Goal: Transaction & Acquisition: Purchase product/service

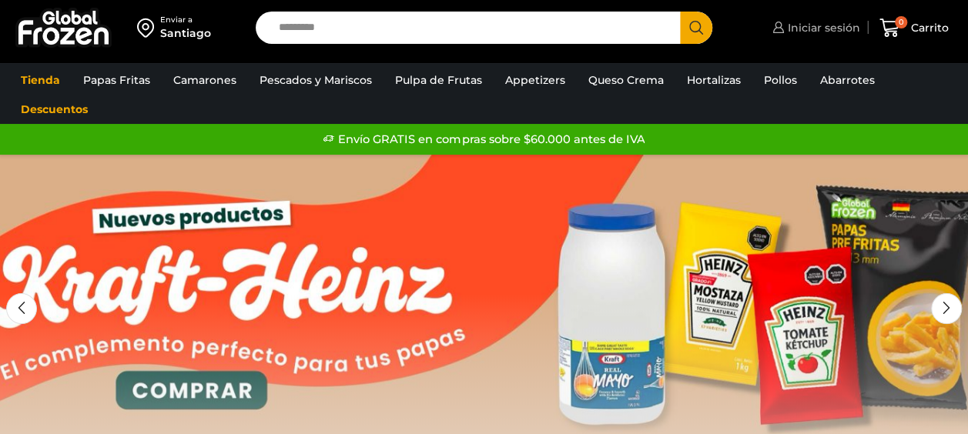
click at [844, 29] on span "Iniciar sesión" at bounding box center [822, 27] width 76 height 15
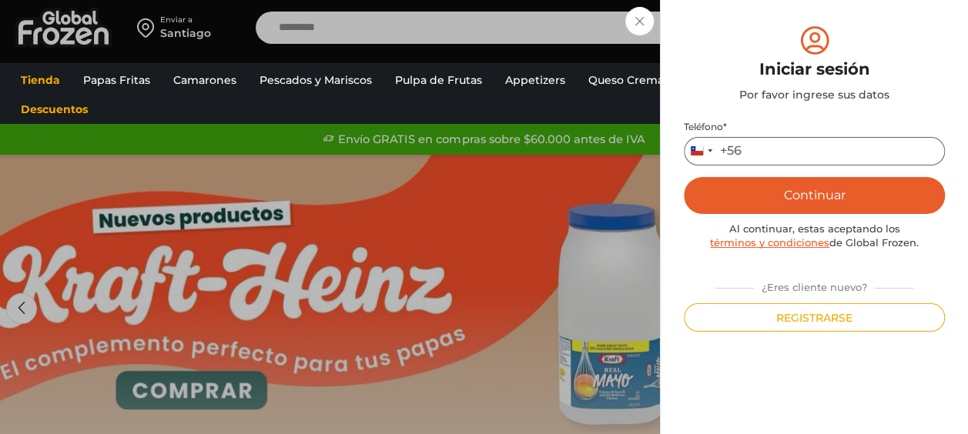
click at [781, 148] on input "Teléfono *" at bounding box center [814, 151] width 261 height 28
click at [890, 163] on input "*****" at bounding box center [814, 151] width 261 height 28
type input "*********"
click at [850, 185] on button "Continuar" at bounding box center [814, 195] width 261 height 37
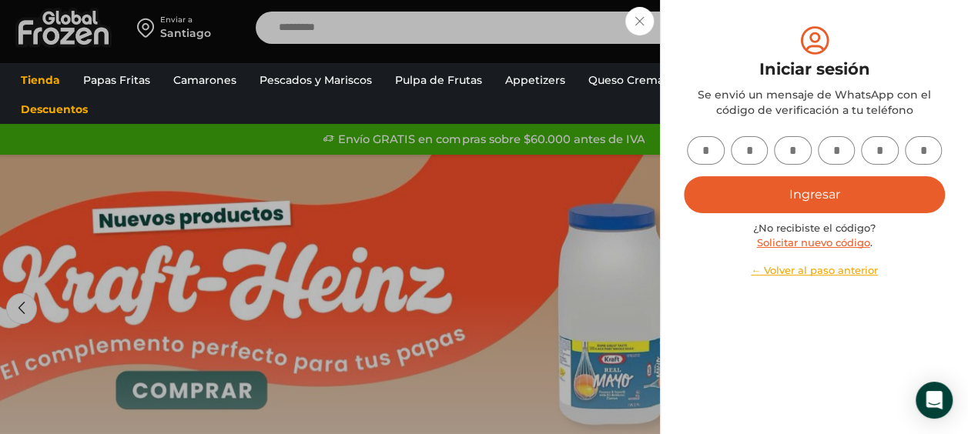
click at [689, 151] on input "text" at bounding box center [706, 150] width 38 height 28
type input "*"
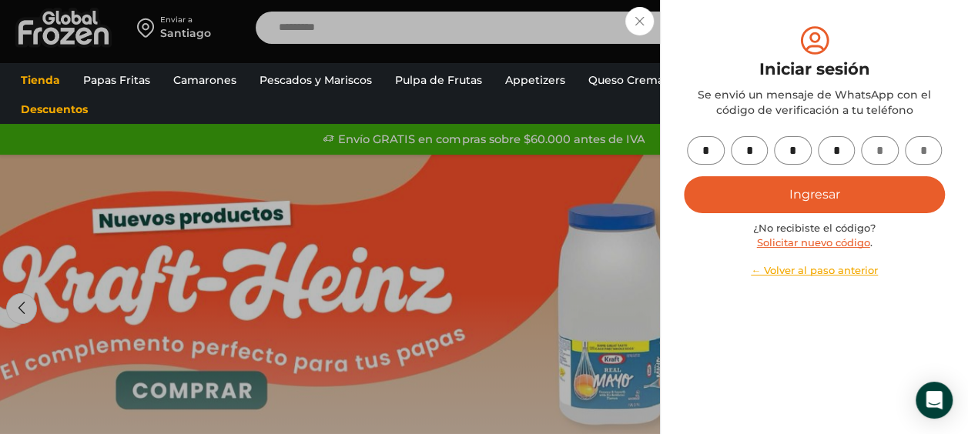
type input "*"
click at [807, 202] on button "Ingresar" at bounding box center [814, 194] width 261 height 37
click at [844, 196] on button "Ingresar" at bounding box center [814, 194] width 261 height 37
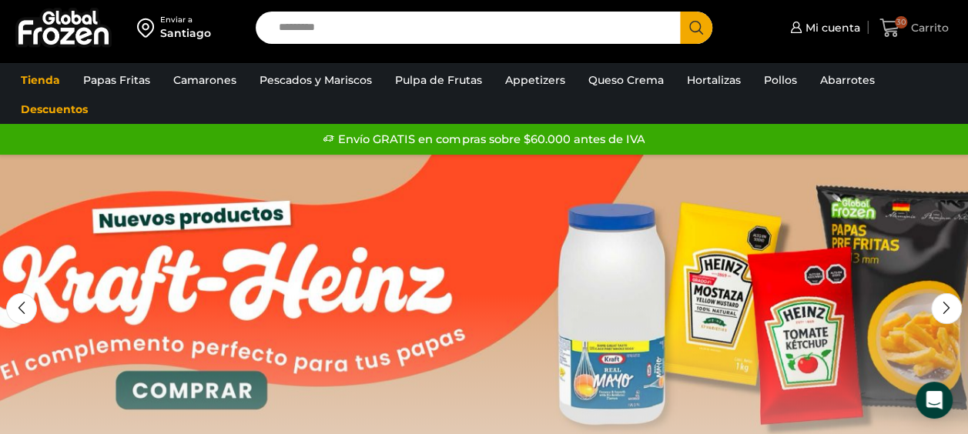
click at [899, 20] on span "30" at bounding box center [901, 22] width 12 height 12
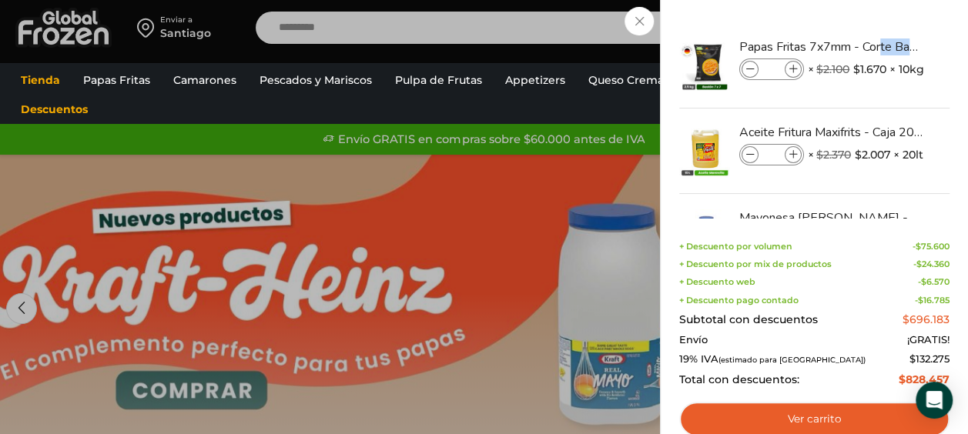
click at [899, 20] on div "30 Shopping Cart Papas Fritas 7x7mm - Corte Bastón - Caja 10 kg Papas Fritas 7x…" at bounding box center [814, 217] width 308 height 434
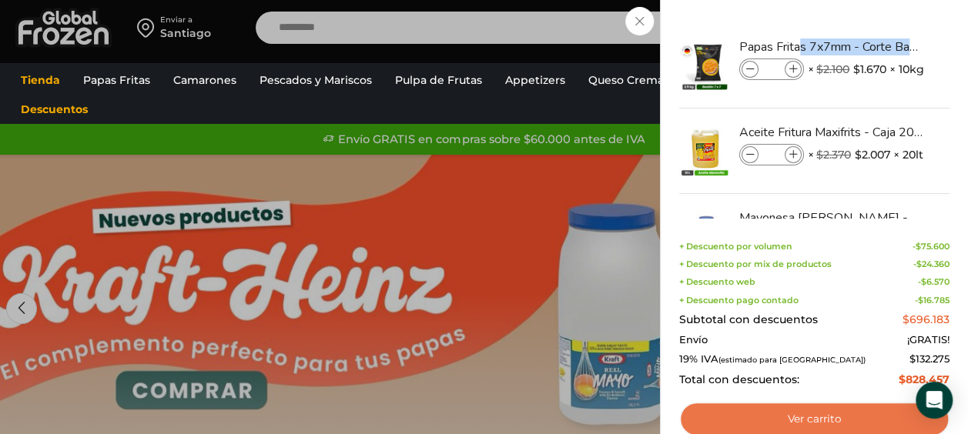
click at [845, 421] on link "Ver carrito" at bounding box center [814, 419] width 270 height 35
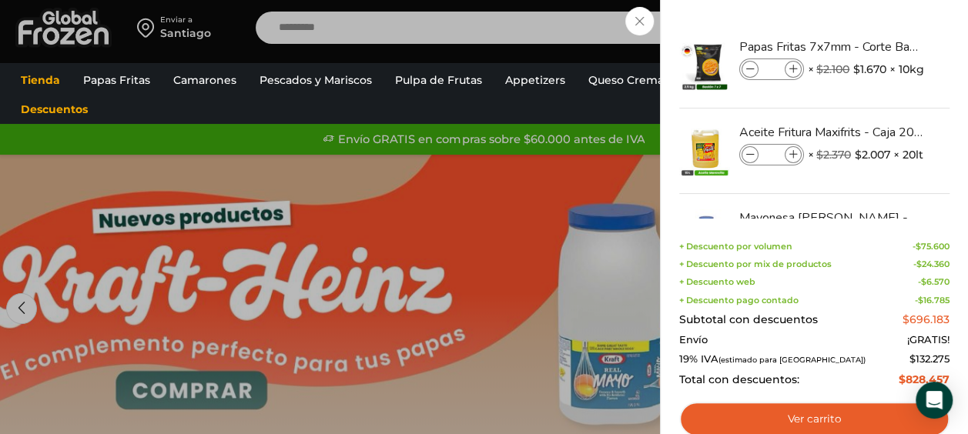
click at [875, 32] on div "30 Carrito 30 30 Shopping Cart **" at bounding box center [913, 28] width 77 height 36
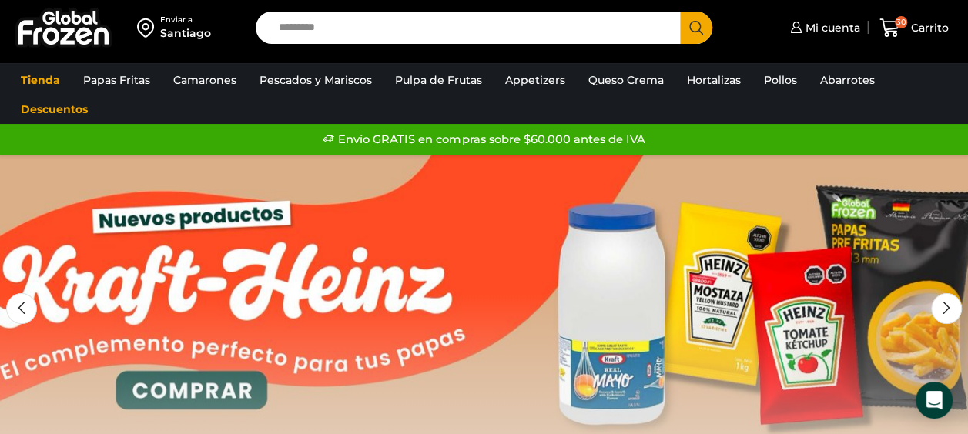
click at [187, 32] on div "Santiago" at bounding box center [185, 32] width 51 height 15
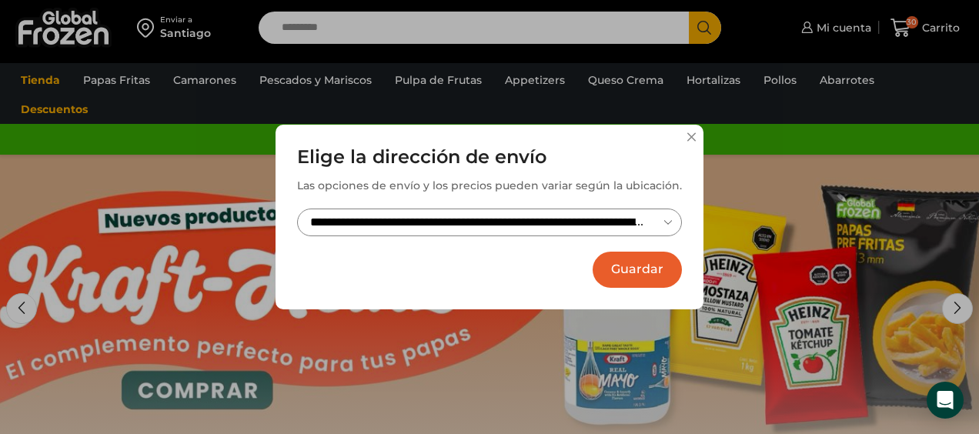
click at [643, 262] on button "Guardar" at bounding box center [637, 270] width 89 height 36
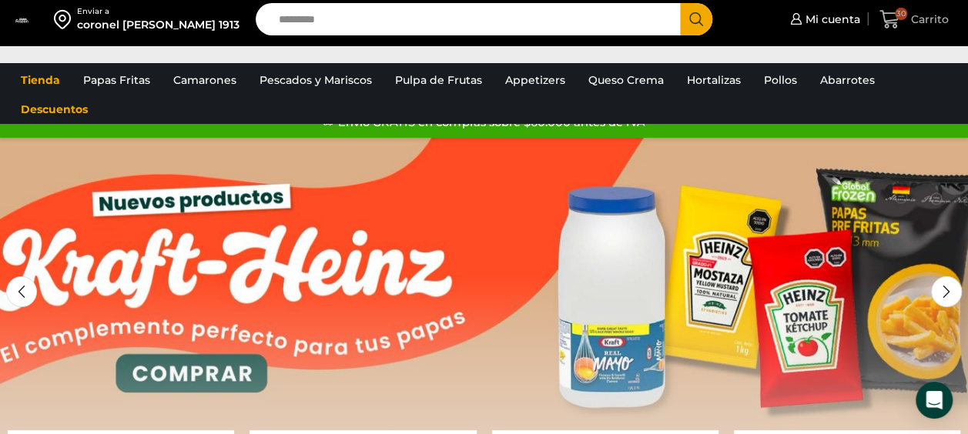
click at [915, 32] on link "30 Carrito" at bounding box center [913, 20] width 77 height 36
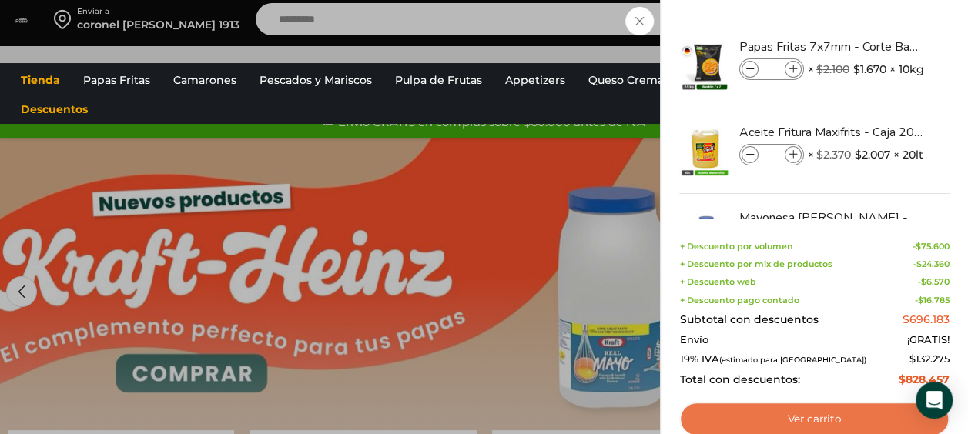
click at [833, 431] on link "Ver carrito" at bounding box center [814, 419] width 270 height 35
click at [811, 425] on link "Ver carrito" at bounding box center [814, 419] width 270 height 35
click at [767, 420] on link "Ver carrito" at bounding box center [814, 419] width 270 height 35
click at [772, 411] on link "Ver carrito" at bounding box center [814, 419] width 270 height 35
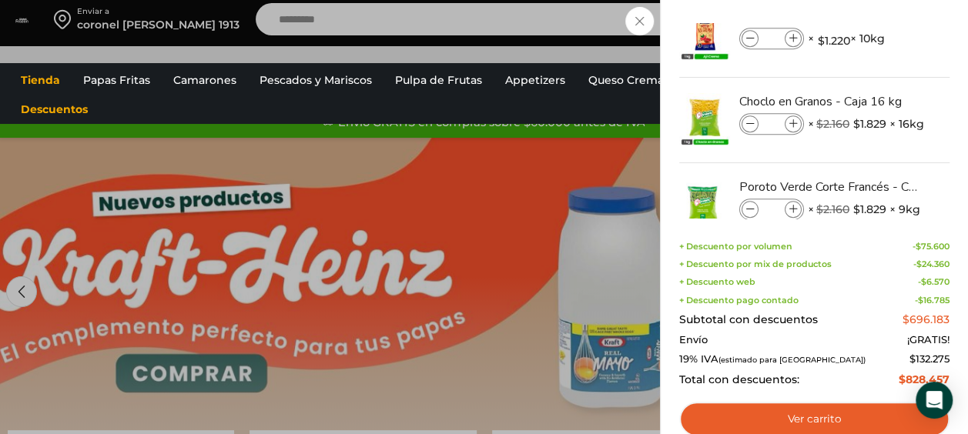
scroll to position [376, 0]
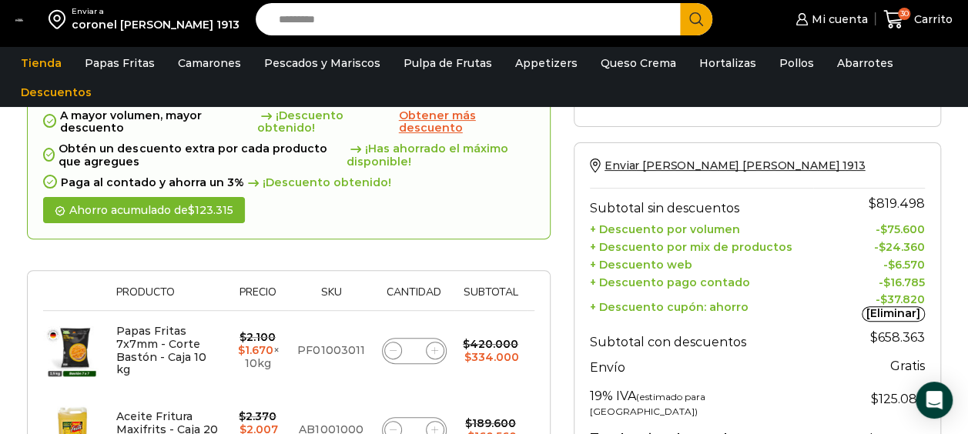
scroll to position [116, 0]
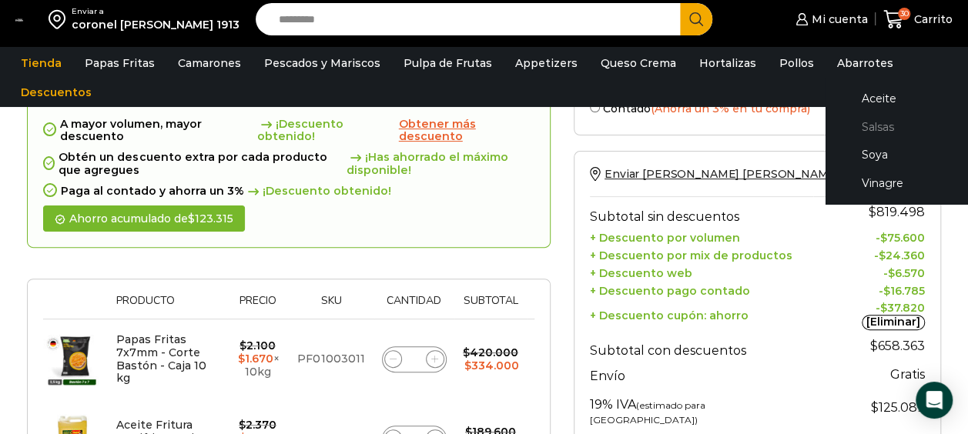
click at [852, 125] on link "Salsas" at bounding box center [922, 126] width 163 height 28
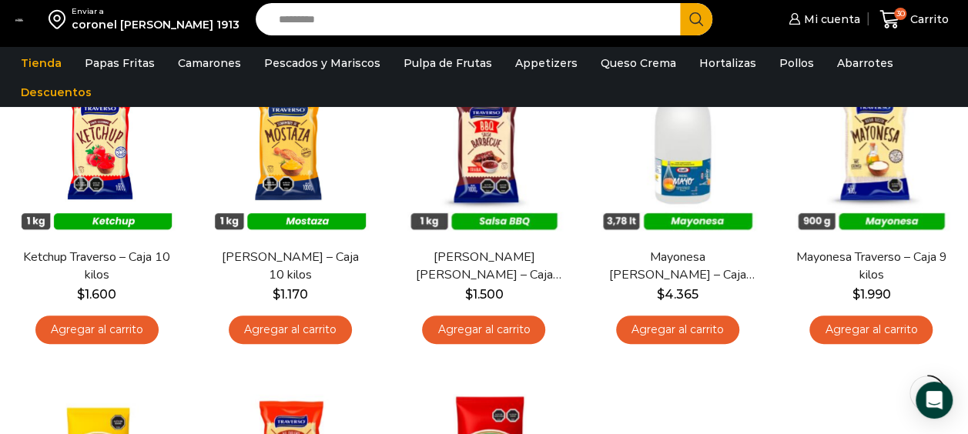
scroll to position [189, 0]
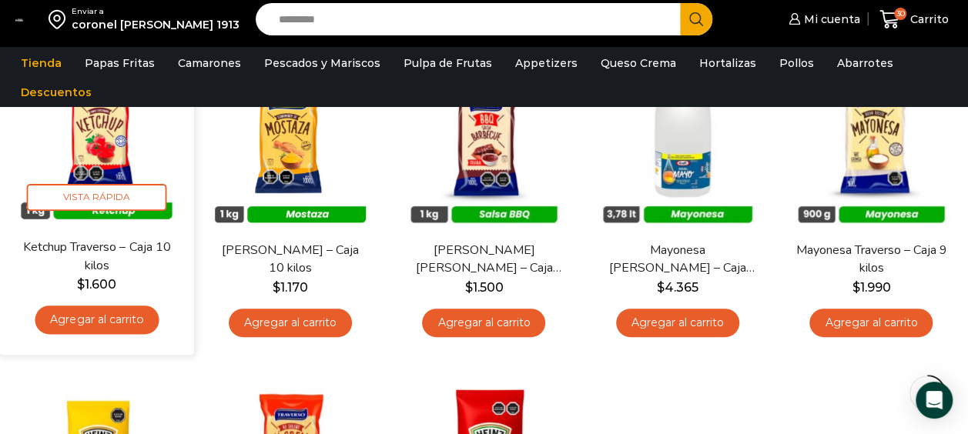
click at [123, 311] on link "Agregar al carrito" at bounding box center [97, 320] width 124 height 28
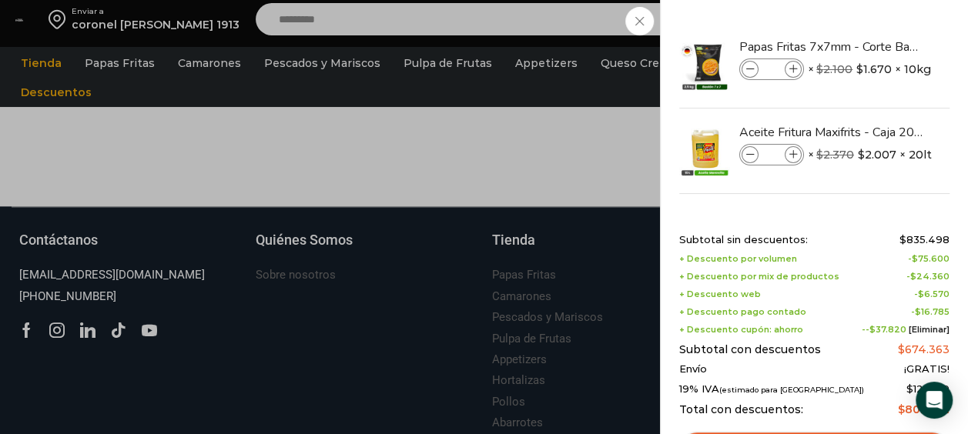
scroll to position [787, 0]
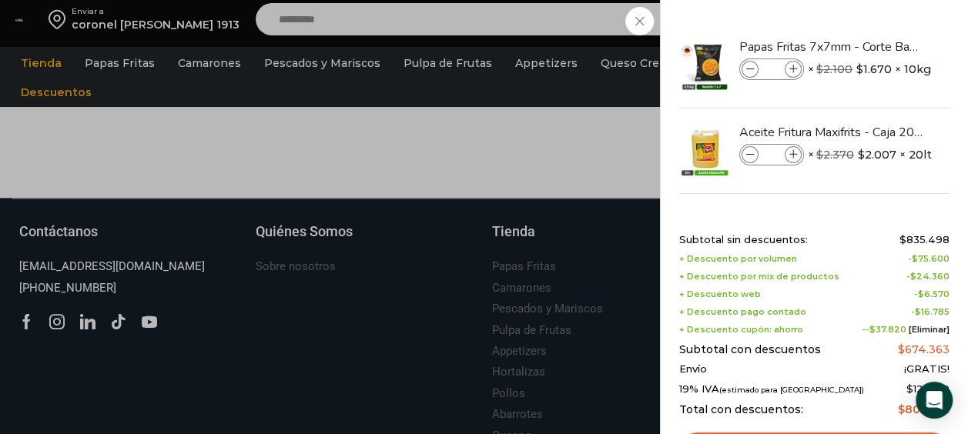
drag, startPoint x: 948, startPoint y: 206, endPoint x: 948, endPoint y: 234, distance: 27.7
click at [948, 234] on div "31 Shopping Cart Papas Fritas 7x7mm - Corte Bastón - Caja 10 kg Papas Fritas 7x…" at bounding box center [814, 217] width 308 height 434
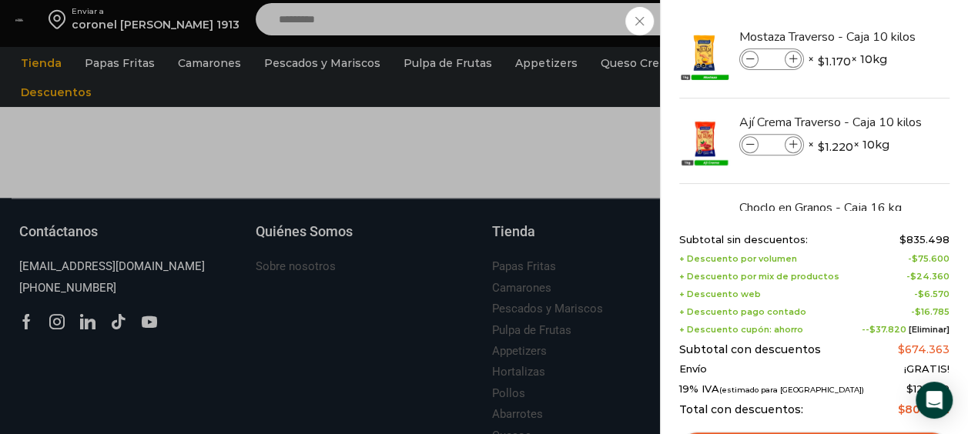
scroll to position [504, 0]
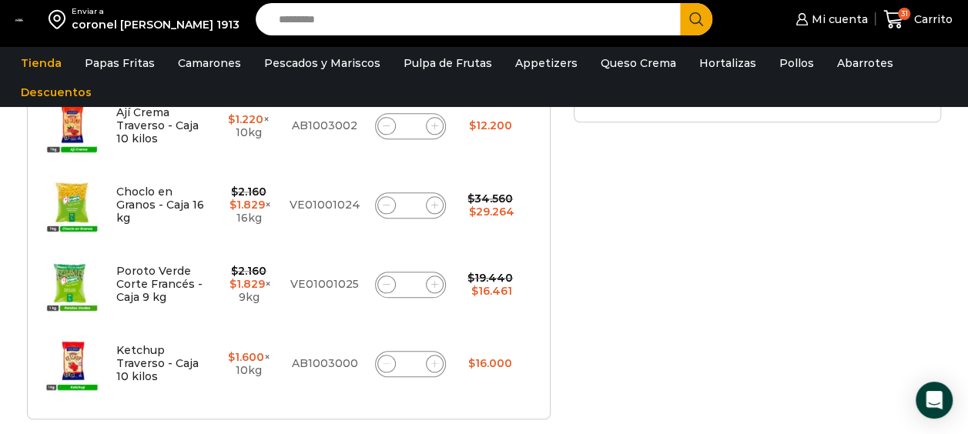
scroll to position [665, 0]
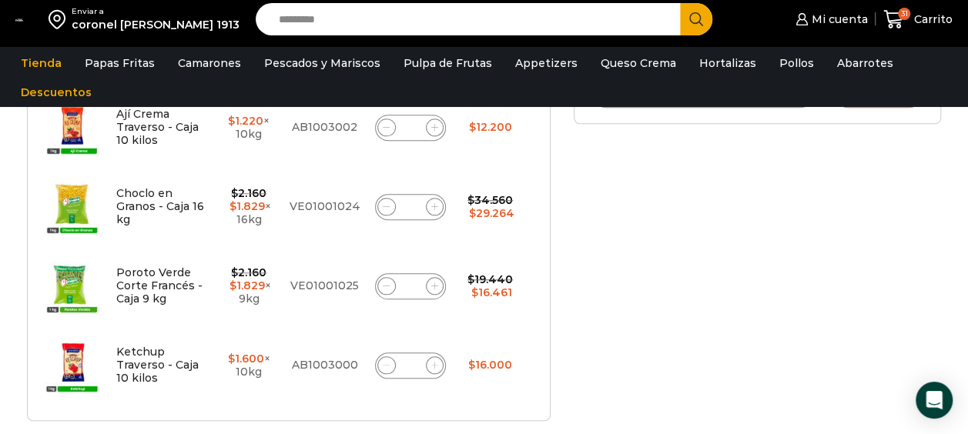
click at [440, 287] on span at bounding box center [435, 286] width 18 height 18
type input "*"
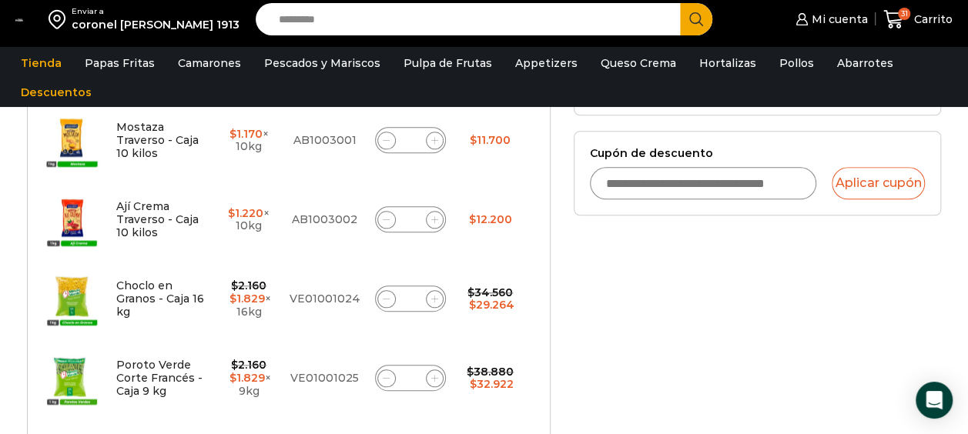
scroll to position [622, 0]
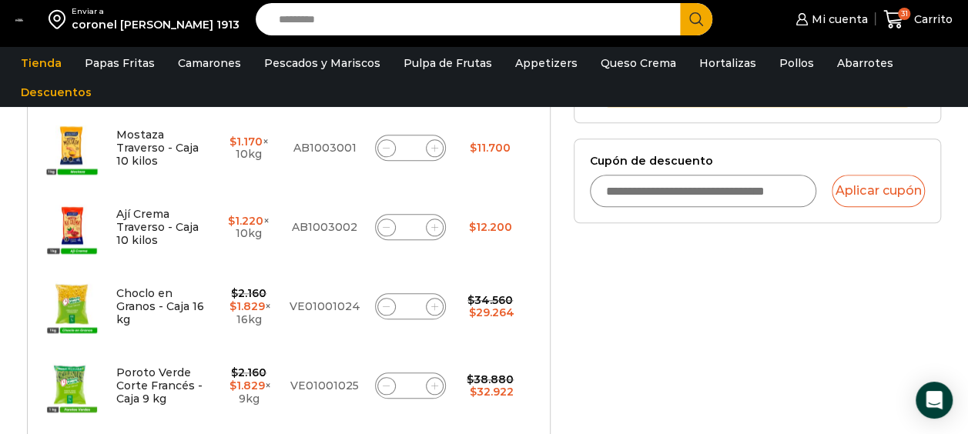
click at [438, 306] on icon at bounding box center [434, 306] width 7 height 7
type input "*"
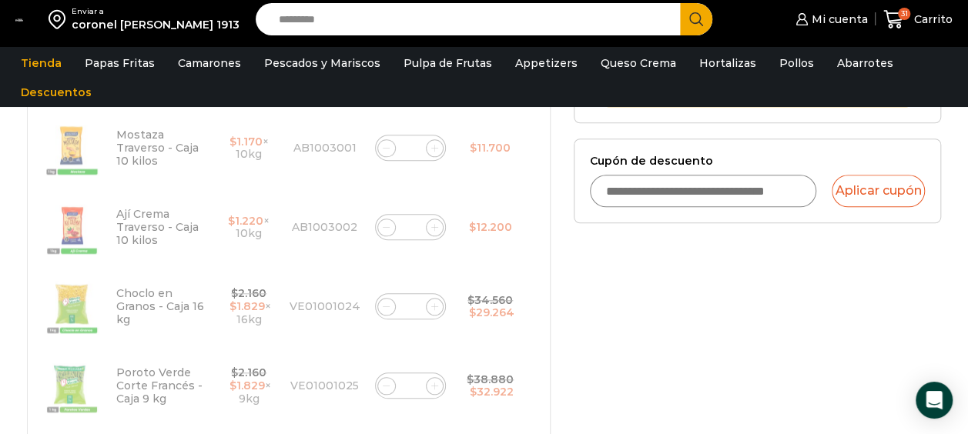
click at [773, 175] on input "Cupón de descuento" at bounding box center [703, 191] width 227 height 32
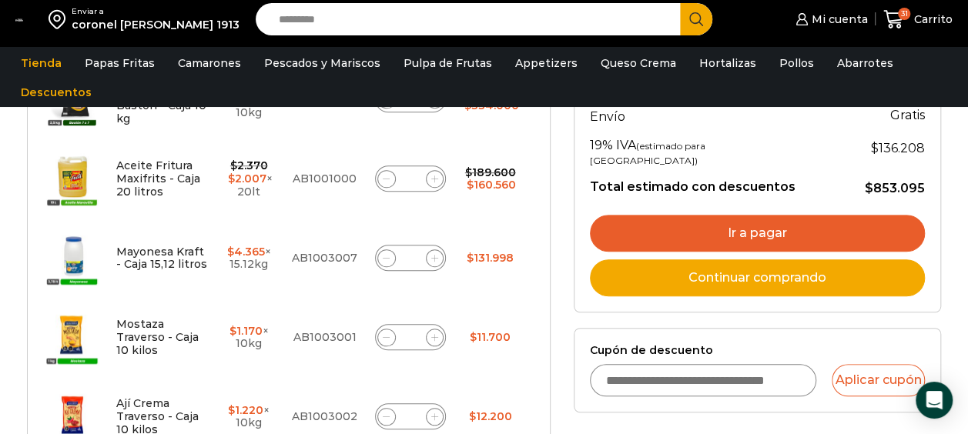
scroll to position [437, 0]
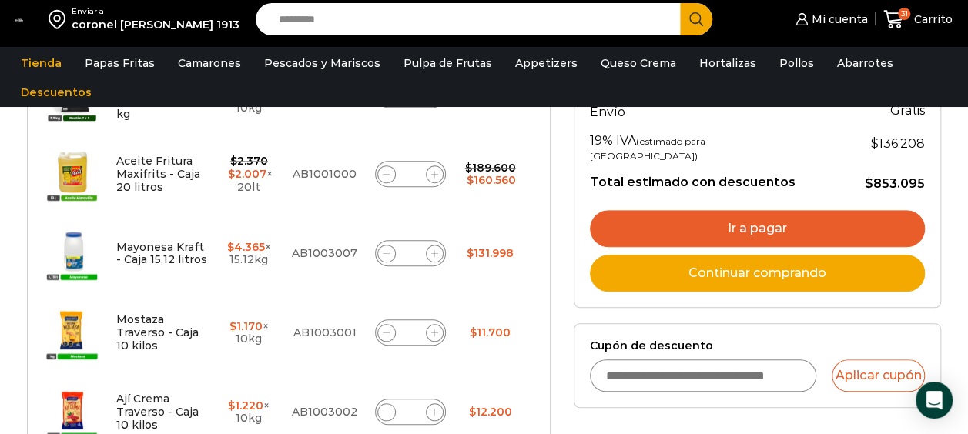
click at [765, 359] on input "Cupón de descuento" at bounding box center [703, 375] width 227 height 32
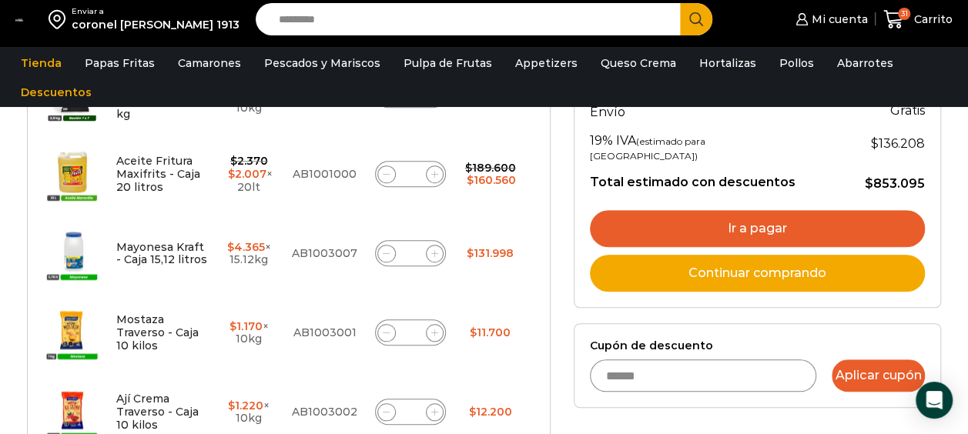
type input "******"
click at [911, 359] on button "Aplicar cupón" at bounding box center [877, 375] width 93 height 32
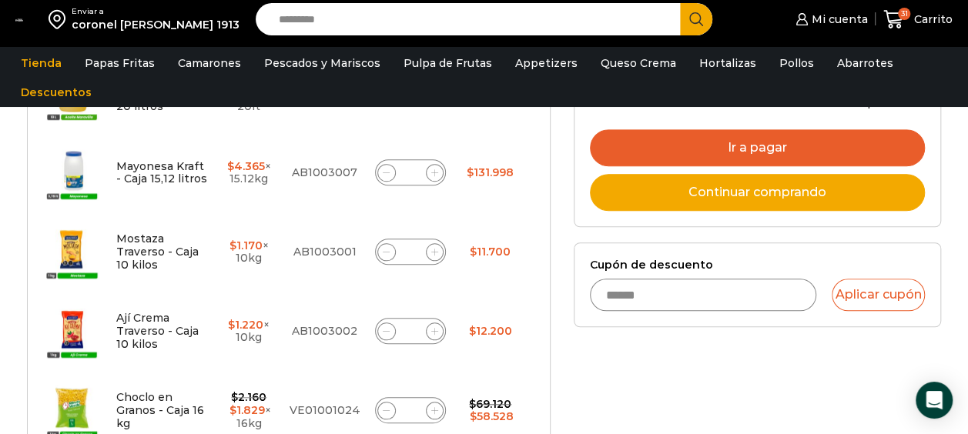
scroll to position [520, 0]
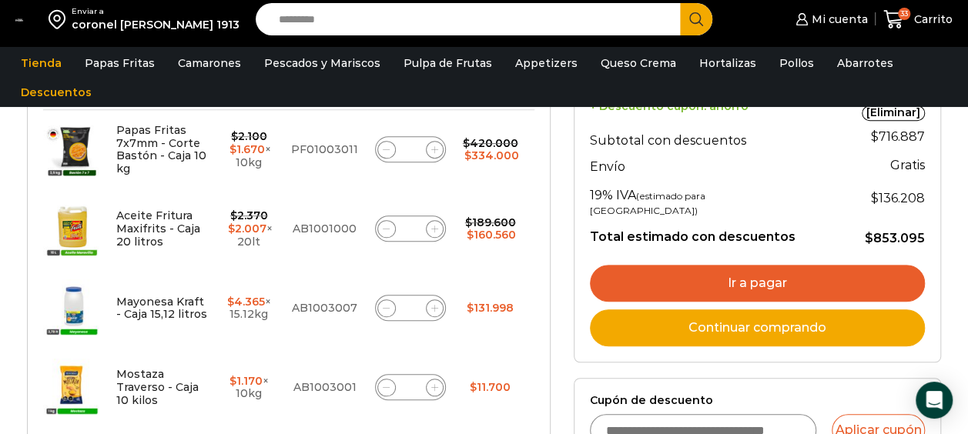
scroll to position [394, 0]
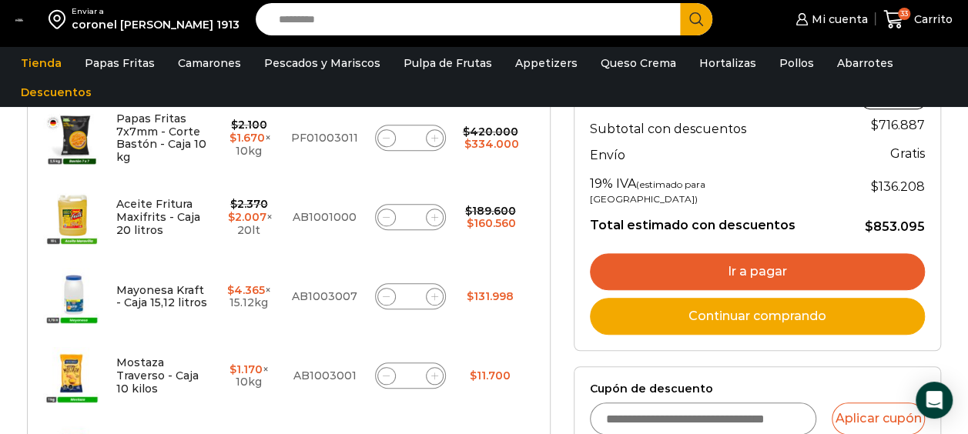
click at [785, 403] on input "Cupón de descuento" at bounding box center [703, 419] width 227 height 32
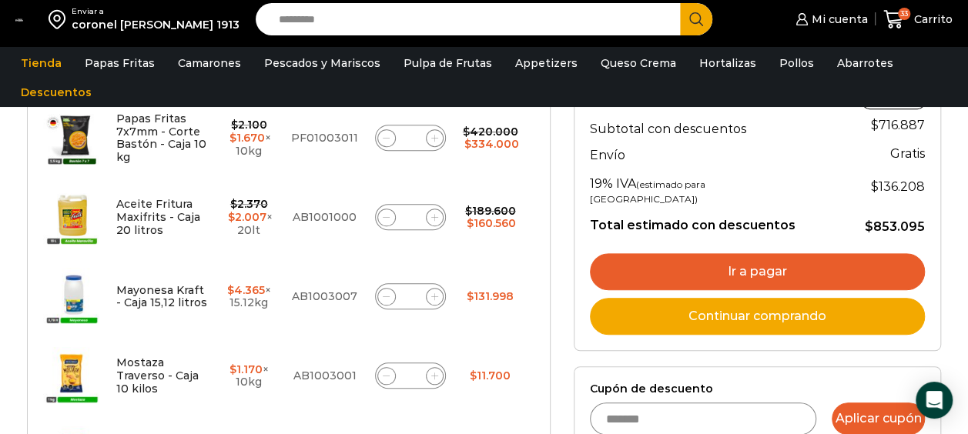
type input "*******"
click at [876, 403] on button "Aplicar cupón" at bounding box center [877, 419] width 93 height 32
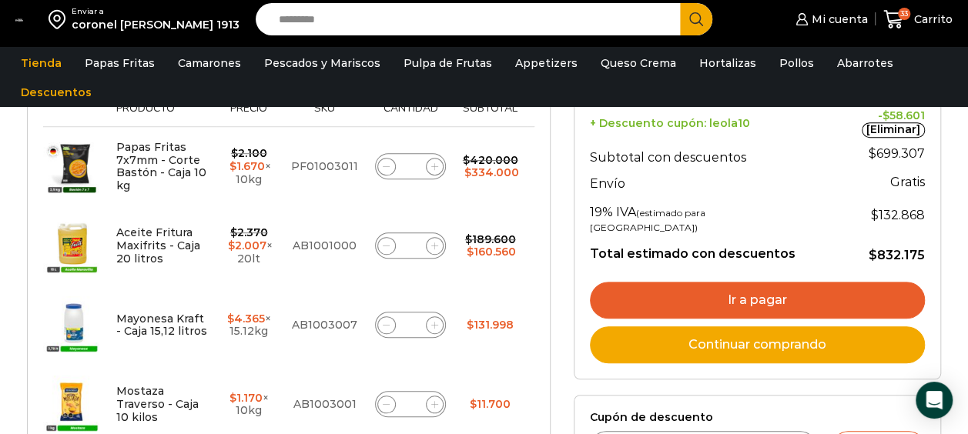
scroll to position [371, 0]
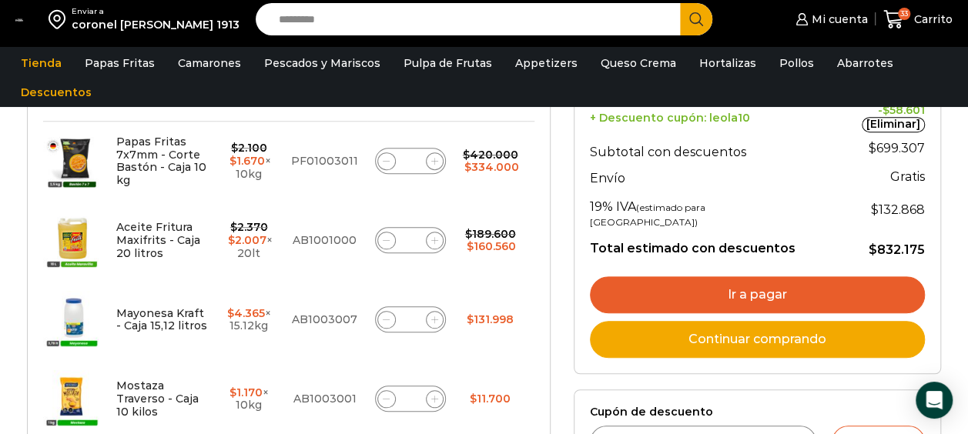
click at [848, 276] on link "Ir a pagar" at bounding box center [757, 294] width 335 height 37
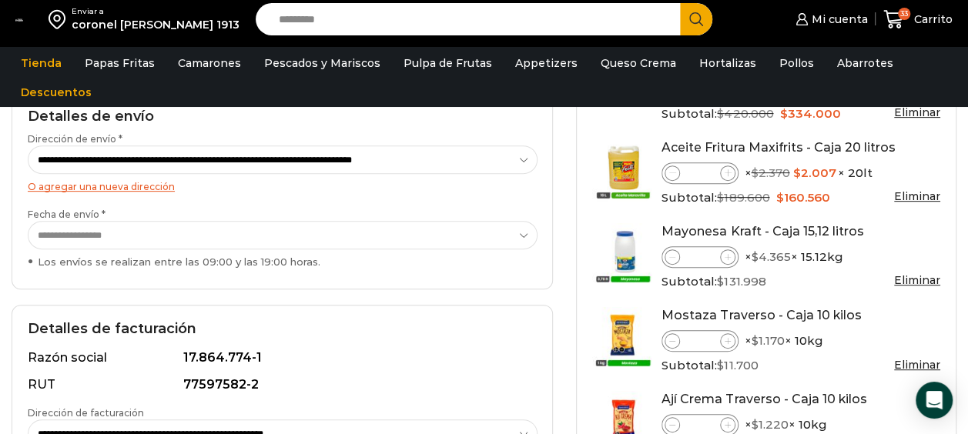
scroll to position [246, 0]
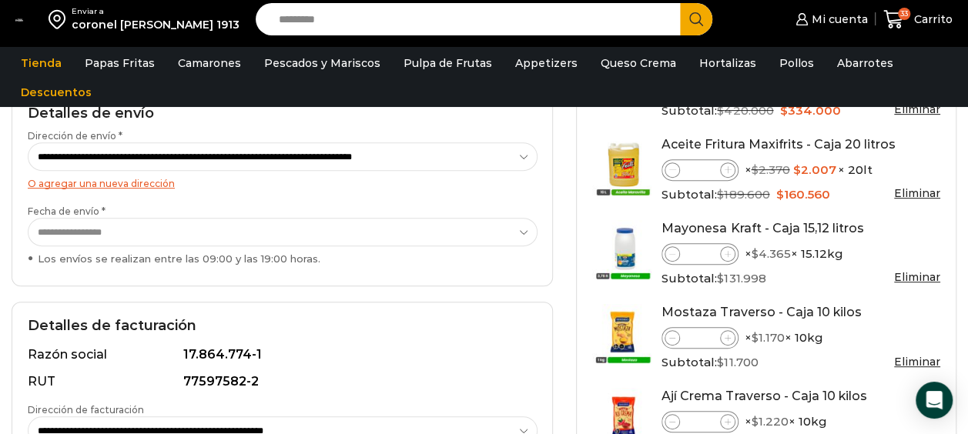
click at [507, 221] on select "**********" at bounding box center [283, 232] width 510 height 28
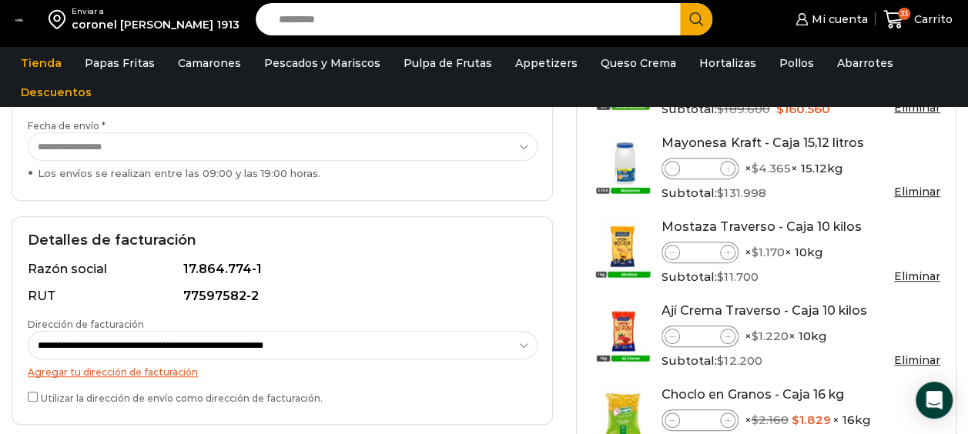
scroll to position [410, 0]
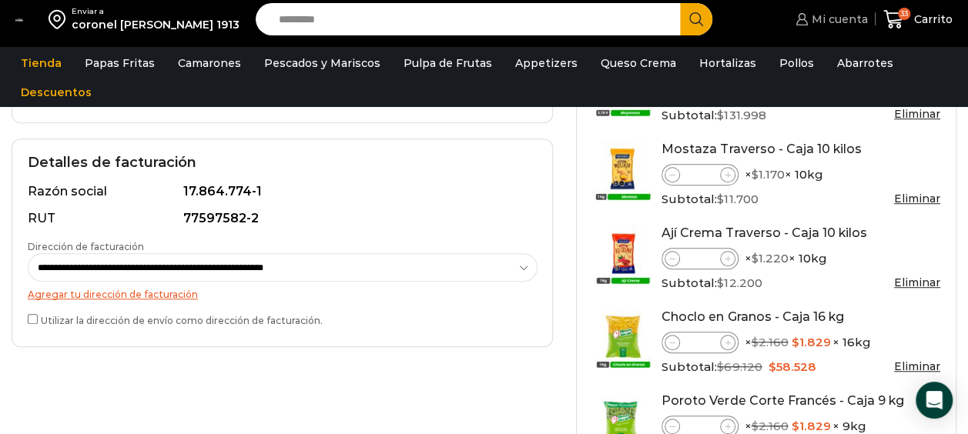
click at [845, 20] on span "Mi cuenta" at bounding box center [838, 19] width 60 height 15
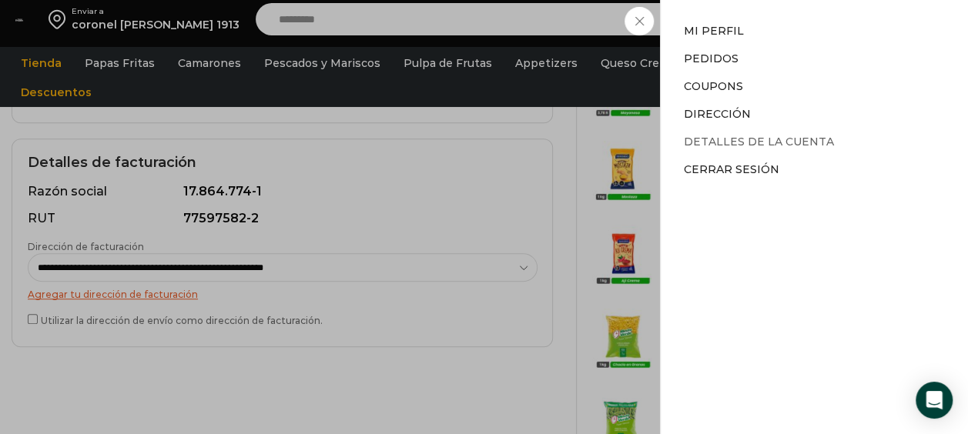
click at [783, 139] on link "Detalles de la cuenta" at bounding box center [759, 142] width 150 height 14
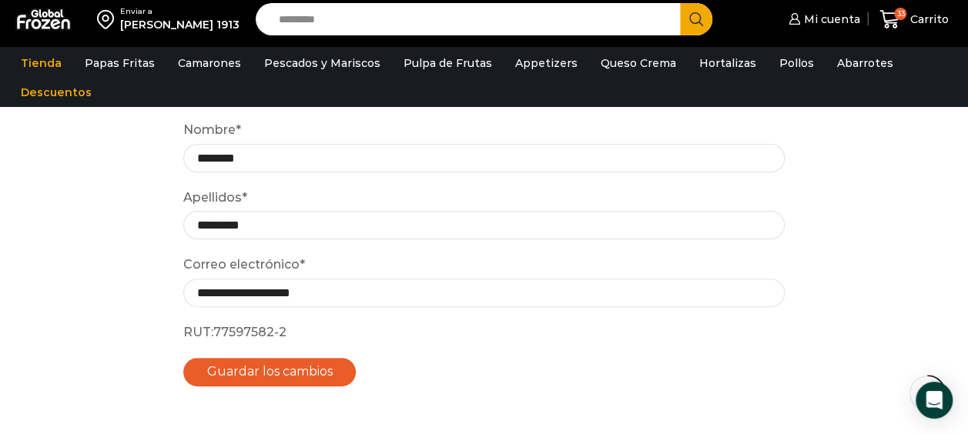
scroll to position [91, 0]
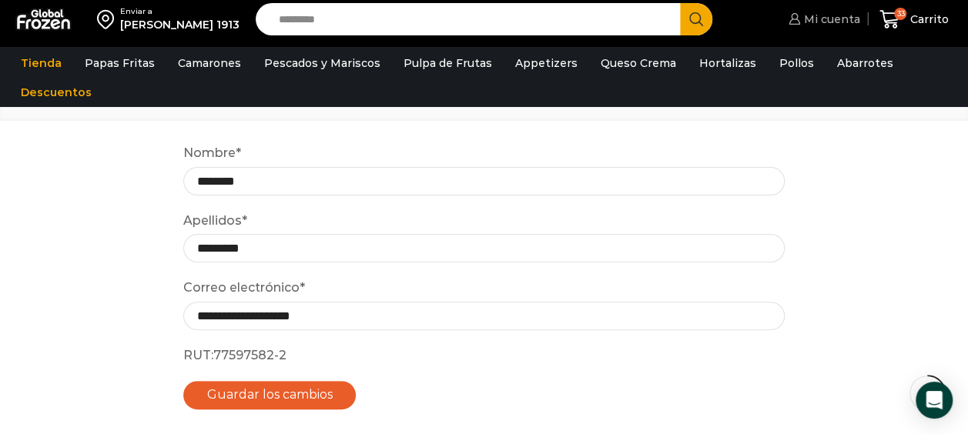
click at [844, 16] on span "Mi cuenta" at bounding box center [830, 19] width 60 height 15
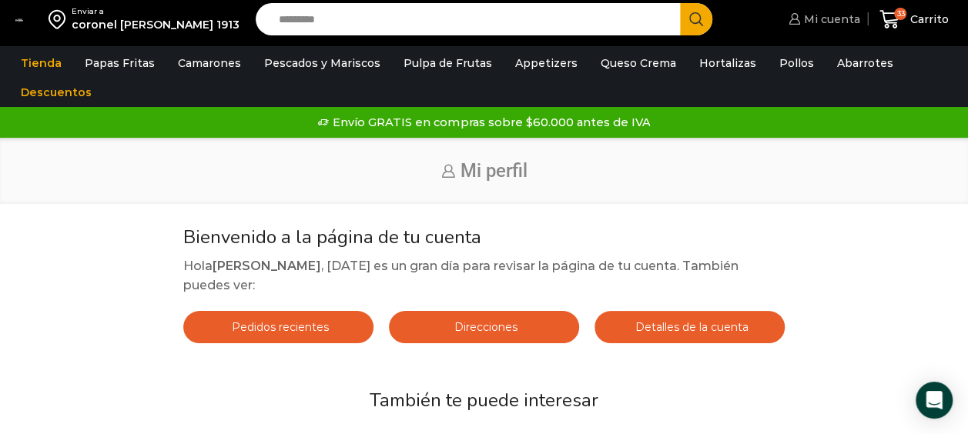
click at [798, 14] on icon at bounding box center [794, 19] width 12 height 12
click at [822, 13] on span "Mi cuenta" at bounding box center [830, 19] width 60 height 15
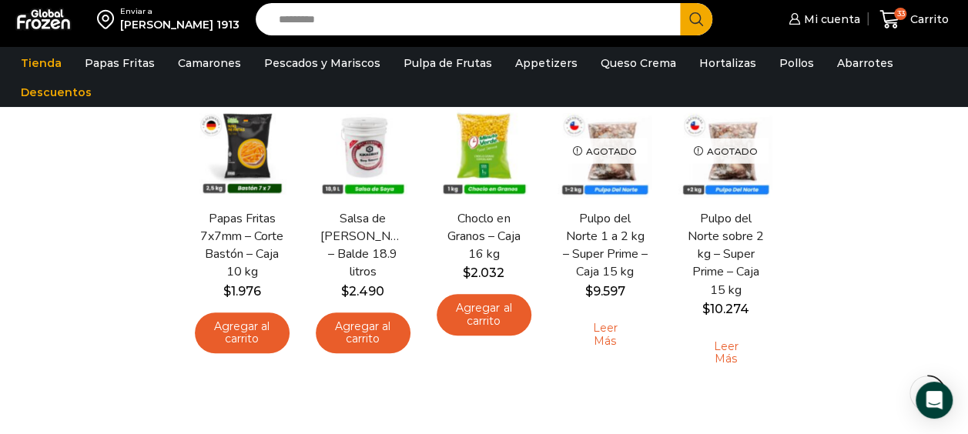
scroll to position [333, 0]
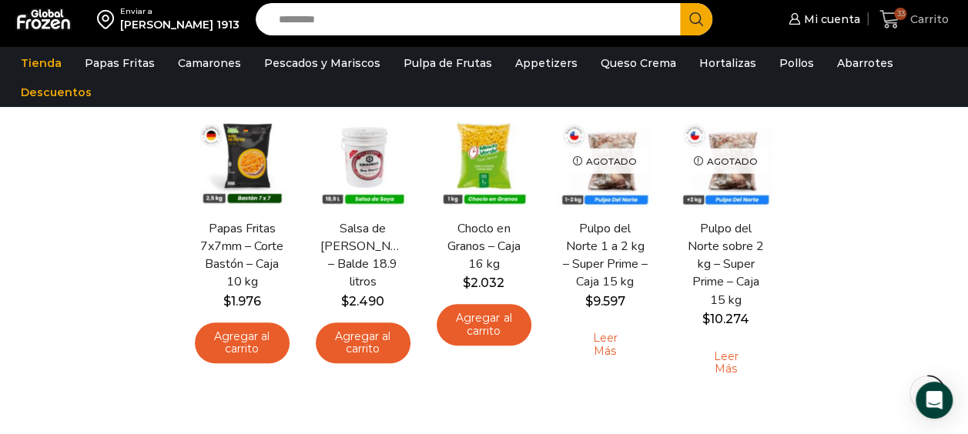
click at [900, 18] on span "33" at bounding box center [900, 14] width 12 height 12
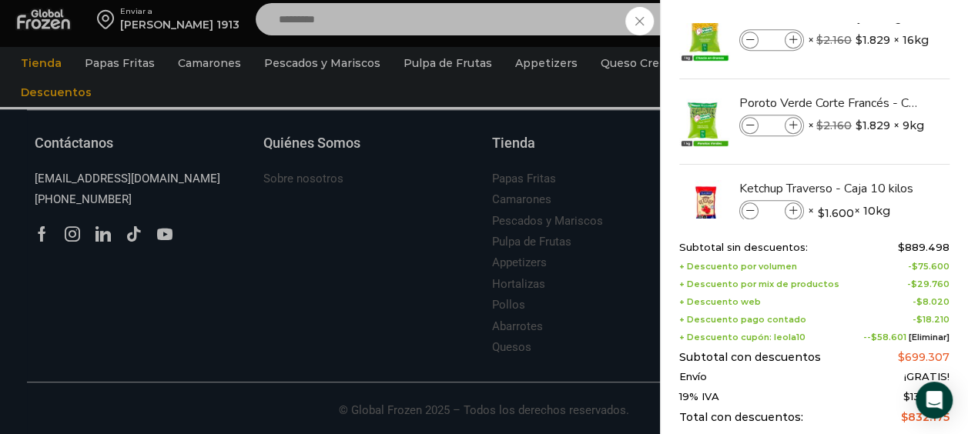
scroll to position [497, 0]
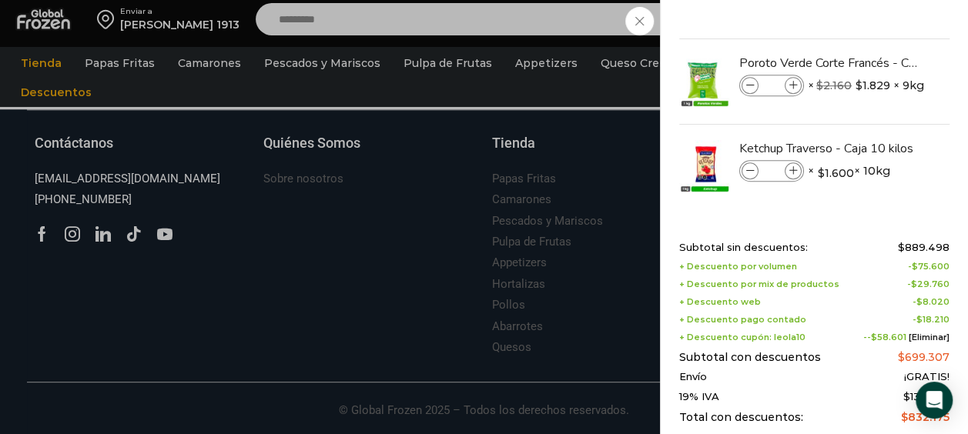
click at [875, 21] on div "33 [GEOGRAPHIC_DATA] 33 33 Shopping Cart **" at bounding box center [913, 20] width 77 height 36
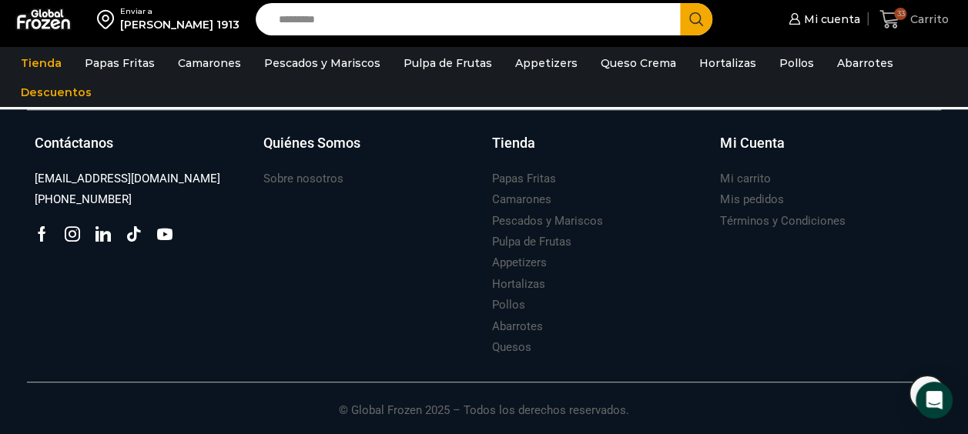
click at [928, 5] on link "33 Carrito" at bounding box center [913, 20] width 77 height 36
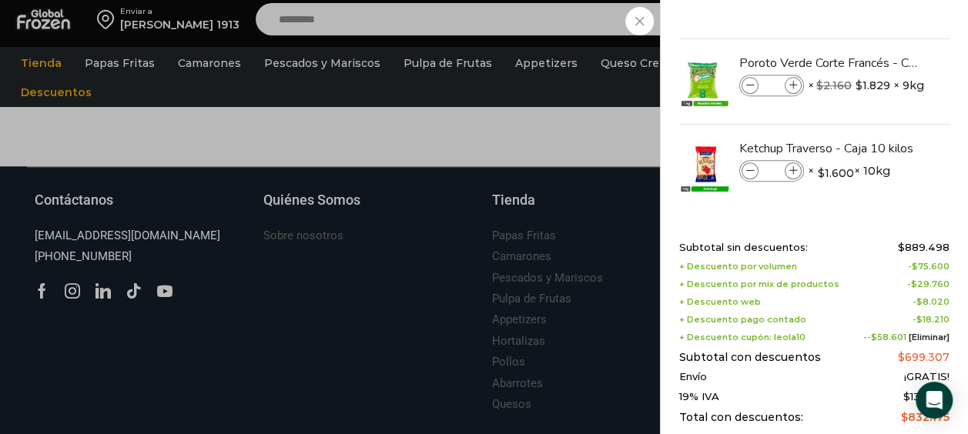
scroll to position [673, 0]
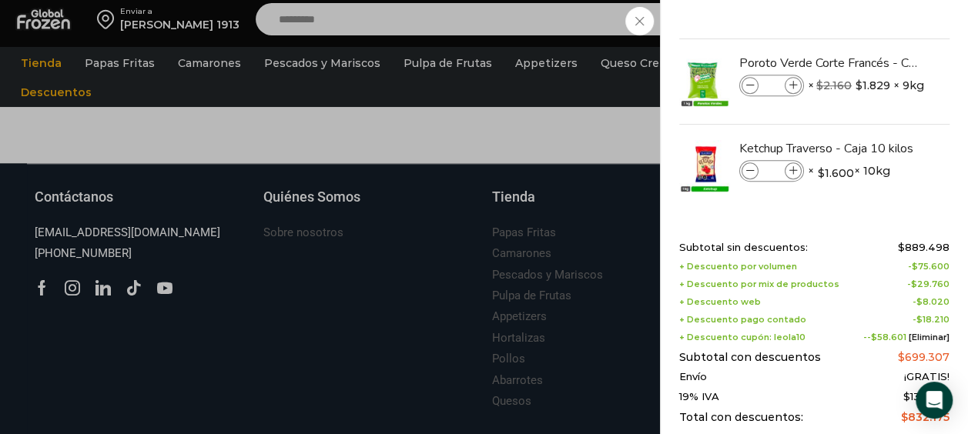
drag, startPoint x: 950, startPoint y: 182, endPoint x: 947, endPoint y: 220, distance: 38.6
click at [947, 220] on div "33 Shopping Cart Papas Fritas 7x7mm - Corte Bastón - Caja 10 kg Papas Fritas 7x…" at bounding box center [814, 217] width 308 height 434
drag, startPoint x: 947, startPoint y: 220, endPoint x: 951, endPoint y: 54, distance: 166.3
click at [951, 54] on div "33 Shopping Cart Papas Fritas 7x7mm - Corte Bastón - Caja 10 kg Papas Fritas 7x…" at bounding box center [814, 217] width 308 height 434
drag, startPoint x: 945, startPoint y: 192, endPoint x: 942, endPoint y: 232, distance: 40.9
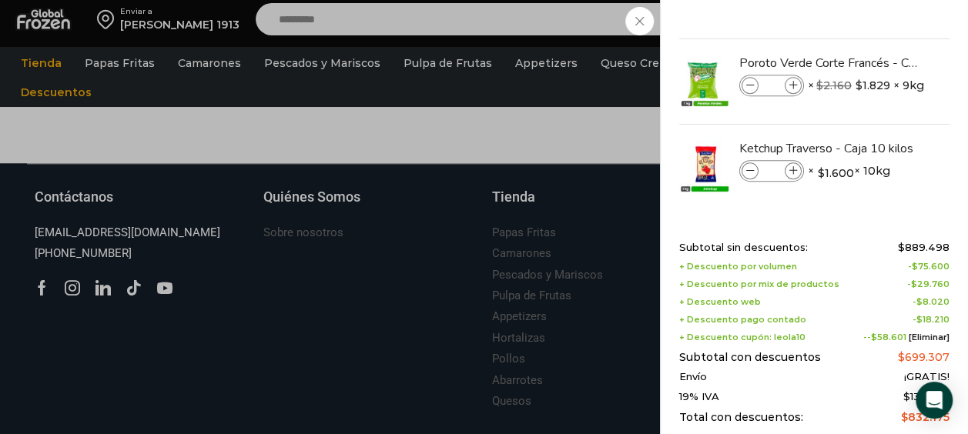
click at [942, 232] on div "33 Shopping Cart Papas Fritas 7x7mm - Corte Bastón - Caja 10 kg Papas Fritas 7x…" at bounding box center [814, 217] width 270 height 388
click at [875, 28] on div "33 Carrito 33 33 Shopping Cart **" at bounding box center [913, 20] width 77 height 36
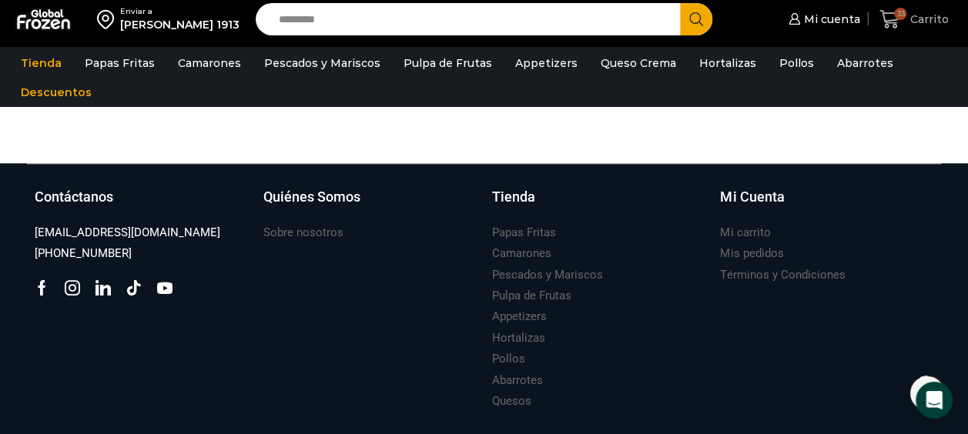
click at [942, 17] on span "Carrito" at bounding box center [927, 19] width 42 height 15
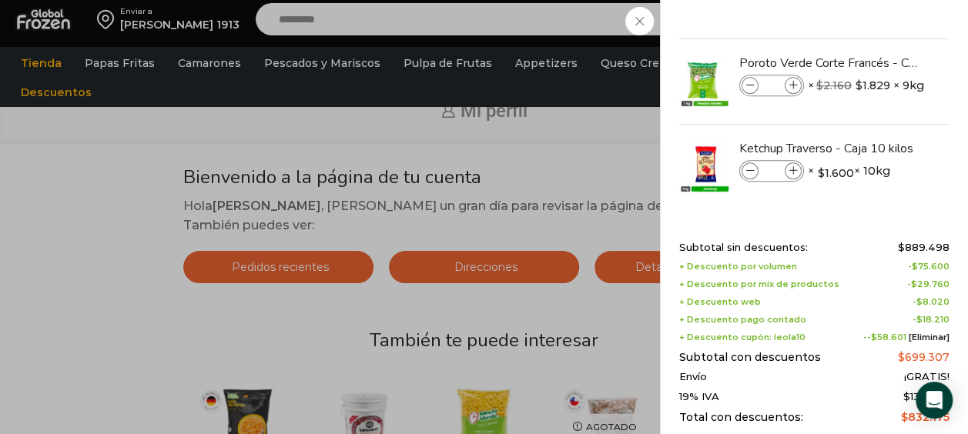
scroll to position [0, 0]
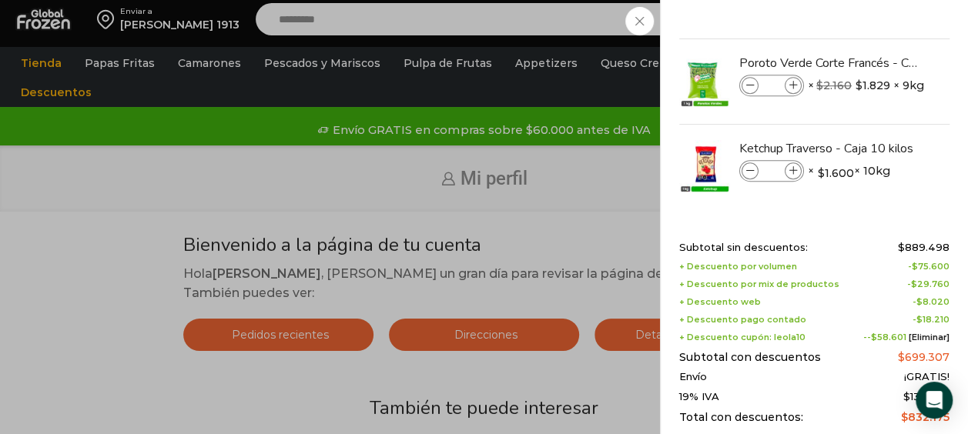
click at [875, 20] on div "33 Carrito 33 33 Shopping Cart **" at bounding box center [913, 20] width 77 height 36
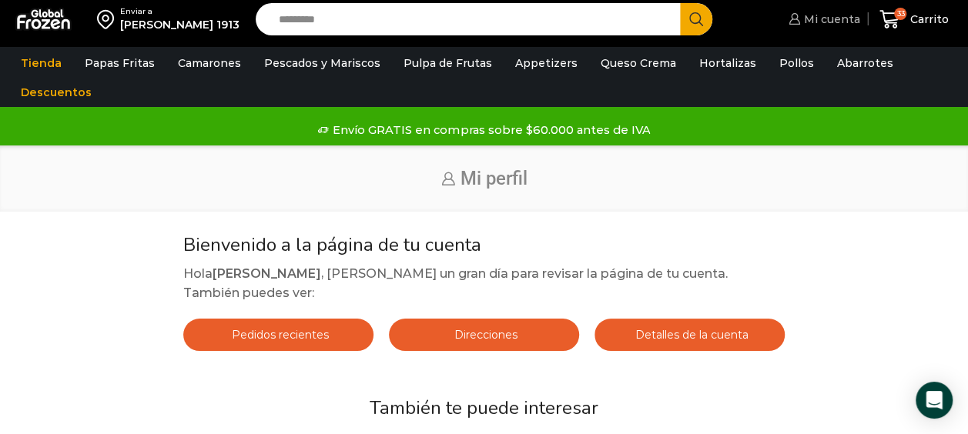
click at [830, 9] on link "Mi cuenta" at bounding box center [821, 19] width 75 height 31
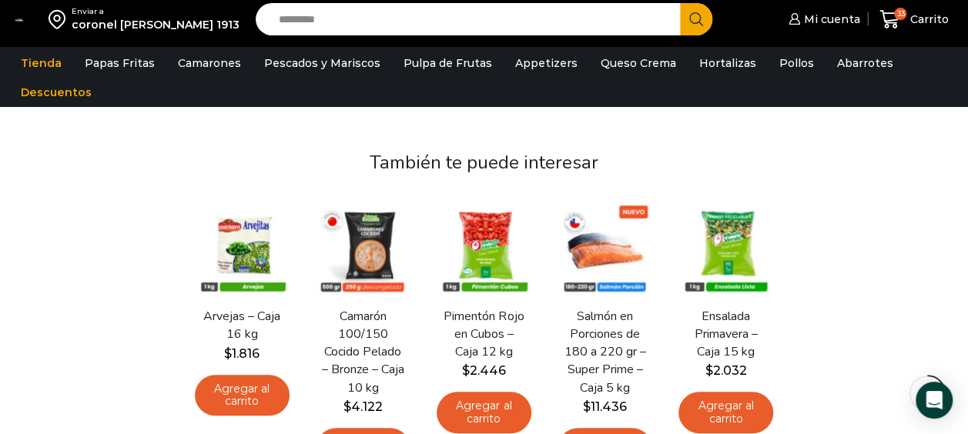
scroll to position [198, 0]
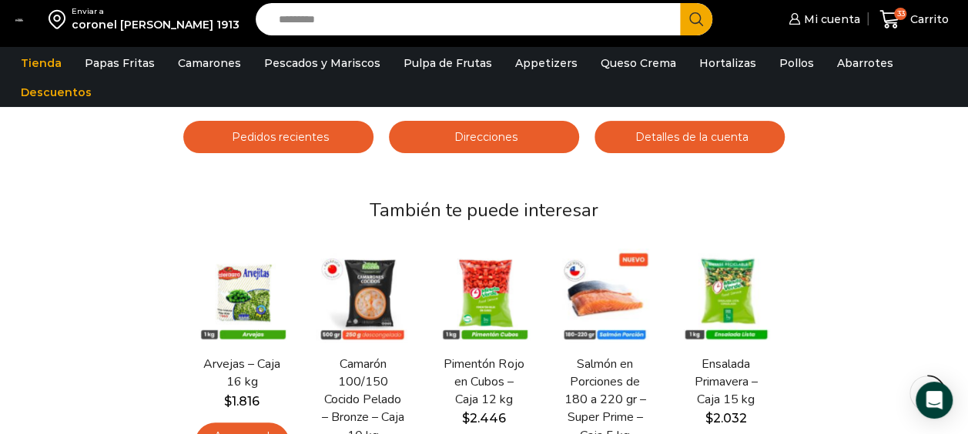
click at [717, 138] on span "Detalles de la cuenta" at bounding box center [689, 137] width 117 height 14
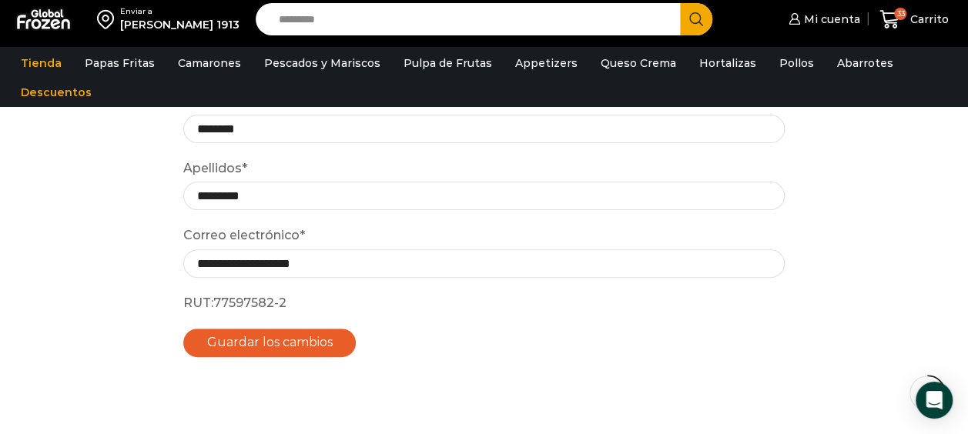
scroll to position [145, 0]
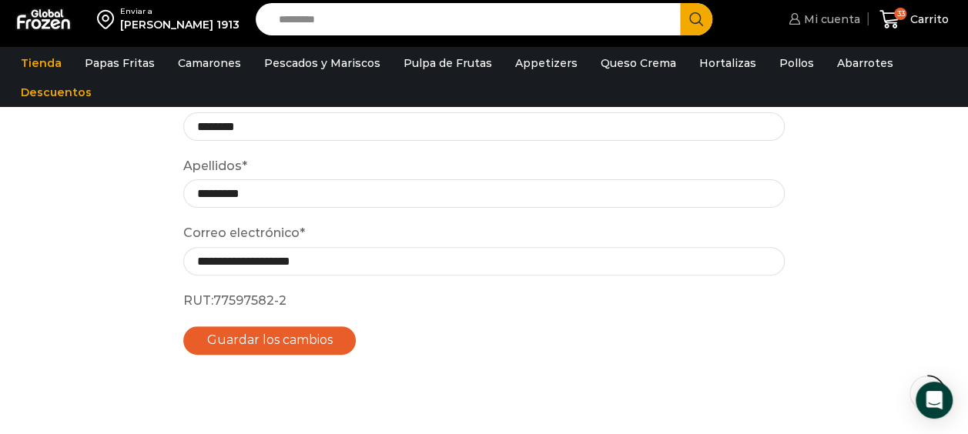
click at [844, 29] on link "Mi cuenta" at bounding box center [821, 19] width 75 height 31
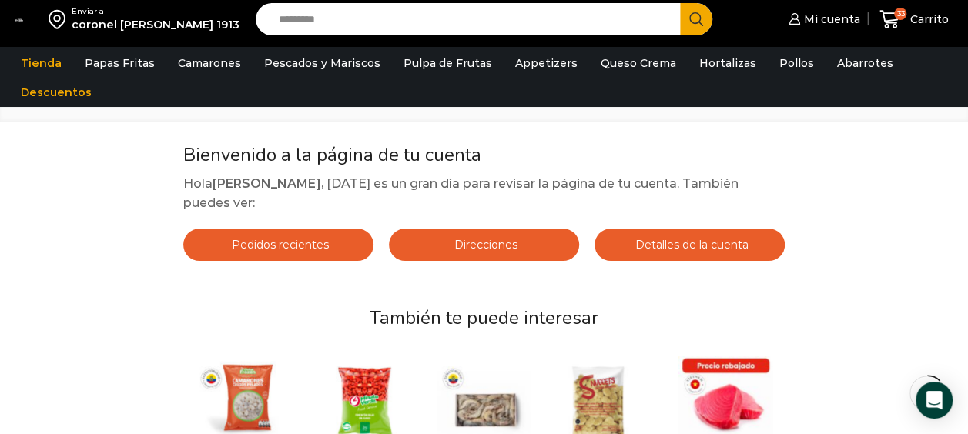
scroll to position [92, 0]
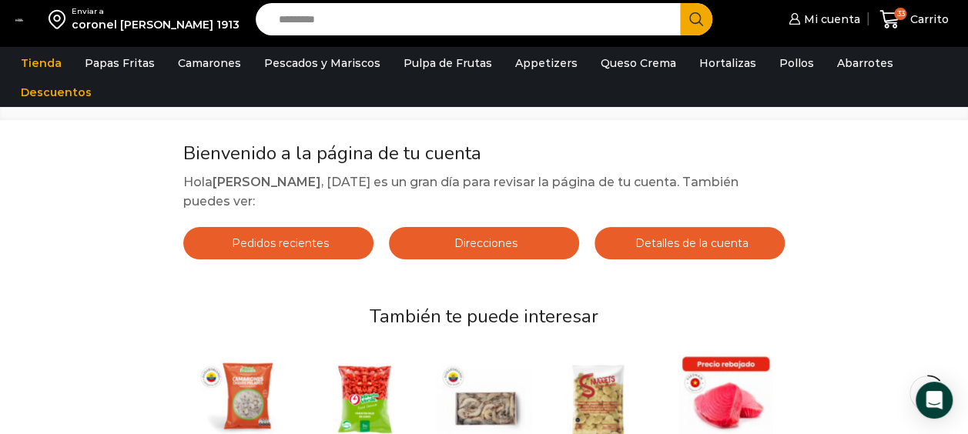
click at [470, 244] on span "Direcciones" at bounding box center [483, 243] width 67 height 14
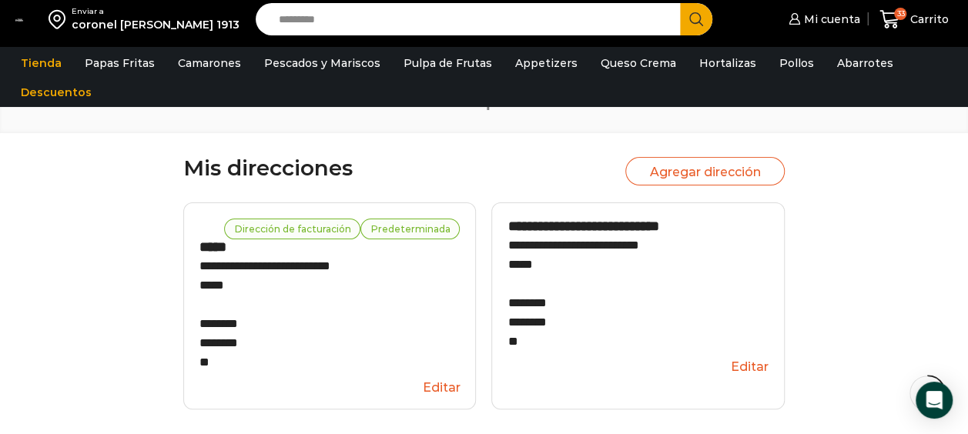
scroll to position [88, 0]
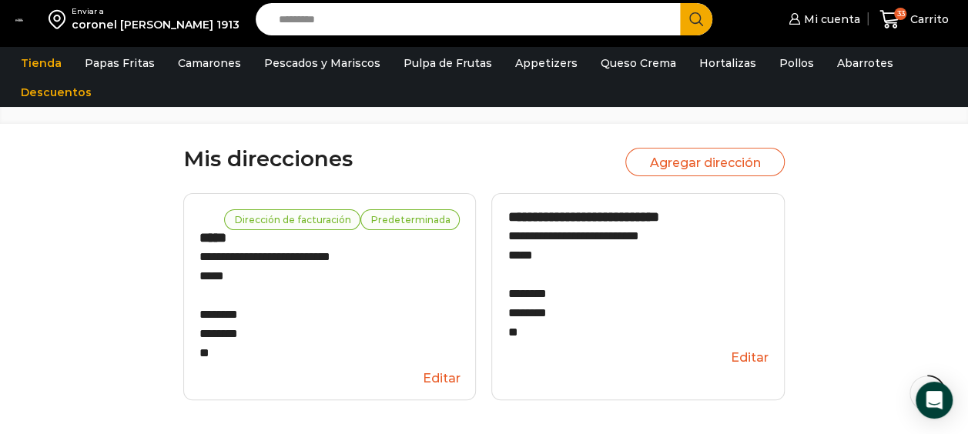
click at [433, 377] on button "Editar" at bounding box center [329, 379] width 261 height 28
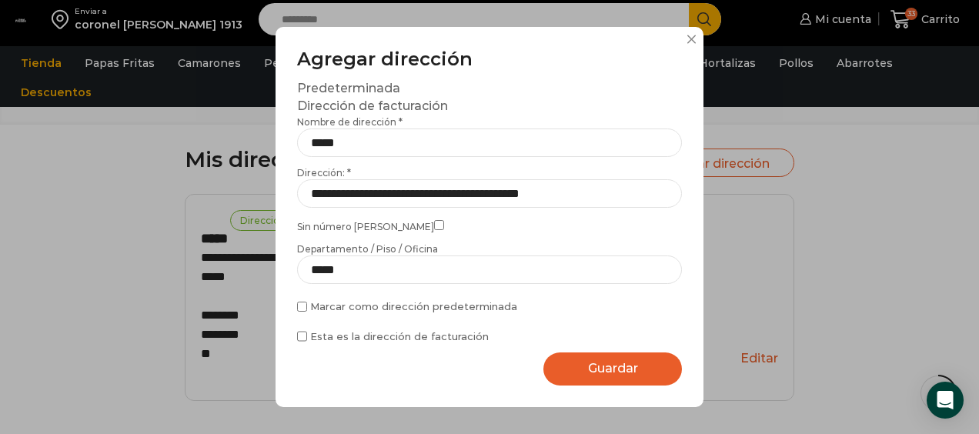
click at [617, 370] on span "Guardar" at bounding box center [613, 368] width 50 height 15
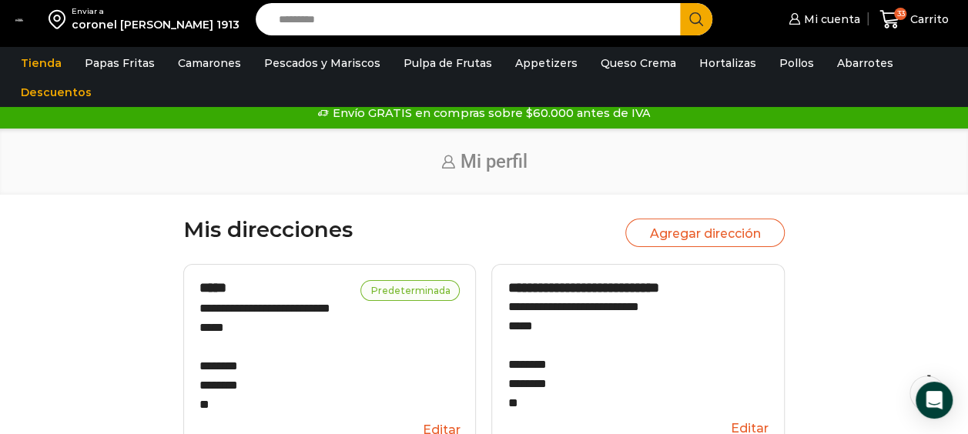
scroll to position [8, 0]
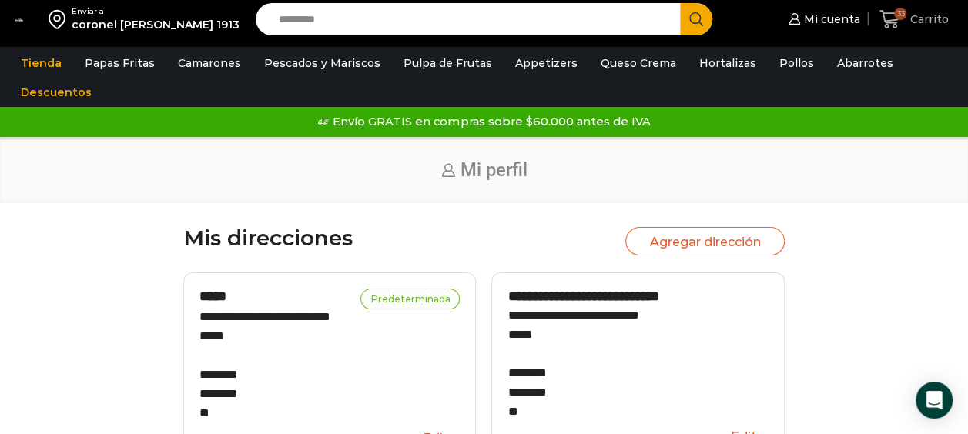
click at [925, 27] on span "33 [GEOGRAPHIC_DATA]" at bounding box center [913, 19] width 69 height 21
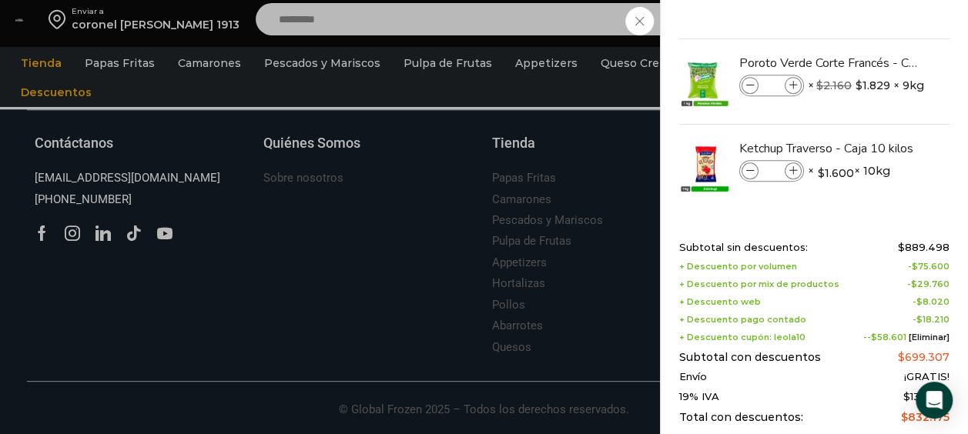
scroll to position [707, 0]
drag, startPoint x: 965, startPoint y: 276, endPoint x: 953, endPoint y: 379, distance: 103.9
click at [953, 379] on div "33 Shopping Cart Papas Fritas 7x7mm - Corte Bastón - Caja 10 kg Papas Fritas 7x…" at bounding box center [814, 217] width 308 height 434
drag, startPoint x: 948, startPoint y: 205, endPoint x: 944, endPoint y: 236, distance: 31.1
click at [944, 236] on div "33 Shopping Cart Papas Fritas 7x7mm - Corte Bastón - Caja 10 kg Papas Fritas 7x…" at bounding box center [814, 217] width 308 height 434
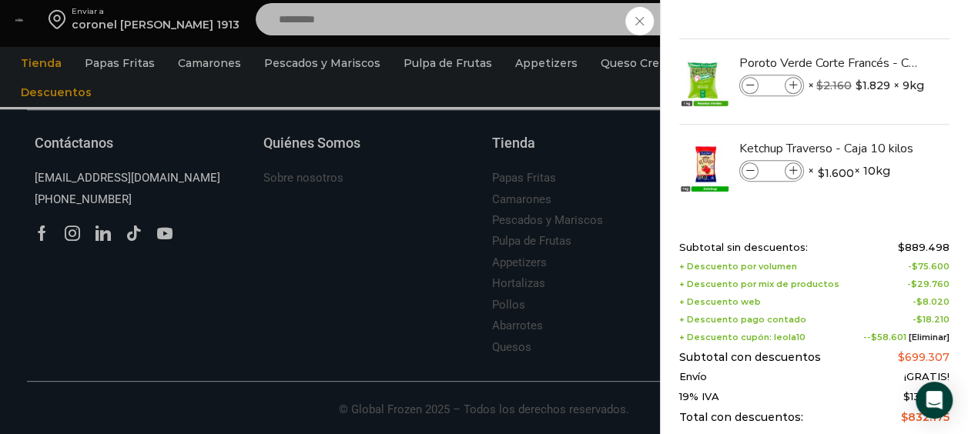
click at [737, 428] on div "Shopping cart (33) Subtotal sin descuentos: $ 889.498 + Descuento por volumen -…" at bounding box center [814, 340] width 270 height 197
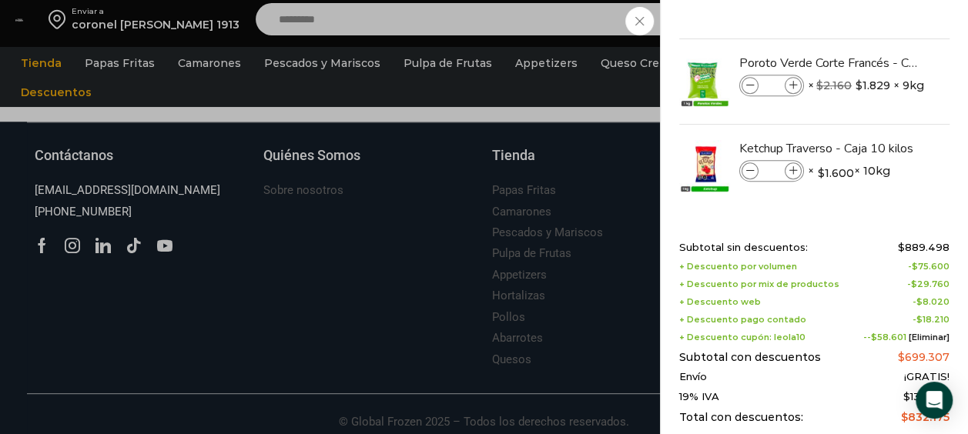
scroll to position [645, 0]
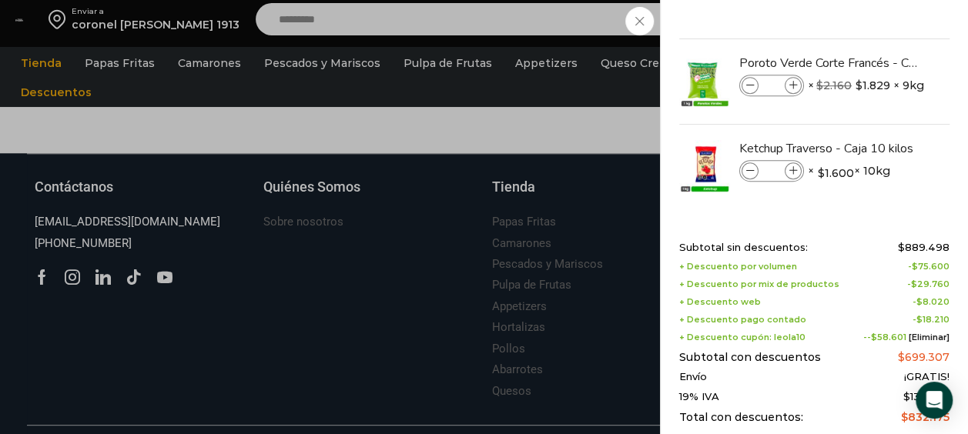
click at [875, 17] on div "33 [GEOGRAPHIC_DATA] 33 33 Shopping Cart **" at bounding box center [913, 20] width 77 height 36
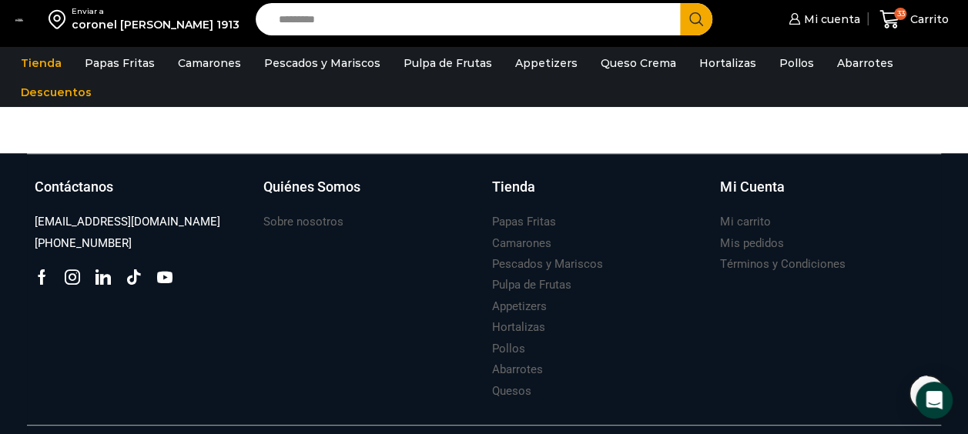
click at [23, 23] on span at bounding box center [19, 19] width 8 height 15
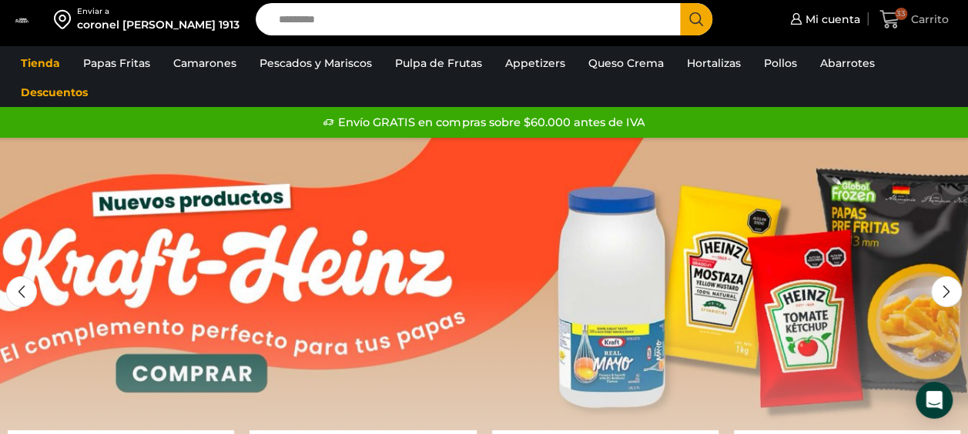
click at [918, 14] on span "Carrito" at bounding box center [928, 19] width 42 height 15
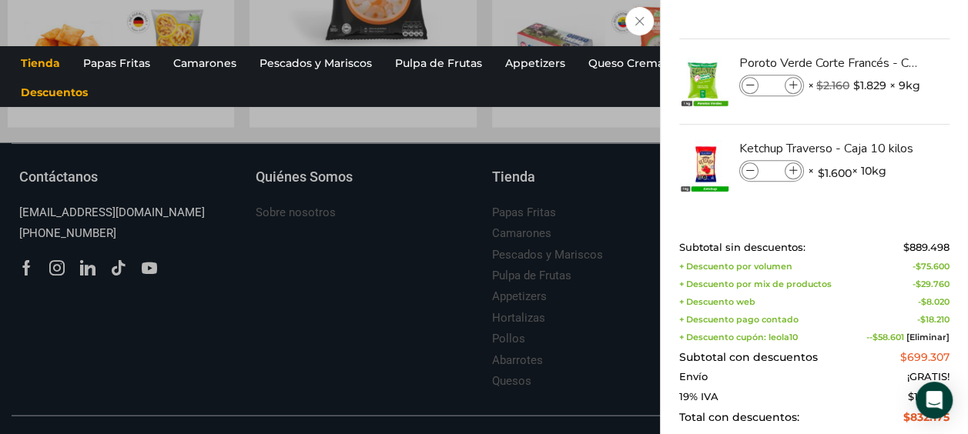
scroll to position [1708, 0]
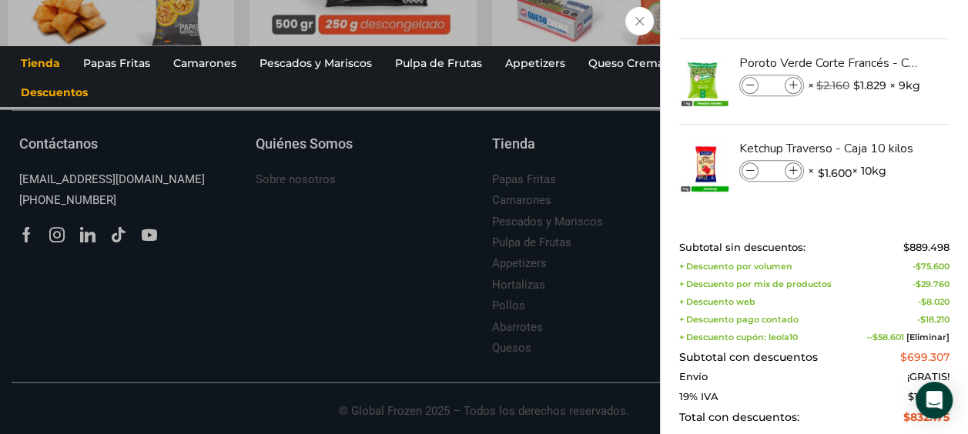
click at [702, 427] on div "Shopping cart (33) Subtotal sin descuentos: $ 889.498 + Descuento por volumen -…" at bounding box center [814, 340] width 270 height 197
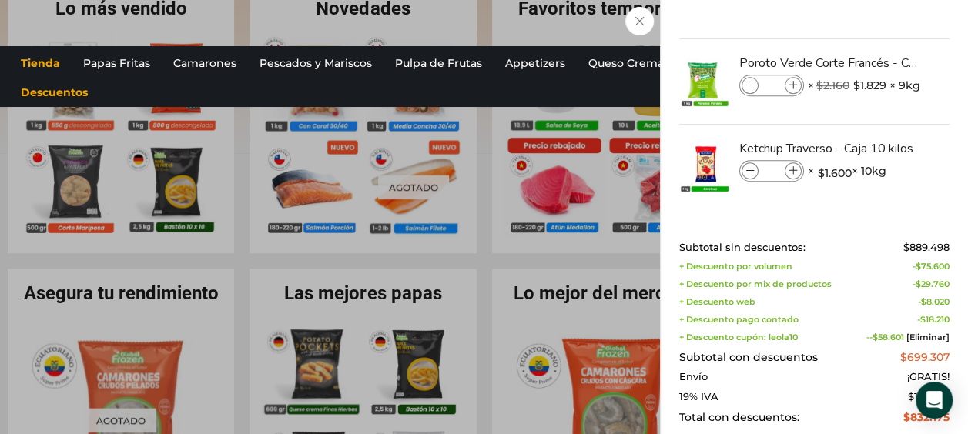
scroll to position [0, 0]
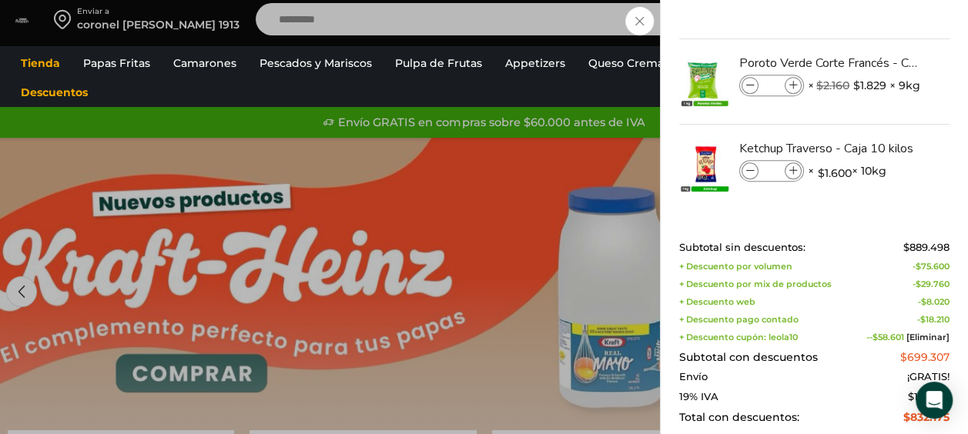
click at [875, 26] on div "33 Carrito 33 33 Shopping Cart **" at bounding box center [913, 20] width 77 height 36
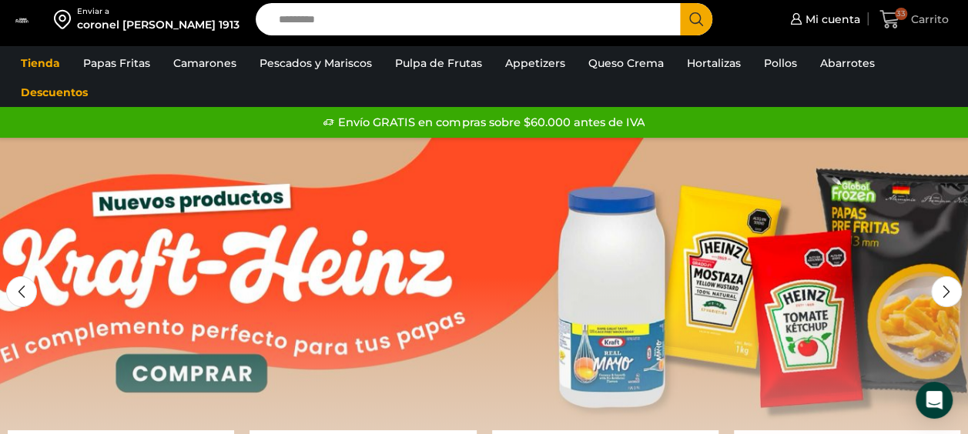
click at [914, 18] on span "Carrito" at bounding box center [928, 19] width 42 height 15
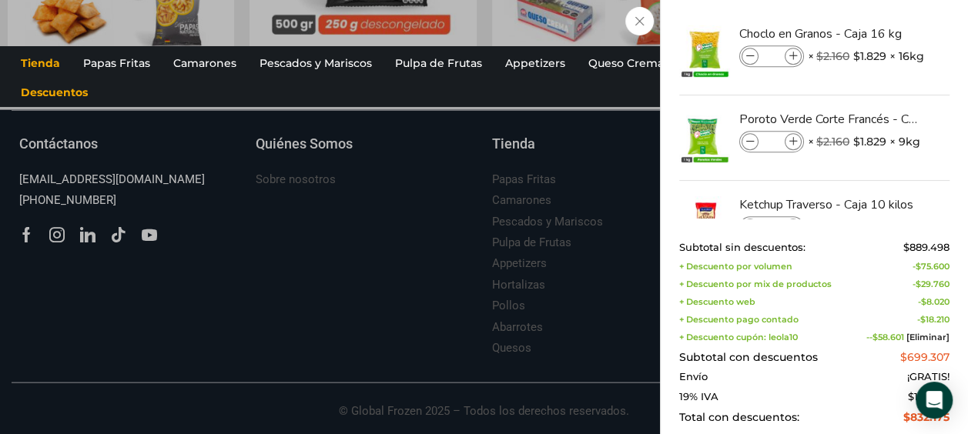
scroll to position [497, 0]
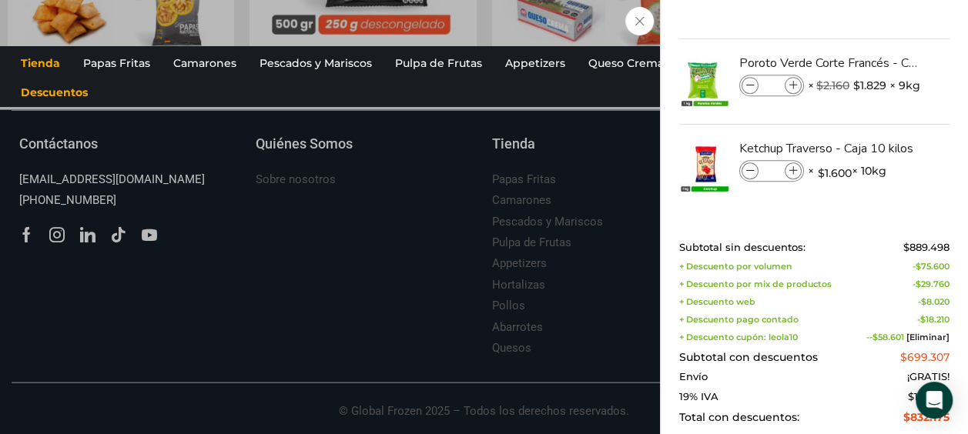
drag, startPoint x: 845, startPoint y: 419, endPoint x: 844, endPoint y: 305, distance: 113.9
drag, startPoint x: 844, startPoint y: 305, endPoint x: 763, endPoint y: 376, distance: 107.5
click at [763, 376] on div "Subtotal sin descuentos: $ 889.498 + Descuento por volumen - $ 75.600 + Descuen…" at bounding box center [814, 333] width 270 height 182
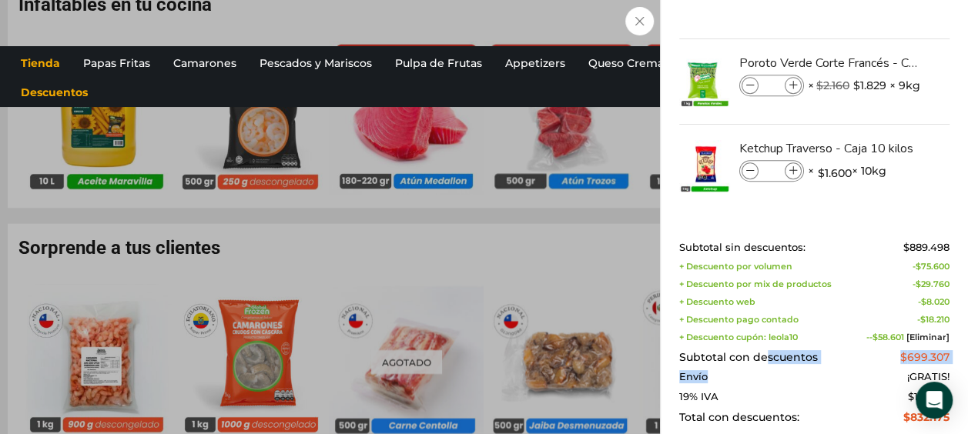
scroll to position [0, 0]
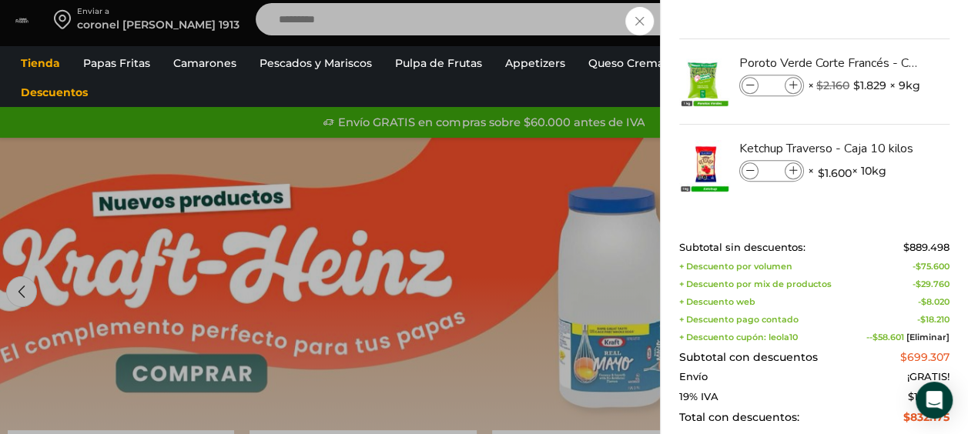
click at [875, 25] on div "33 Carrito 33 33 Shopping Cart **" at bounding box center [913, 20] width 77 height 36
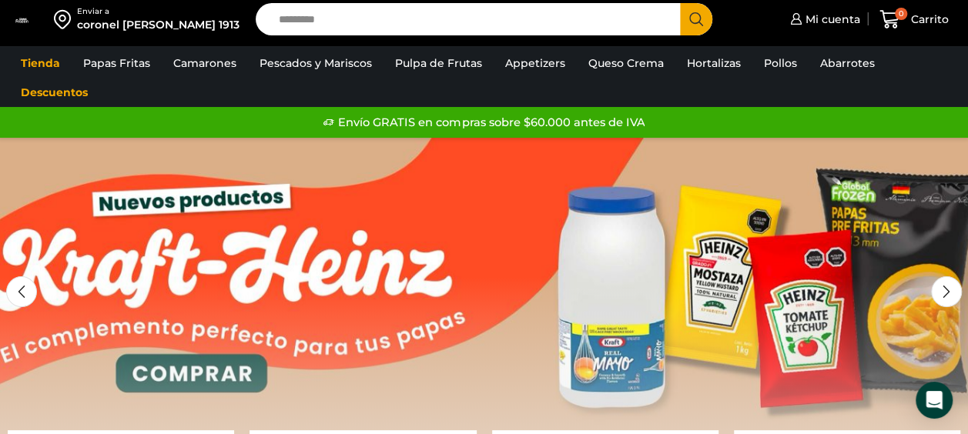
scroll to position [15, 0]
click at [927, 26] on span "Carrito" at bounding box center [928, 19] width 42 height 15
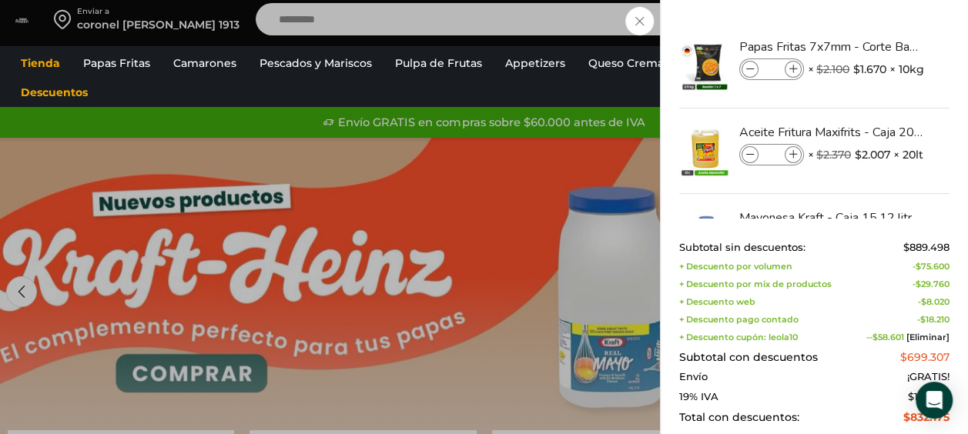
drag, startPoint x: 944, startPoint y: 57, endPoint x: 949, endPoint y: 111, distance: 54.2
click at [949, 111] on div "33 Shopping Cart Papas Fritas 7x7mm - Corte Bastón - Caja 10 kg Papas Fritas 7x…" at bounding box center [814, 217] width 308 height 434
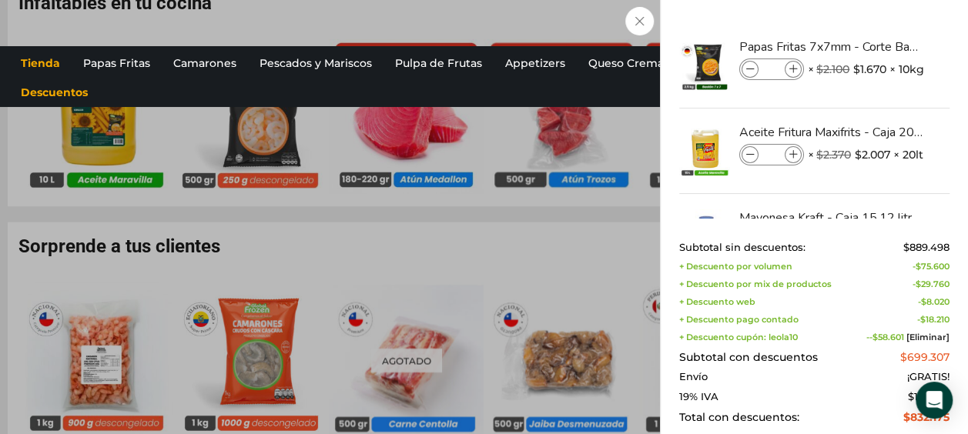
scroll to position [1708, 0]
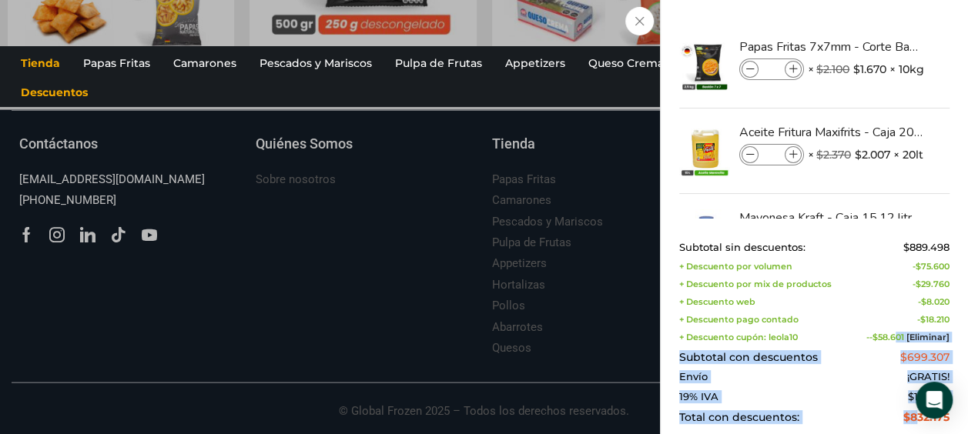
drag, startPoint x: 915, startPoint y: 430, endPoint x: 895, endPoint y: 348, distance: 85.0
click at [895, 348] on div "Shopping cart (33) Subtotal sin descuentos: $ 889.498 + Descuento por volumen -…" at bounding box center [814, 340] width 270 height 197
drag, startPoint x: 946, startPoint y: 69, endPoint x: 936, endPoint y: 197, distance: 128.2
click at [936, 197] on ul "Papas Fritas 7x7mm - Corte Bastón - Caja 10 kg Papas Fritas 7x7mm - Corte Bastó…" at bounding box center [814, 364] width 266 height 683
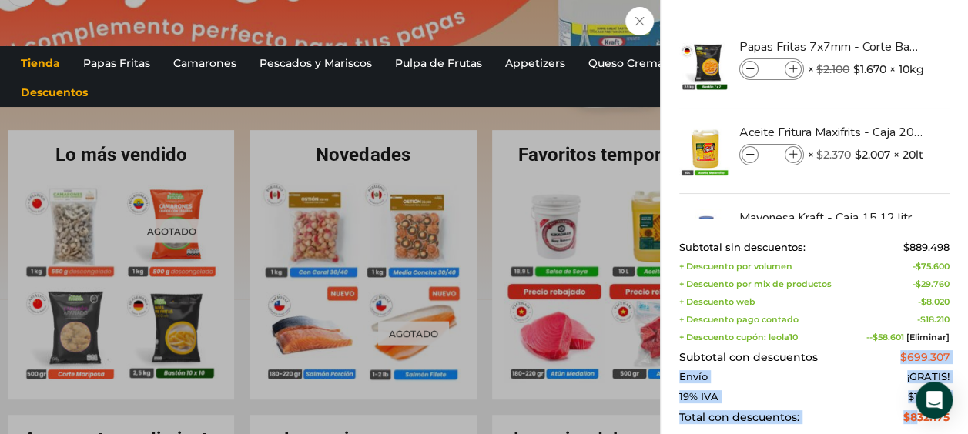
scroll to position [0, 0]
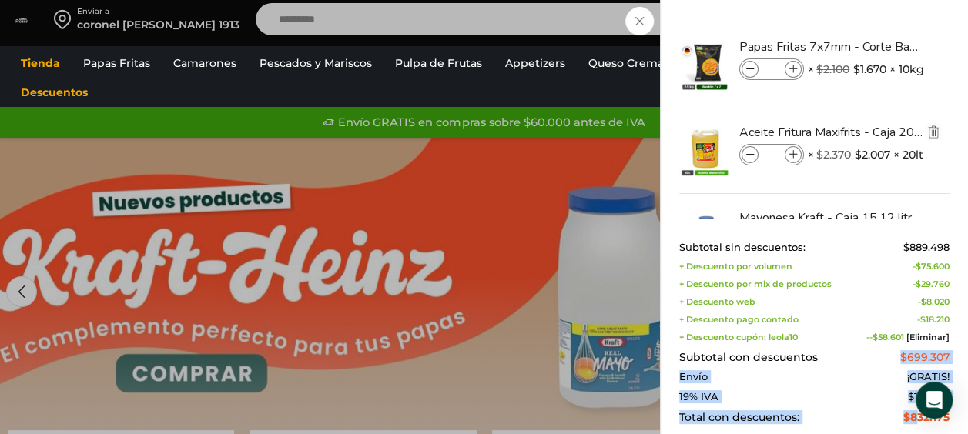
click at [912, 109] on li "Aceite Fritura Maxifrits - Caja 20 litros Aceite Fritura Maxifrits - Caja 20 li…" at bounding box center [813, 151] width 273 height 85
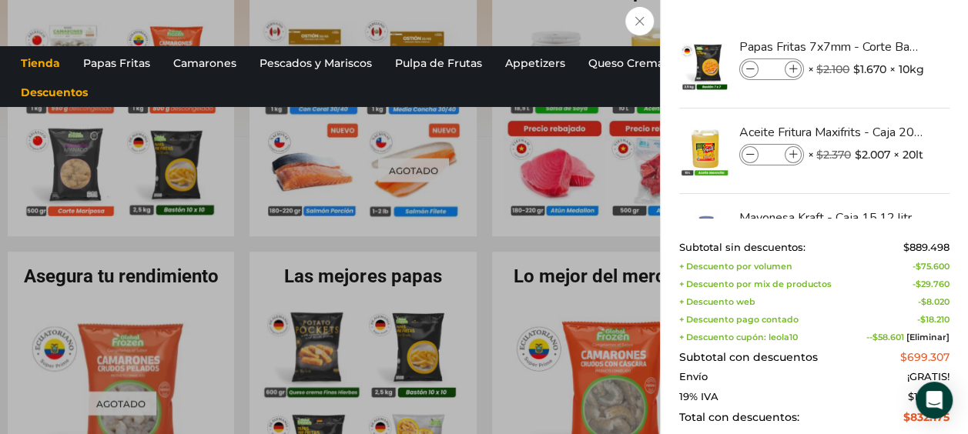
scroll to position [502, 0]
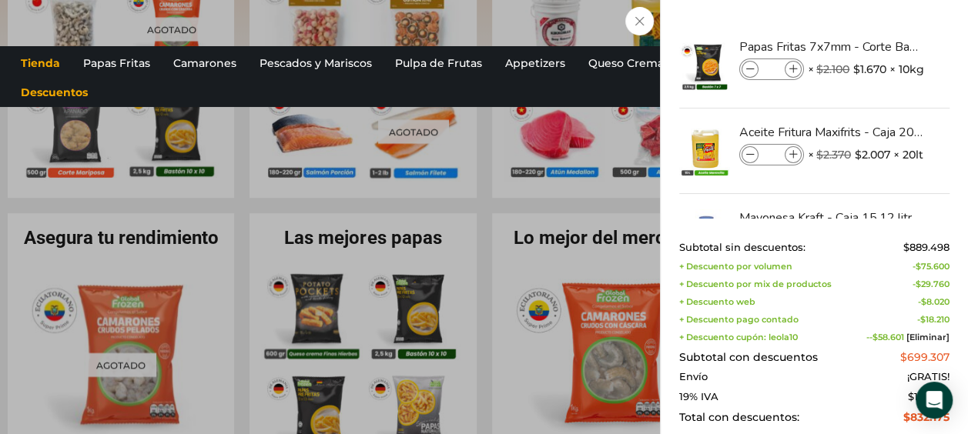
click at [879, 265] on div "+ Descuento por volumen - $ 75.600" at bounding box center [814, 267] width 270 height 10
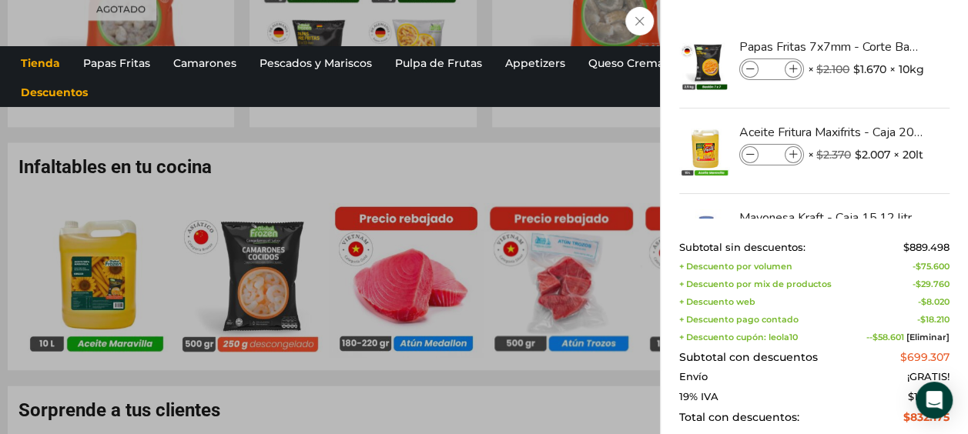
scroll to position [944, 0]
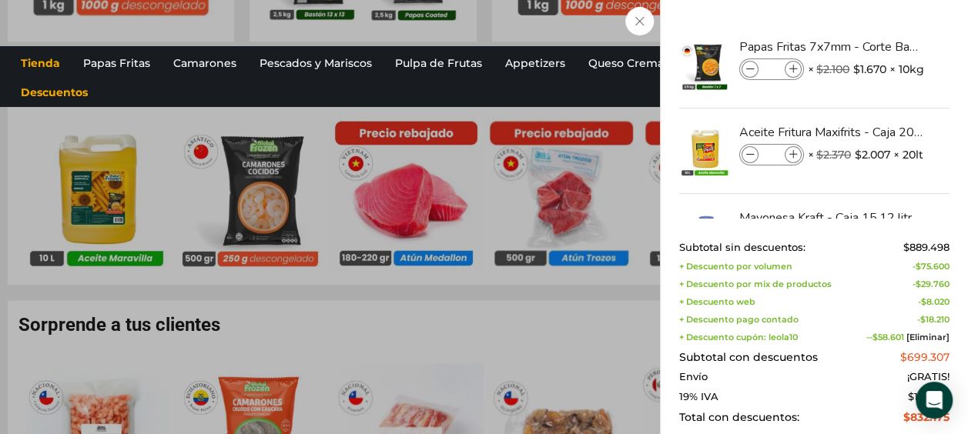
click at [871, 293] on div "Subtotal sin descuentos: $ 889.498 + Descuento por volumen - $ 75.600 + Descuen…" at bounding box center [814, 333] width 270 height 182
drag, startPoint x: 948, startPoint y: 72, endPoint x: 941, endPoint y: 172, distance: 100.4
click at [941, 172] on div "33 Shopping Cart Papas Fritas 7x7mm - Corte Bastón - Caja 10 kg Papas Fritas 7x…" at bounding box center [814, 217] width 308 height 434
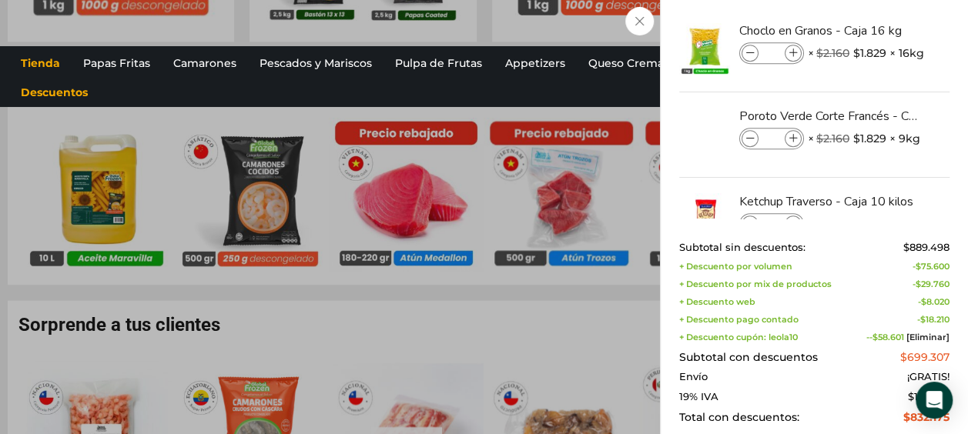
scroll to position [497, 0]
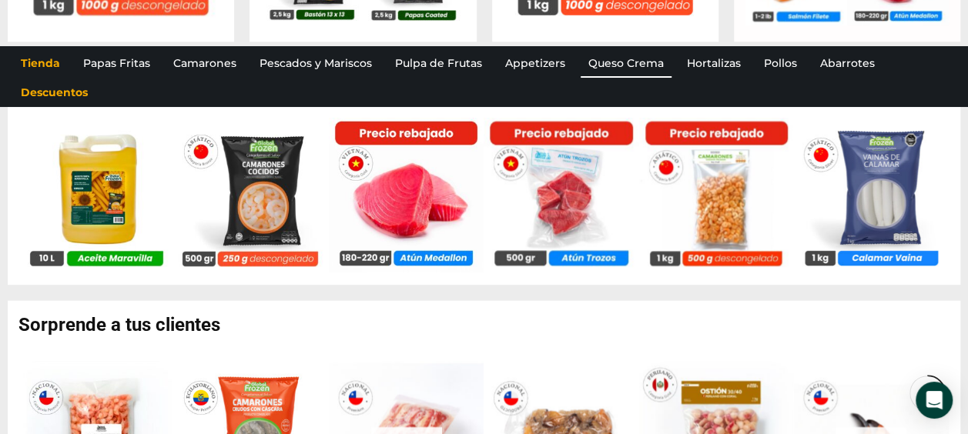
click at [627, 59] on link "Queso Crema" at bounding box center [625, 62] width 91 height 29
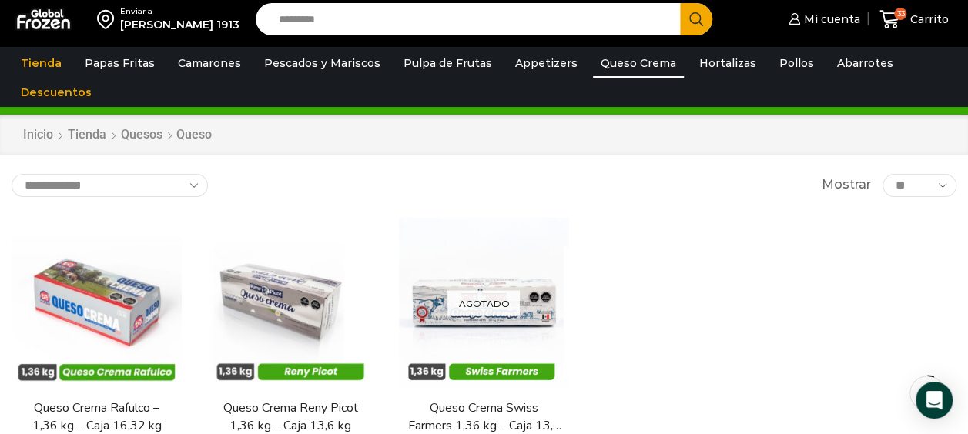
scroll to position [62, 0]
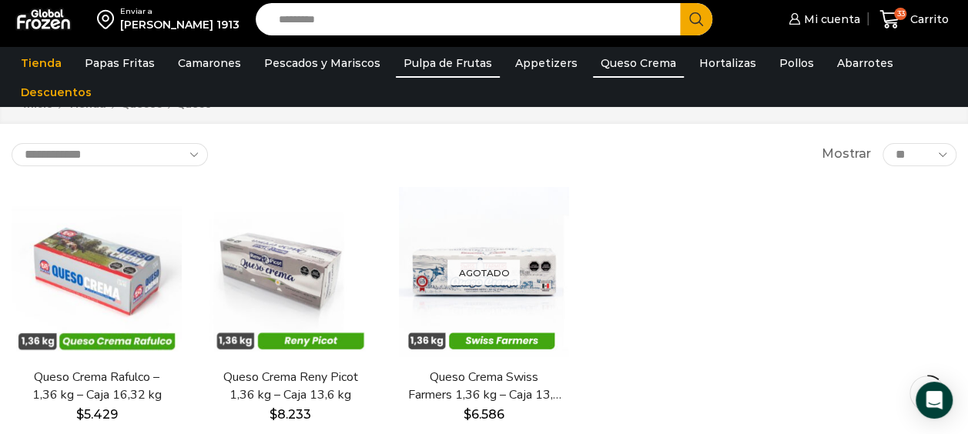
click at [443, 63] on link "Pulpa de Frutas" at bounding box center [448, 62] width 104 height 29
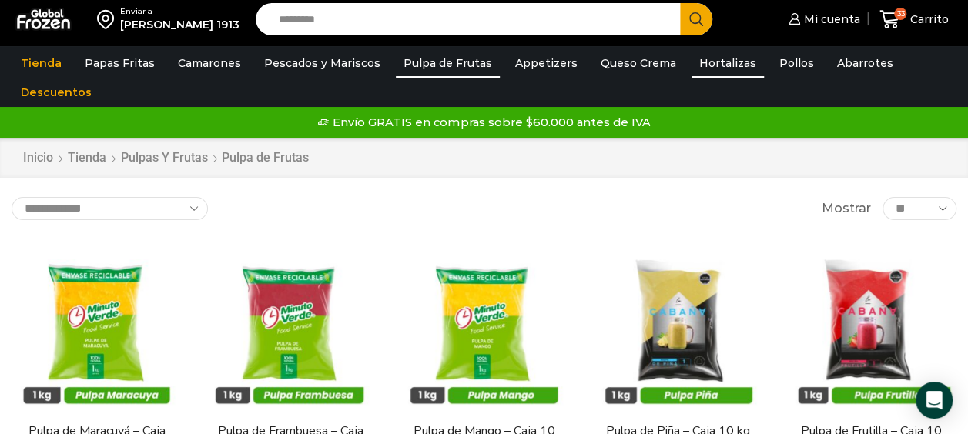
click at [696, 69] on link "Hortalizas" at bounding box center [727, 62] width 72 height 29
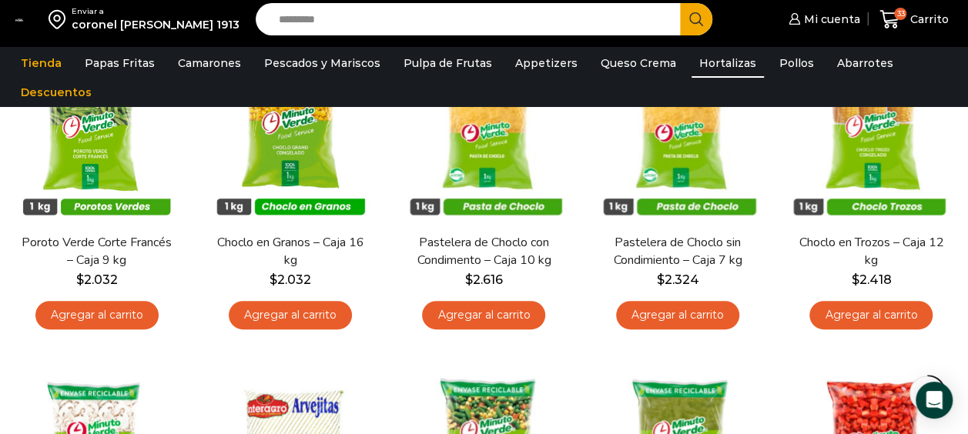
scroll to position [226, 0]
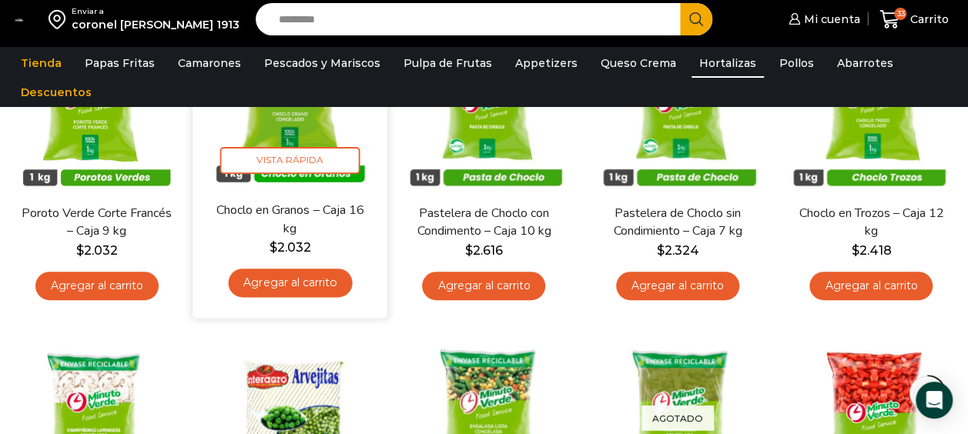
click at [329, 283] on link "Agregar al carrito" at bounding box center [291, 283] width 124 height 28
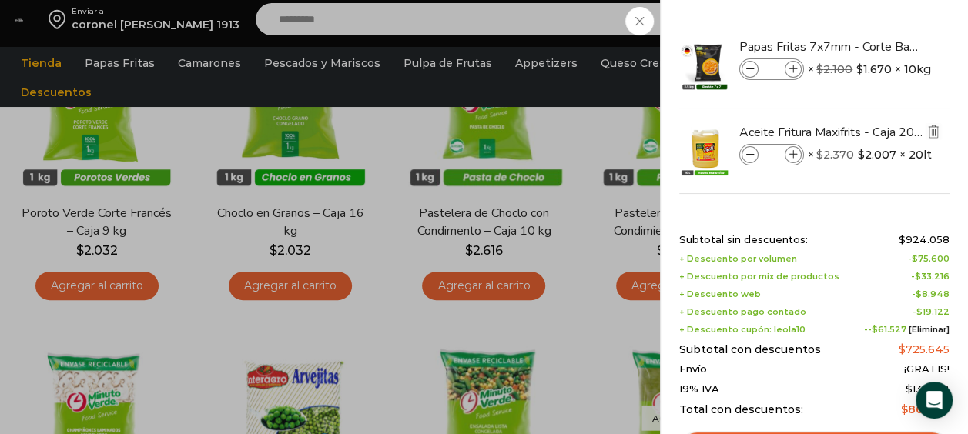
drag, startPoint x: 949, startPoint y: 62, endPoint x: 938, endPoint y: 165, distance: 103.8
click at [938, 165] on div "34 Shopping Cart Papas Fritas 7x7mm - Corte Bastón - Caja 10 kg Papas Fritas 7x…" at bounding box center [814, 217] width 308 height 434
click at [911, 428] on div "Shopping cart (34) Subtotal sin descuentos: $ 924.058 + Descuento por volumen -…" at bounding box center [814, 332] width 270 height 197
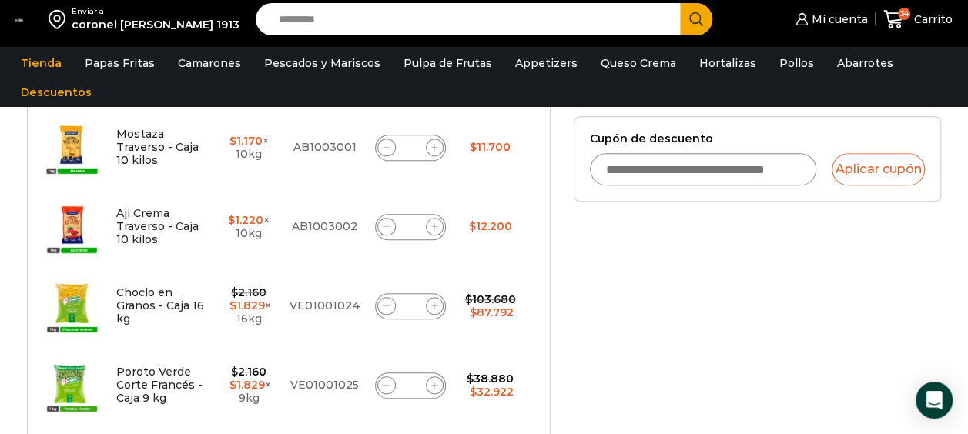
scroll to position [584, 0]
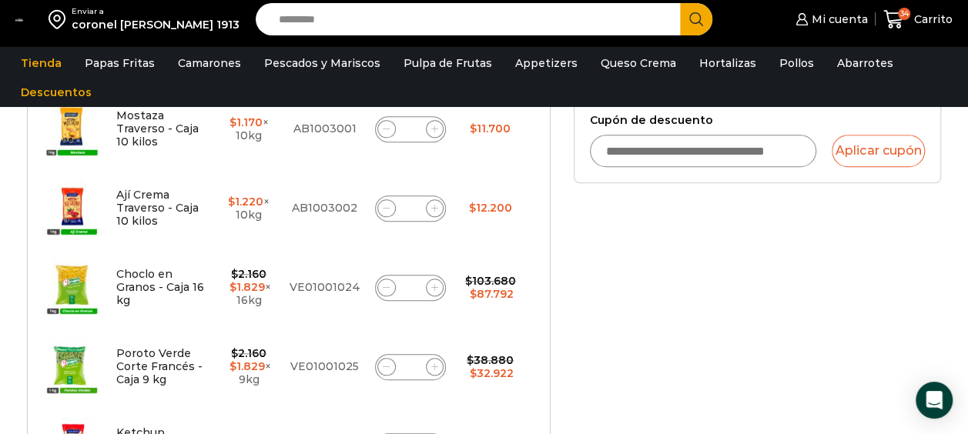
click at [380, 286] on span at bounding box center [386, 288] width 18 height 18
type input "*"
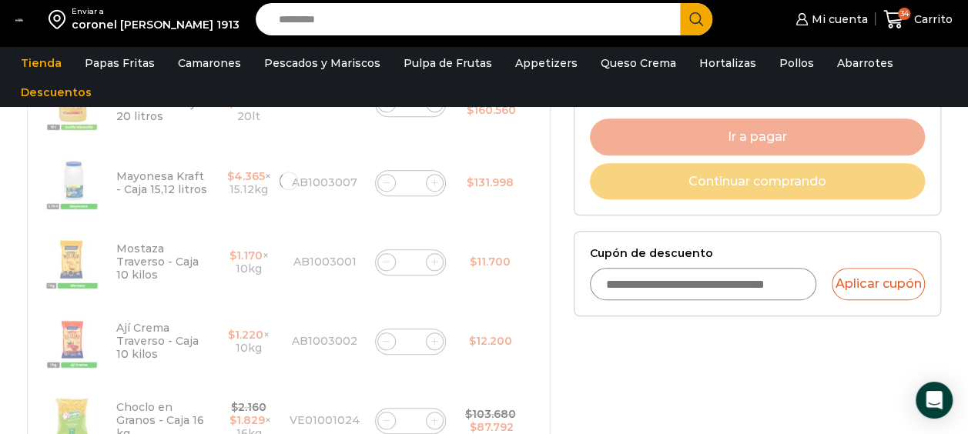
scroll to position [453, 0]
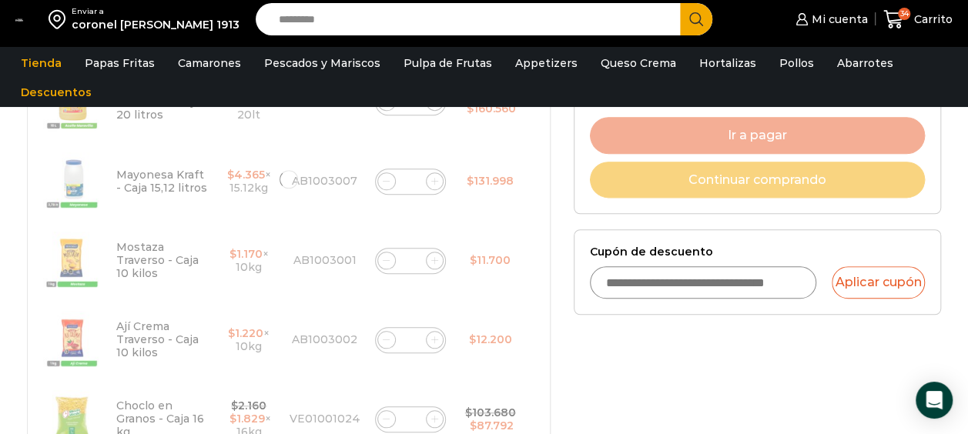
click at [794, 266] on input "Cupón de descuento" at bounding box center [703, 282] width 227 height 32
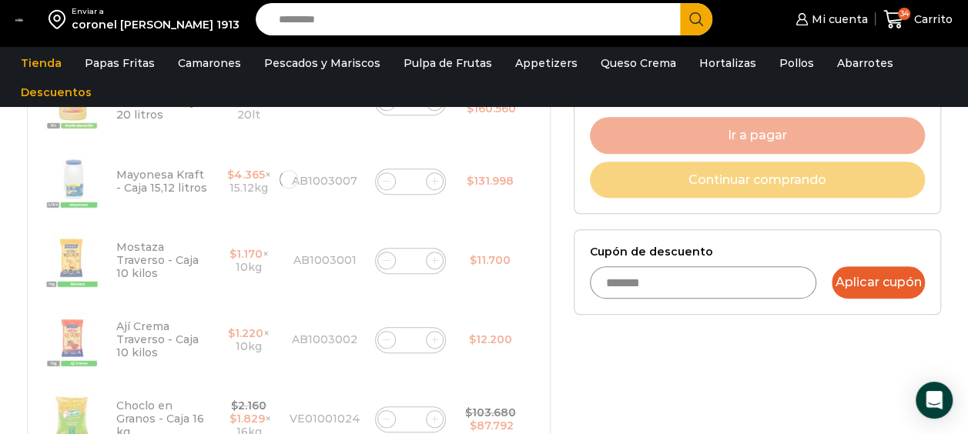
type input "*******"
click at [888, 273] on button "Aplicar cupón" at bounding box center [877, 282] width 93 height 32
type button "Aplicar cupón"
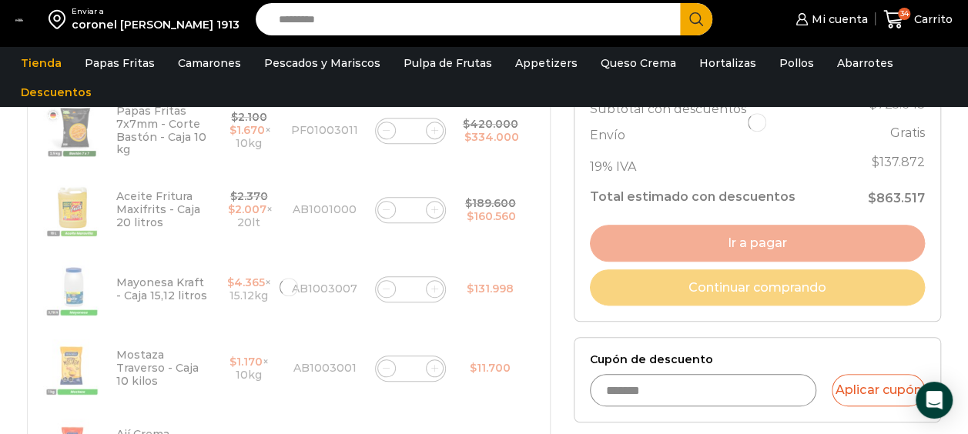
scroll to position [347, 0]
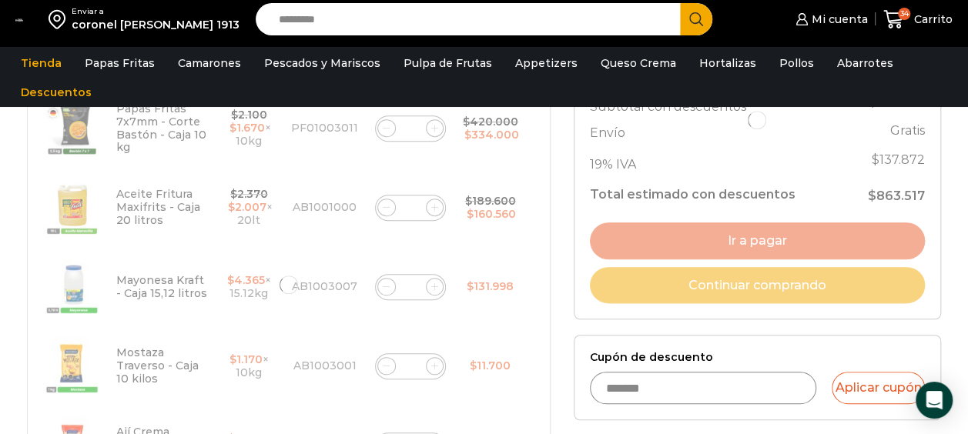
click at [904, 139] on div at bounding box center [757, 120] width 335 height 368
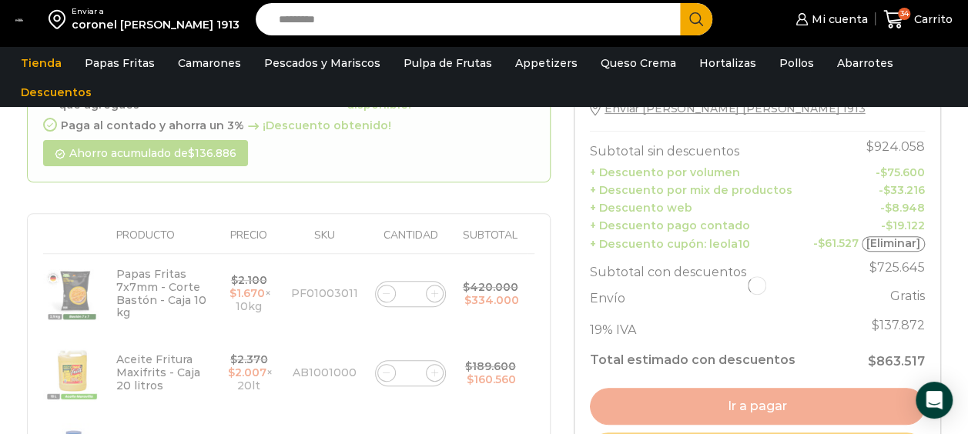
scroll to position [338, 0]
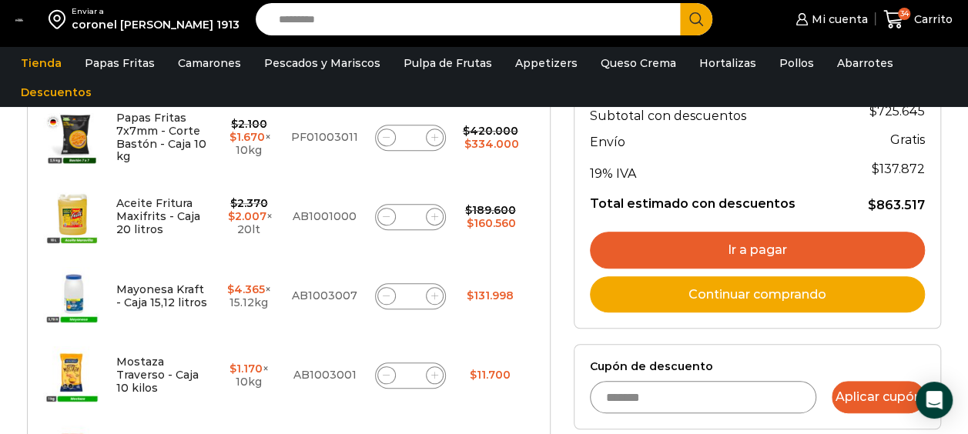
click at [885, 385] on button "Aplicar cupón" at bounding box center [877, 397] width 93 height 32
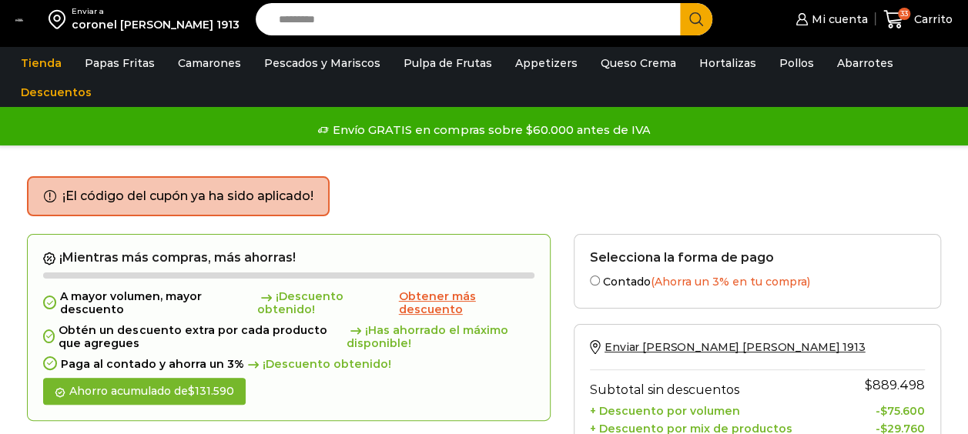
scroll to position [380, 0]
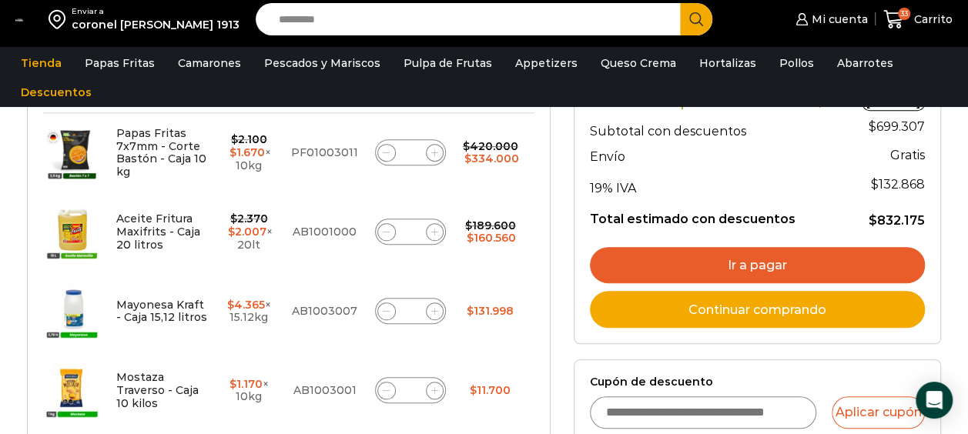
click at [851, 252] on link "Ir a pagar" at bounding box center [757, 265] width 335 height 37
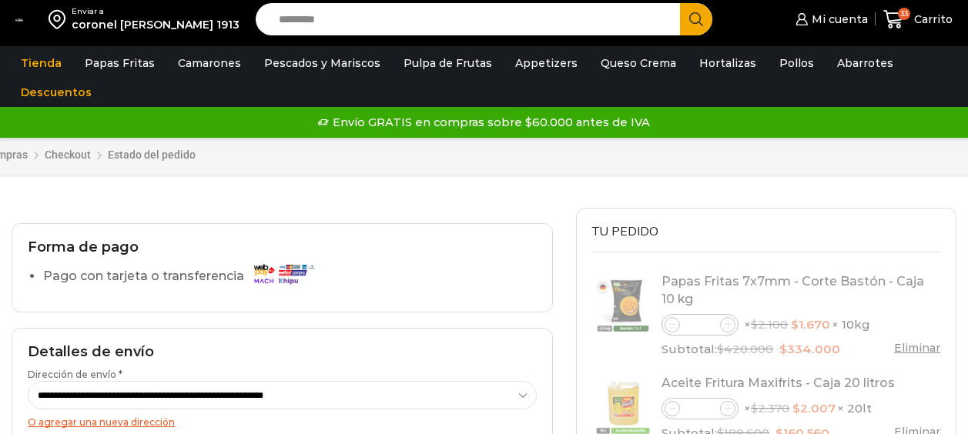
select select "*"
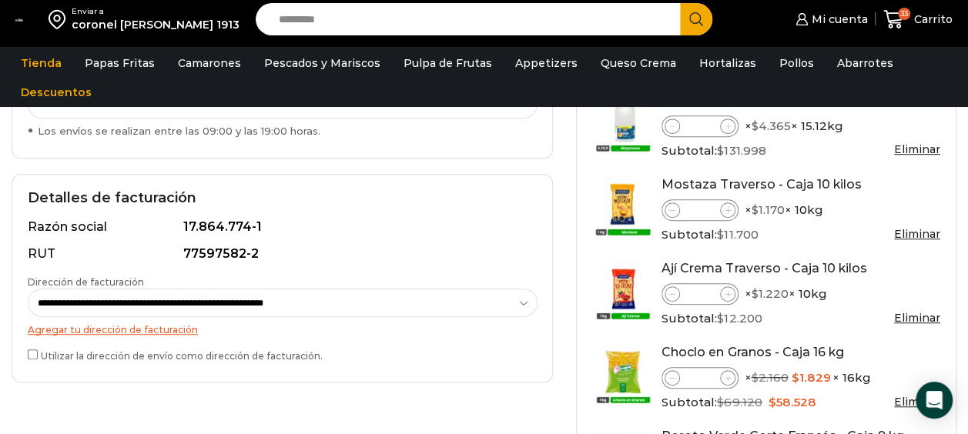
scroll to position [380, 0]
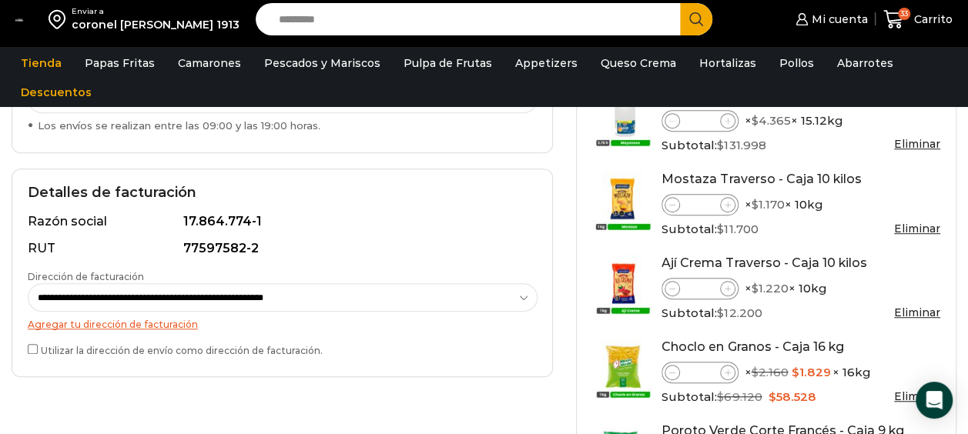
click at [178, 322] on link "Agregar tu dirección de facturación" at bounding box center [113, 325] width 170 height 12
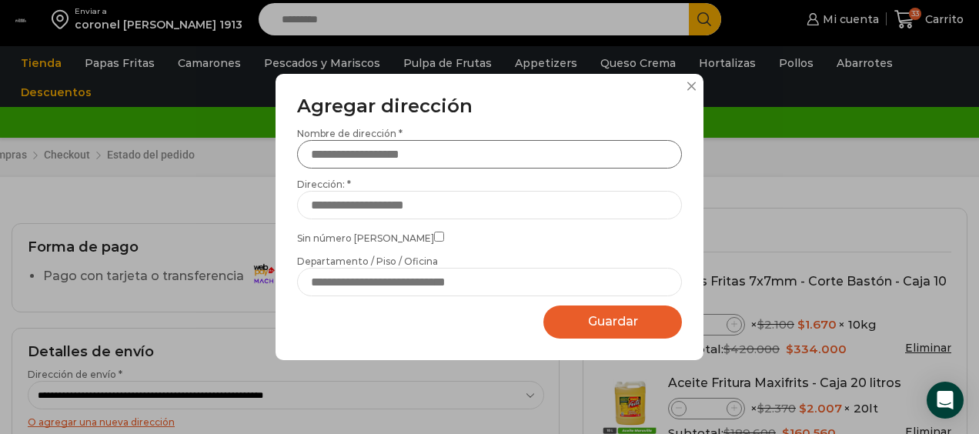
click at [496, 156] on input "Nombre de dirección *" at bounding box center [489, 154] width 385 height 28
click at [690, 89] on button at bounding box center [691, 86] width 9 height 9
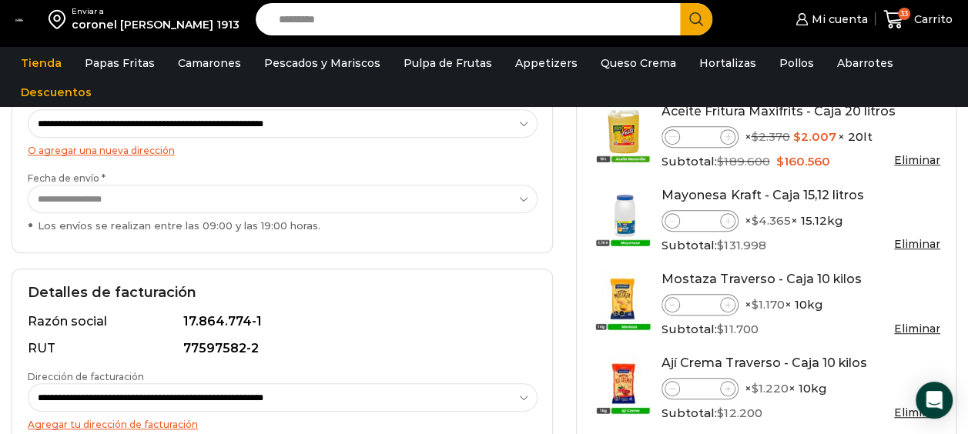
scroll to position [282, 0]
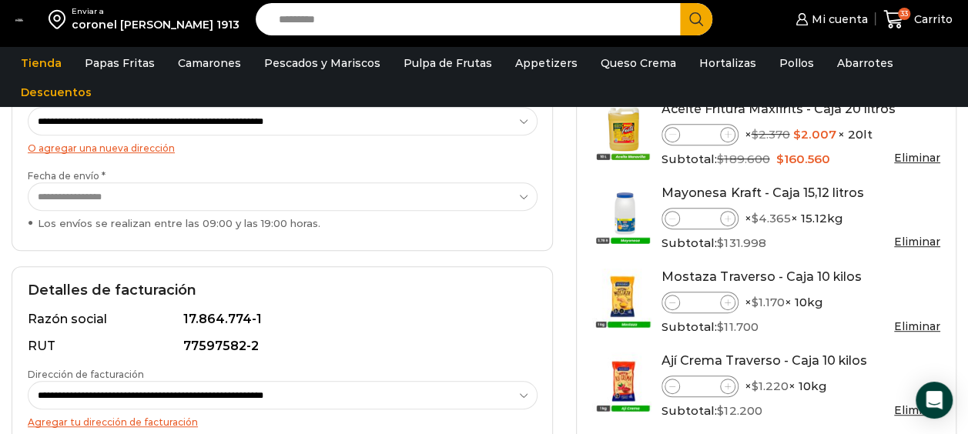
click at [103, 363] on div "**********" at bounding box center [282, 382] width 509 height 152
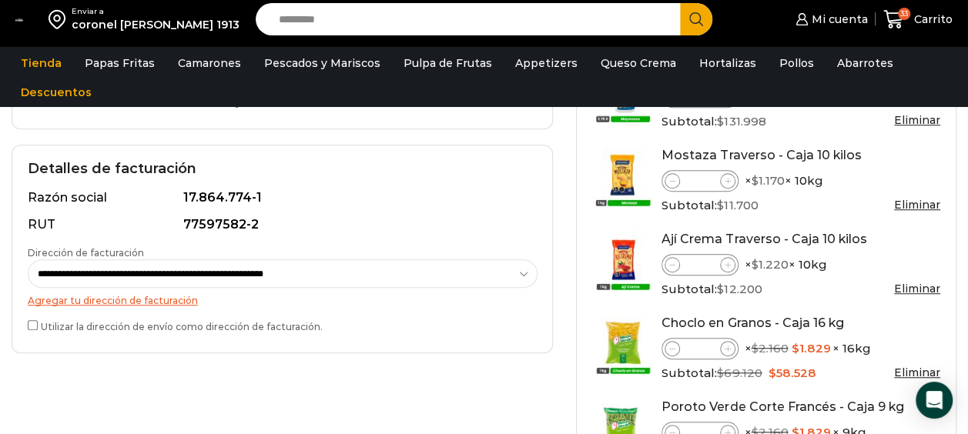
scroll to position [405, 0]
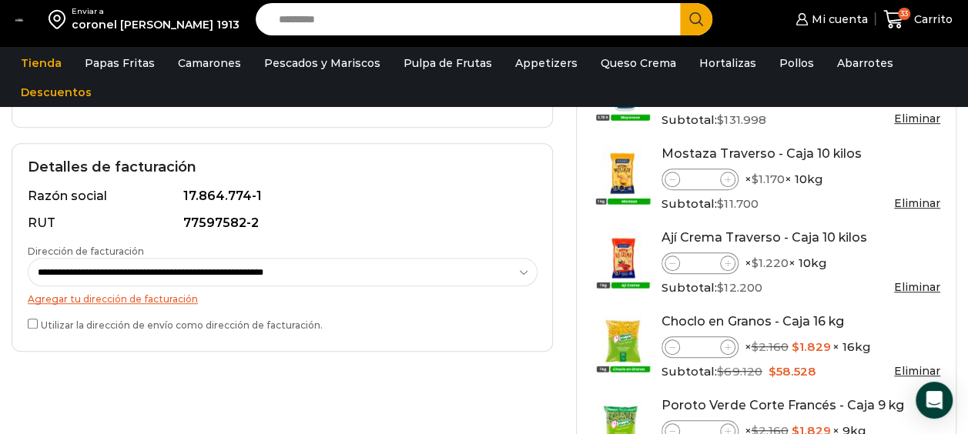
click at [318, 267] on select "**********" at bounding box center [283, 272] width 510 height 28
click at [182, 299] on link "Agregar tu dirección de facturación" at bounding box center [113, 299] width 170 height 12
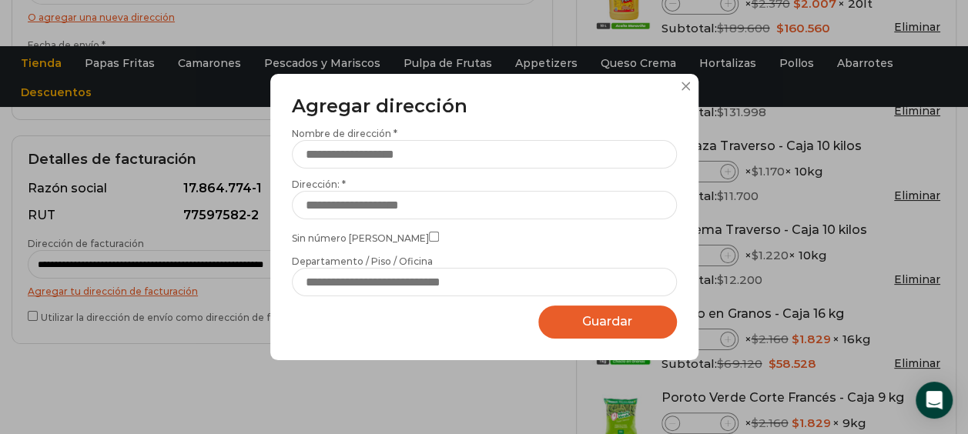
scroll to position [0, 0]
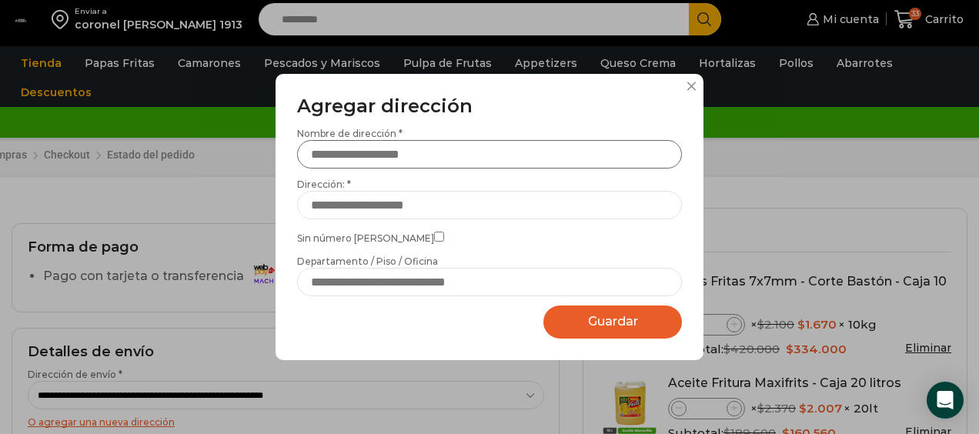
click at [456, 162] on input "Nombre de dirección *" at bounding box center [489, 154] width 385 height 28
click at [437, 208] on input "Dirección: *" at bounding box center [489, 205] width 385 height 28
type input "**********"
click at [592, 316] on span "Guardar" at bounding box center [613, 321] width 50 height 15
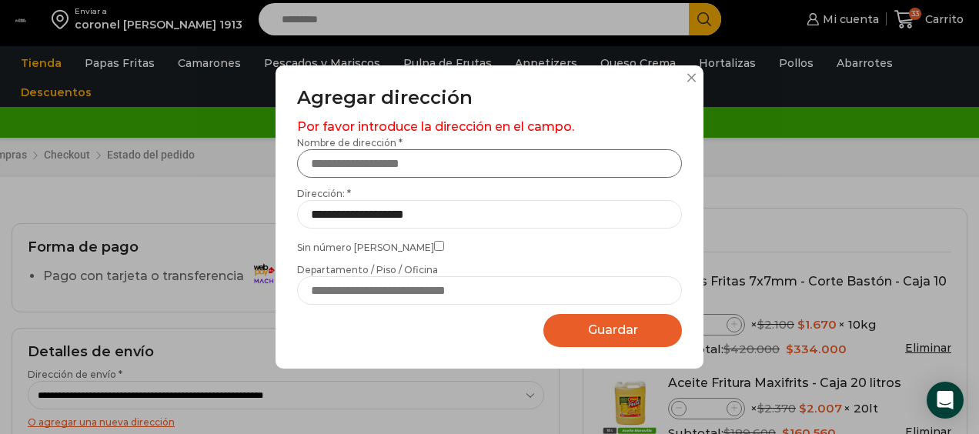
click at [470, 168] on input "Nombre de dirección *" at bounding box center [489, 163] width 385 height 28
click at [580, 338] on button "Guardar Guardando..." at bounding box center [612, 330] width 139 height 33
click at [587, 331] on button "Guardar Guardando..." at bounding box center [612, 330] width 139 height 33
click at [629, 331] on span "Guardar" at bounding box center [613, 330] width 50 height 15
click at [448, 178] on div "**********" at bounding box center [489, 212] width 385 height 186
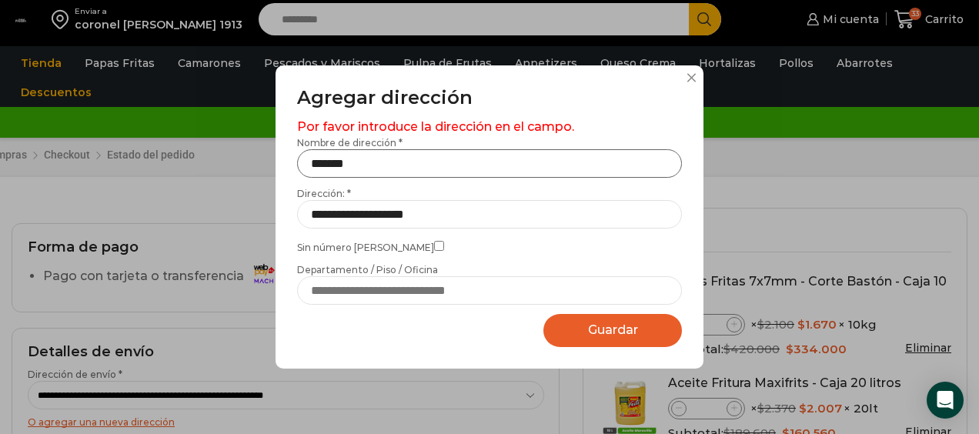
click at [442, 169] on input "*******" at bounding box center [489, 163] width 385 height 28
type input "*******"
click at [580, 339] on button "Guardar Guardando..." at bounding box center [612, 330] width 139 height 33
click at [415, 302] on input "Departamento / Piso / Oficina" at bounding box center [489, 290] width 385 height 28
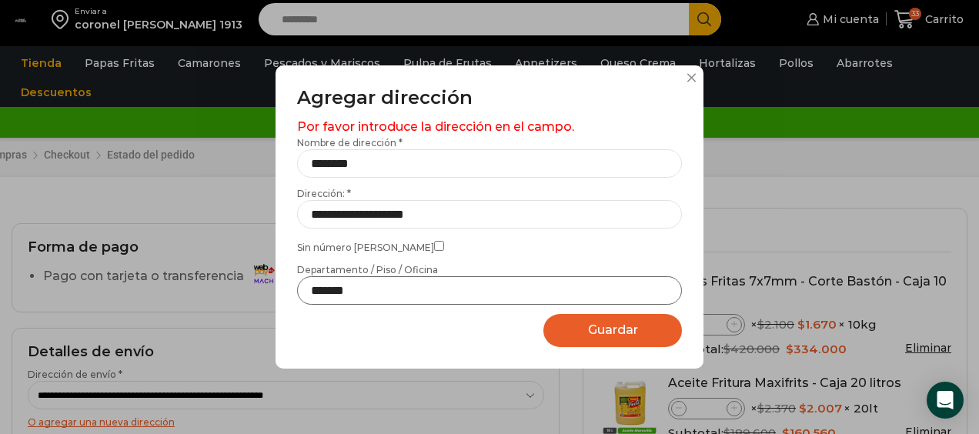
type input "*******"
click at [577, 333] on button "Guardar Guardando..." at bounding box center [612, 330] width 139 height 33
click at [551, 166] on input "*******" at bounding box center [489, 163] width 385 height 28
click at [591, 322] on button "Guardar Guardando..." at bounding box center [612, 330] width 139 height 33
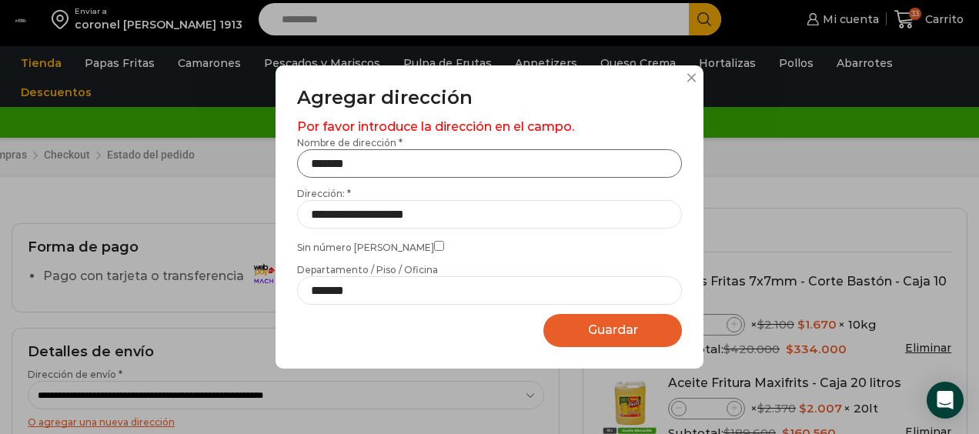
click at [530, 176] on input "*******" at bounding box center [489, 163] width 385 height 28
type input "*"
click at [600, 325] on span "Guardar" at bounding box center [613, 330] width 50 height 15
click at [500, 172] on input "*******" at bounding box center [489, 163] width 385 height 28
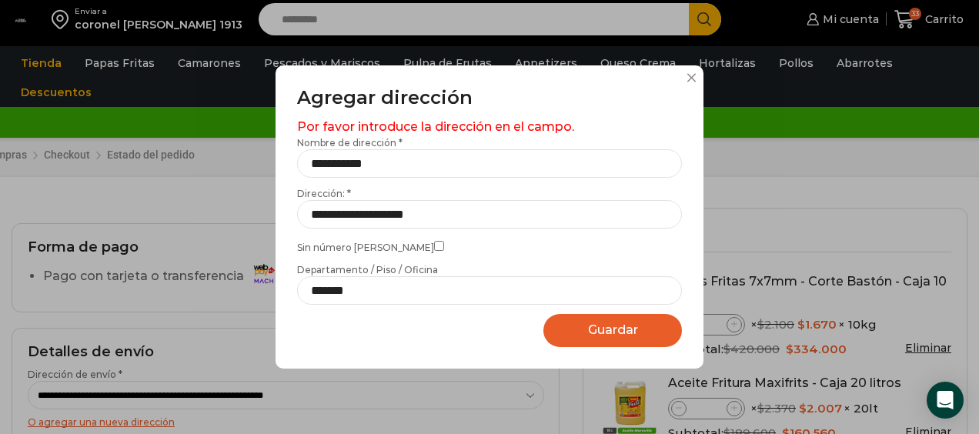
click at [585, 322] on button "Guardar Guardando..." at bounding box center [612, 330] width 139 height 33
click at [497, 172] on input "**********" at bounding box center [489, 163] width 385 height 28
type input "*"
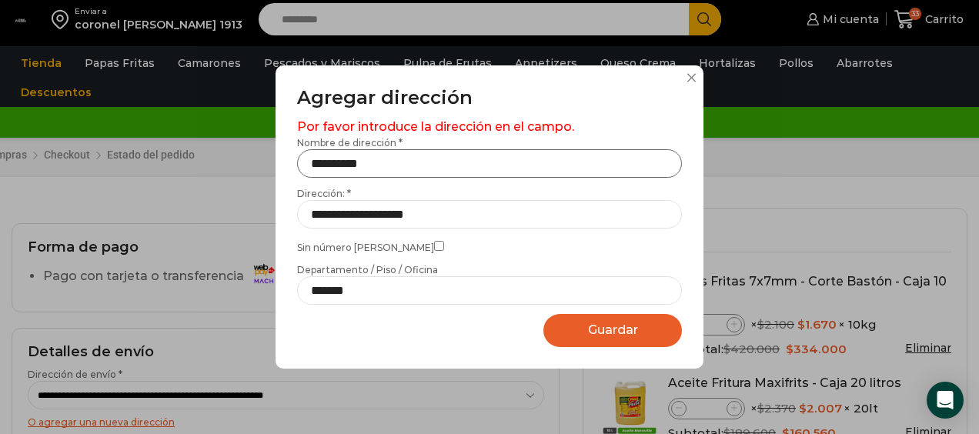
type input "**********"
click at [579, 342] on button "Guardar Guardando..." at bounding box center [612, 330] width 139 height 33
click at [584, 331] on button "Guardar Guardando..." at bounding box center [612, 330] width 139 height 33
click at [513, 153] on input "**********" at bounding box center [489, 163] width 385 height 28
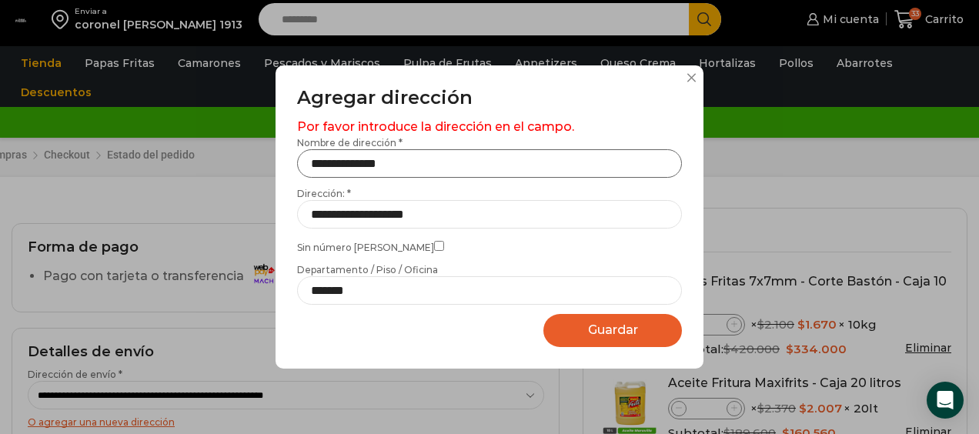
type input "**********"
click at [613, 328] on span "Guardar" at bounding box center [613, 330] width 50 height 15
click at [693, 82] on div "**********" at bounding box center [490, 216] width 428 height 303
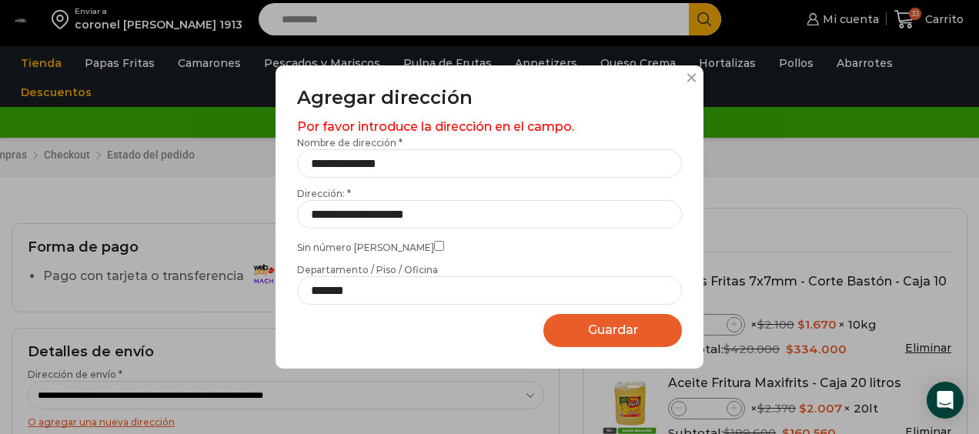
drag, startPoint x: 693, startPoint y: 82, endPoint x: 694, endPoint y: 71, distance: 10.9
click at [694, 71] on div "**********" at bounding box center [490, 216] width 428 height 303
click at [692, 73] on button at bounding box center [691, 77] width 9 height 9
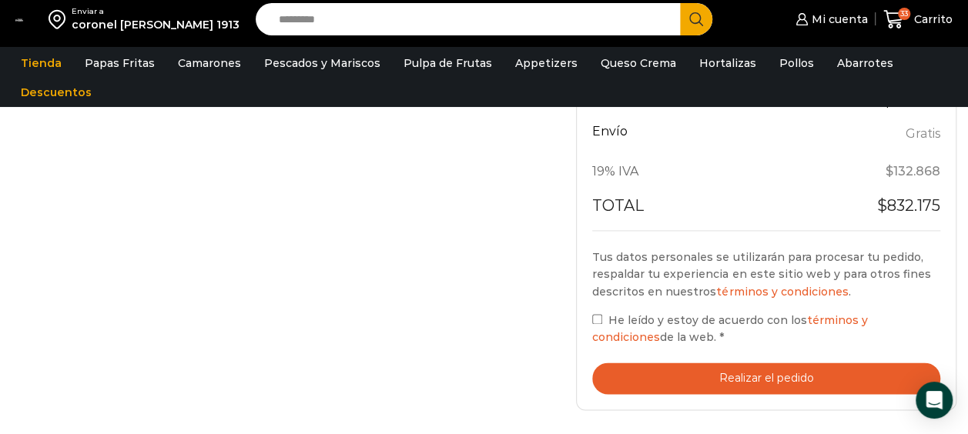
scroll to position [1025, 0]
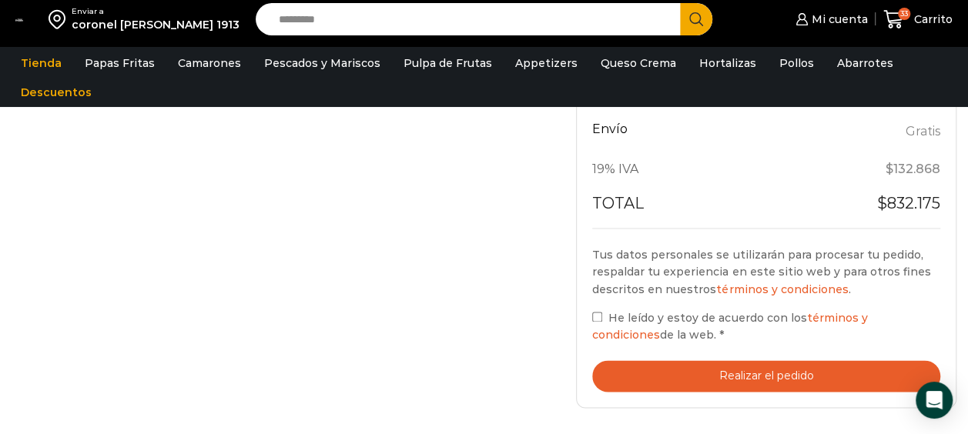
click at [846, 18] on span "Mi cuenta" at bounding box center [838, 19] width 60 height 15
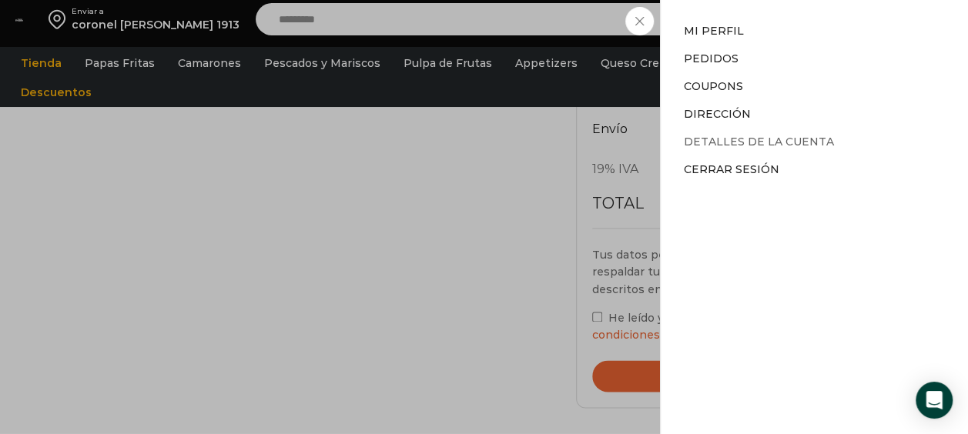
click at [776, 140] on link "Detalles de la cuenta" at bounding box center [759, 142] width 150 height 14
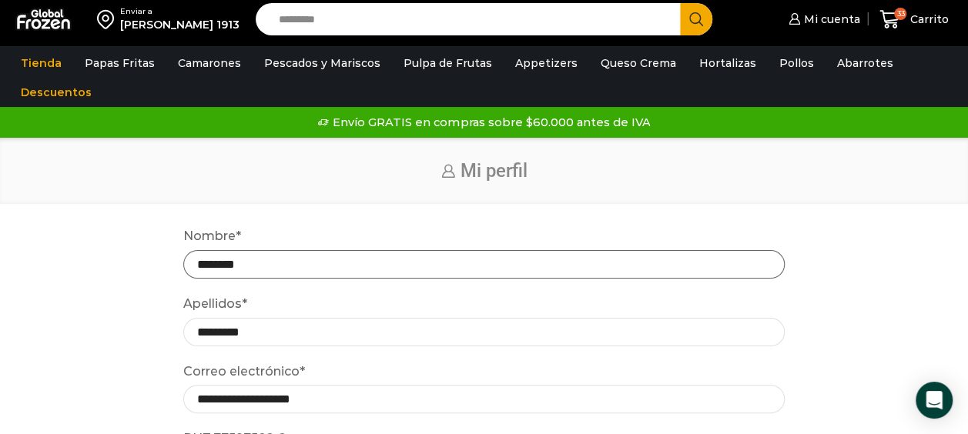
click at [298, 256] on input "********" at bounding box center [483, 264] width 601 height 28
type input "*"
type input "******"
click at [503, 329] on input "*********" at bounding box center [483, 332] width 601 height 28
type input "*"
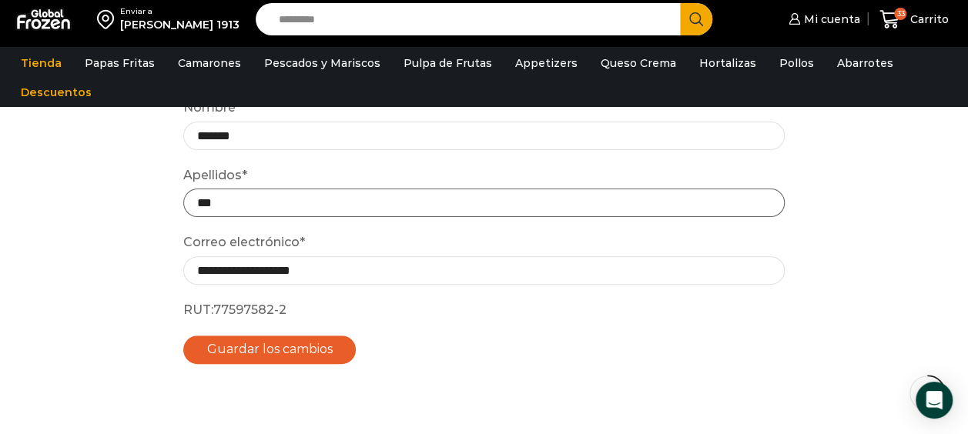
scroll to position [136, 0]
type input "***"
click at [304, 356] on button "Guardar los cambios" at bounding box center [269, 350] width 173 height 28
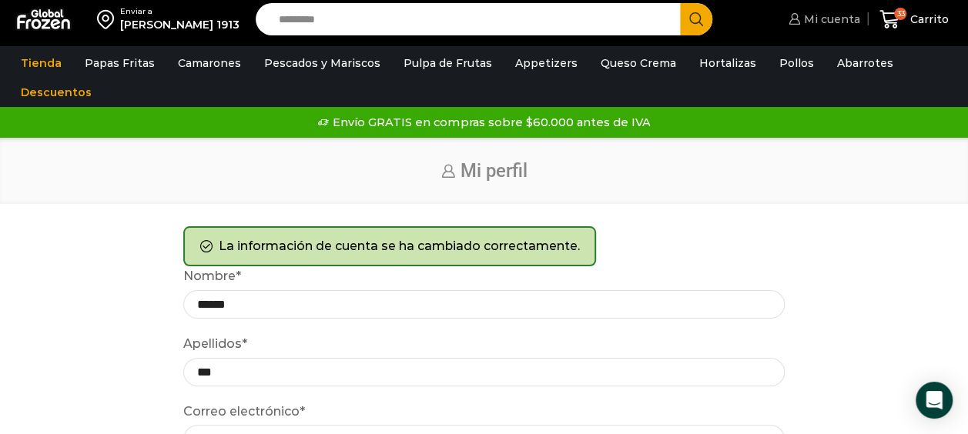
click at [833, 21] on span "Mi cuenta" at bounding box center [830, 19] width 60 height 15
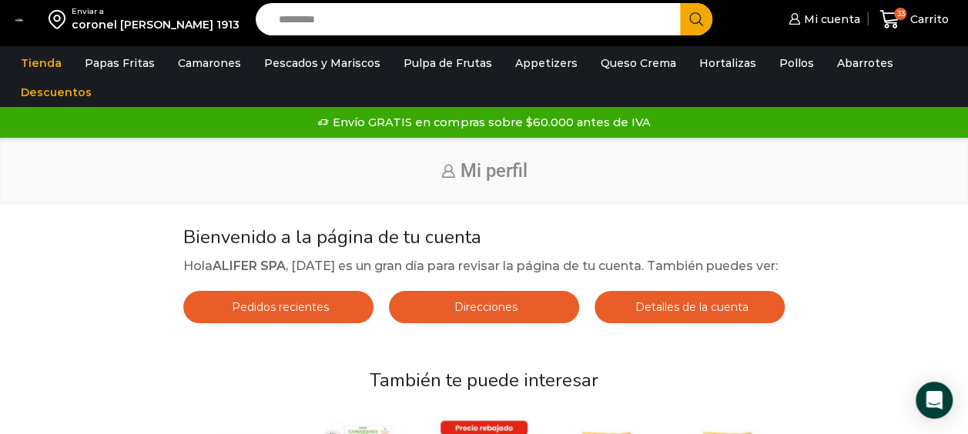
scroll to position [2, 0]
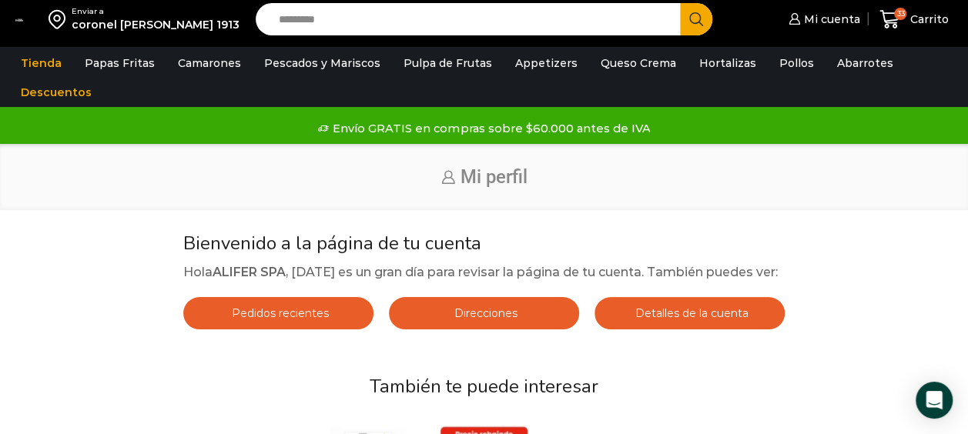
click at [751, 309] on link "Detalles de la cuenta" at bounding box center [689, 313] width 190 height 32
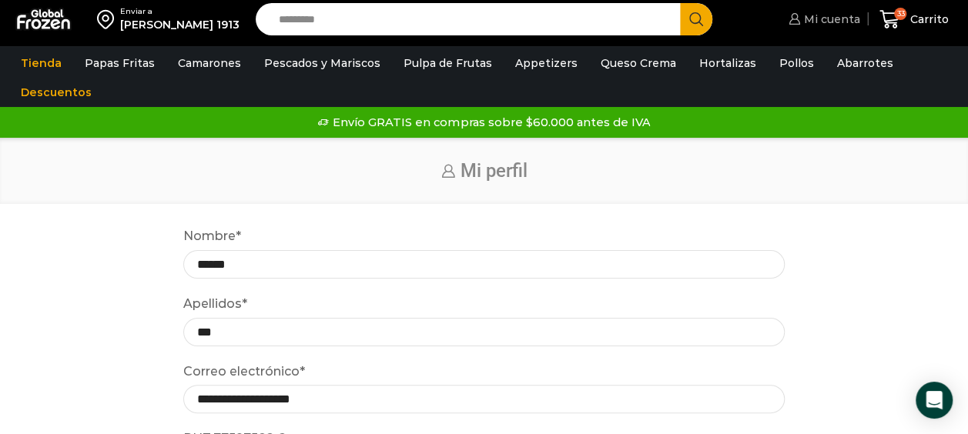
click at [836, 17] on span "Mi cuenta" at bounding box center [830, 19] width 60 height 15
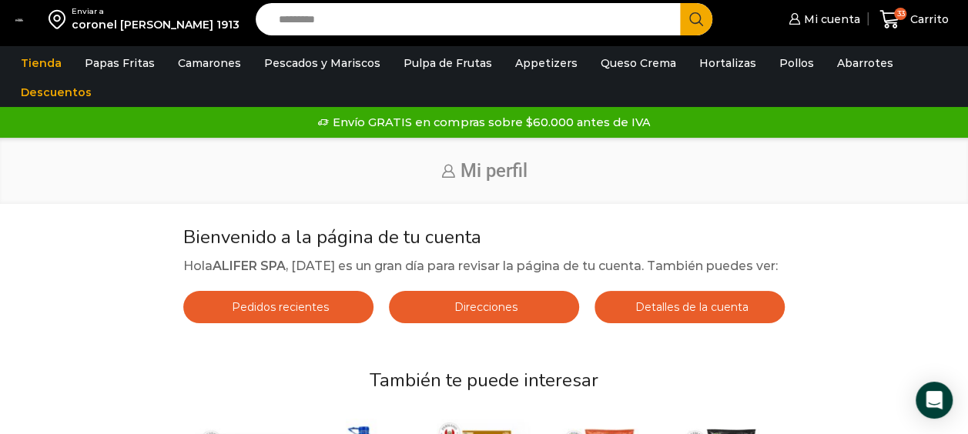
click at [540, 316] on link "Direcciones" at bounding box center [484, 307] width 190 height 32
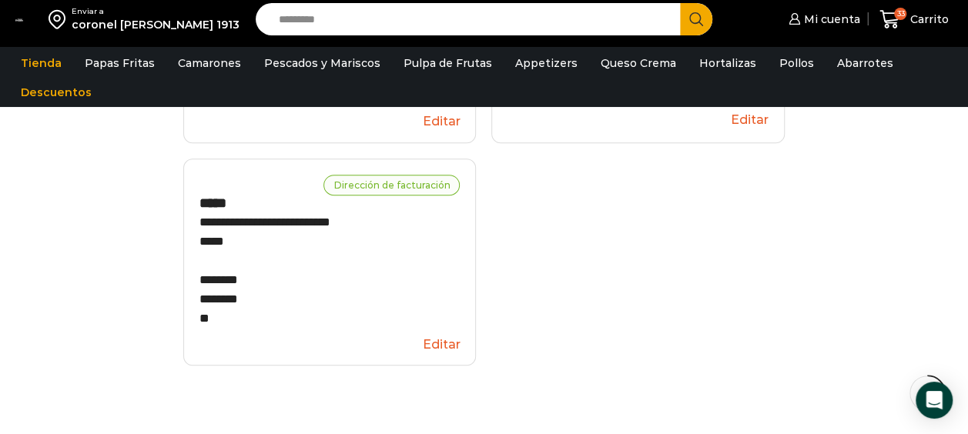
scroll to position [327, 0]
click at [442, 194] on div "Dirección de facturación" at bounding box center [391, 183] width 136 height 21
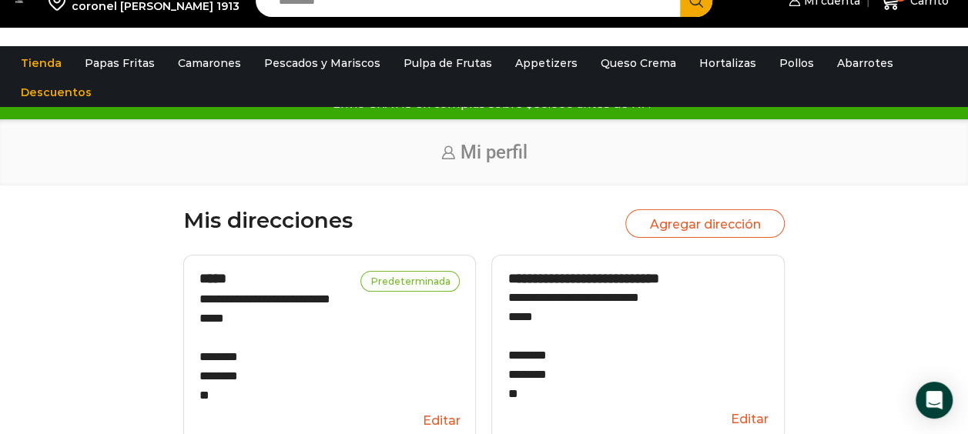
scroll to position [0, 0]
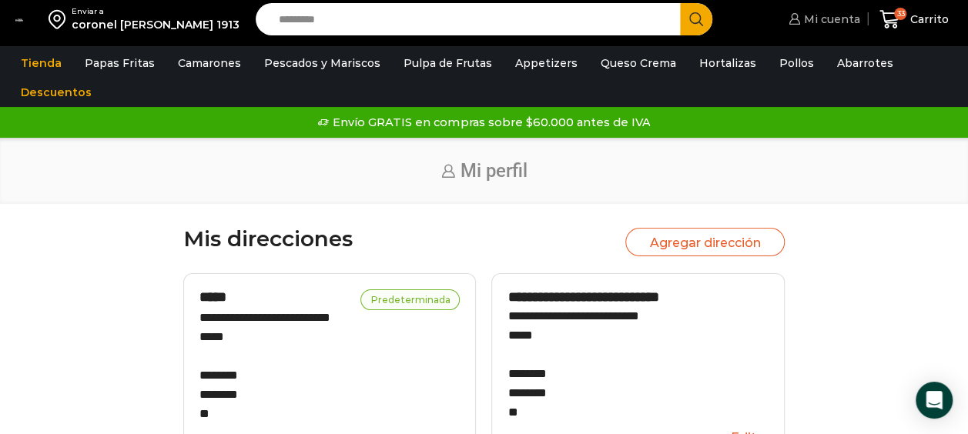
click at [844, 15] on span "Mi cuenta" at bounding box center [830, 19] width 60 height 15
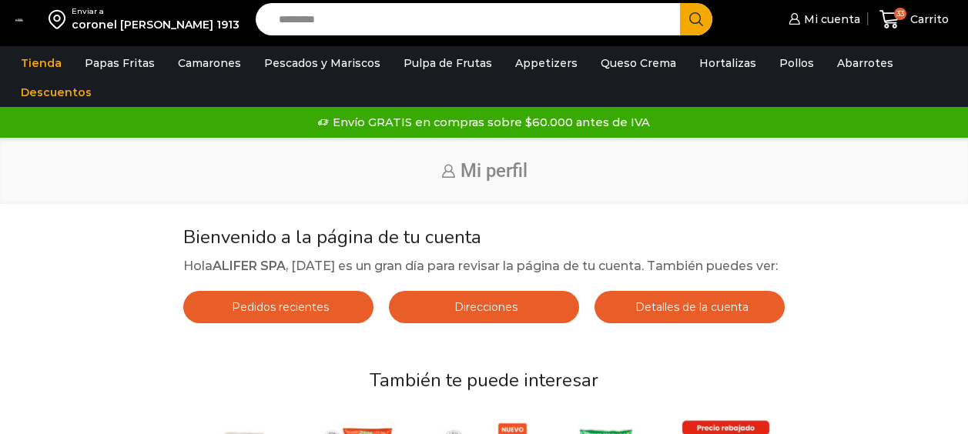
click at [844, 15] on span "Mi cuenta" at bounding box center [830, 19] width 60 height 15
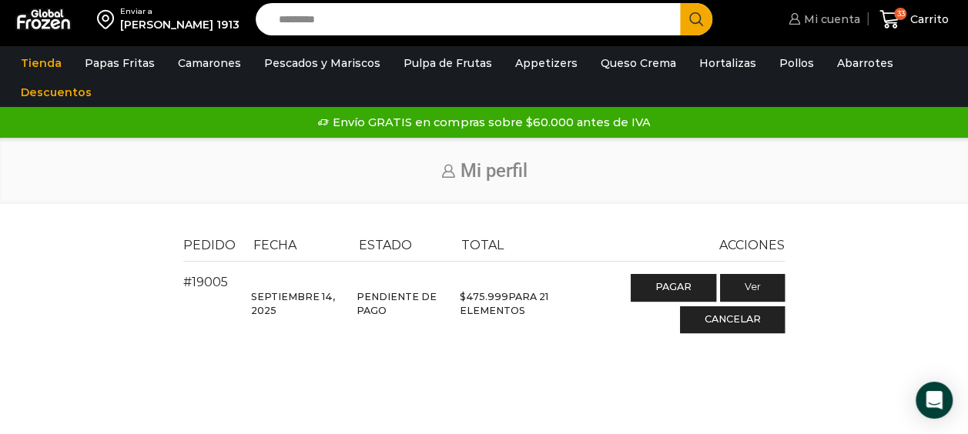
click at [814, 21] on span "Mi cuenta" at bounding box center [830, 19] width 60 height 15
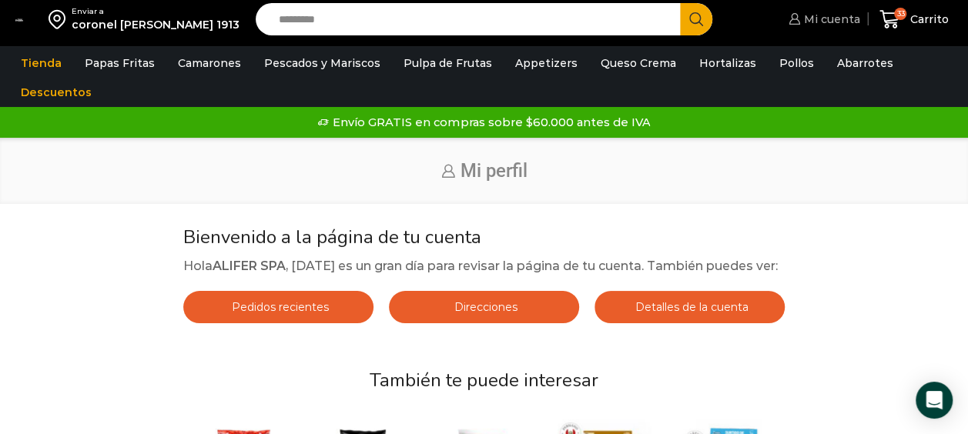
click at [839, 25] on span "Mi cuenta" at bounding box center [830, 19] width 60 height 15
click at [847, 12] on span "Mi cuenta" at bounding box center [830, 19] width 60 height 15
click at [797, 23] on icon at bounding box center [794, 19] width 12 height 12
click at [81, 24] on div "coronel [PERSON_NAME] 1913" at bounding box center [156, 24] width 168 height 15
click at [19, 12] on div at bounding box center [19, 19] width 8 height 31
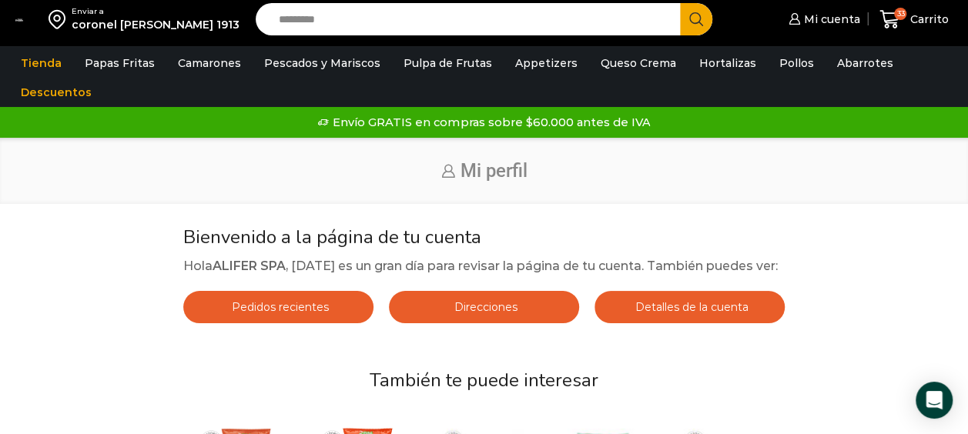
click at [19, 12] on div at bounding box center [19, 19] width 8 height 31
click at [22, 26] on div at bounding box center [19, 19] width 8 height 31
click at [22, 22] on img at bounding box center [19, 19] width 8 height 3
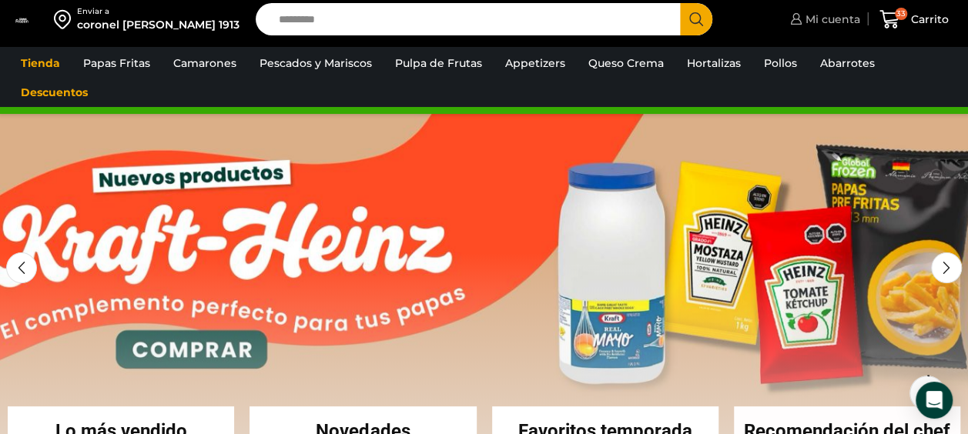
click at [844, 13] on span "Mi cuenta" at bounding box center [830, 19] width 59 height 15
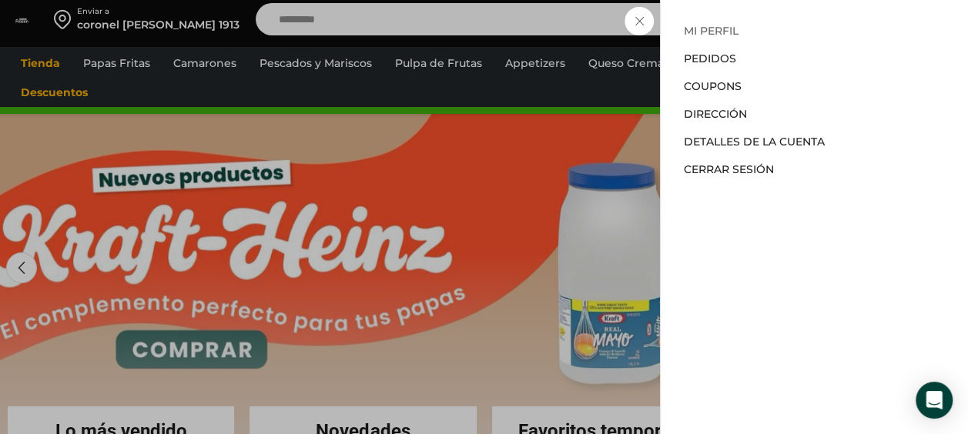
click at [723, 25] on link "Mi perfil" at bounding box center [711, 31] width 55 height 14
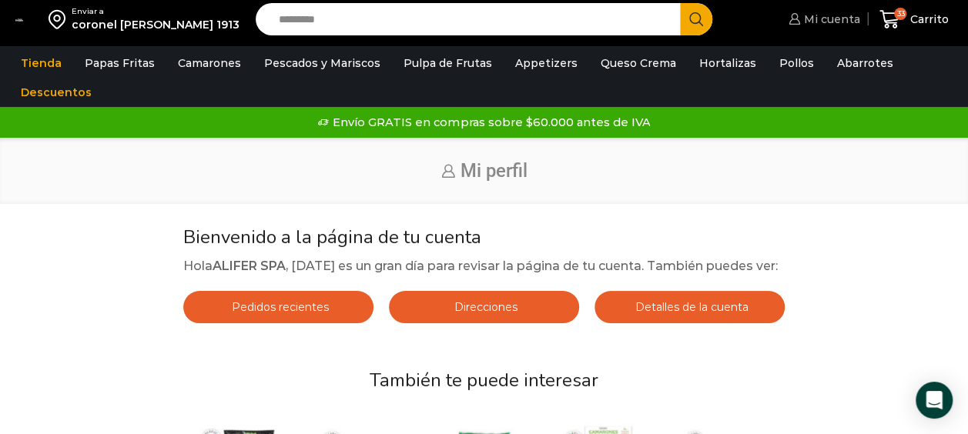
click at [794, 17] on icon at bounding box center [794, 19] width 12 height 12
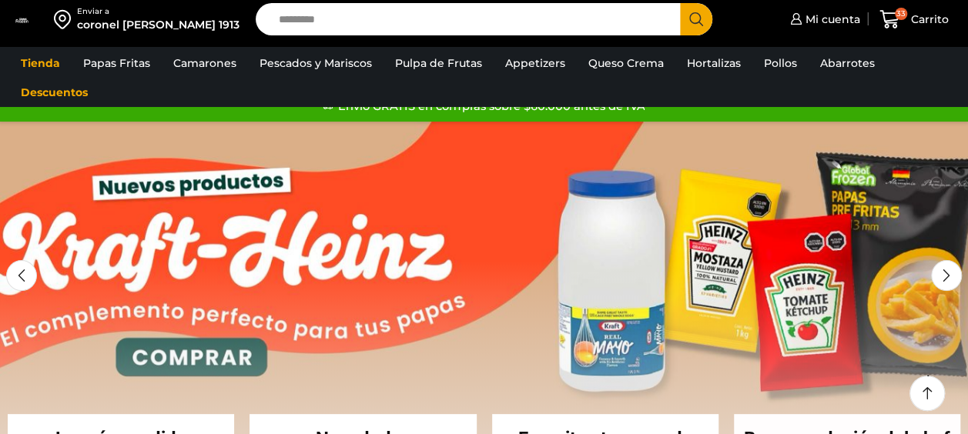
scroll to position [32, 0]
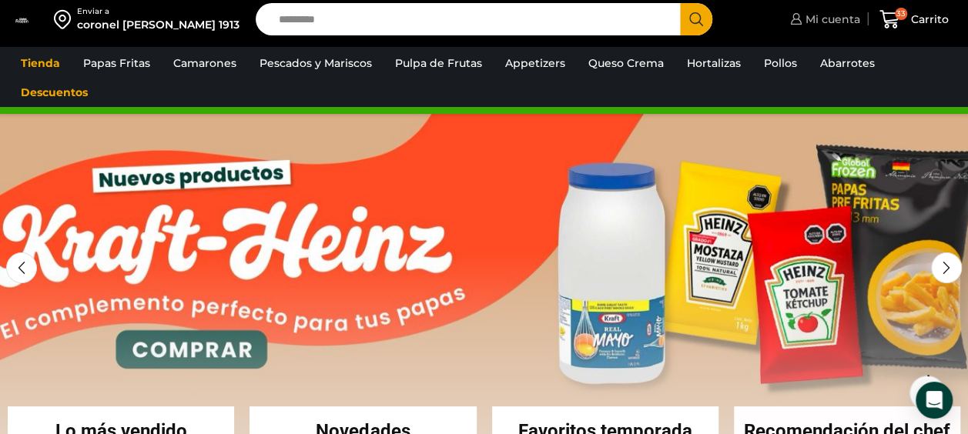
click at [825, 20] on span "Mi cuenta" at bounding box center [830, 19] width 59 height 15
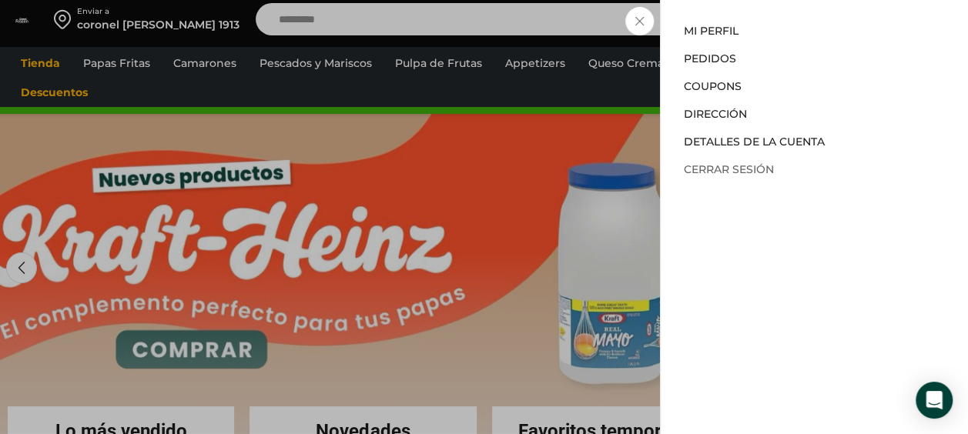
click at [724, 166] on link "Cerrar sesión" at bounding box center [729, 169] width 90 height 14
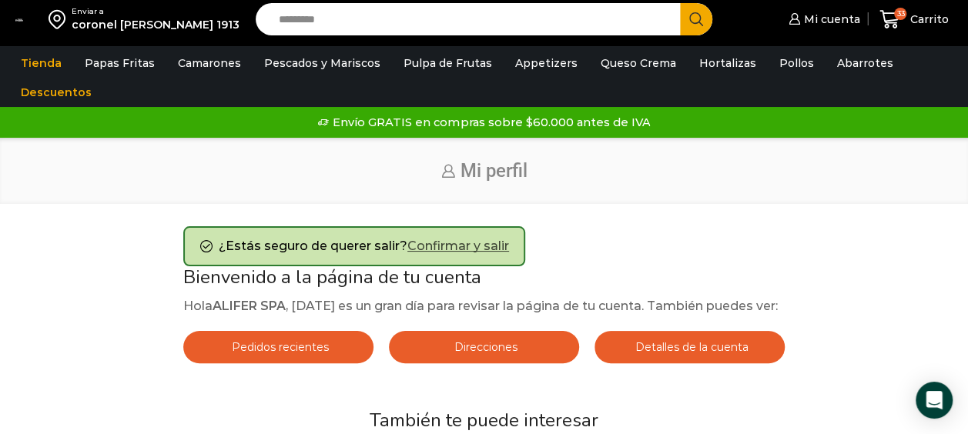
click at [487, 249] on link "Confirmar y salir" at bounding box center [458, 246] width 102 height 15
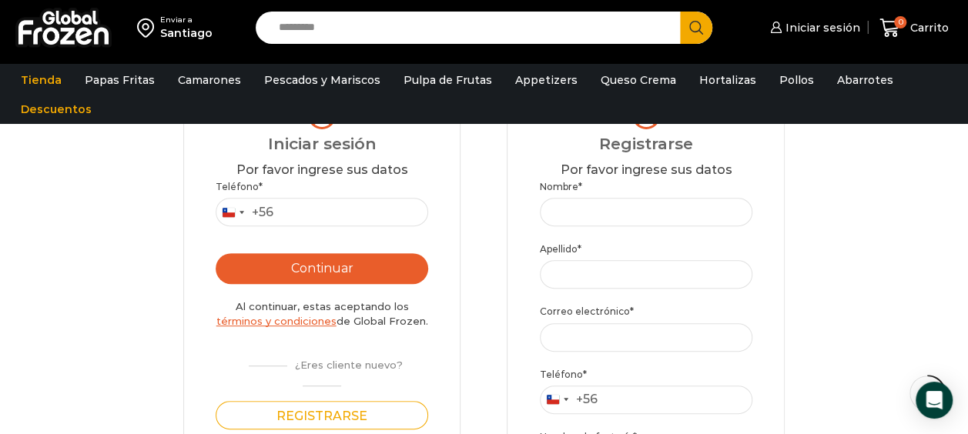
scroll to position [191, 0]
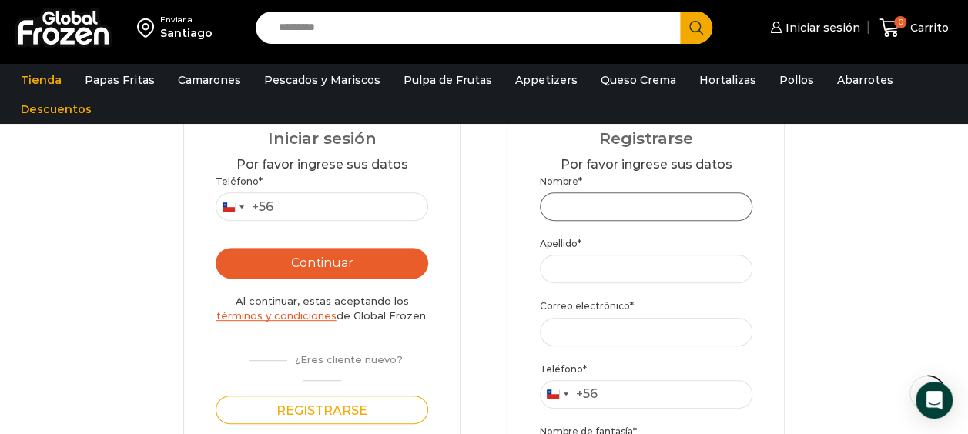
click at [640, 192] on input "Nombre *" at bounding box center [646, 206] width 212 height 28
type input "********"
type input "*********"
type input "**********"
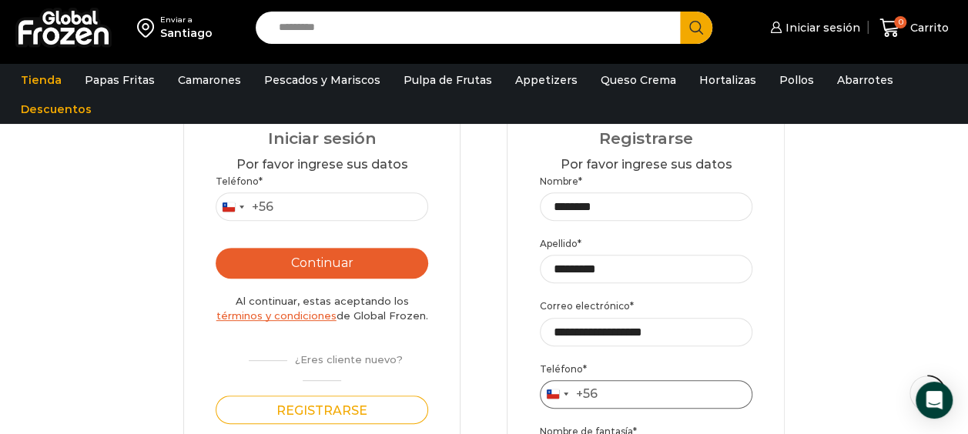
type input "*********"
type input "**********"
click at [695, 336] on input "**********" at bounding box center [646, 332] width 212 height 28
type input "*"
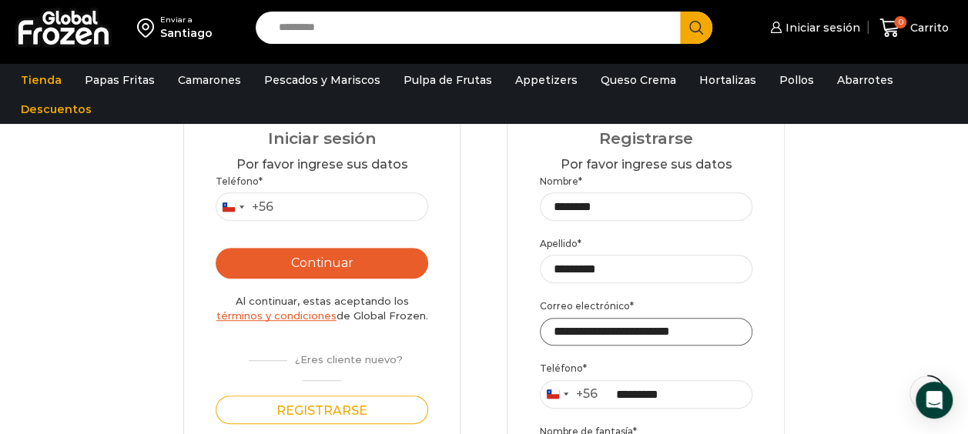
scroll to position [0, 0]
type input "*"
type input "**********"
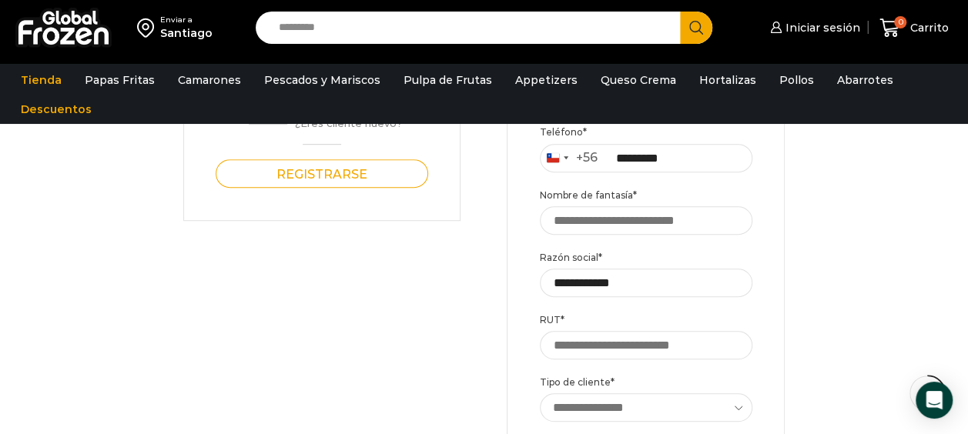
scroll to position [430, 0]
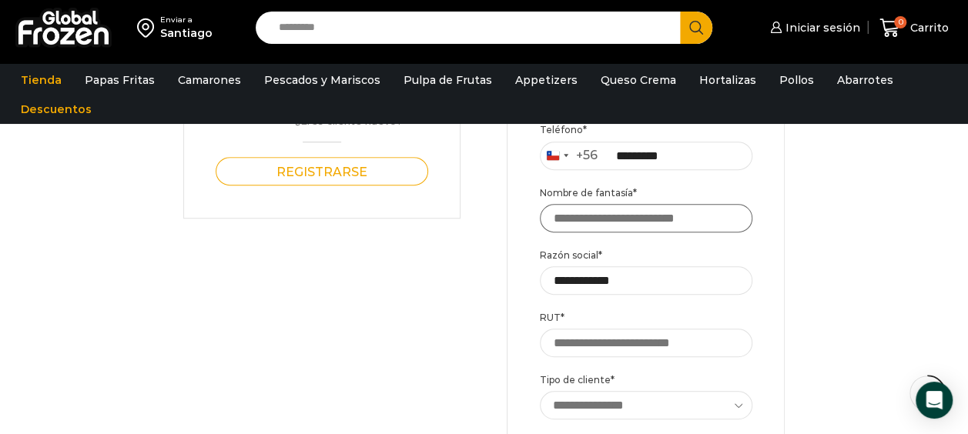
click at [741, 208] on input "Nombre de fantasía *" at bounding box center [646, 218] width 212 height 28
type input "*****"
click at [651, 278] on input "**********" at bounding box center [646, 280] width 212 height 28
type input "*"
type input "**********"
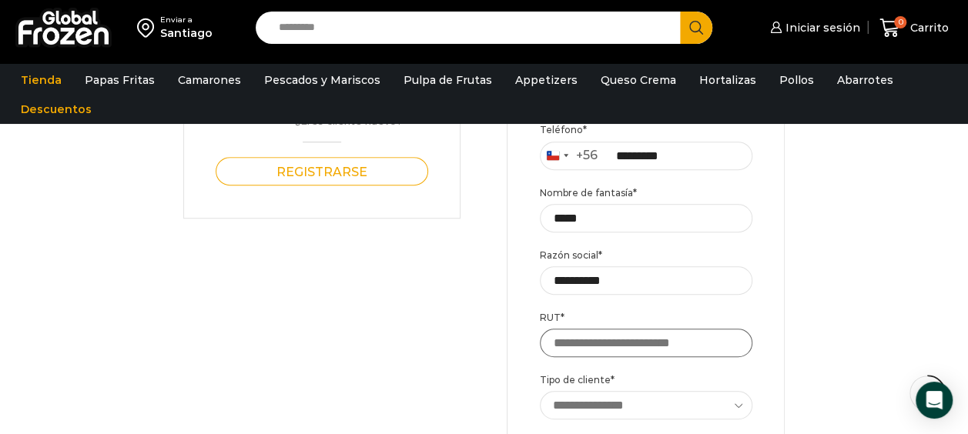
click at [653, 337] on input "RUT *" at bounding box center [646, 343] width 212 height 28
type input "**********"
click at [644, 406] on select "**********" at bounding box center [646, 405] width 213 height 28
select select "******"
click at [540, 392] on select "**********" at bounding box center [646, 405] width 213 height 28
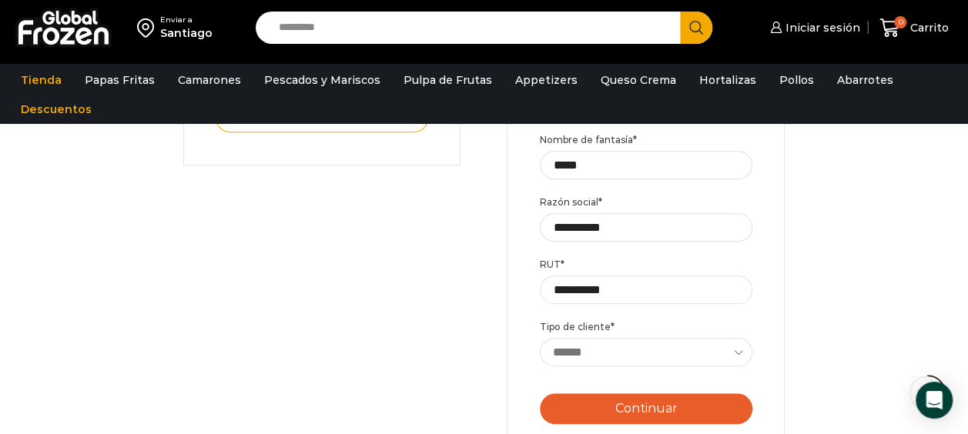
scroll to position [490, 0]
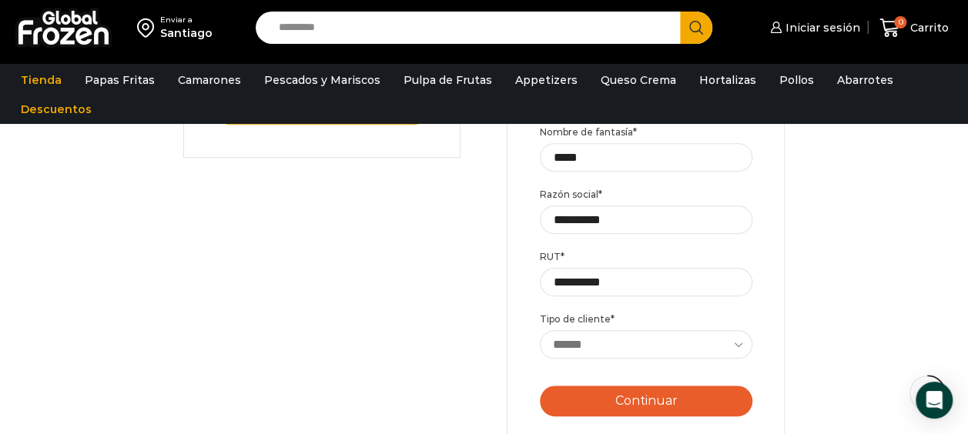
click at [709, 394] on button "Continuar" at bounding box center [646, 401] width 212 height 31
type button "Enviar código"
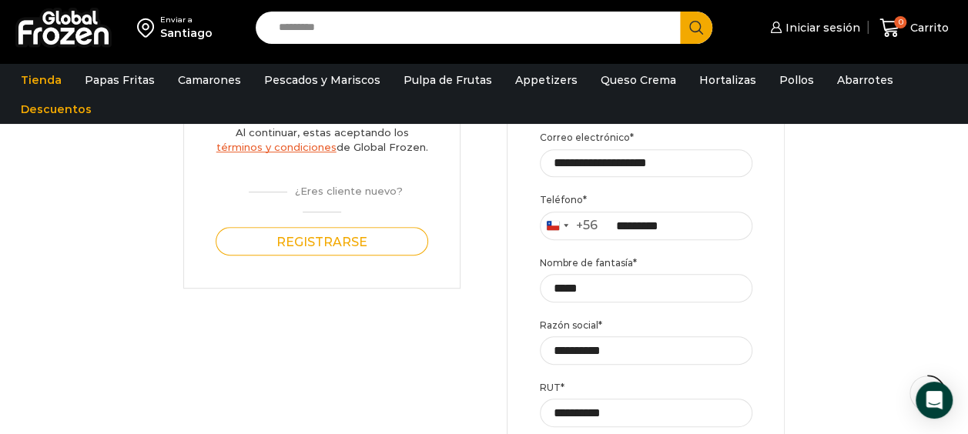
scroll to position [304, 0]
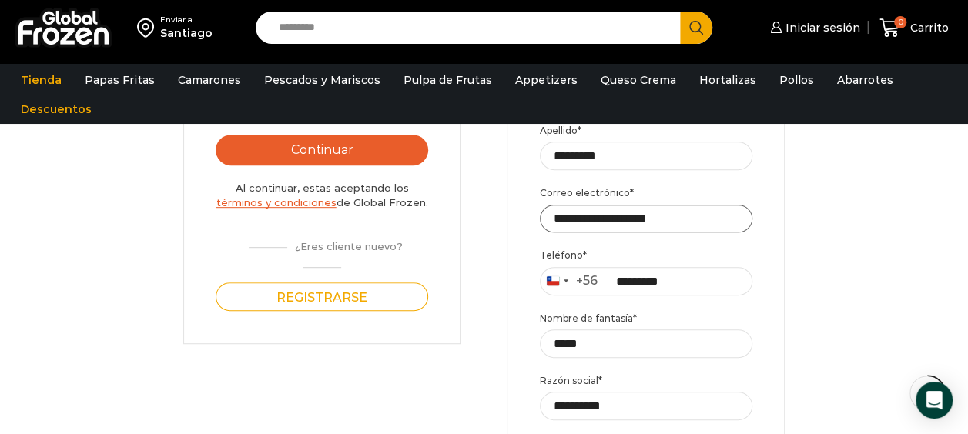
click at [721, 209] on input "**********" at bounding box center [646, 219] width 213 height 28
type input "*"
click at [685, 206] on input "****" at bounding box center [646, 219] width 213 height 28
click at [610, 214] on input "****" at bounding box center [646, 219] width 213 height 28
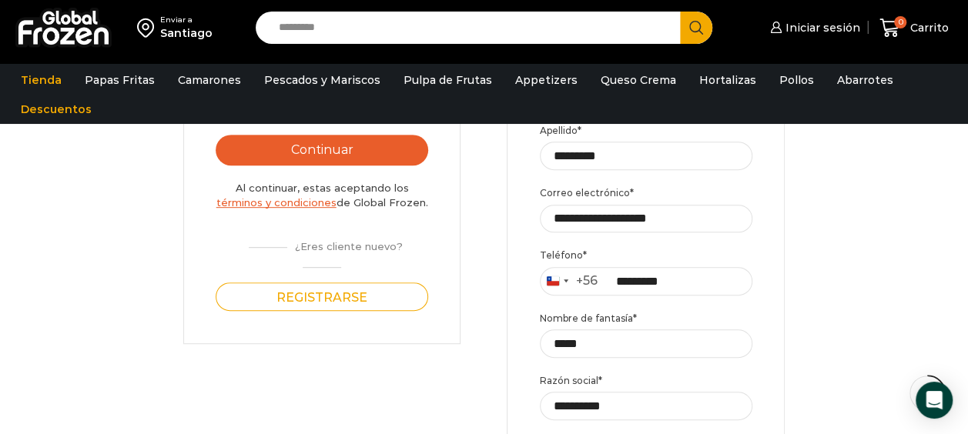
drag, startPoint x: 971, startPoint y: 181, endPoint x: 423, endPoint y: 323, distance: 566.3
click at [423, 323] on div "Login Iniciar sesión Por favor ingrese sus datos Iniciar sesión Se envió un men…" at bounding box center [322, 145] width 278 height 397
click at [714, 222] on input "**********" at bounding box center [646, 219] width 213 height 28
type input "**********"
click at [901, 224] on div "Login Iniciar sesión Por favor ingrese sus datos Iniciar sesión Se envió un men…" at bounding box center [483, 393] width 937 height 892
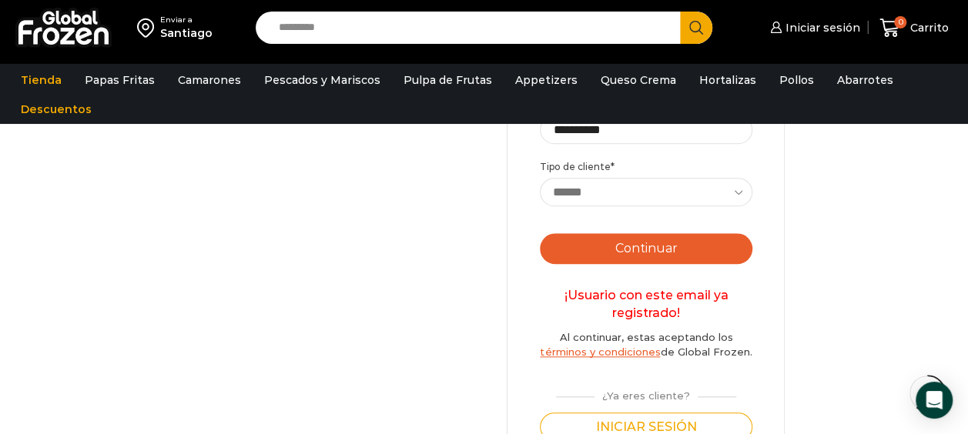
scroll to position [674, 0]
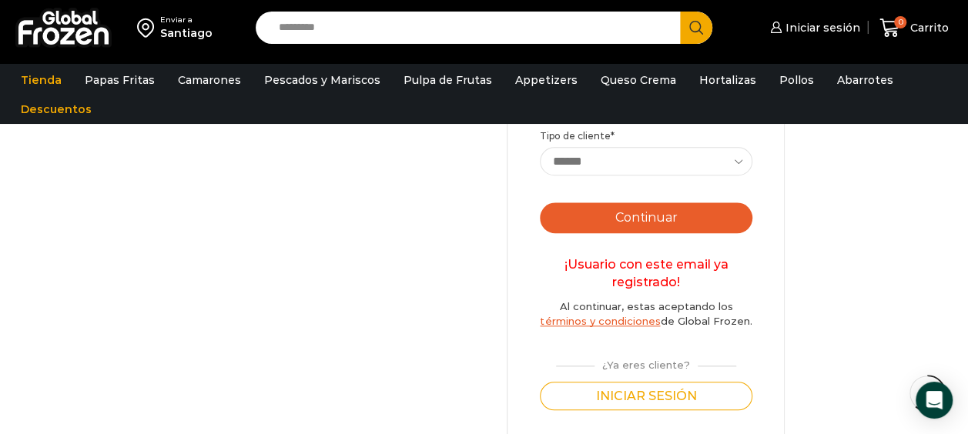
click at [722, 226] on button "Continuar" at bounding box center [646, 217] width 212 height 31
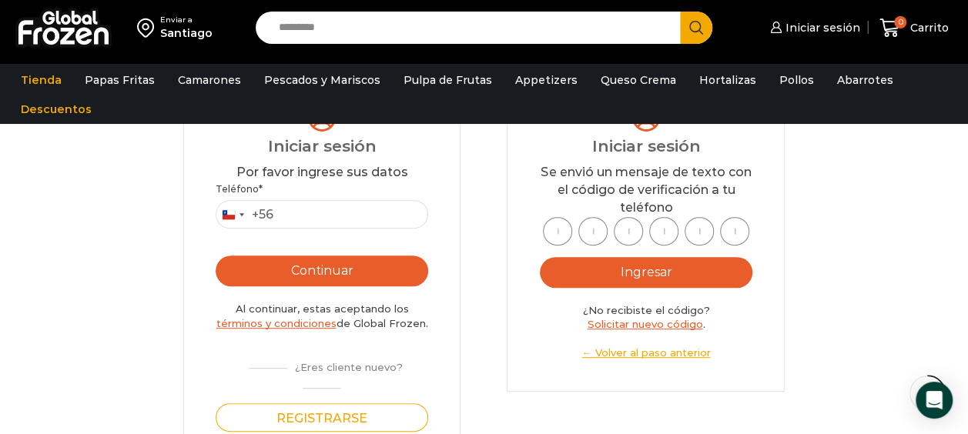
scroll to position [161, 0]
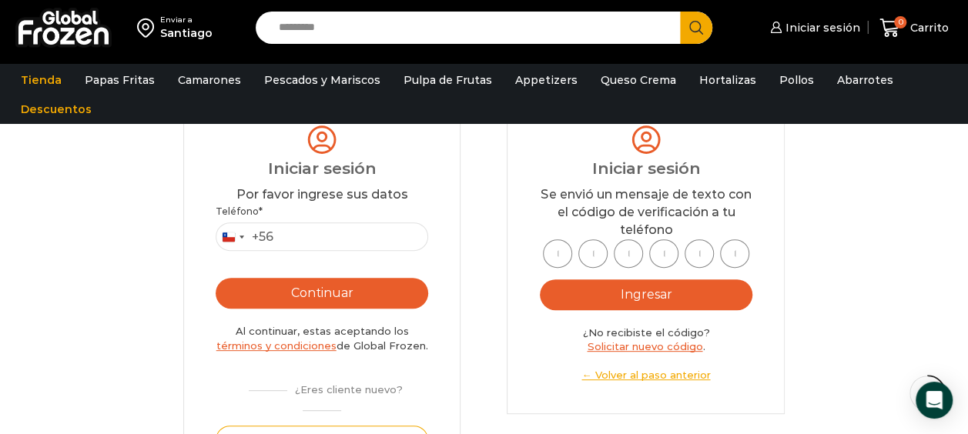
type input "*"
click at [566, 254] on input "*" at bounding box center [557, 253] width 29 height 28
type input "*"
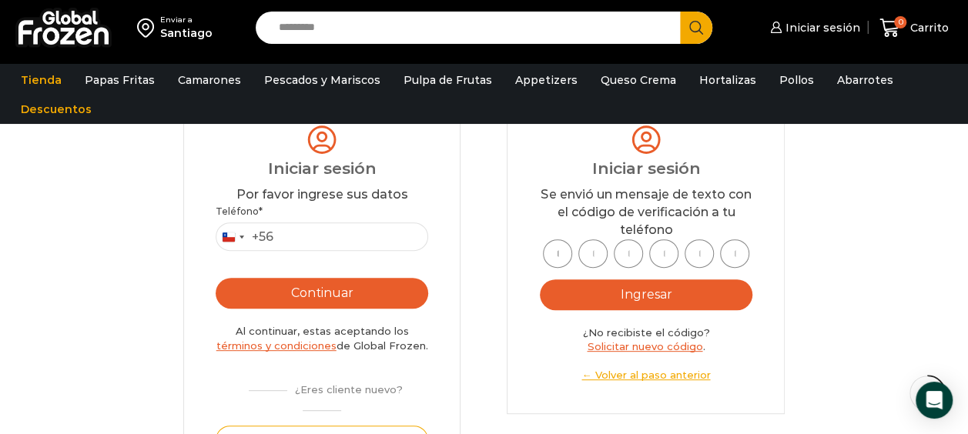
type input "*"
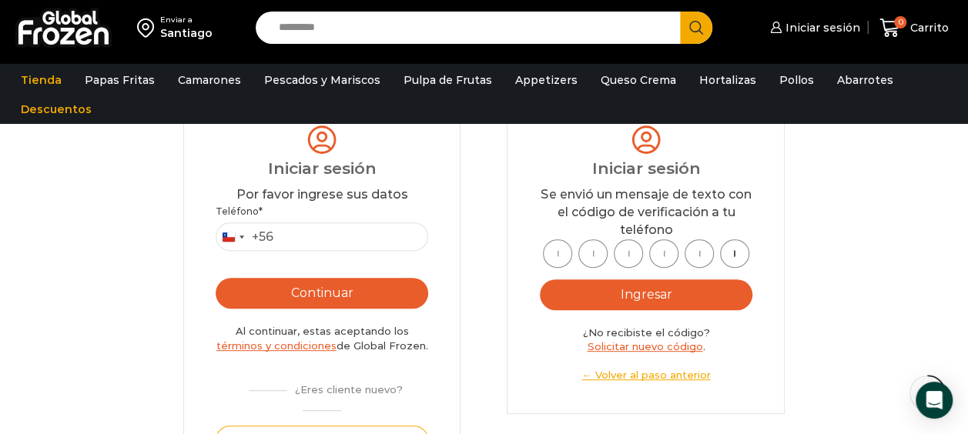
type input "*"
click at [571, 299] on button "Ingresar" at bounding box center [646, 294] width 212 height 31
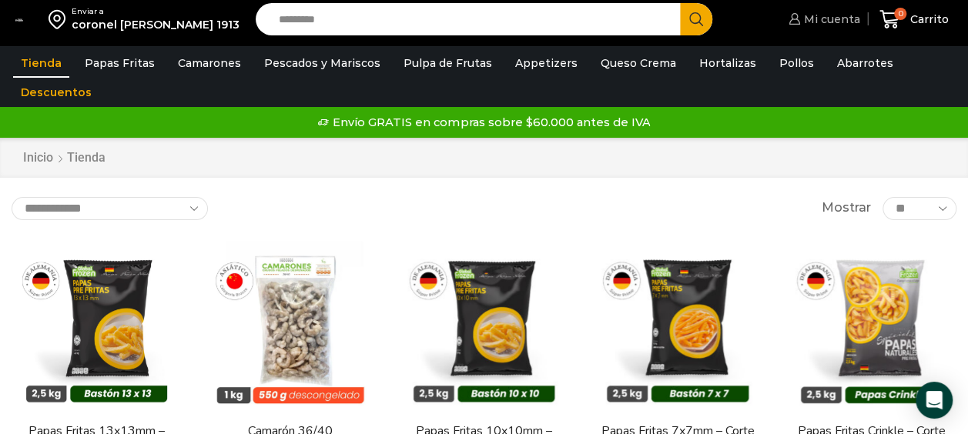
click at [838, 21] on span "Mi cuenta" at bounding box center [830, 19] width 60 height 15
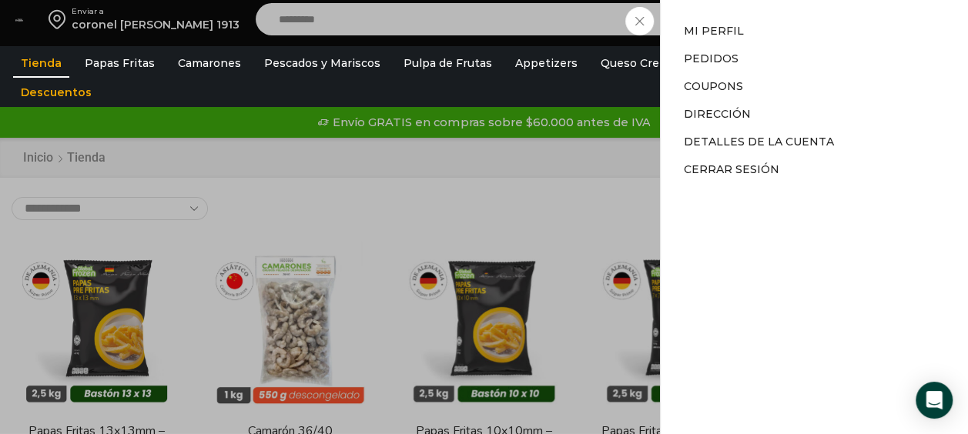
click at [784, 15] on div "Mi cuenta Mi cuenta Mi perfil Pedidos Descargas Coupons Dirección Detalles de l…" at bounding box center [821, 19] width 75 height 31
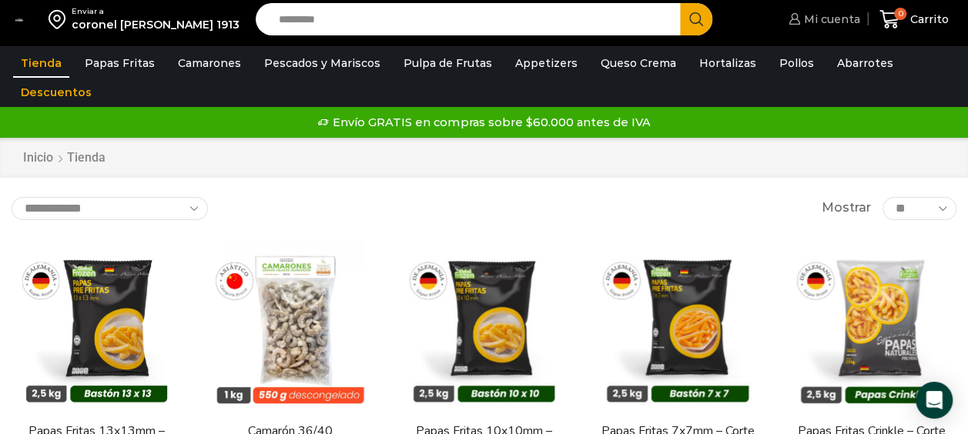
click at [858, 22] on span "Mi cuenta" at bounding box center [830, 19] width 60 height 15
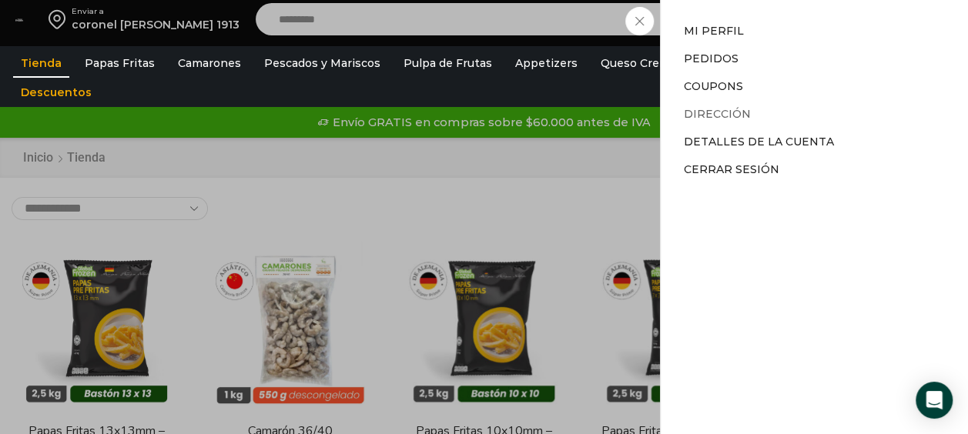
click at [732, 111] on link "Dirección" at bounding box center [717, 114] width 67 height 14
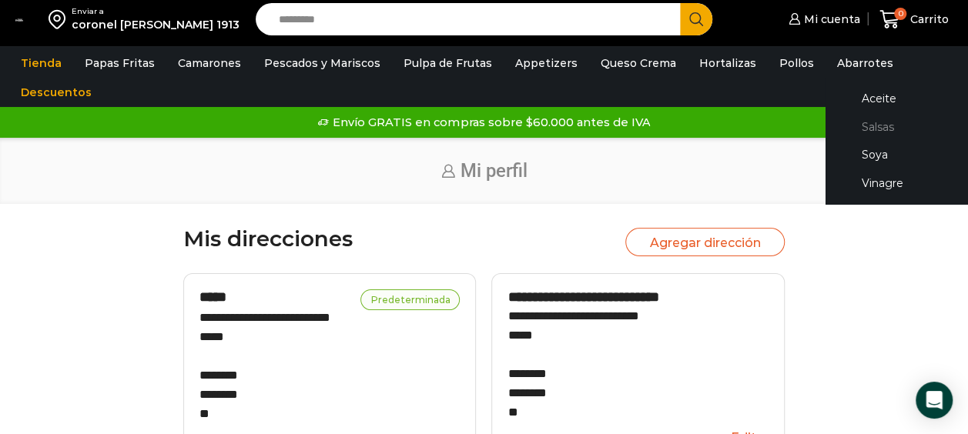
click at [856, 129] on link "Salsas" at bounding box center [922, 126] width 163 height 28
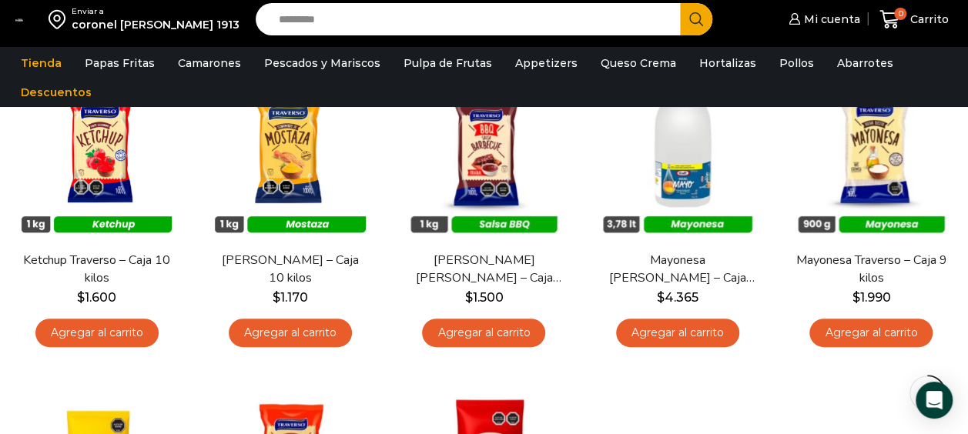
scroll to position [177, 0]
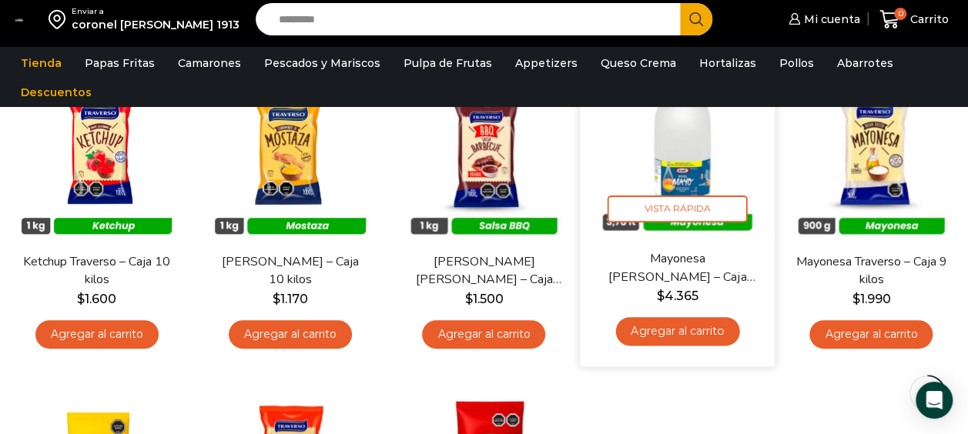
click at [718, 339] on link "Agregar al carrito" at bounding box center [677, 331] width 124 height 28
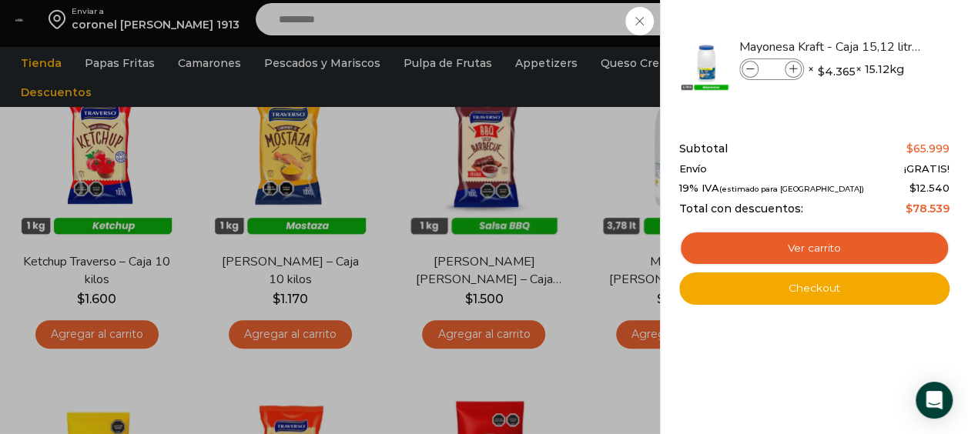
click at [875, 38] on div "1 [GEOGRAPHIC_DATA] 1 1 Shopping Cart *" at bounding box center [913, 20] width 77 height 36
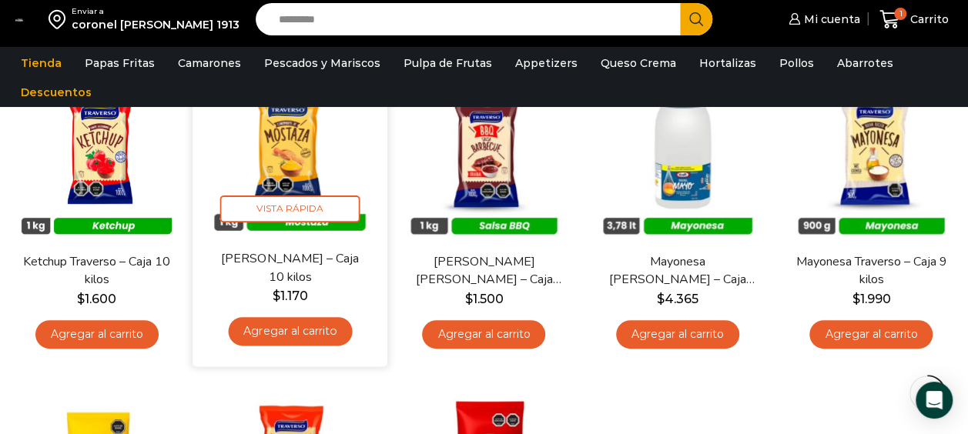
click at [283, 333] on link "Agregar al carrito" at bounding box center [291, 331] width 124 height 28
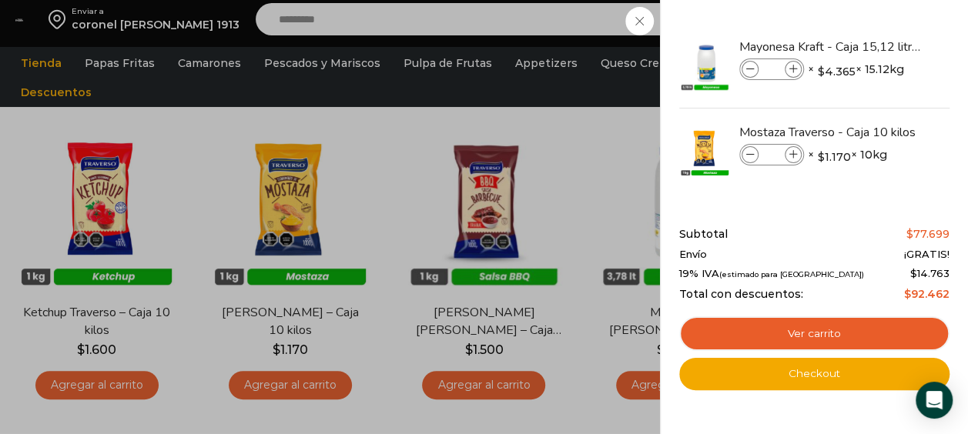
scroll to position [128, 0]
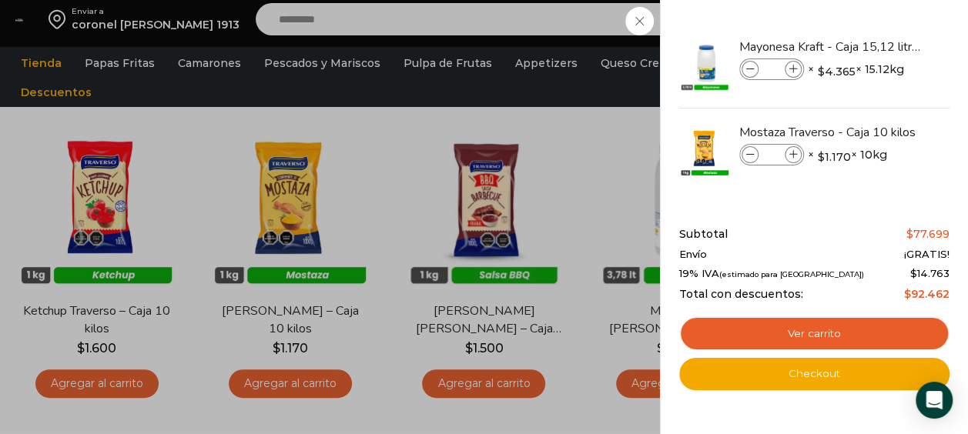
click at [875, 38] on div "2 [GEOGRAPHIC_DATA] 2 2 Shopping Cart *" at bounding box center [913, 20] width 77 height 36
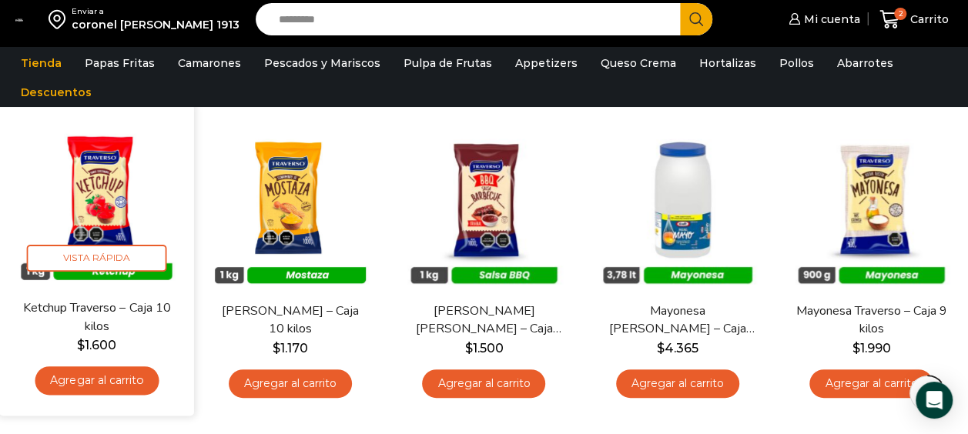
click at [131, 380] on link "Agregar al carrito" at bounding box center [97, 380] width 124 height 28
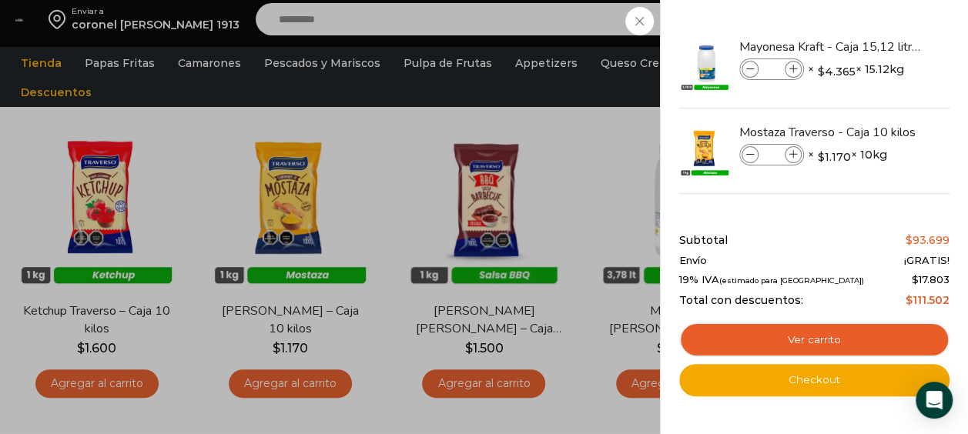
click at [875, 22] on div "3 [GEOGRAPHIC_DATA] 3 3 Shopping Cart *" at bounding box center [913, 20] width 77 height 36
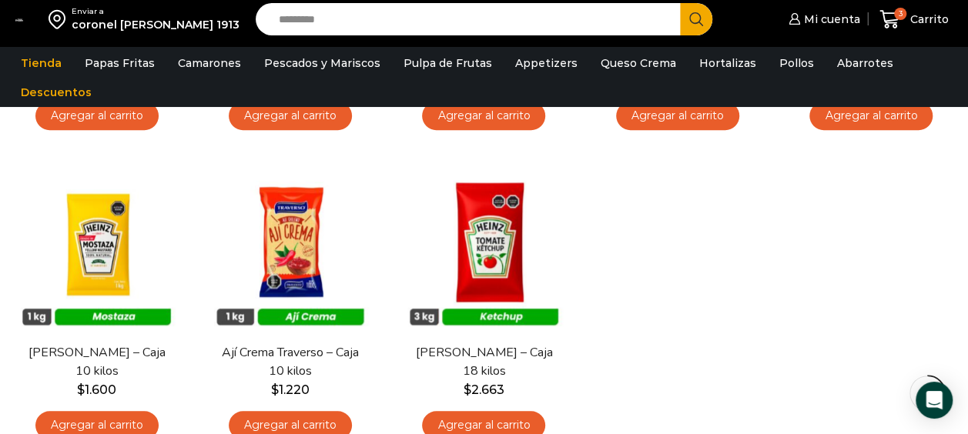
scroll to position [413, 0]
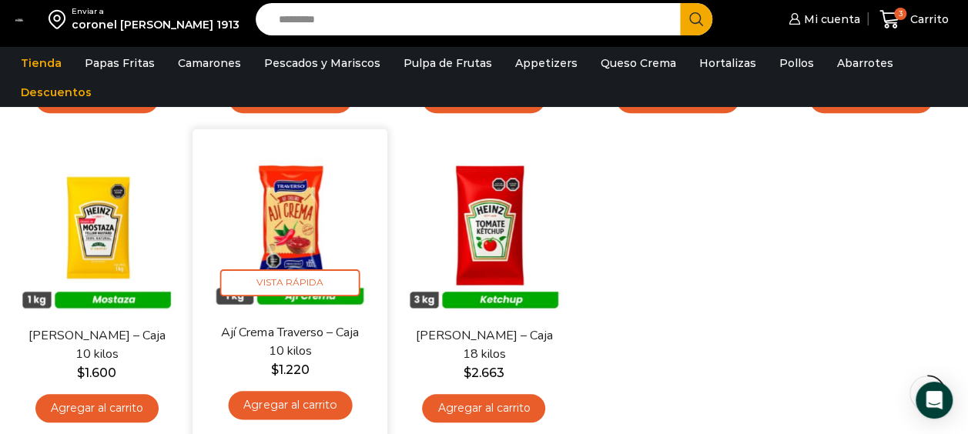
click at [315, 398] on link "Agregar al carrito" at bounding box center [291, 405] width 124 height 28
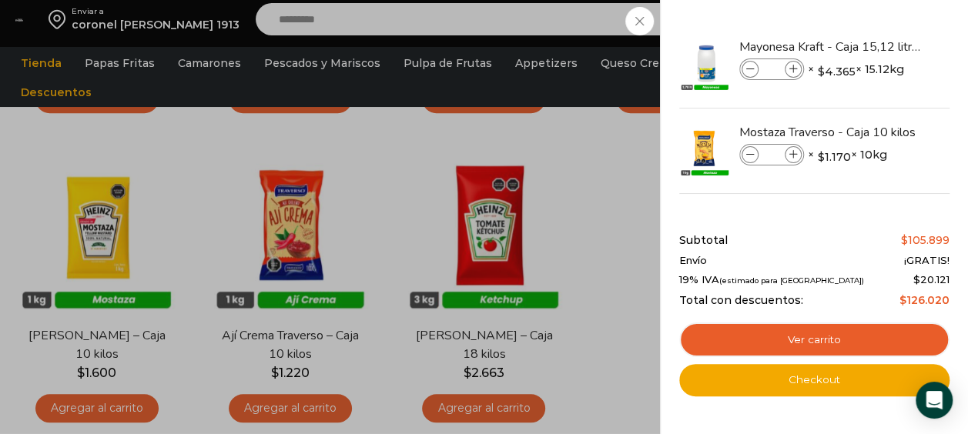
click at [875, 38] on div "4 [GEOGRAPHIC_DATA] 4 4 Shopping Cart" at bounding box center [913, 20] width 77 height 36
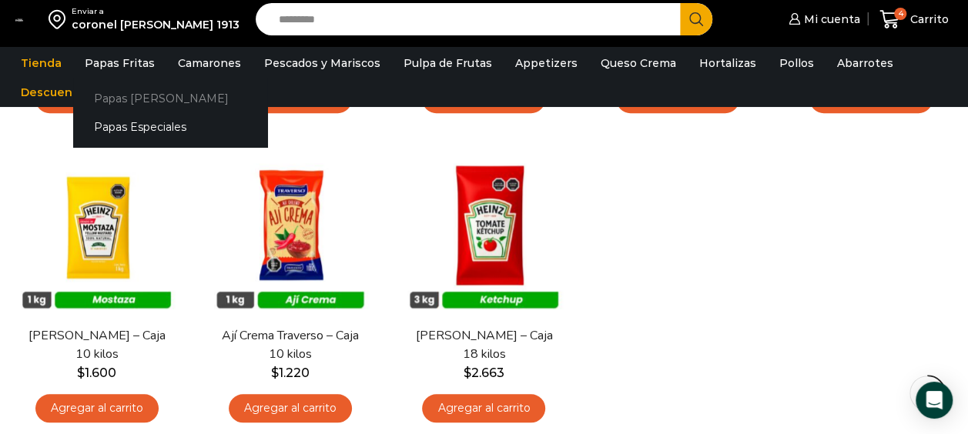
click at [131, 94] on link "Papas [PERSON_NAME]" at bounding box center [170, 98] width 194 height 28
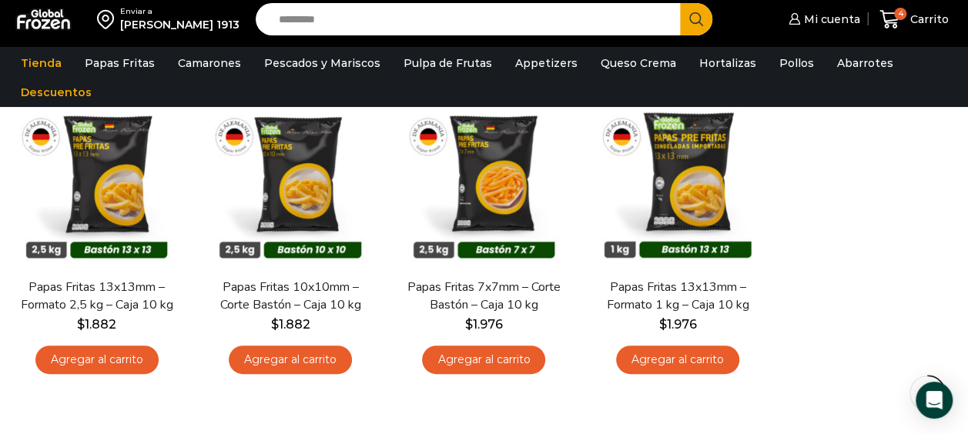
scroll to position [152, 0]
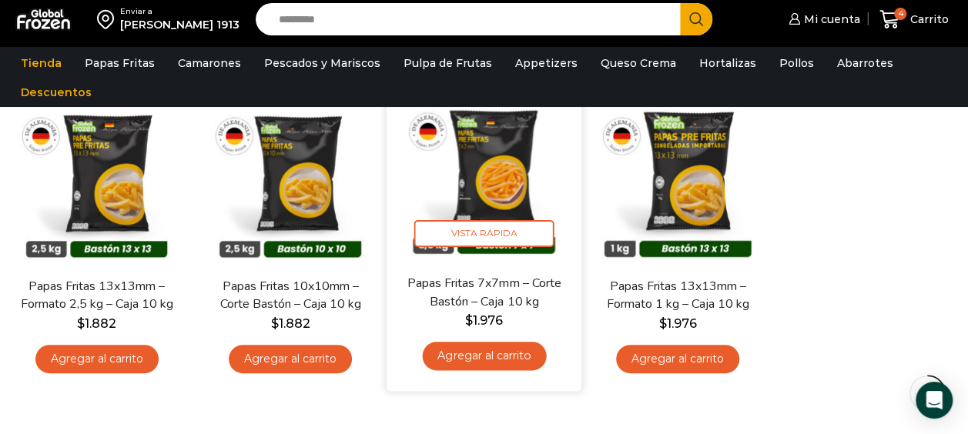
click at [507, 357] on link "Agregar al carrito" at bounding box center [484, 356] width 124 height 28
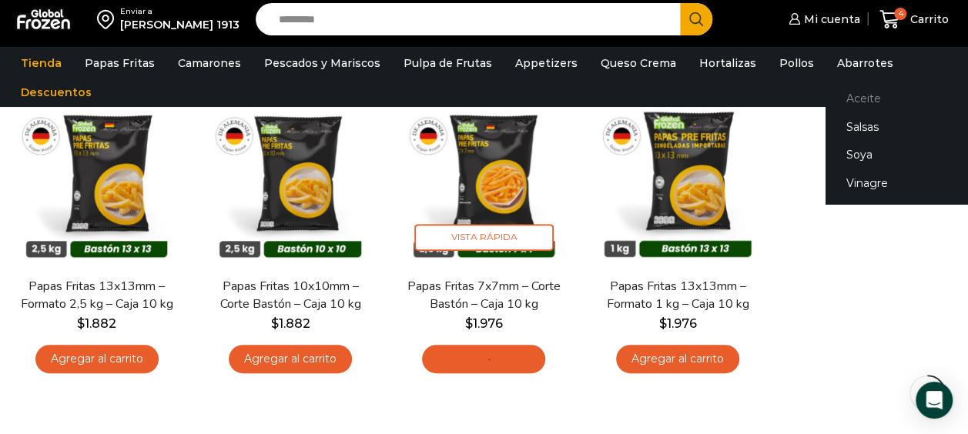
click at [835, 96] on link "Aceite" at bounding box center [922, 98] width 194 height 28
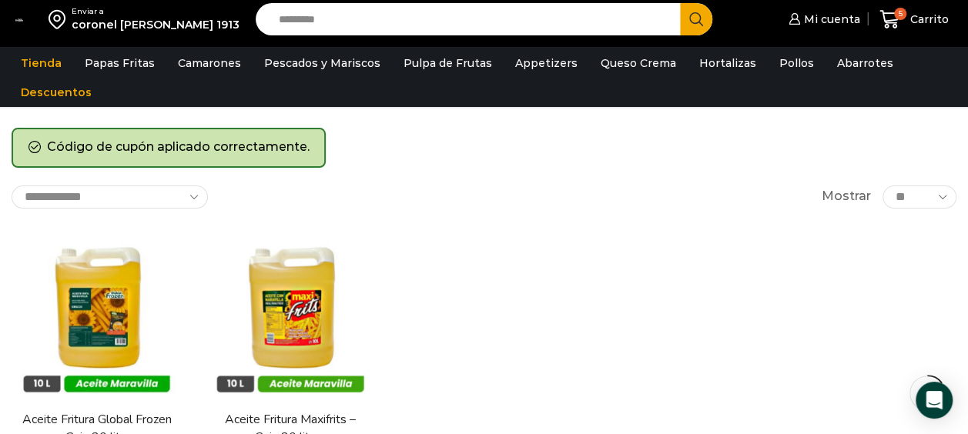
scroll to position [145, 0]
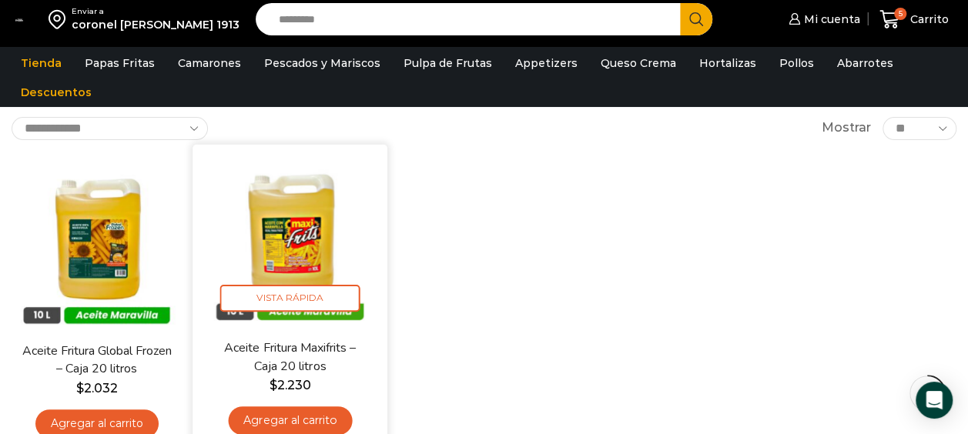
click at [336, 413] on link "Agregar al carrito" at bounding box center [291, 420] width 124 height 28
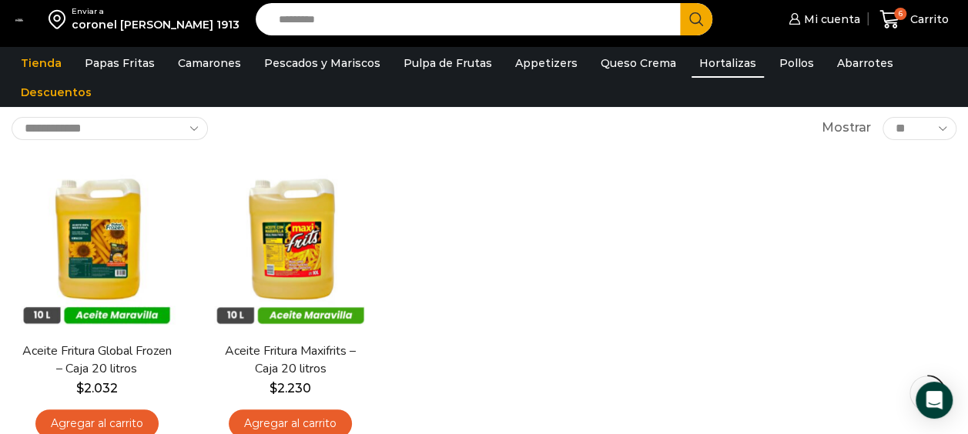
click at [706, 63] on link "Hortalizas" at bounding box center [727, 62] width 72 height 29
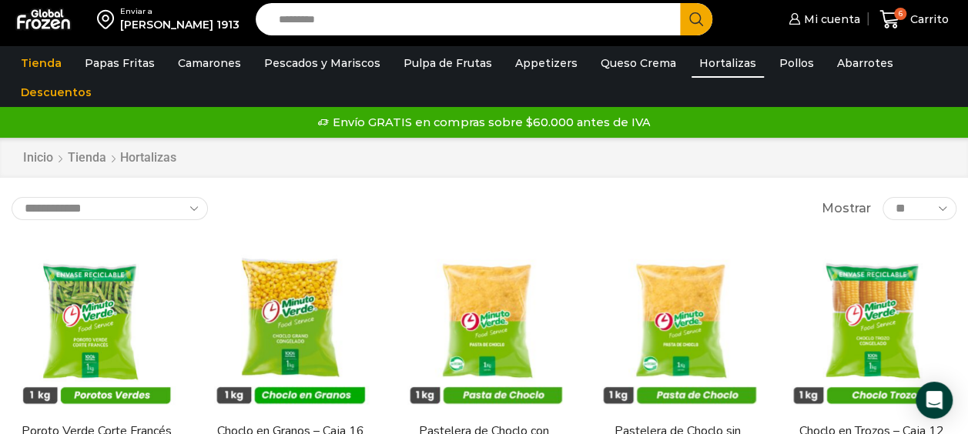
click at [964, 52] on div "Tienda Papas Fritas Papas Bastón Papas Especiales Camarones Camarones Crudos Pe…" at bounding box center [484, 77] width 968 height 59
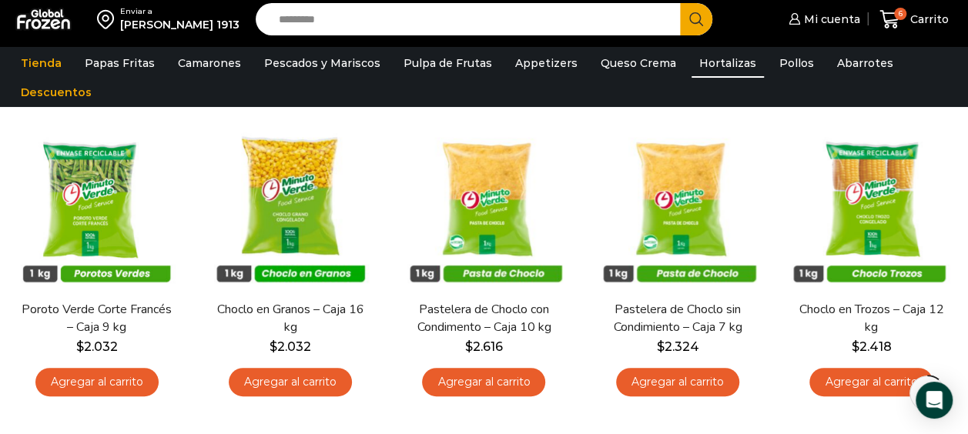
scroll to position [217, 0]
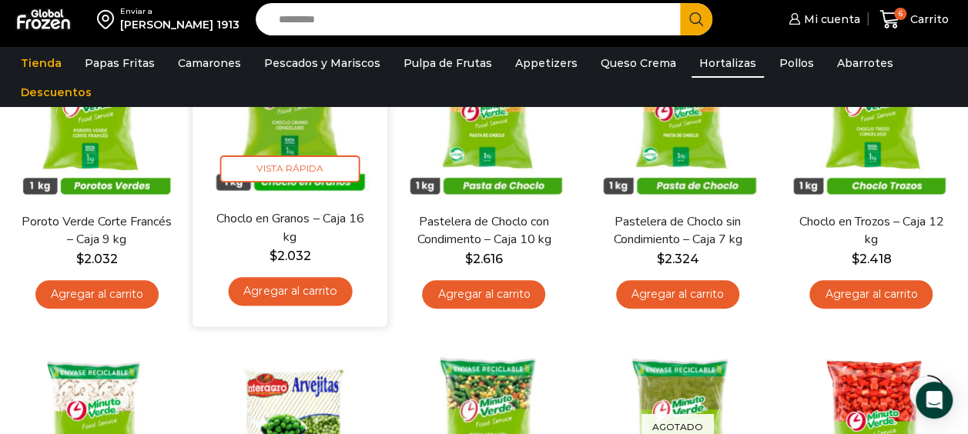
click at [326, 288] on link "Agregar al carrito" at bounding box center [291, 291] width 124 height 28
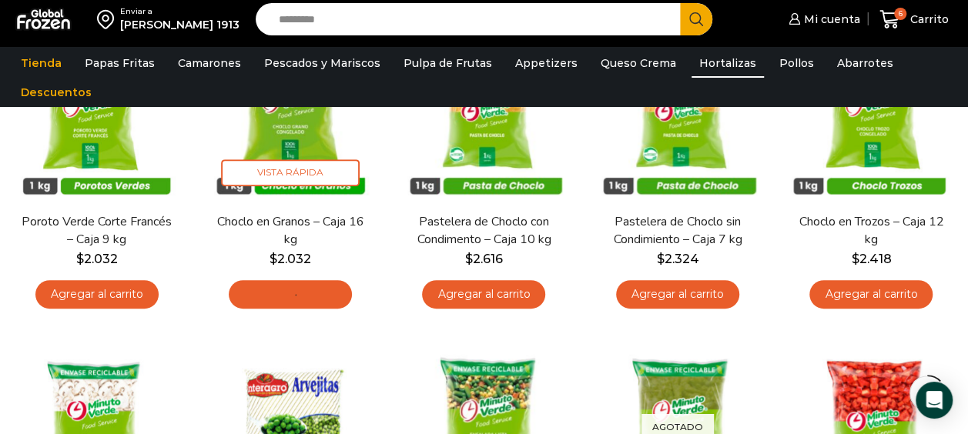
scroll to position [148, 0]
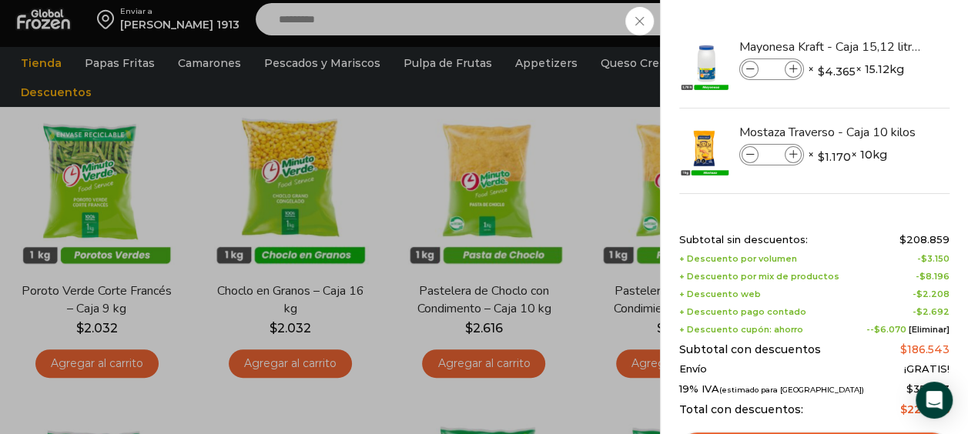
click at [875, 38] on div "7 Carrito 7 7 Shopping Cart *" at bounding box center [913, 20] width 77 height 36
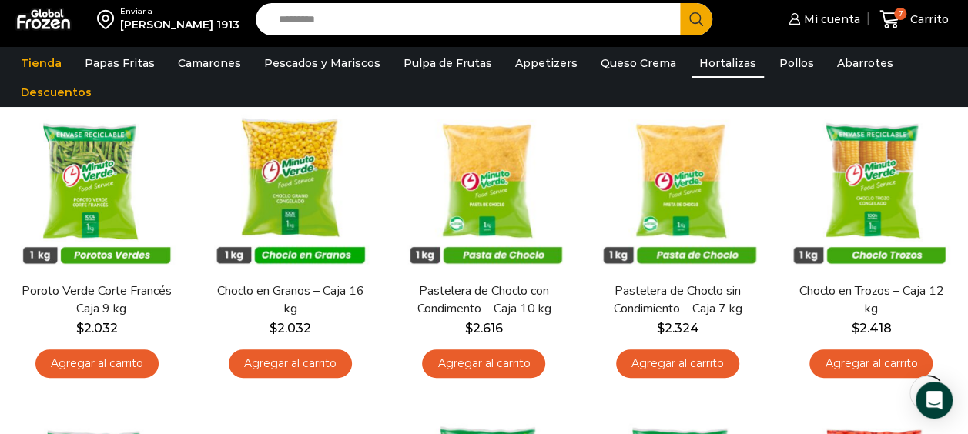
click at [120, 369] on link "Agregar al carrito" at bounding box center [96, 363] width 123 height 28
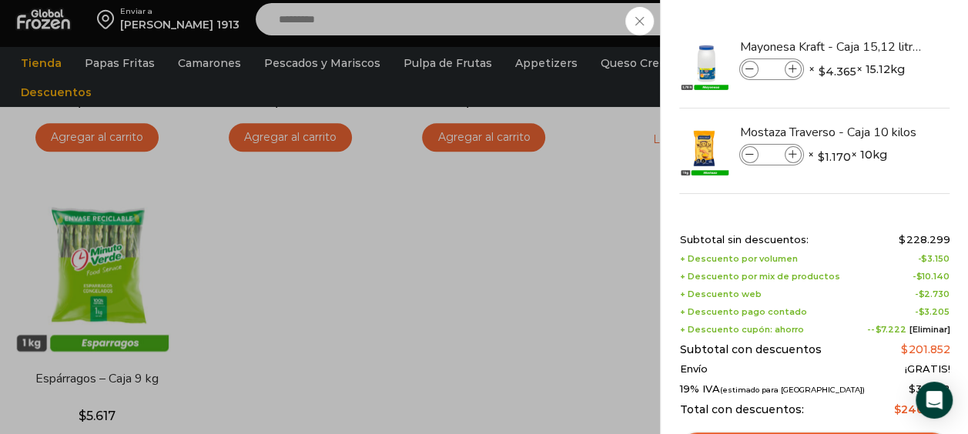
scroll to position [66, 0]
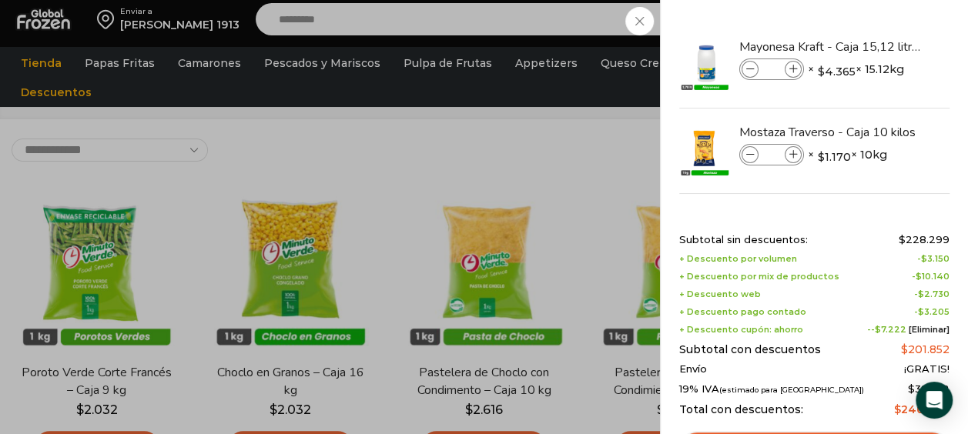
click at [875, 38] on div "8 Carrito 8 8 Shopping Cart *" at bounding box center [913, 20] width 77 height 36
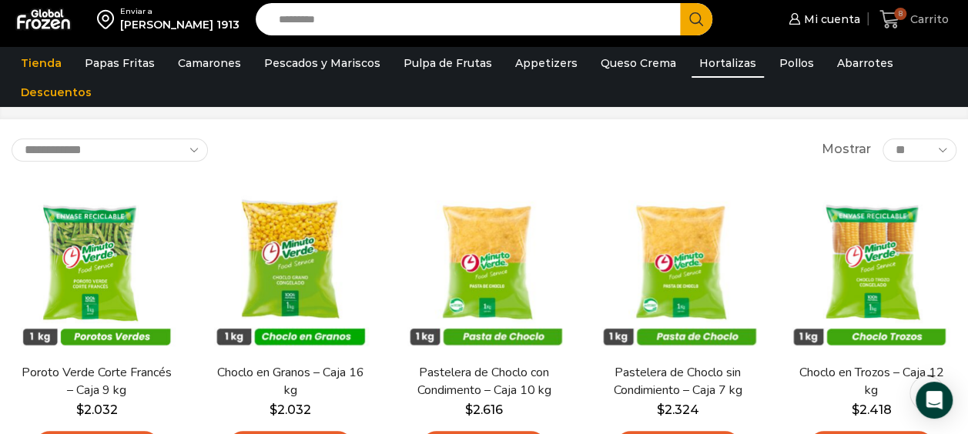
click at [944, 16] on span "Carrito" at bounding box center [927, 19] width 42 height 15
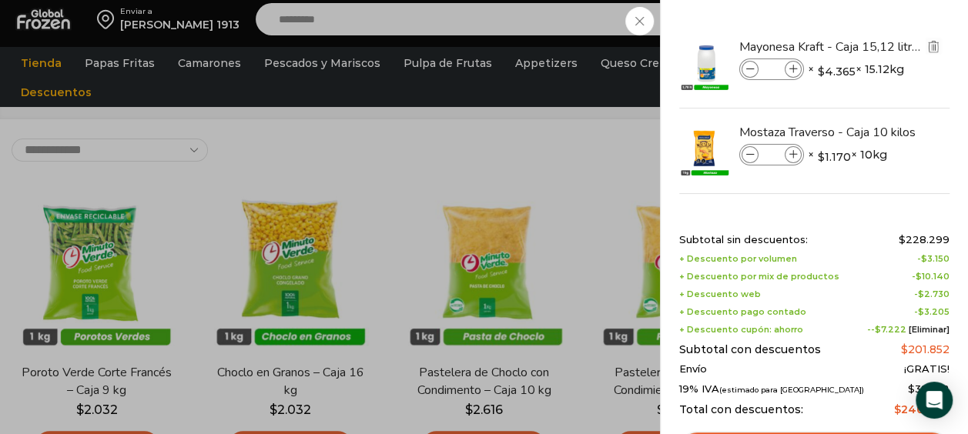
click at [793, 70] on icon at bounding box center [793, 69] width 8 height 8
type input "*"
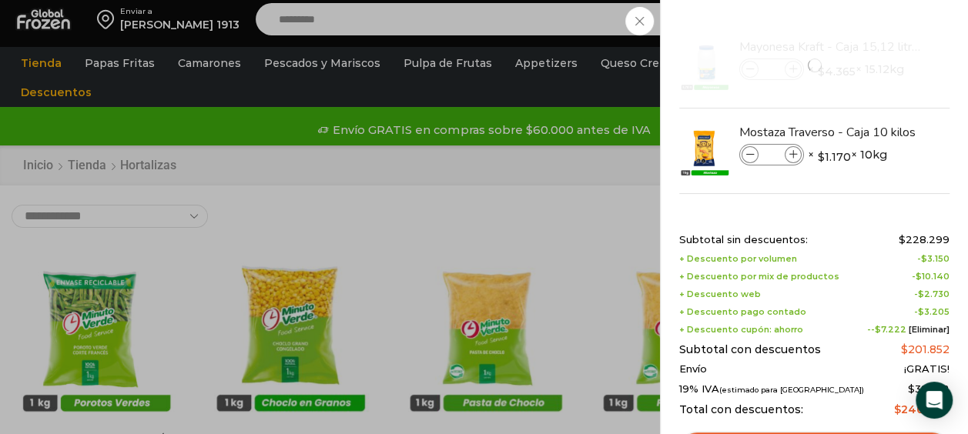
scroll to position [0, 0]
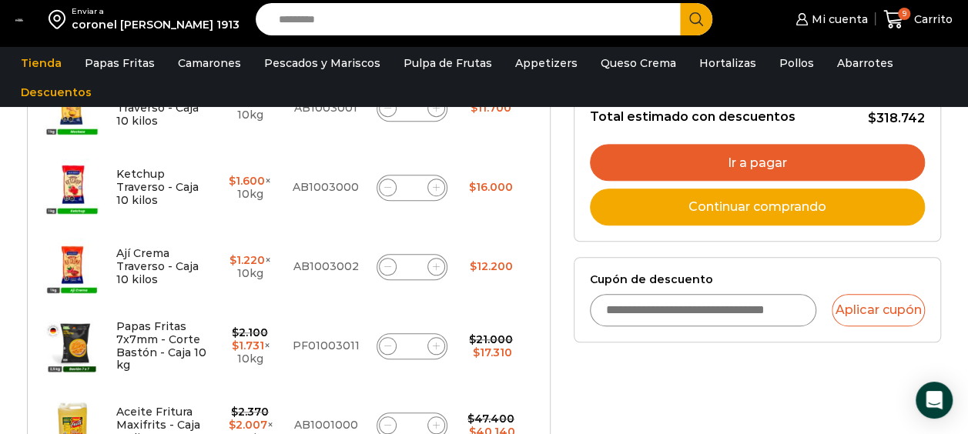
scroll to position [477, 0]
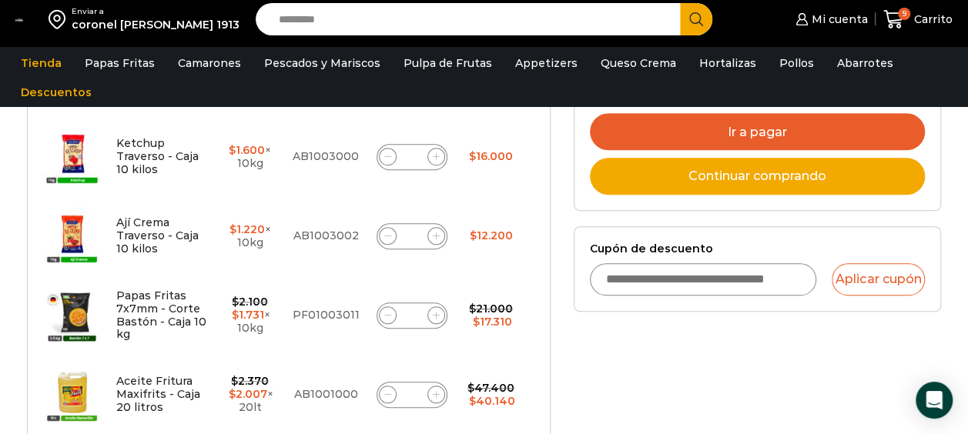
click at [357, 322] on td "PF01003011" at bounding box center [326, 315] width 86 height 79
type input "**"
click at [412, 323] on input "**" at bounding box center [412, 316] width 22 height 22
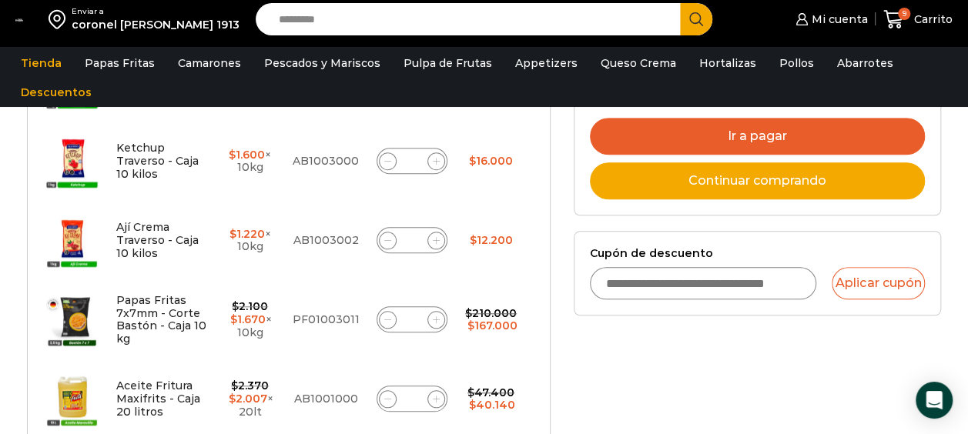
scroll to position [530, 0]
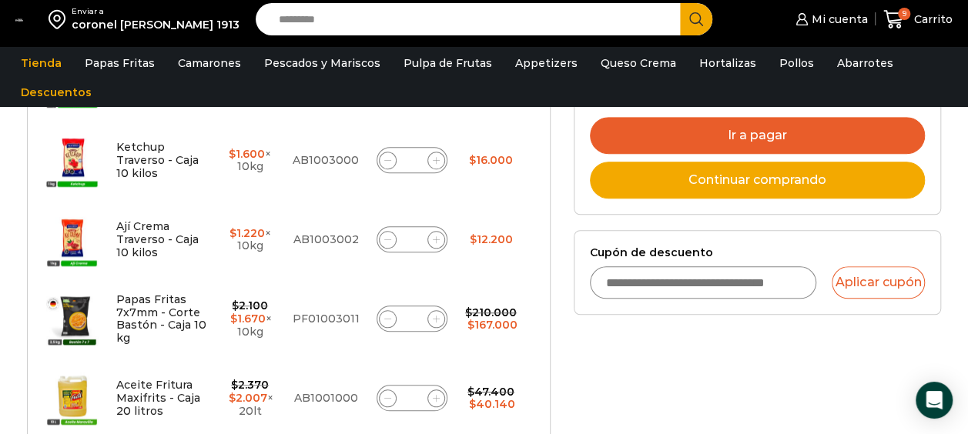
click at [411, 314] on input "**" at bounding box center [412, 319] width 22 height 22
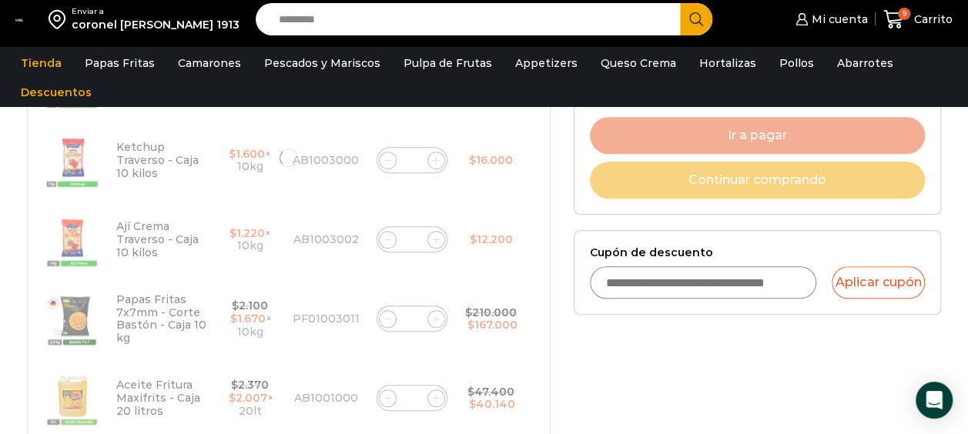
type input "**"
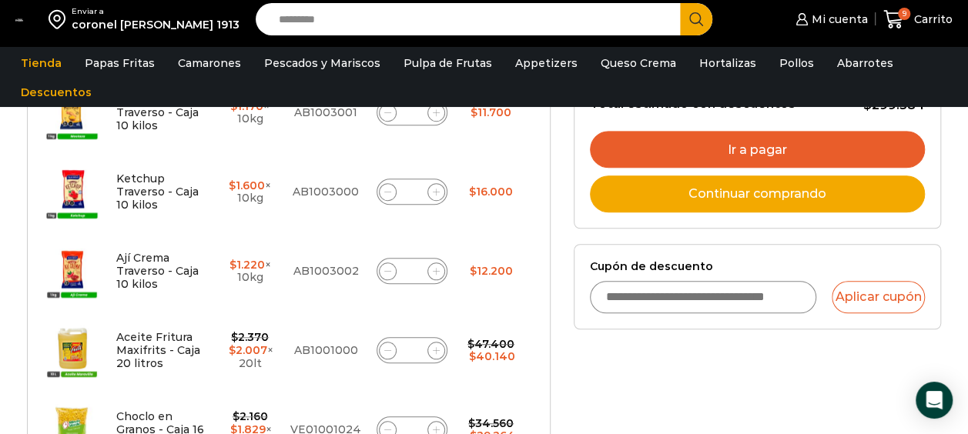
scroll to position [530, 0]
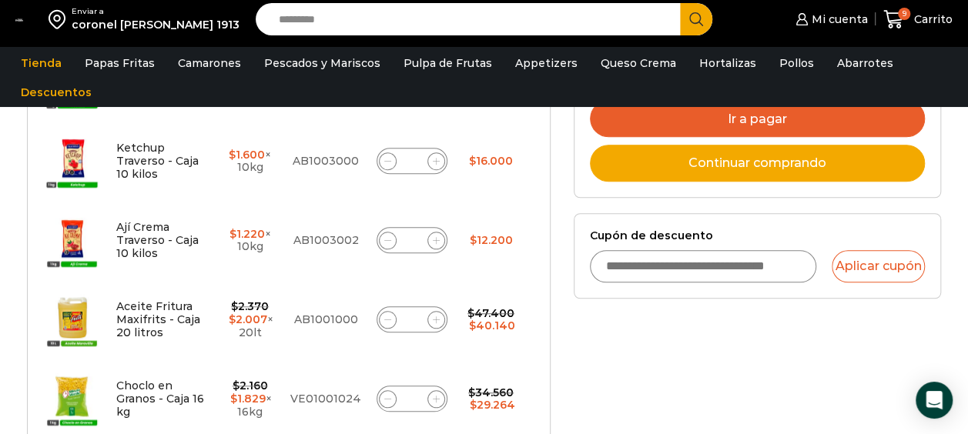
click at [437, 319] on icon at bounding box center [436, 319] width 7 height 7
type input "*"
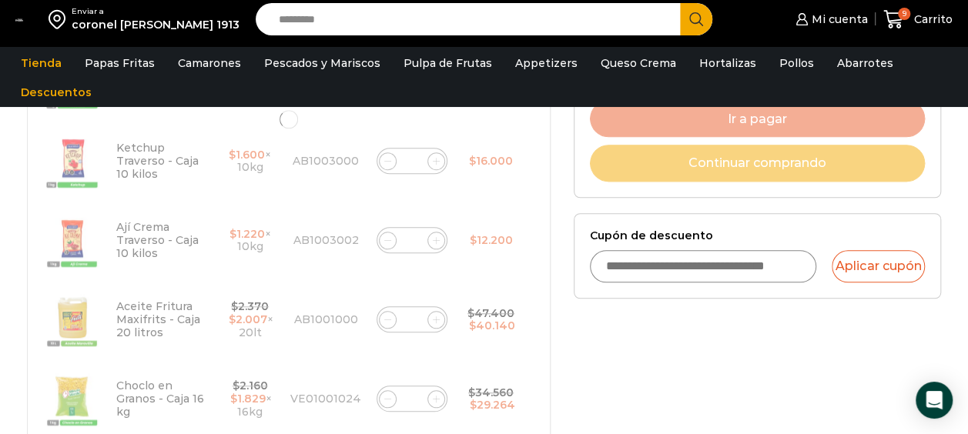
click at [437, 319] on div at bounding box center [288, 119] width 523 height 830
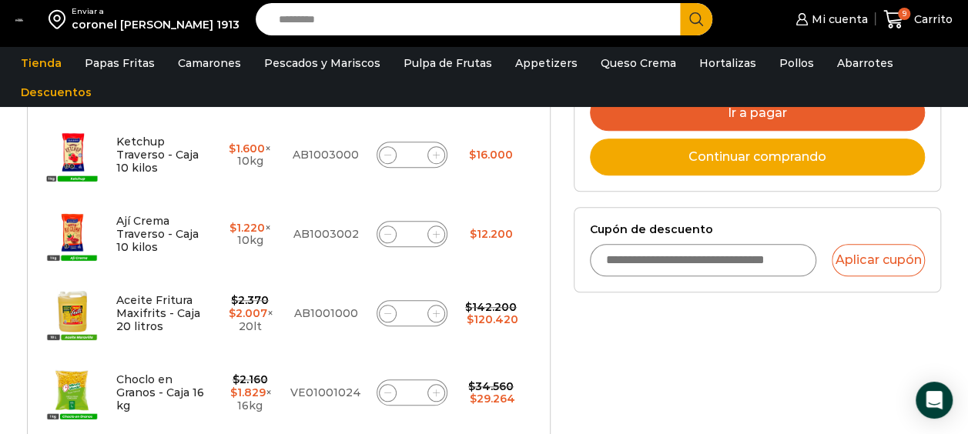
scroll to position [531, 0]
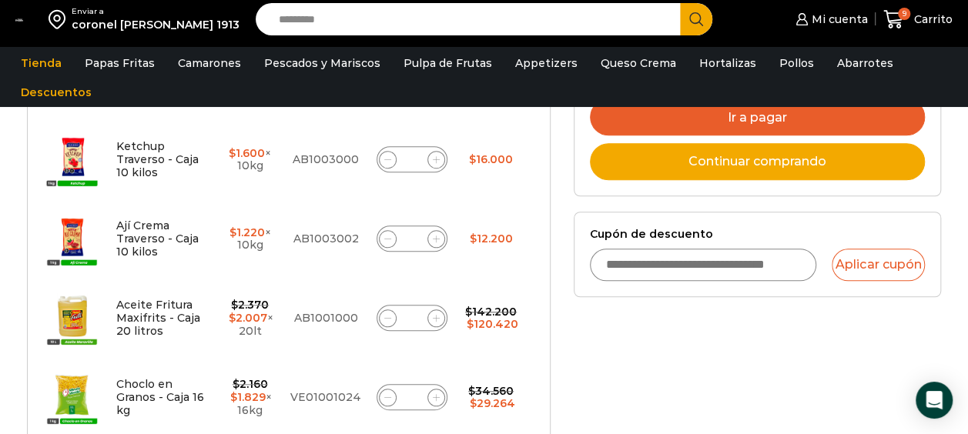
click at [436, 320] on span at bounding box center [436, 318] width 18 height 18
type input "*"
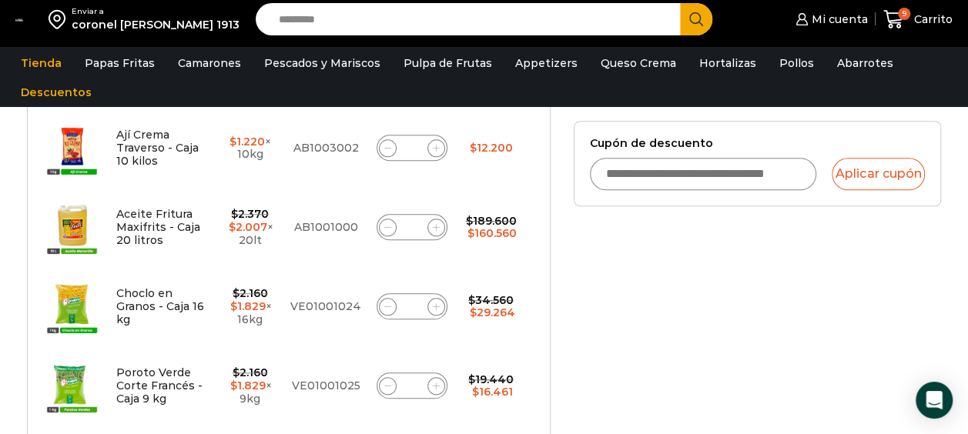
scroll to position [623, 0]
click at [437, 303] on icon at bounding box center [436, 306] width 7 height 7
type input "*"
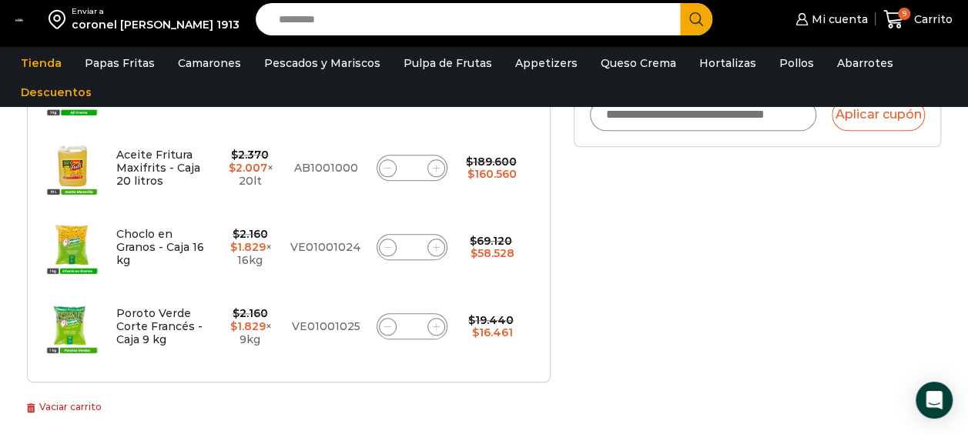
scroll to position [684, 0]
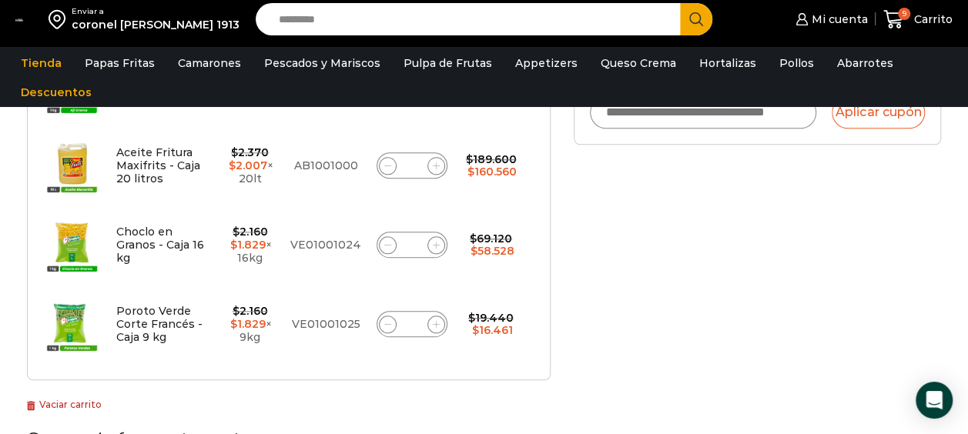
click at [436, 316] on span at bounding box center [436, 325] width 18 height 18
type input "*"
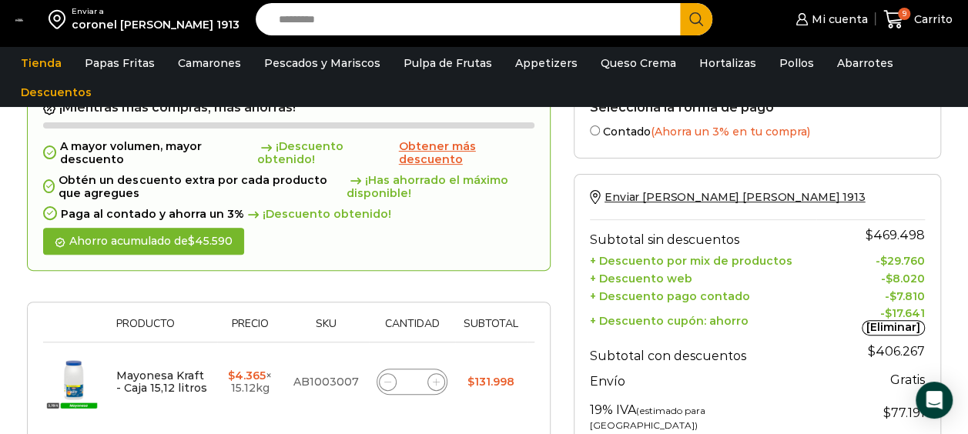
scroll to position [130, 0]
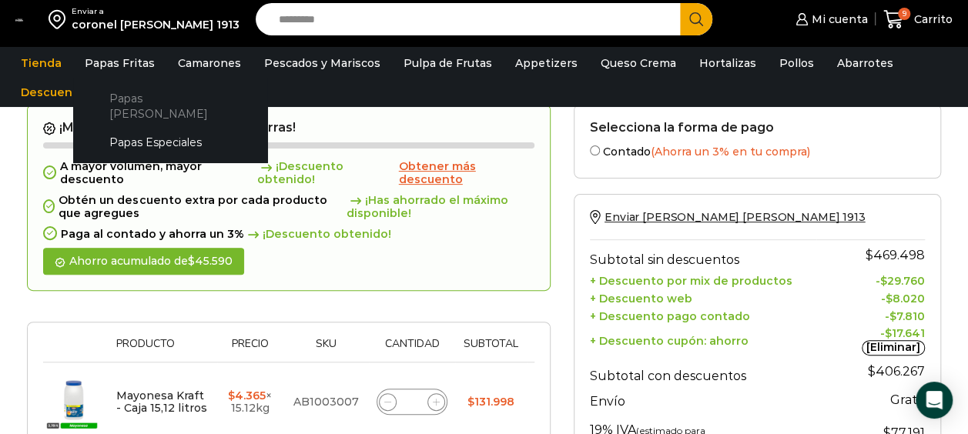
click at [150, 92] on link "Papas [PERSON_NAME]" at bounding box center [170, 106] width 163 height 44
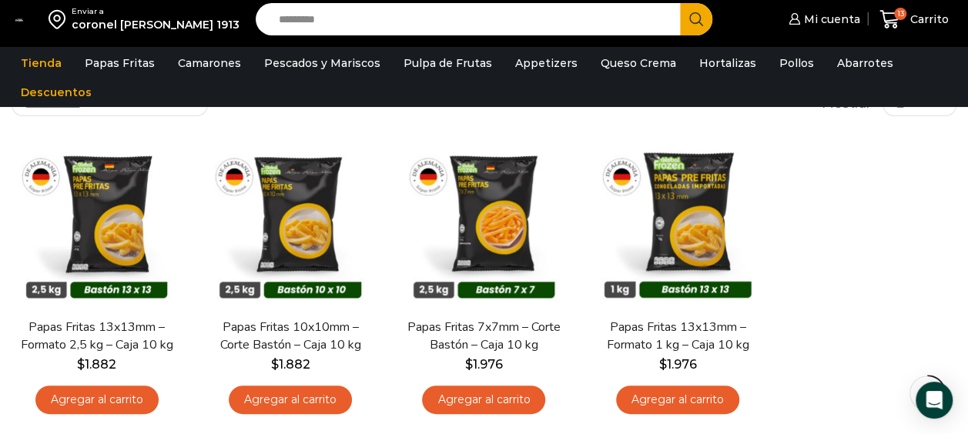
scroll to position [113, 0]
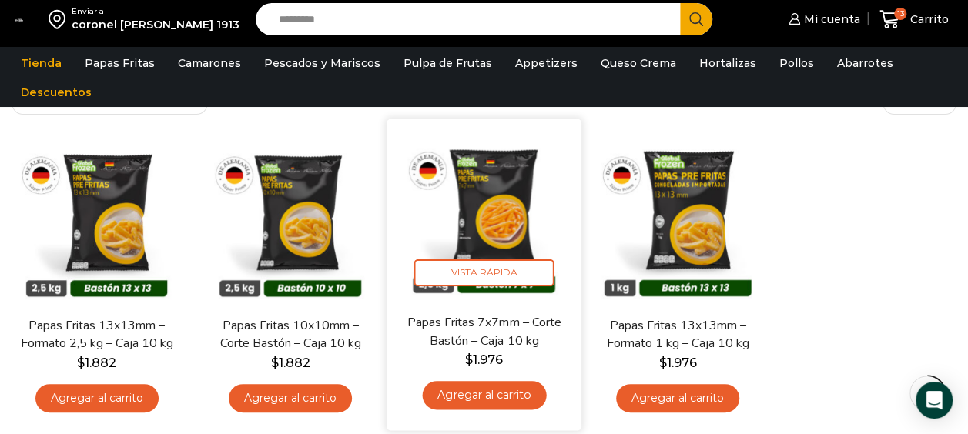
click at [466, 397] on link "Agregar al carrito" at bounding box center [484, 395] width 124 height 28
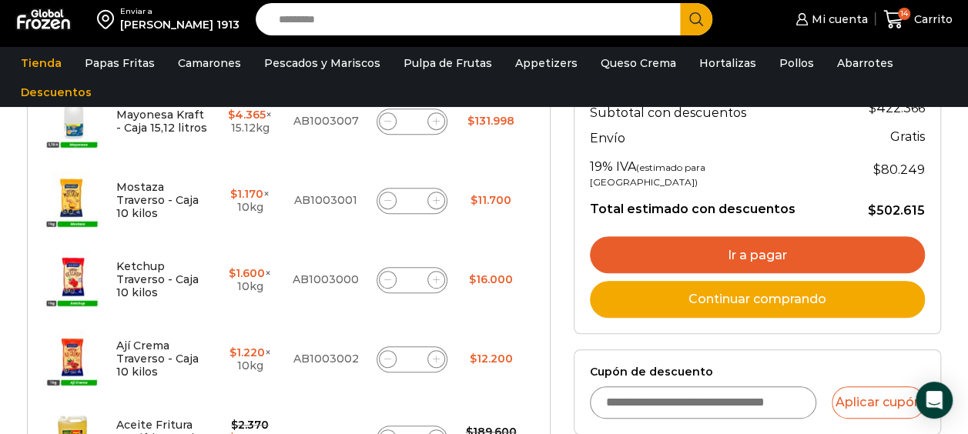
scroll to position [356, 0]
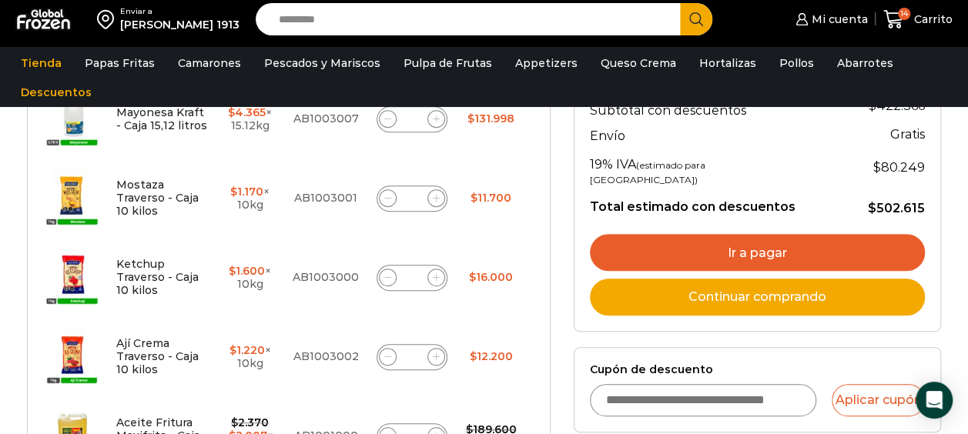
drag, startPoint x: 965, startPoint y: 155, endPoint x: 968, endPoint y: 207, distance: 51.7
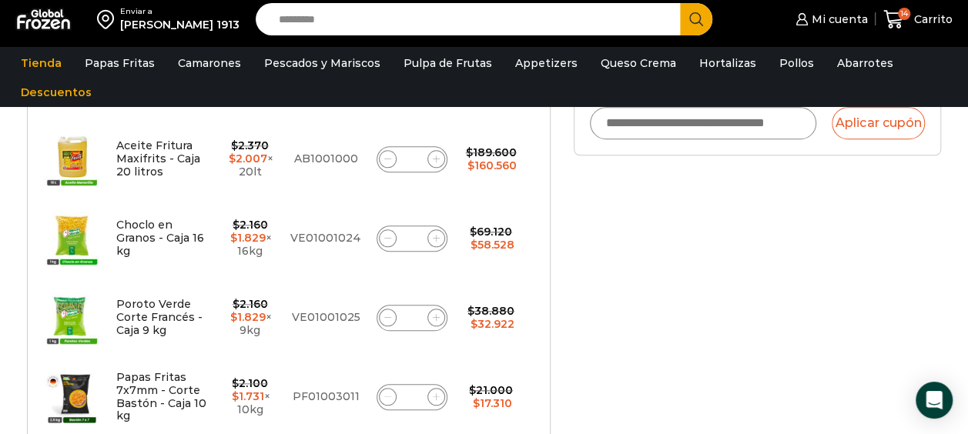
scroll to position [664, 0]
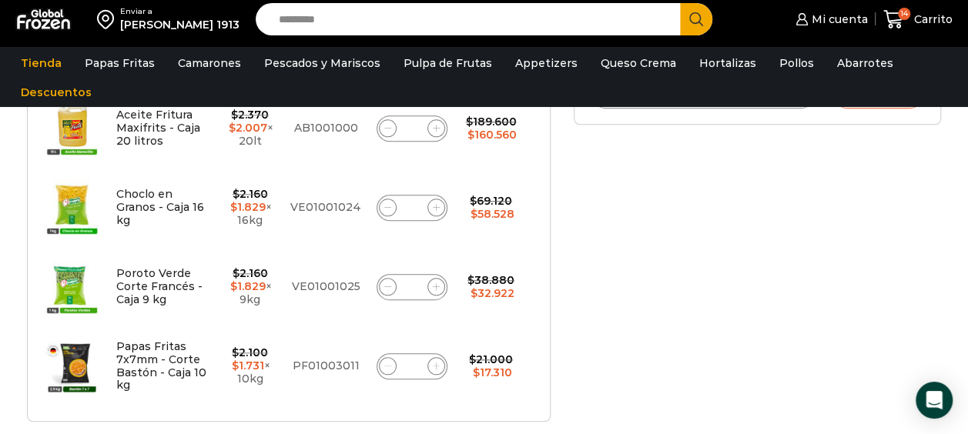
click at [421, 364] on input "*" at bounding box center [412, 367] width 22 height 22
type input "**"
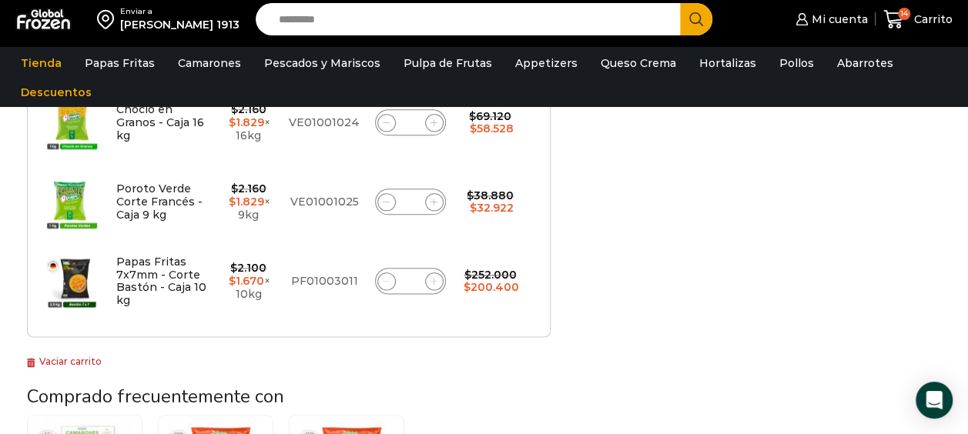
scroll to position [807, 0]
click at [443, 276] on span at bounding box center [434, 281] width 18 height 18
type input "**"
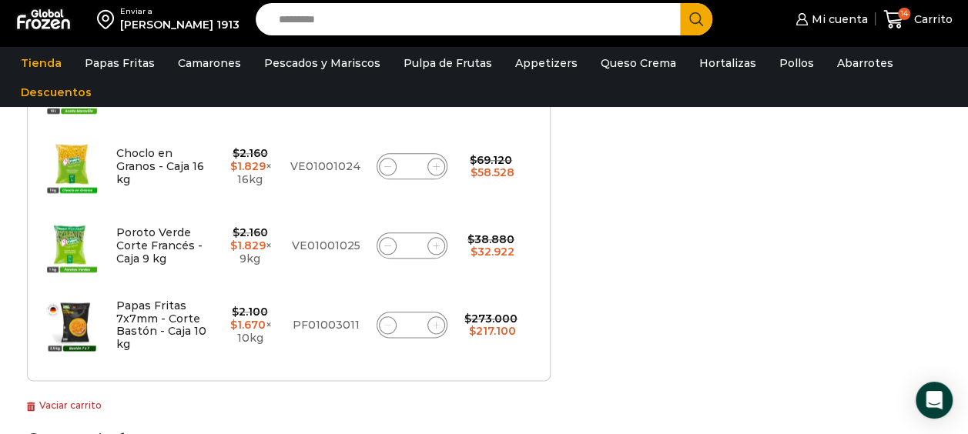
scroll to position [765, 0]
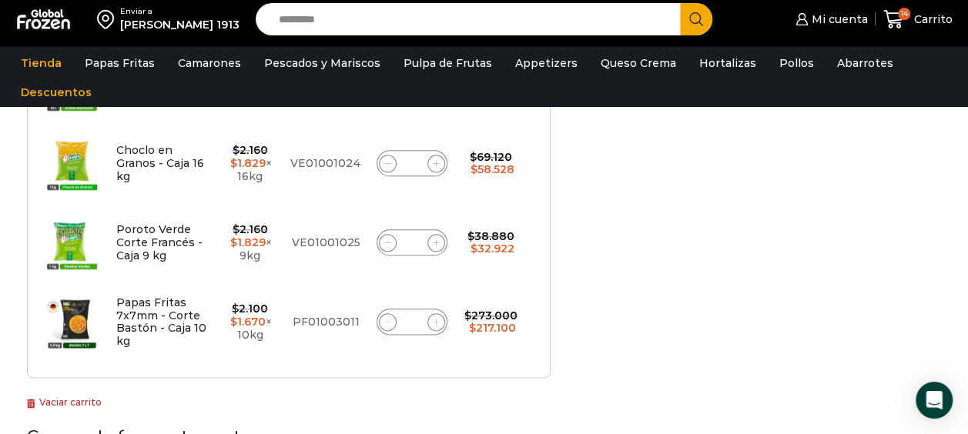
click at [442, 323] on span at bounding box center [436, 322] width 18 height 18
type input "**"
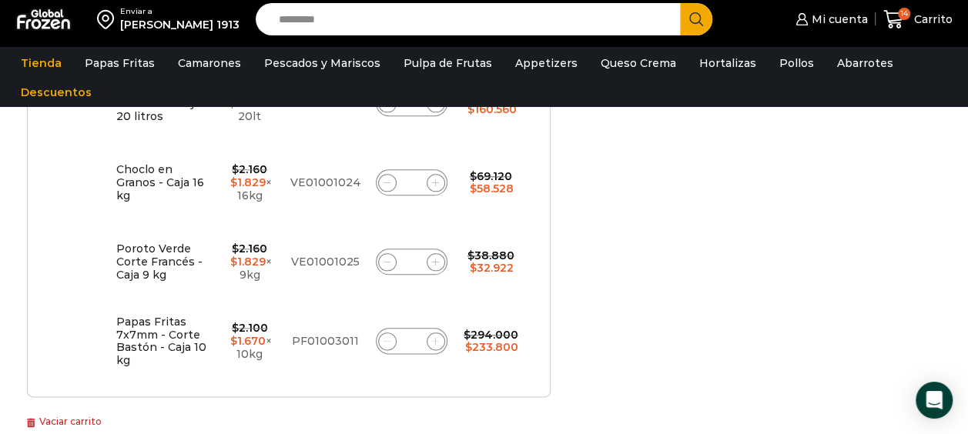
scroll to position [777, 0]
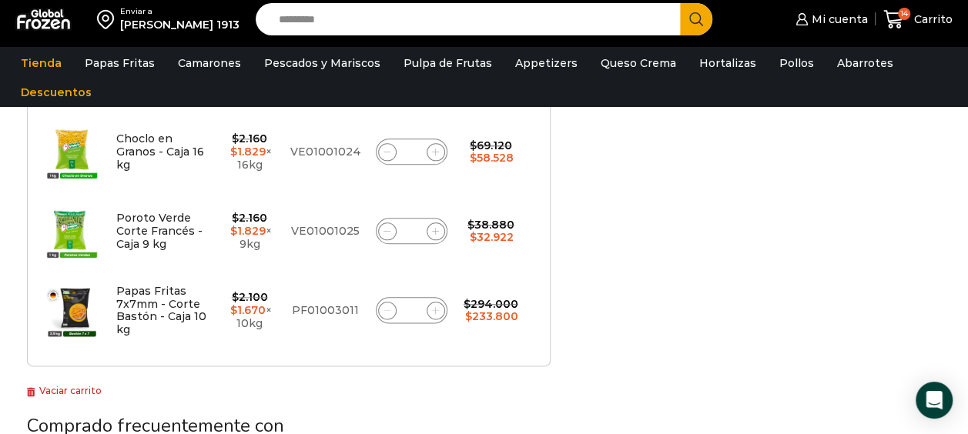
click at [438, 307] on icon at bounding box center [435, 310] width 7 height 7
type input "**"
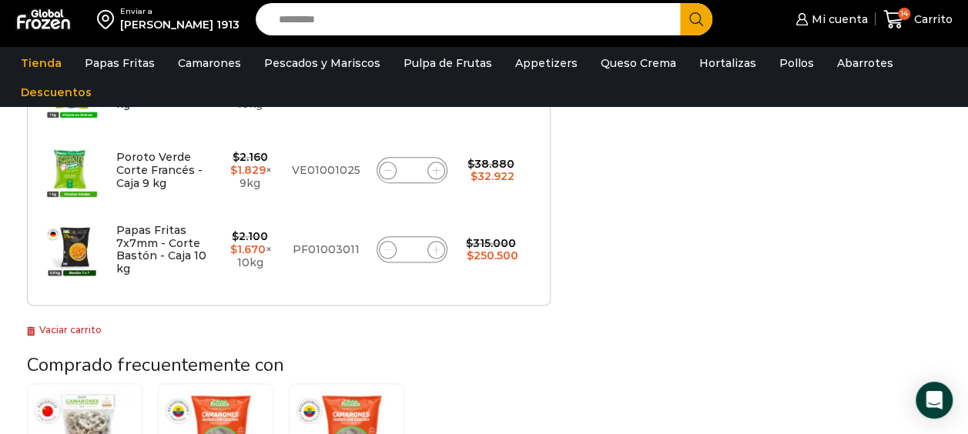
scroll to position [868, 0]
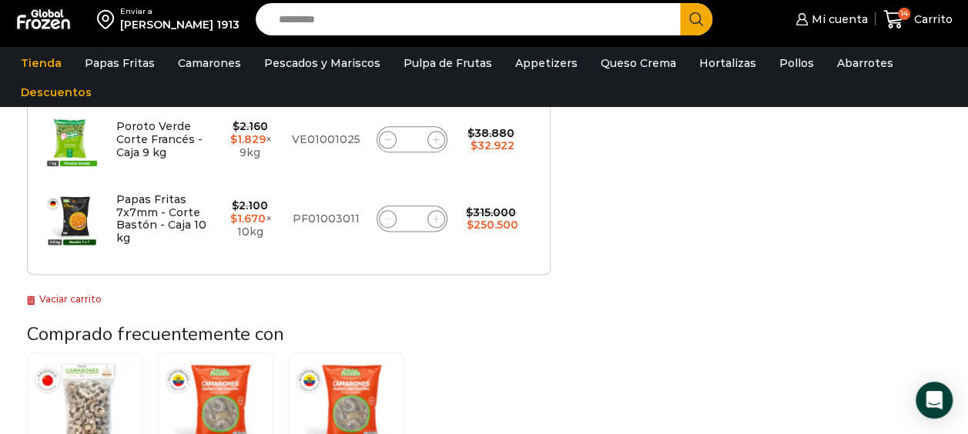
click at [438, 219] on icon at bounding box center [436, 219] width 7 height 7
type input "**"
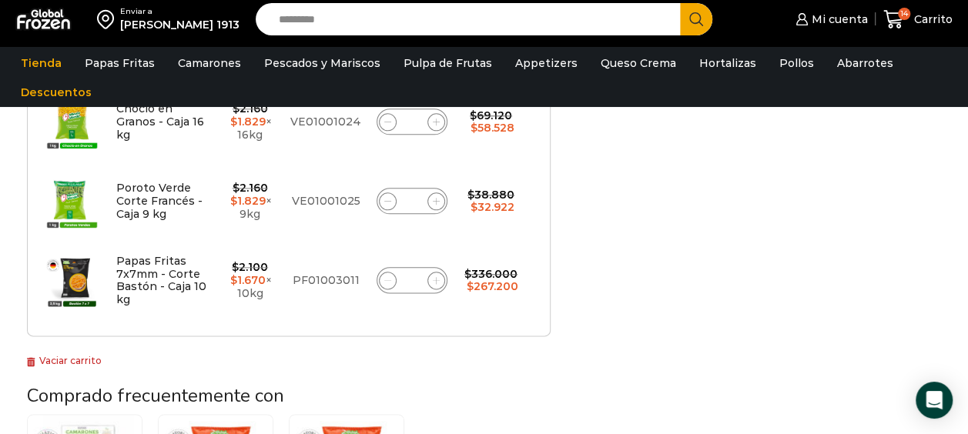
scroll to position [838, 0]
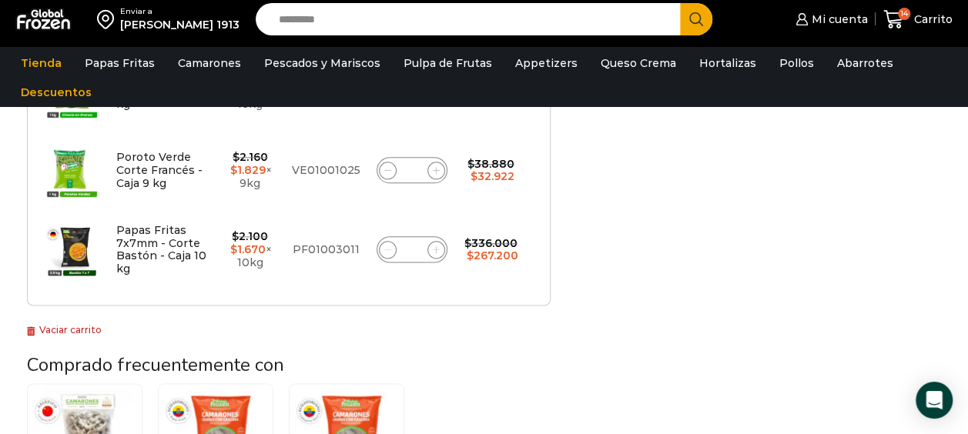
click at [439, 246] on icon at bounding box center [436, 249] width 7 height 7
type input "**"
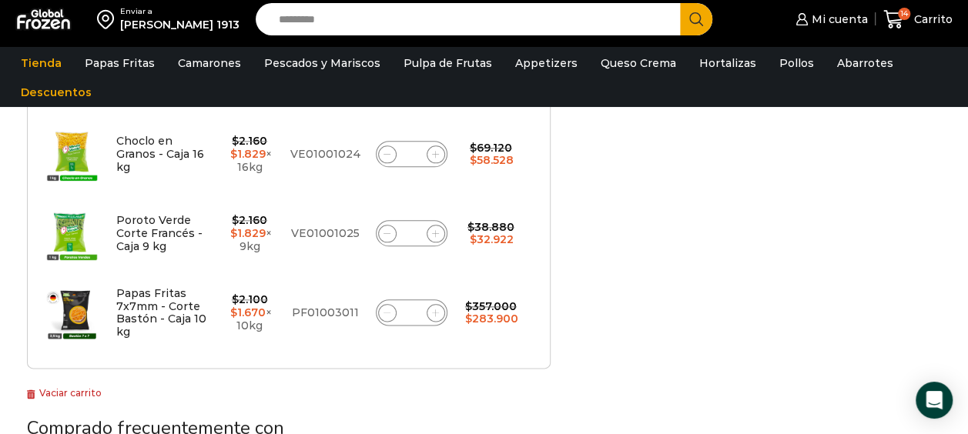
scroll to position [776, 0]
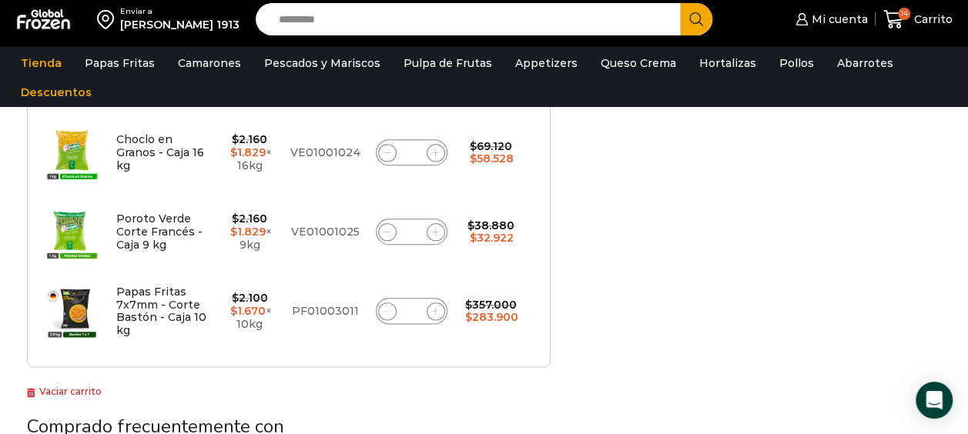
click at [437, 309] on icon at bounding box center [435, 311] width 7 height 7
type input "**"
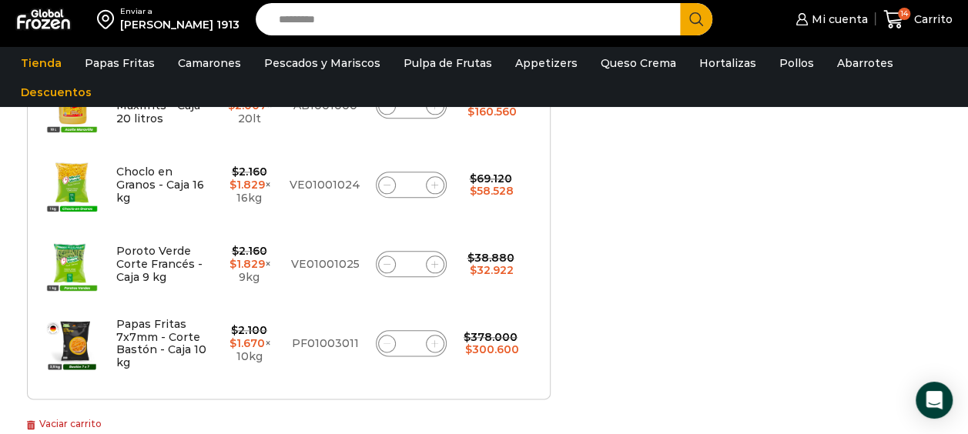
scroll to position [746, 0]
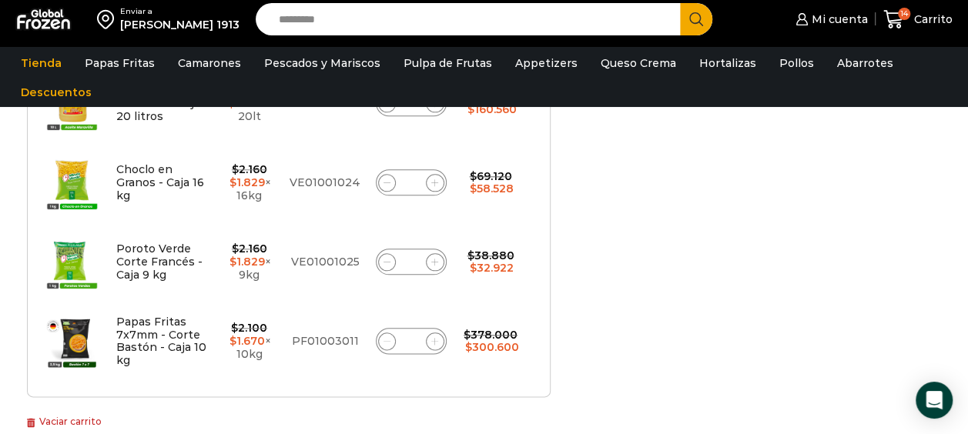
click at [438, 339] on icon at bounding box center [434, 341] width 7 height 7
type input "**"
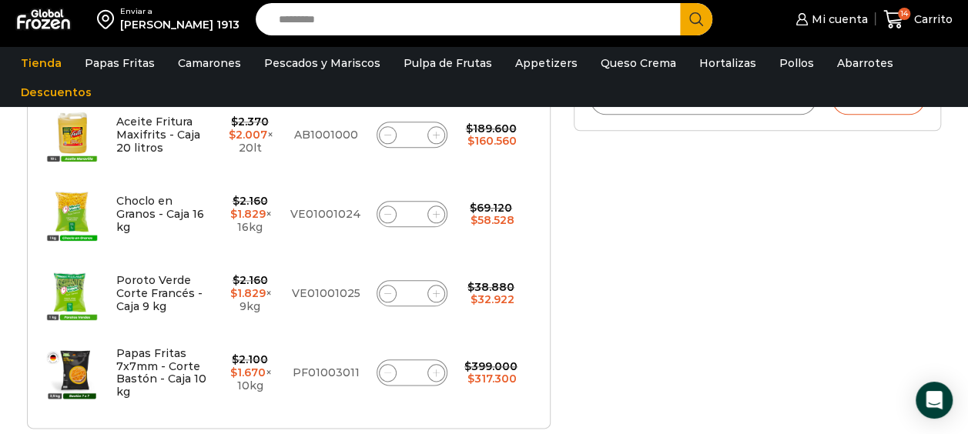
scroll to position [745, 0]
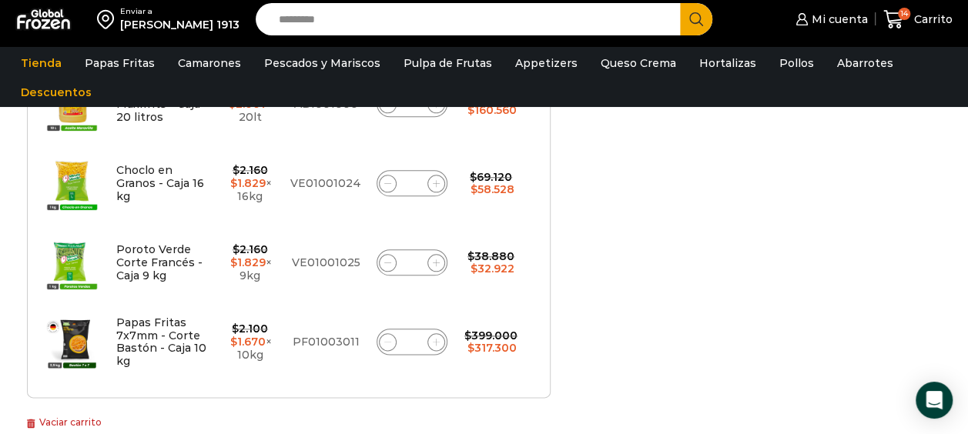
click at [433, 340] on icon at bounding box center [436, 342] width 7 height 7
type input "**"
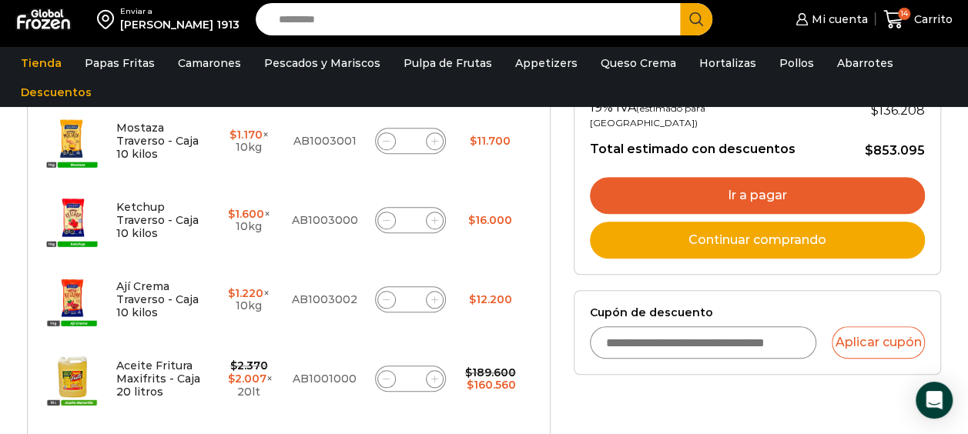
scroll to position [469, 0]
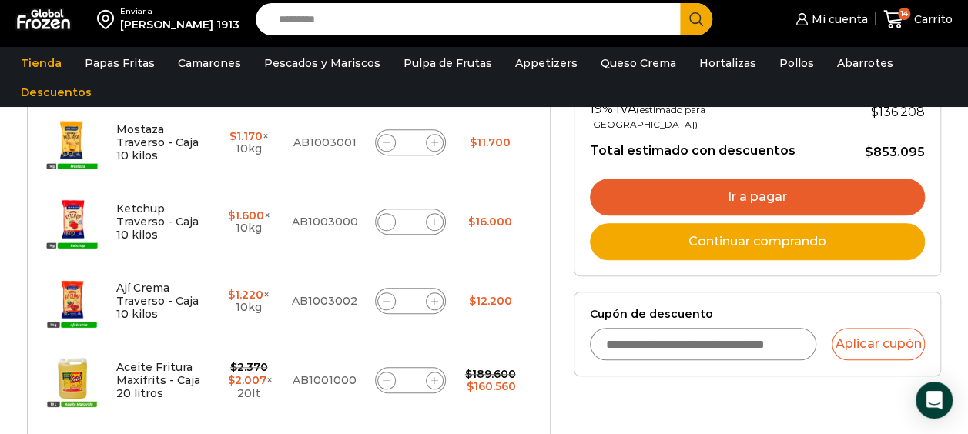
click at [751, 328] on input "Cupón de descuento" at bounding box center [703, 344] width 227 height 32
type input "*"
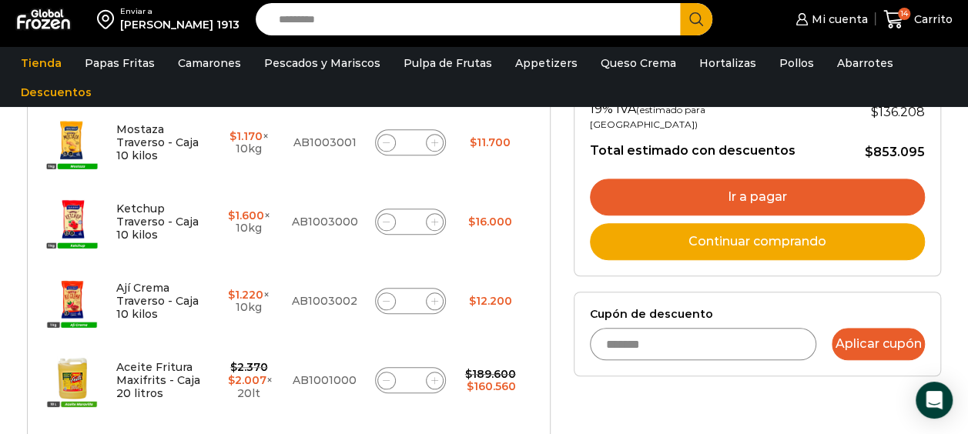
type input "*******"
click at [889, 328] on button "Aplicar cupón" at bounding box center [877, 344] width 93 height 32
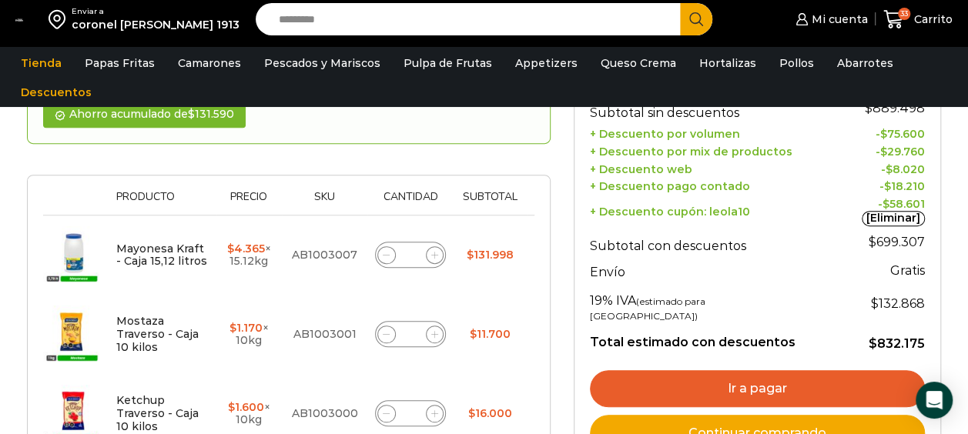
scroll to position [308, 0]
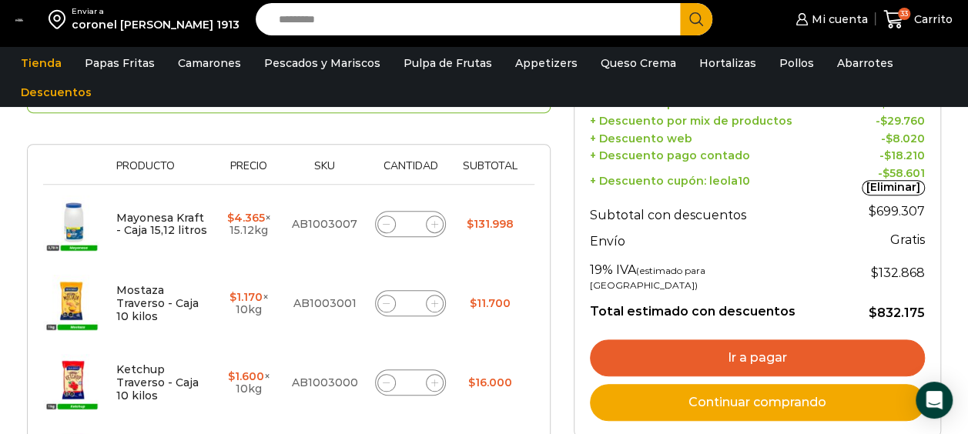
click at [842, 339] on link "Ir a pagar" at bounding box center [757, 357] width 335 height 37
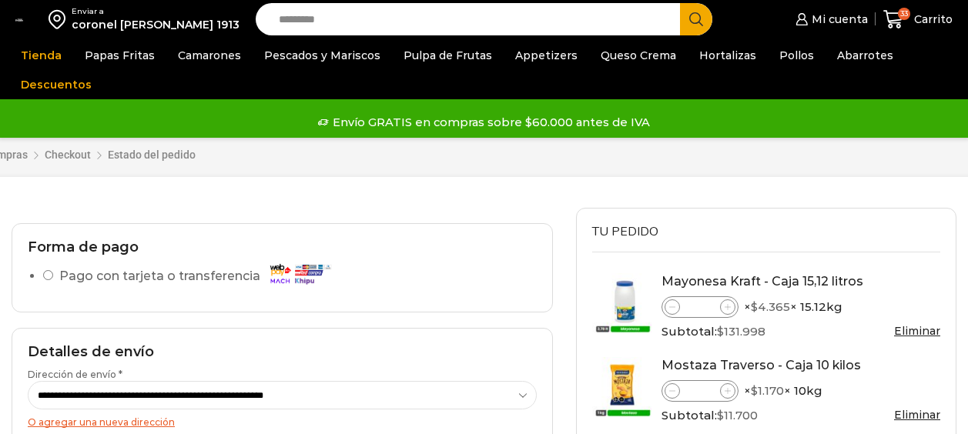
select select "*"
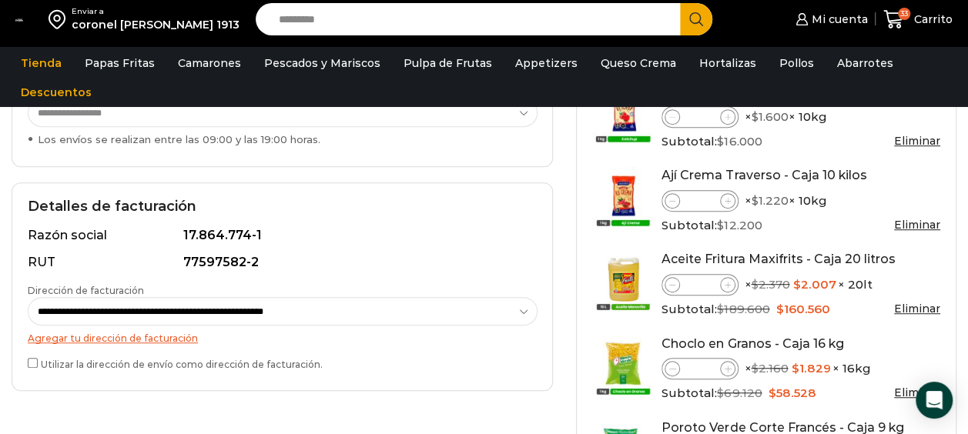
scroll to position [370, 0]
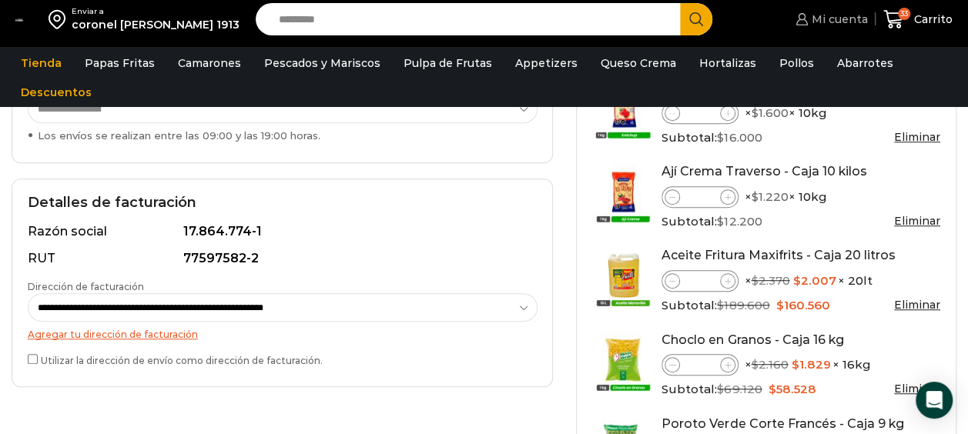
click at [853, 25] on span "Mi cuenta" at bounding box center [838, 19] width 60 height 15
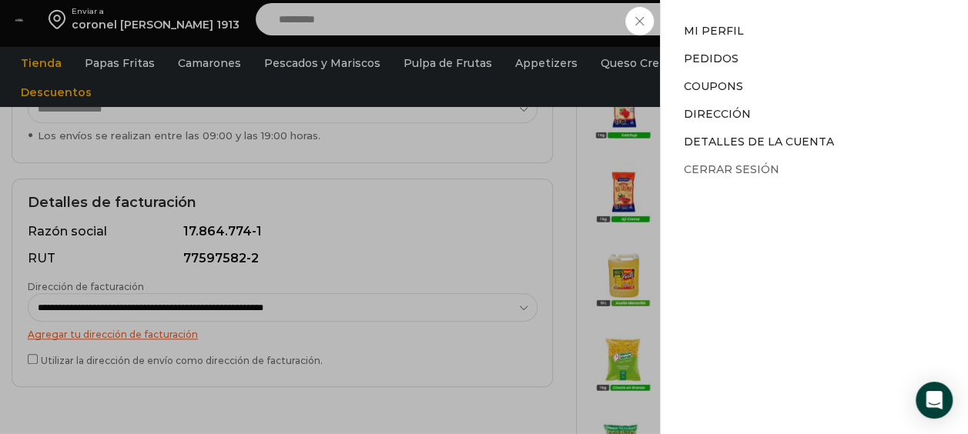
click at [759, 171] on link "Cerrar sesión" at bounding box center [731, 169] width 95 height 14
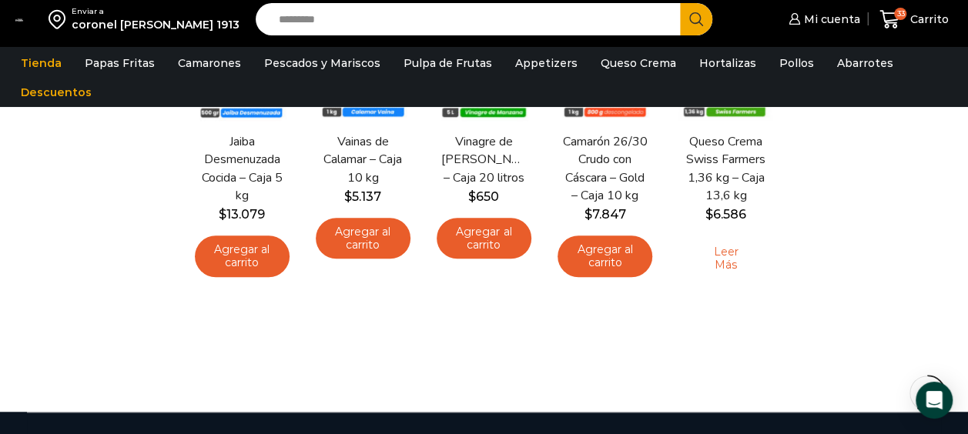
scroll to position [439, 0]
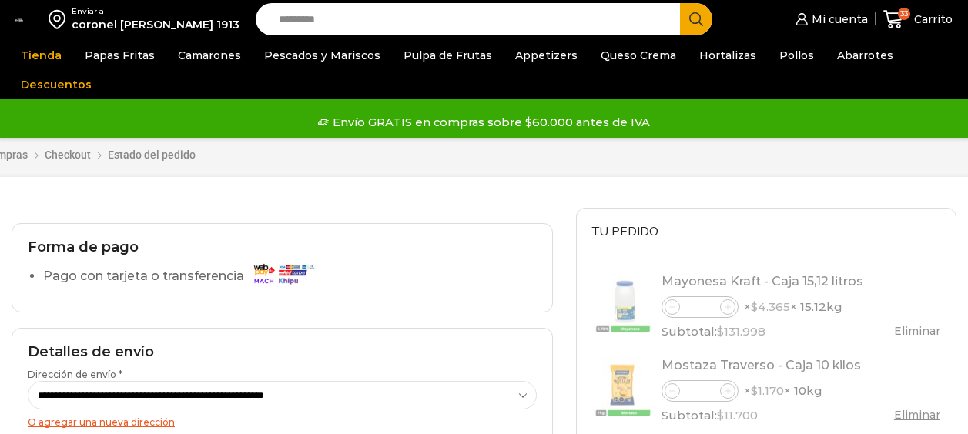
select select "*"
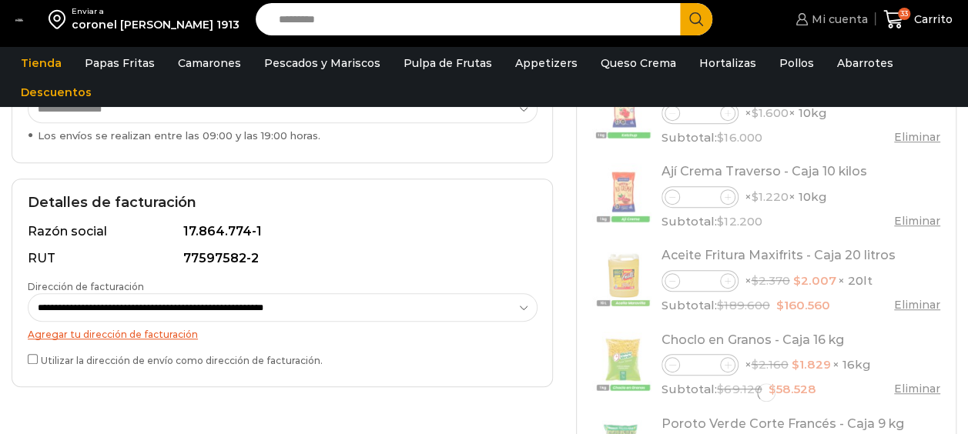
click at [834, 14] on span "Mi cuenta" at bounding box center [838, 19] width 60 height 15
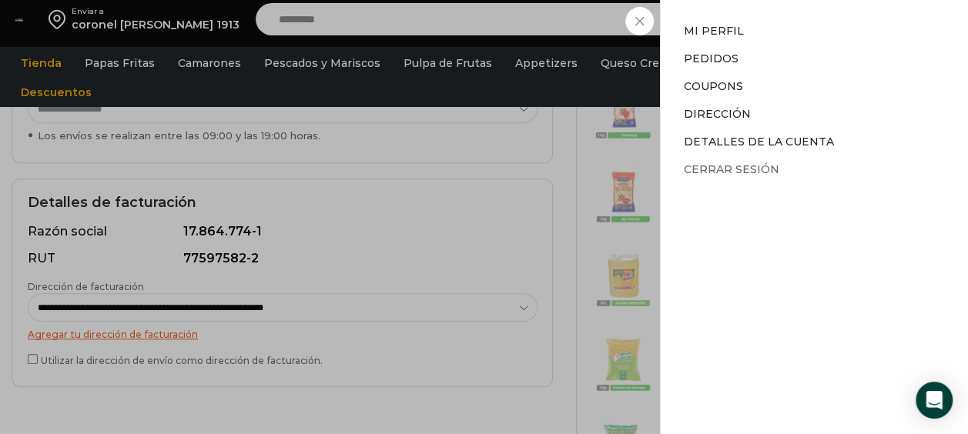
click at [740, 168] on link "Cerrar sesión" at bounding box center [731, 169] width 95 height 14
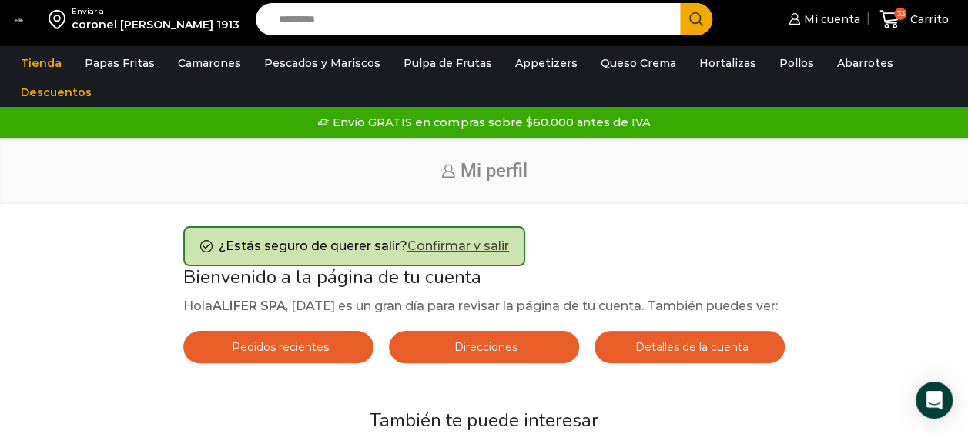
click at [493, 245] on link "Confirmar y salir" at bounding box center [458, 246] width 102 height 15
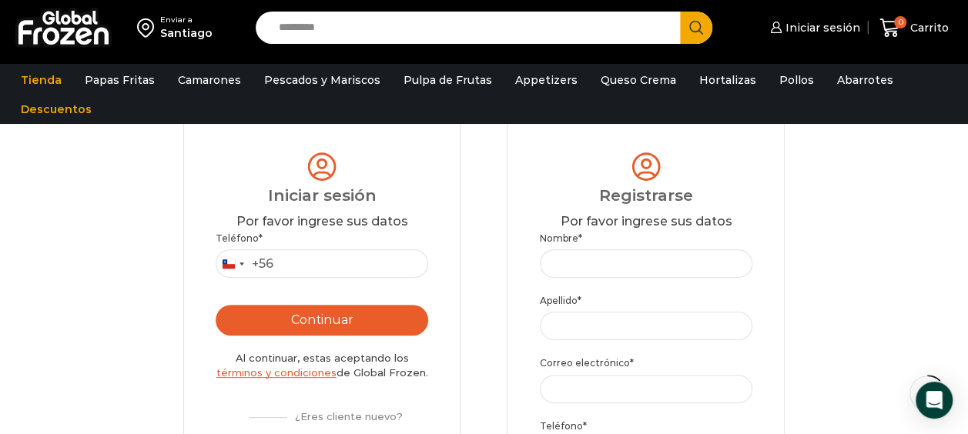
scroll to position [138, 0]
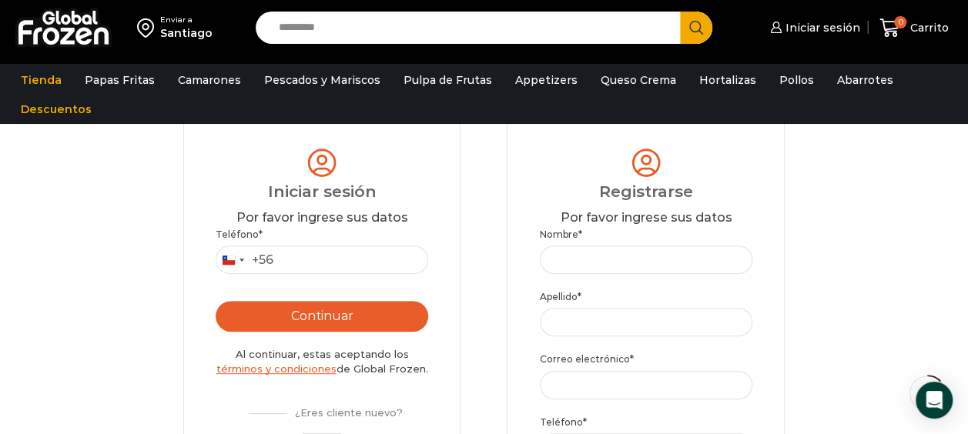
click at [259, 237] on label "Teléfono *" at bounding box center [322, 234] width 212 height 15
click at [259, 246] on input "Teléfono *" at bounding box center [322, 260] width 212 height 28
click at [269, 226] on div "Por favor ingrese sus datos" at bounding box center [322, 218] width 212 height 18
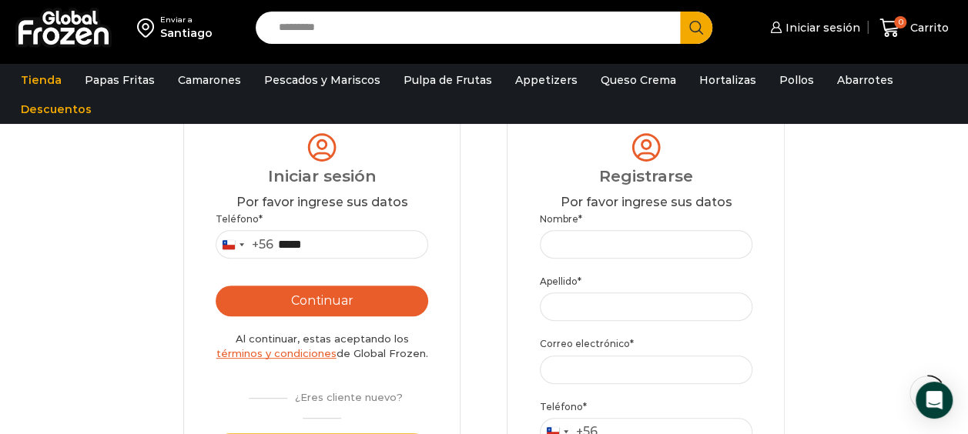
scroll to position [157, 0]
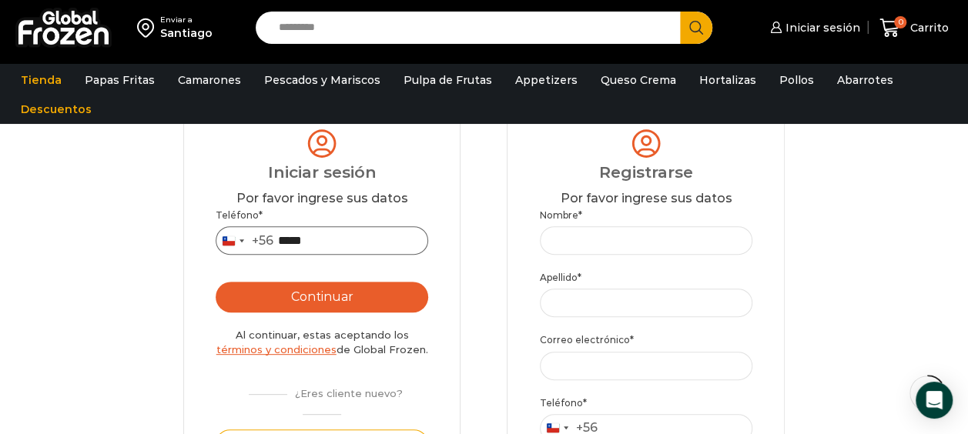
click at [375, 242] on input "*****" at bounding box center [322, 240] width 212 height 28
type input "*"
type input "*********"
click at [374, 289] on button "Continuar" at bounding box center [322, 297] width 212 height 31
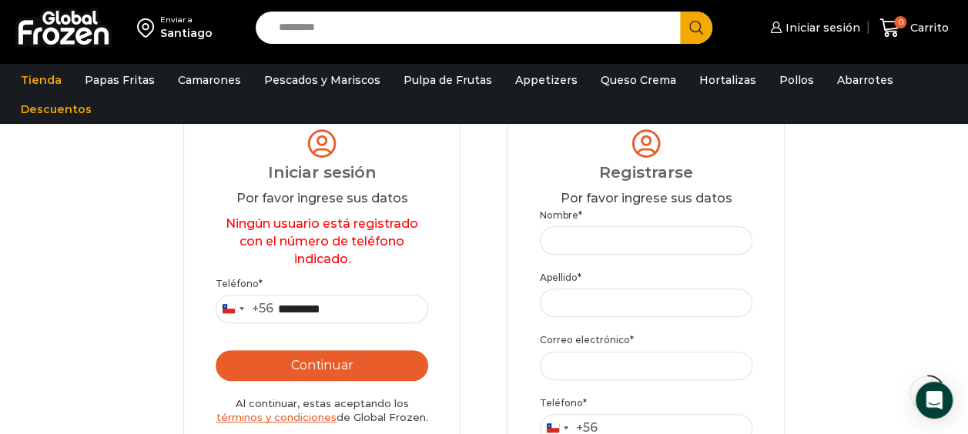
type button "Enviar código"
click at [393, 319] on input "**********" at bounding box center [322, 309] width 212 height 28
type input "*"
type input "*********"
click at [382, 356] on button "Continuar" at bounding box center [322, 365] width 212 height 31
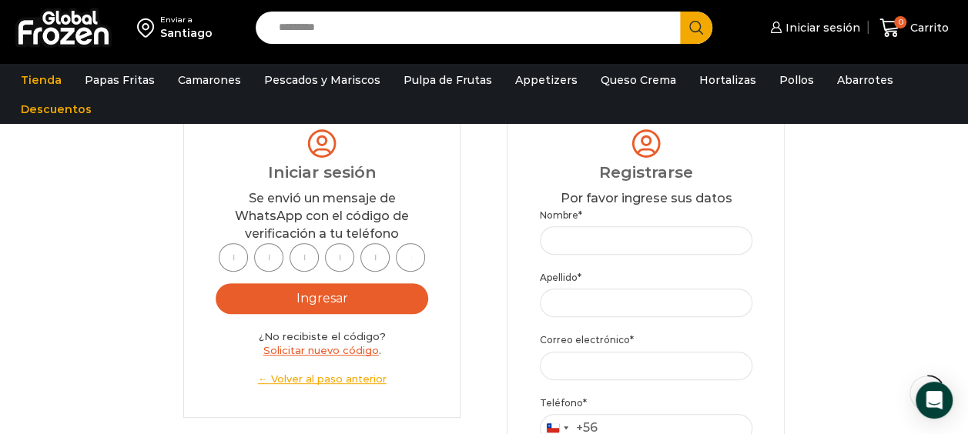
click at [233, 265] on input "text" at bounding box center [233, 257] width 29 height 28
type input "*"
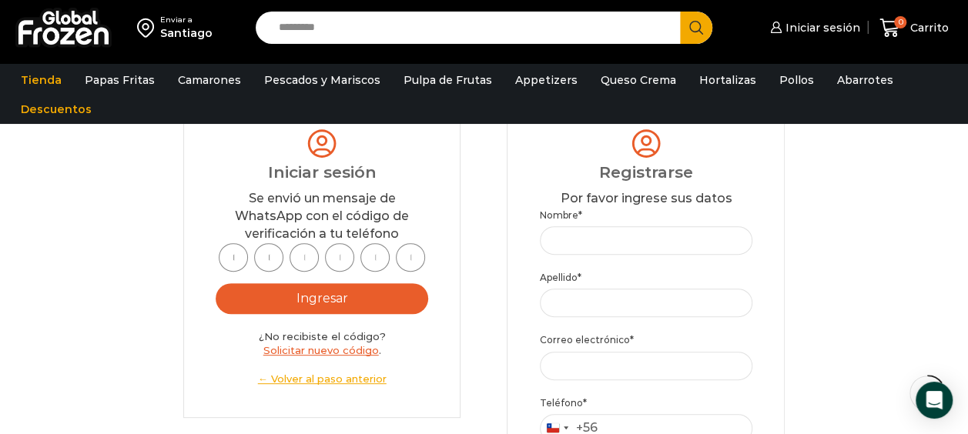
type input "*"
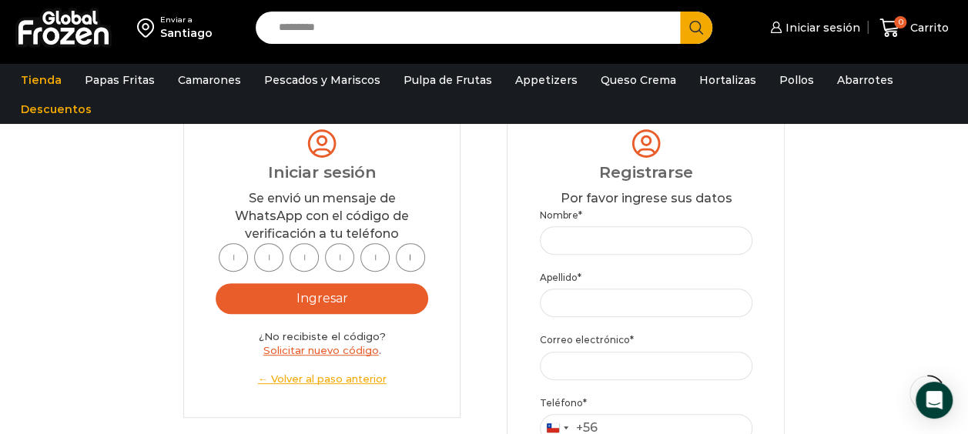
scroll to position [0, 0]
click at [305, 292] on button "Ingresar" at bounding box center [322, 298] width 212 height 31
click at [353, 292] on button "Ingresar" at bounding box center [322, 298] width 212 height 31
type button "Ingresar"
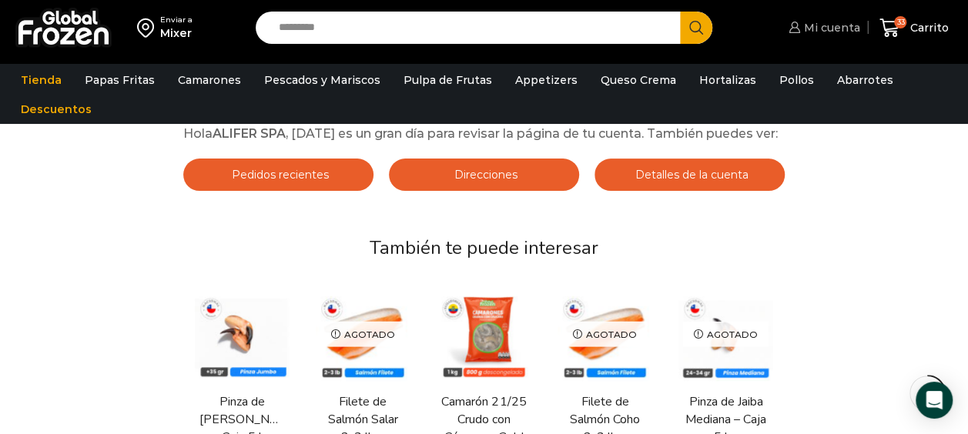
click at [848, 28] on span "Mi cuenta" at bounding box center [830, 27] width 60 height 15
click at [158, 25] on img at bounding box center [148, 28] width 23 height 26
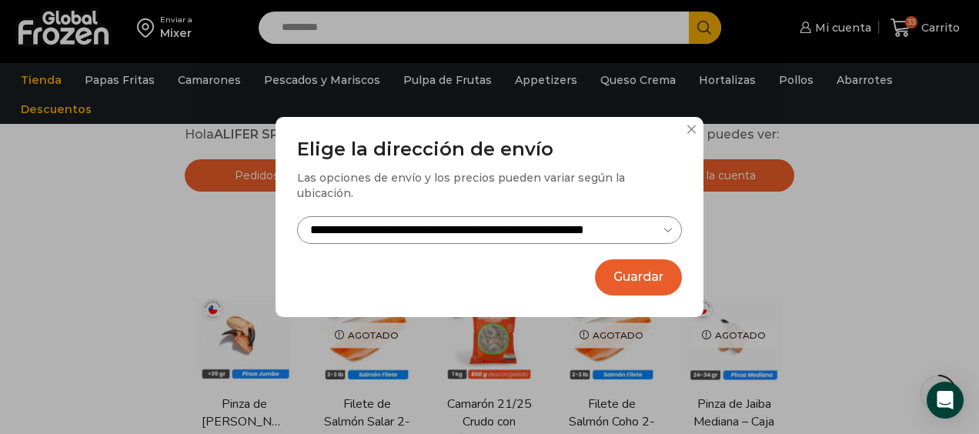
click at [841, 26] on div "**********" at bounding box center [489, 217] width 979 height 434
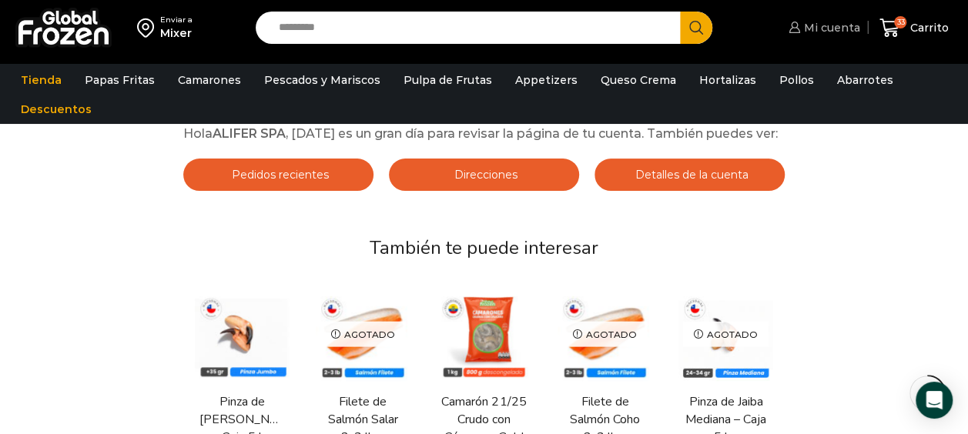
click at [849, 28] on span "Mi cuenta" at bounding box center [830, 27] width 60 height 15
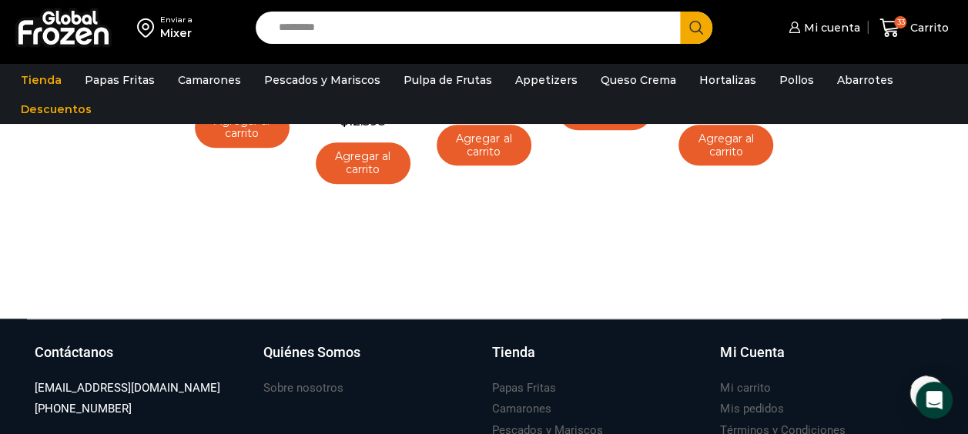
scroll to position [625, 0]
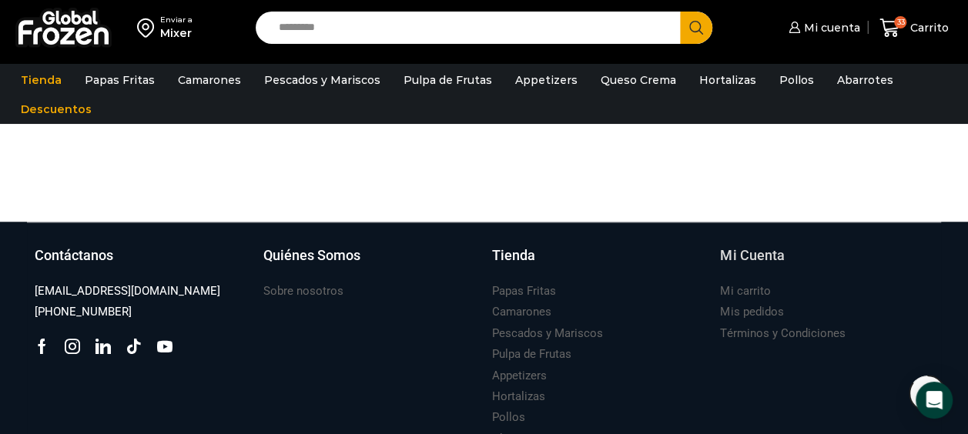
click at [767, 258] on h3 "Mi Cuenta" at bounding box center [752, 256] width 64 height 20
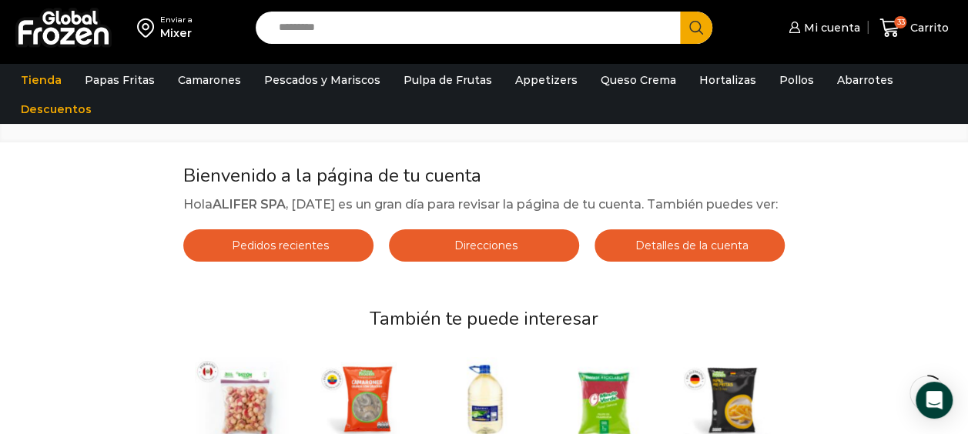
scroll to position [43, 0]
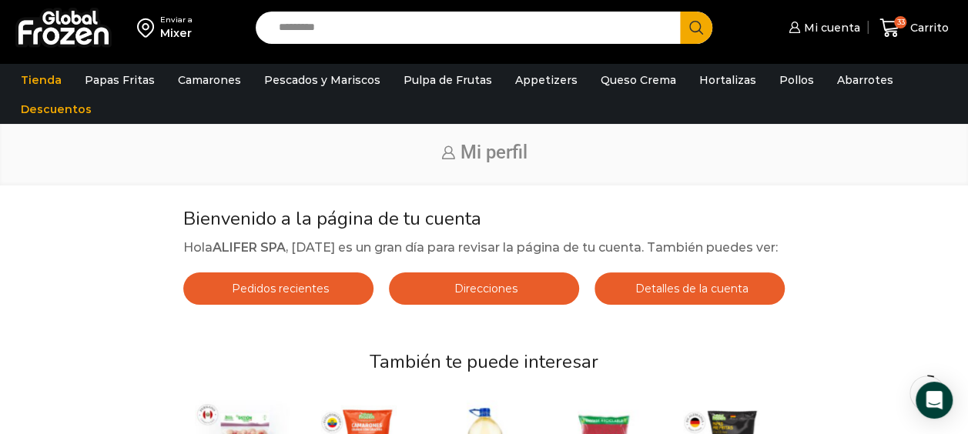
click at [754, 290] on link "Detalles de la cuenta" at bounding box center [689, 289] width 190 height 32
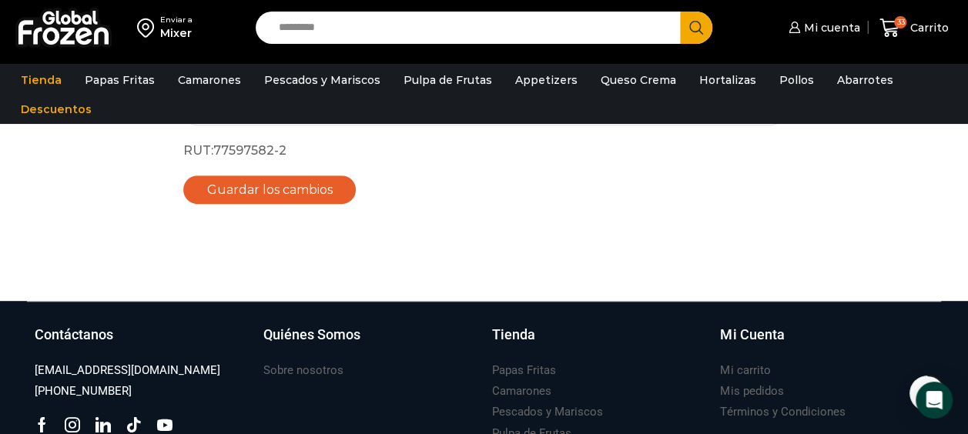
scroll to position [288, 0]
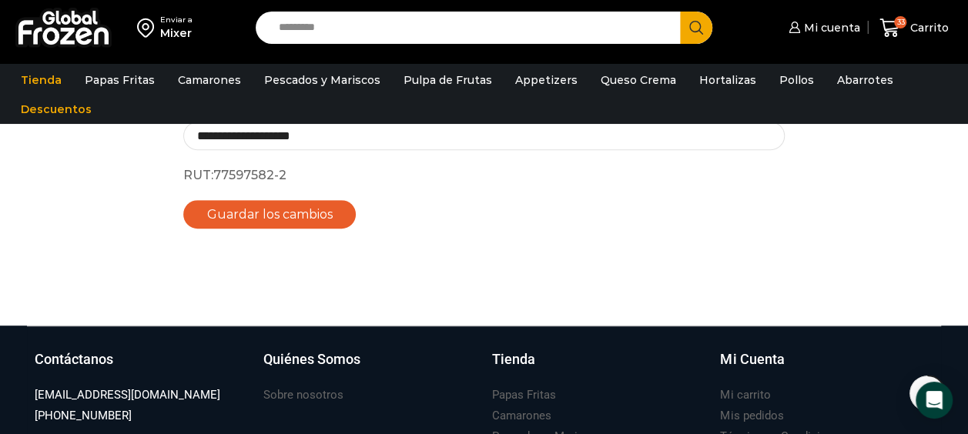
click at [329, 213] on button "Guardar los cambios" at bounding box center [269, 214] width 173 height 28
type button "Guardar los cambios"
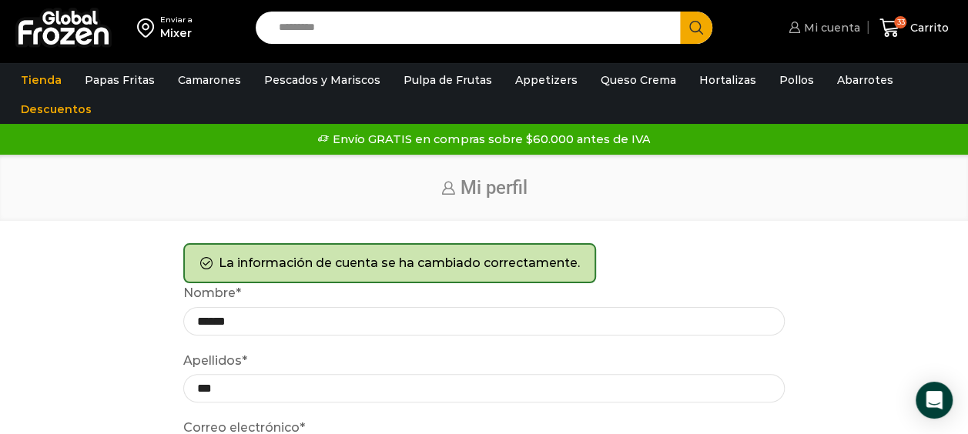
click at [840, 28] on span "Mi cuenta" at bounding box center [830, 27] width 60 height 15
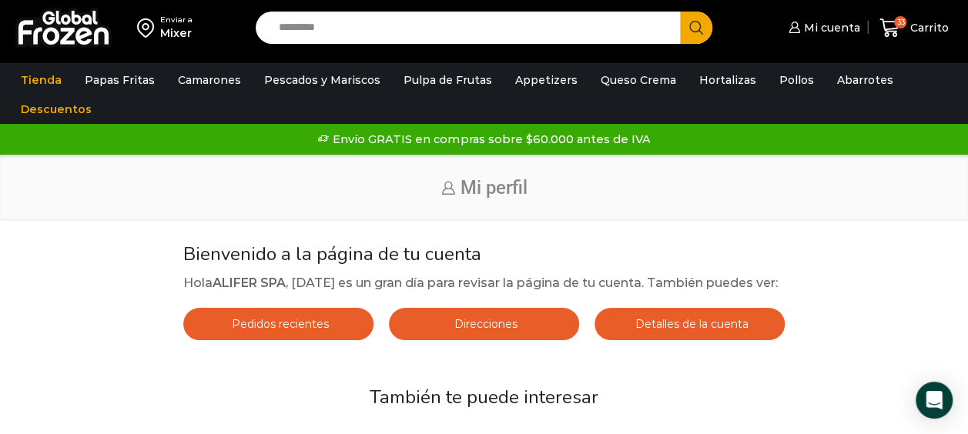
click at [746, 325] on span "Detalles de la cuenta" at bounding box center [689, 324] width 117 height 14
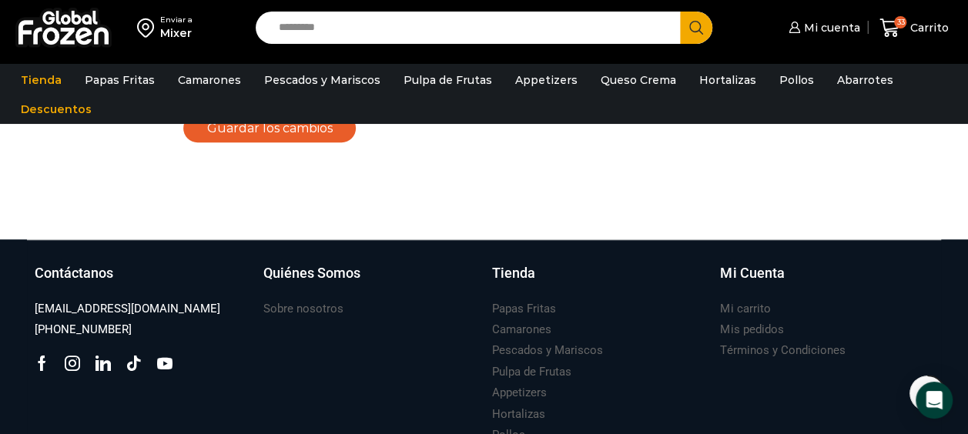
scroll to position [400, 0]
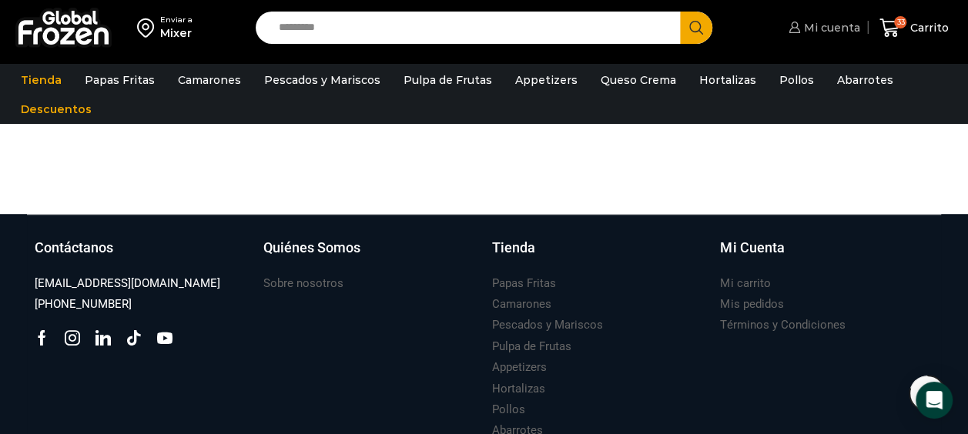
click at [825, 22] on span "Mi cuenta" at bounding box center [830, 27] width 60 height 15
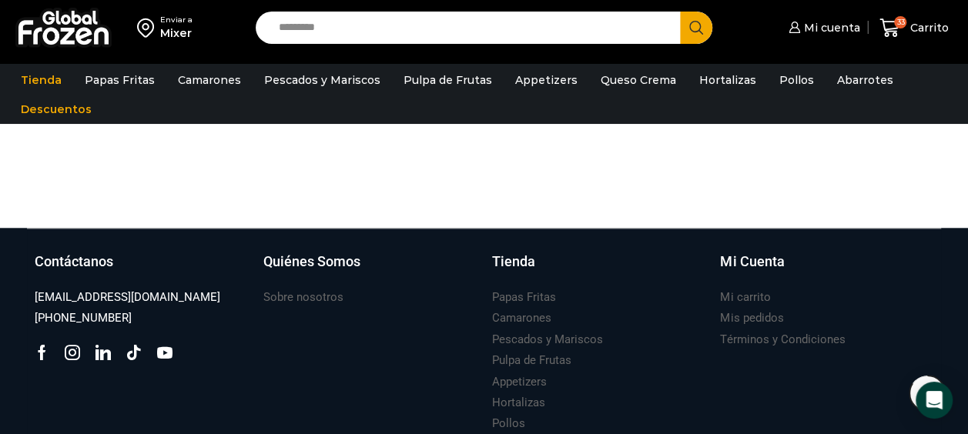
scroll to position [630, 0]
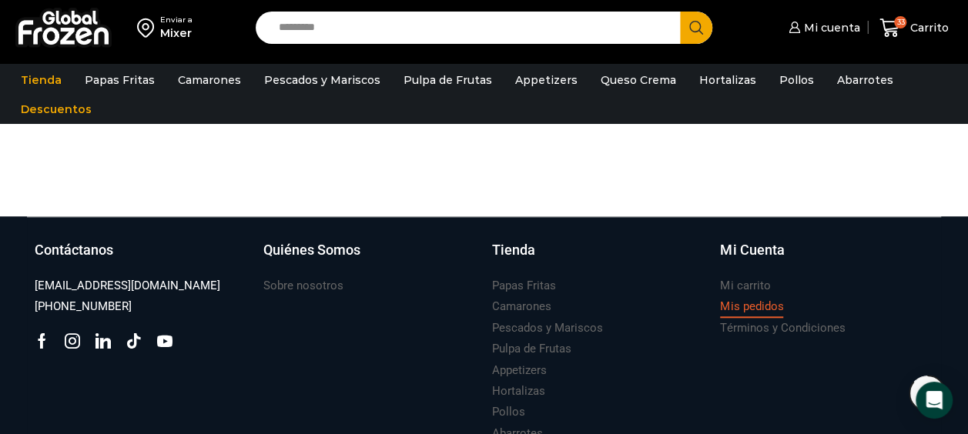
click at [775, 309] on h3 "Mis pedidos" at bounding box center [751, 307] width 63 height 16
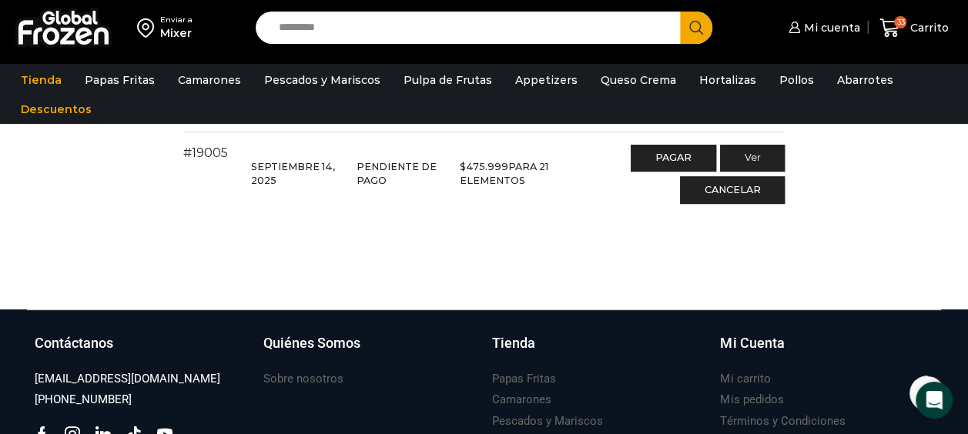
scroll to position [153, 0]
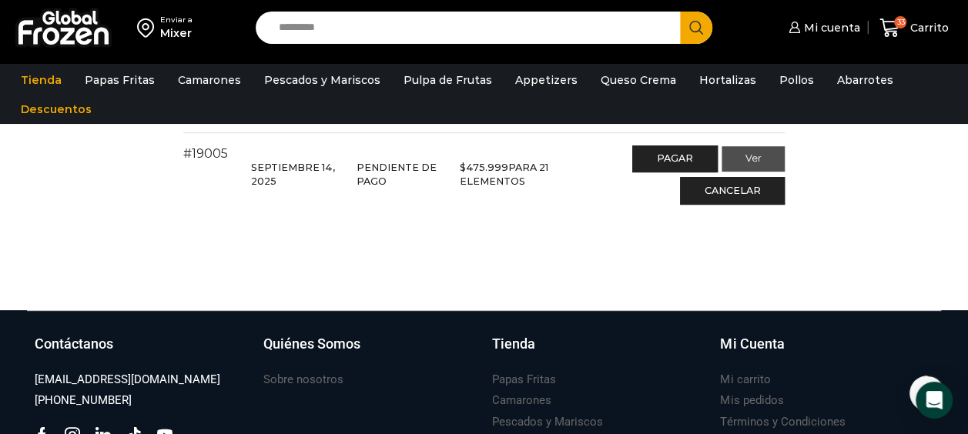
click at [767, 165] on link "Ver" at bounding box center [753, 159] width 64 height 26
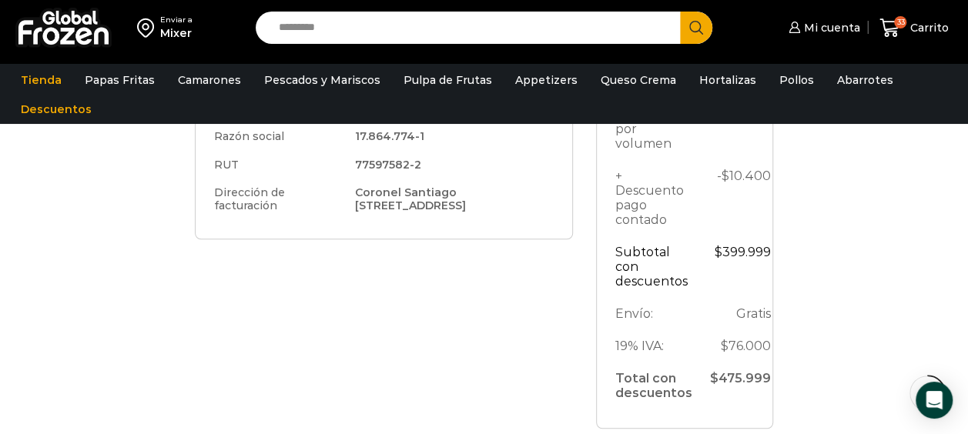
scroll to position [460, 0]
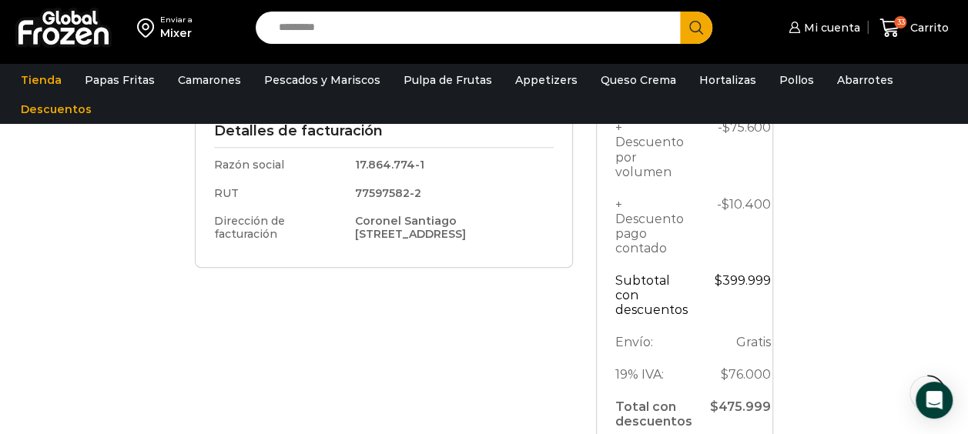
click at [364, 163] on td "17.864.774-1" at bounding box center [449, 164] width 206 height 32
click at [406, 179] on td "77597582-2" at bounding box center [449, 193] width 206 height 28
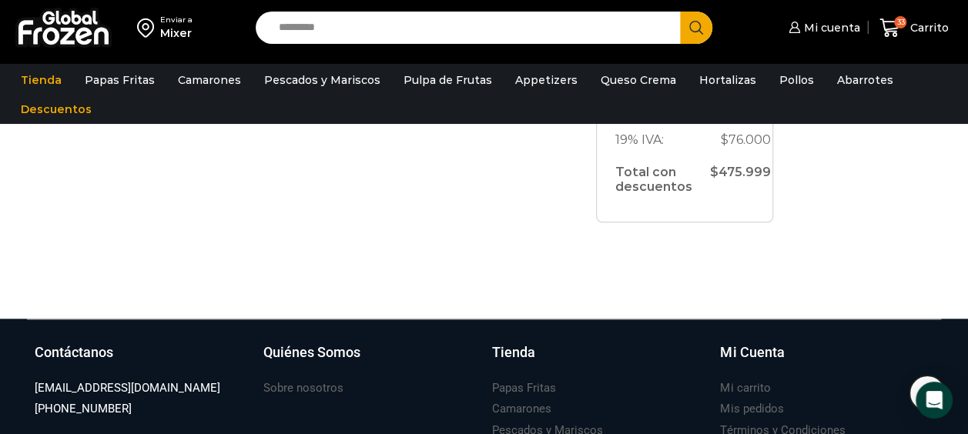
scroll to position [669, 0]
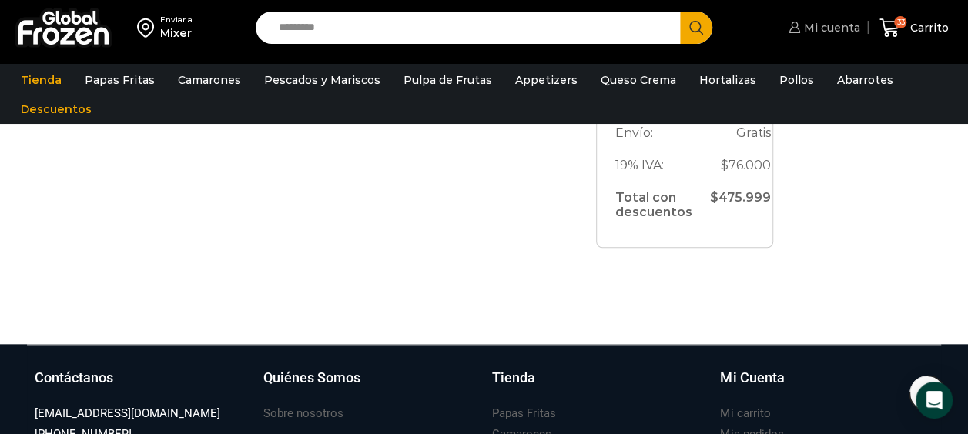
click at [822, 23] on span "Mi cuenta" at bounding box center [830, 27] width 60 height 15
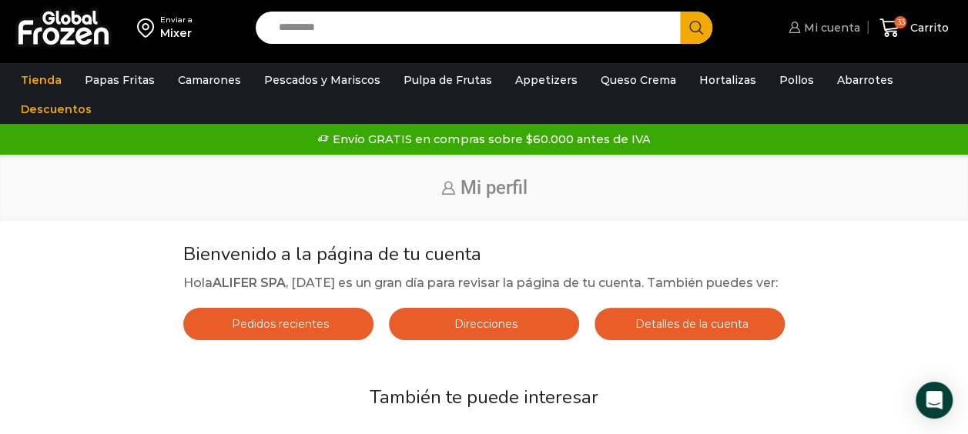
click at [796, 34] on span "Mi cuenta" at bounding box center [824, 27] width 72 height 15
click at [47, 76] on link "Tienda" at bounding box center [41, 79] width 56 height 29
click at [827, 36] on link "Mi cuenta" at bounding box center [821, 27] width 75 height 31
click at [788, 55] on div "Enviar a Mixer Search input Search Mi cuenta $" at bounding box center [484, 31] width 968 height 63
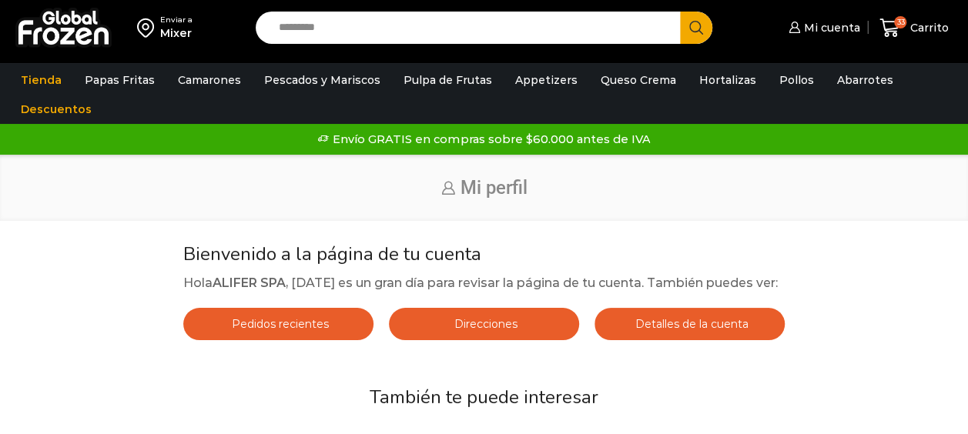
click at [816, 32] on span "Mi cuenta" at bounding box center [830, 27] width 60 height 15
click at [909, 23] on span "Carrito" at bounding box center [927, 27] width 42 height 15
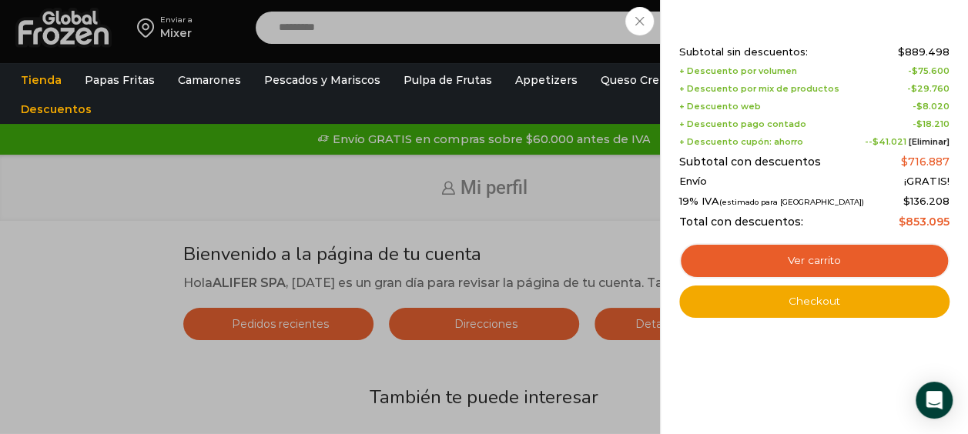
click at [875, 46] on div "33 Carrito 33 33 Shopping Cart Shopping cart (33) Subtotal sin descuentos: $ 88…" at bounding box center [913, 28] width 77 height 36
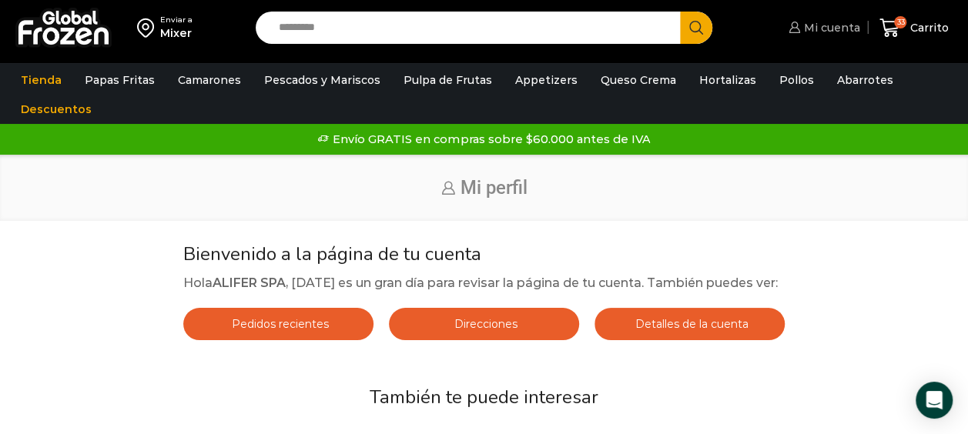
click at [823, 18] on link "Mi cuenta" at bounding box center [821, 27] width 75 height 31
click at [38, 43] on img at bounding box center [63, 28] width 96 height 40
click at [836, 33] on span "Mi cuenta" at bounding box center [830, 27] width 60 height 15
click at [71, 35] on img at bounding box center [63, 28] width 96 height 40
click at [103, 26] on img at bounding box center [63, 28] width 96 height 40
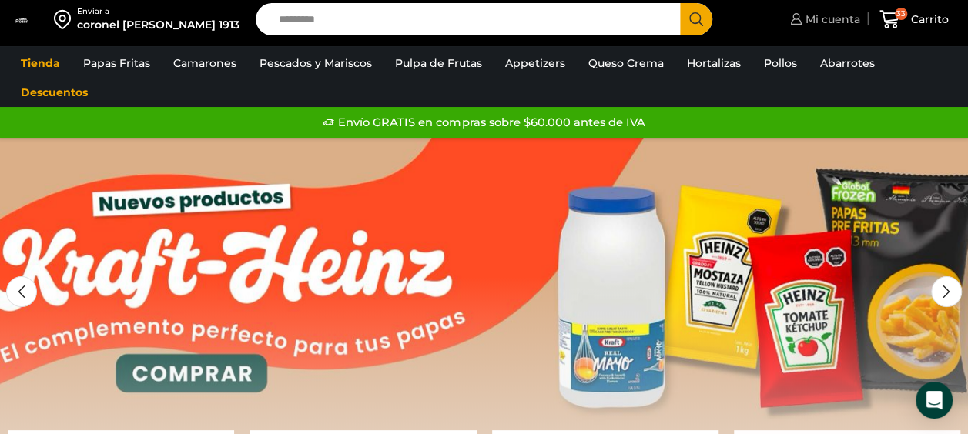
click at [841, 20] on span "Mi cuenta" at bounding box center [830, 19] width 59 height 15
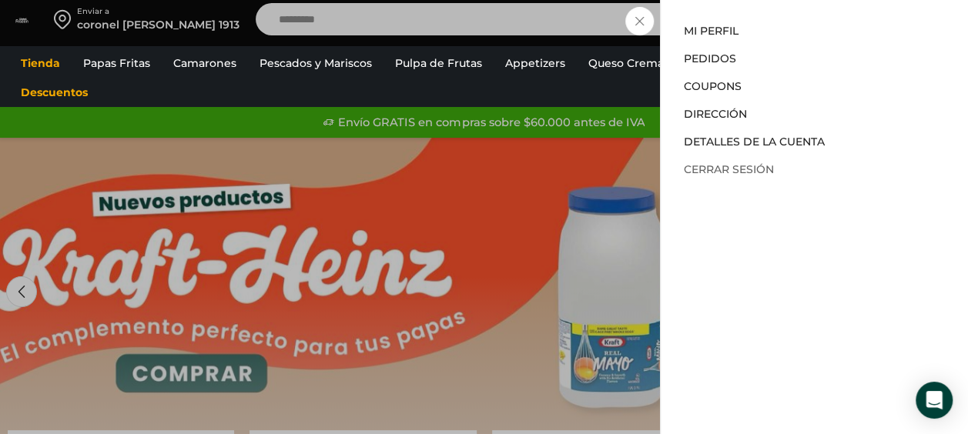
click at [748, 167] on link "Cerrar sesión" at bounding box center [729, 169] width 90 height 14
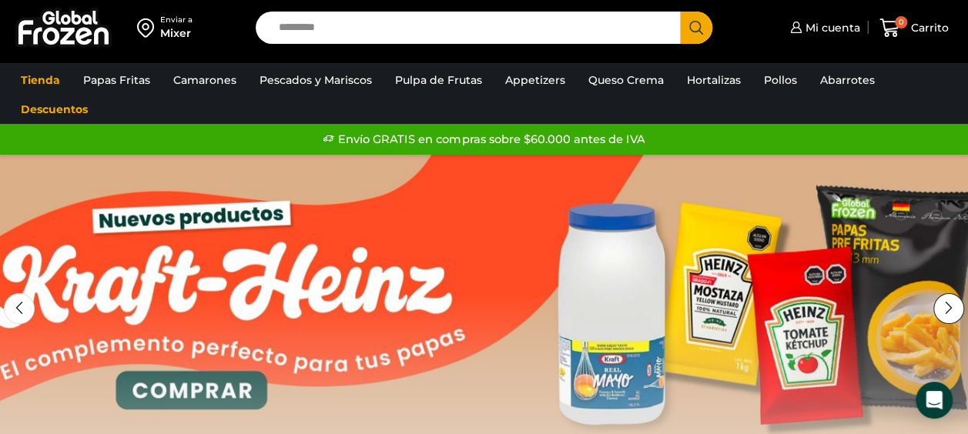
click at [942, 300] on div "Next slide" at bounding box center [948, 308] width 31 height 31
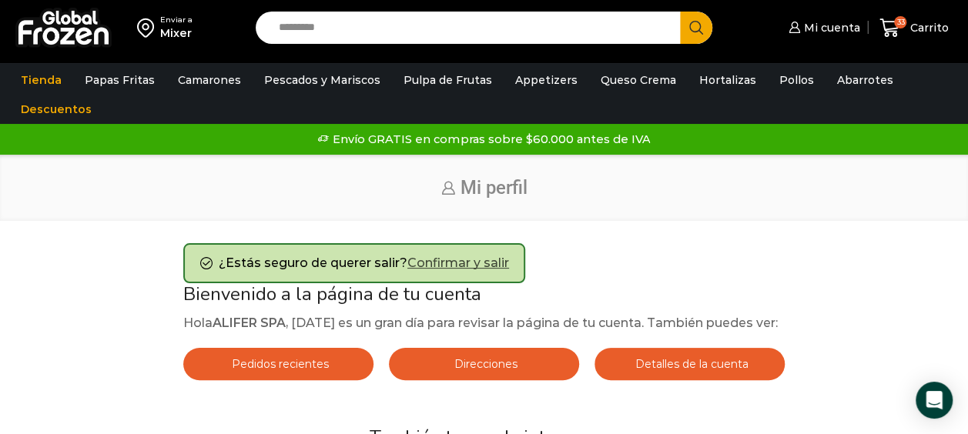
click at [497, 259] on link "Confirmar y salir" at bounding box center [458, 263] width 102 height 15
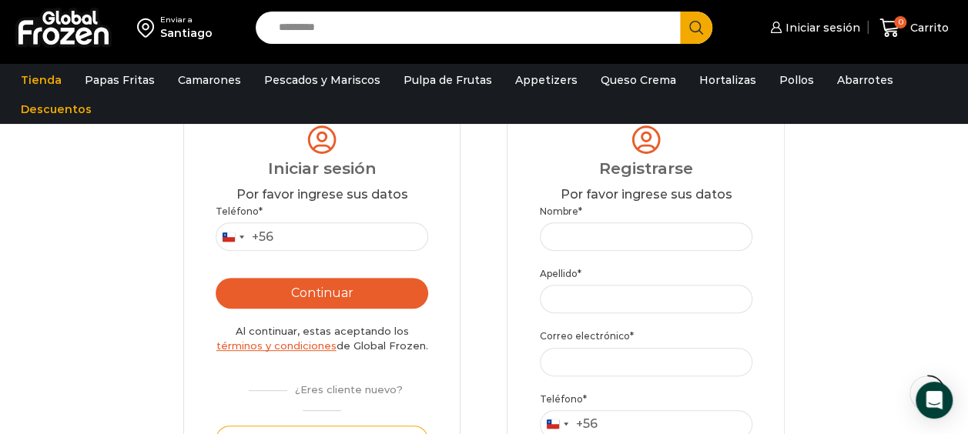
scroll to position [157, 0]
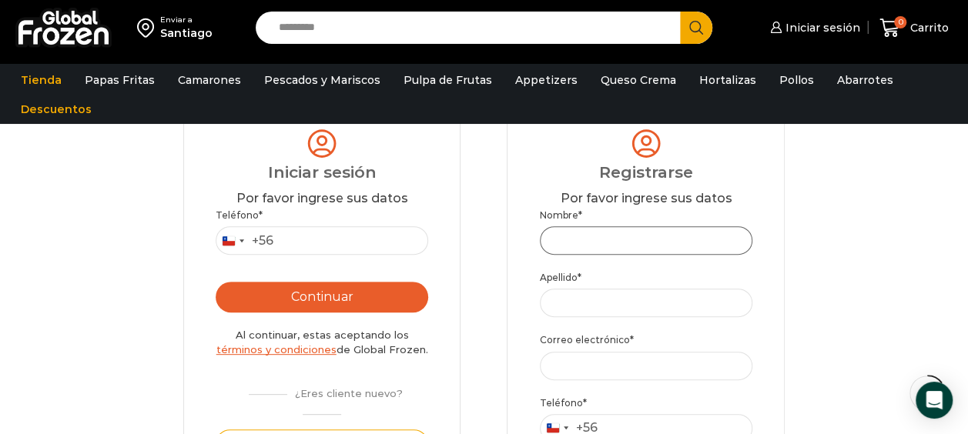
click at [577, 232] on input "Nombre *" at bounding box center [646, 240] width 212 height 28
type input "*"
click at [579, 228] on input "Nombre *" at bounding box center [646, 240] width 212 height 28
type input "*"
click at [614, 243] on input "*" at bounding box center [646, 240] width 212 height 28
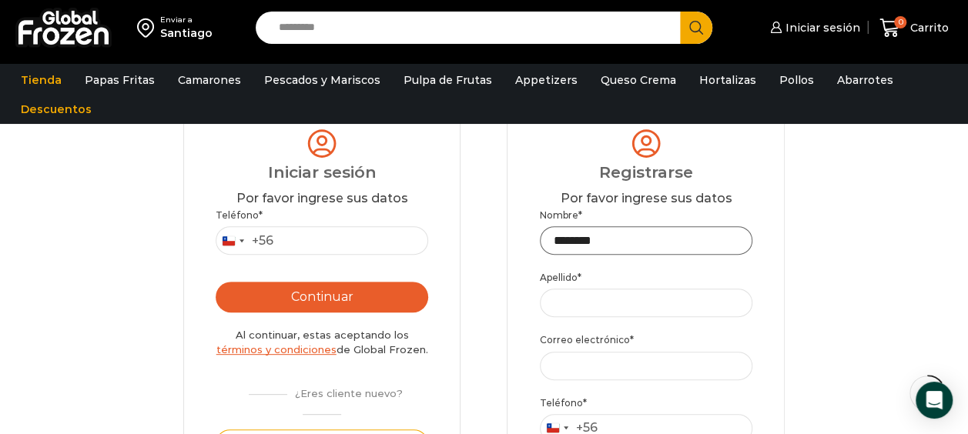
type input "********"
click at [599, 299] on input "Apellido *" at bounding box center [646, 303] width 212 height 28
type input "*********"
click at [664, 366] on input "Correo electrónico *" at bounding box center [646, 366] width 212 height 28
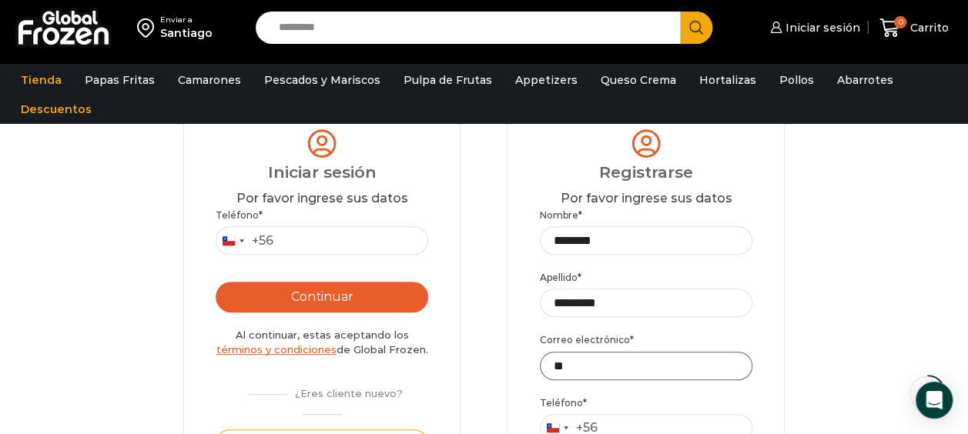
type input "*"
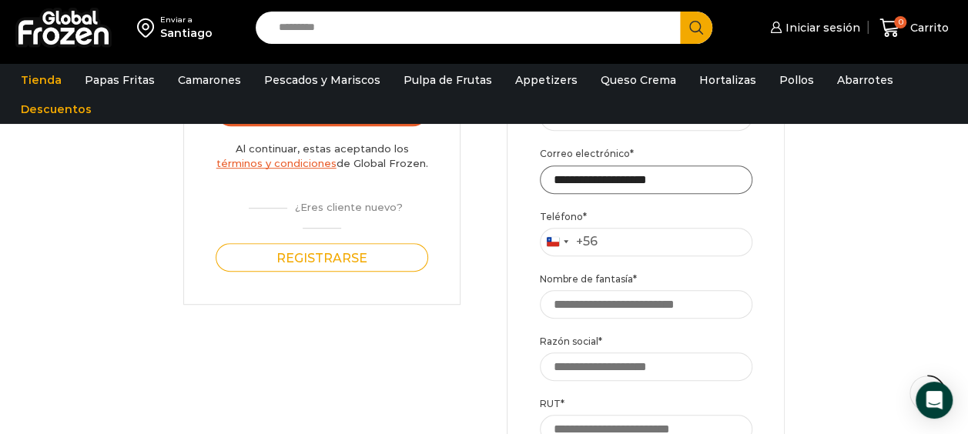
scroll to position [346, 0]
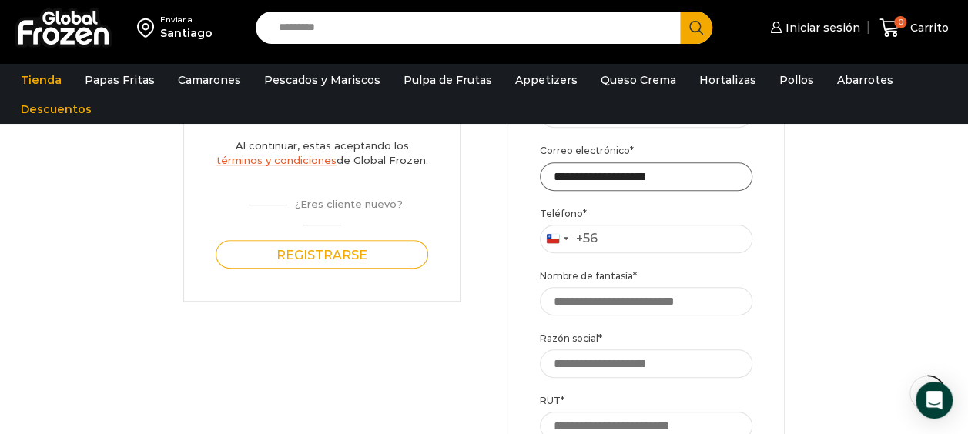
type input "**********"
click at [688, 228] on input "Teléfono *" at bounding box center [646, 239] width 212 height 28
type input "*"
type input "*********"
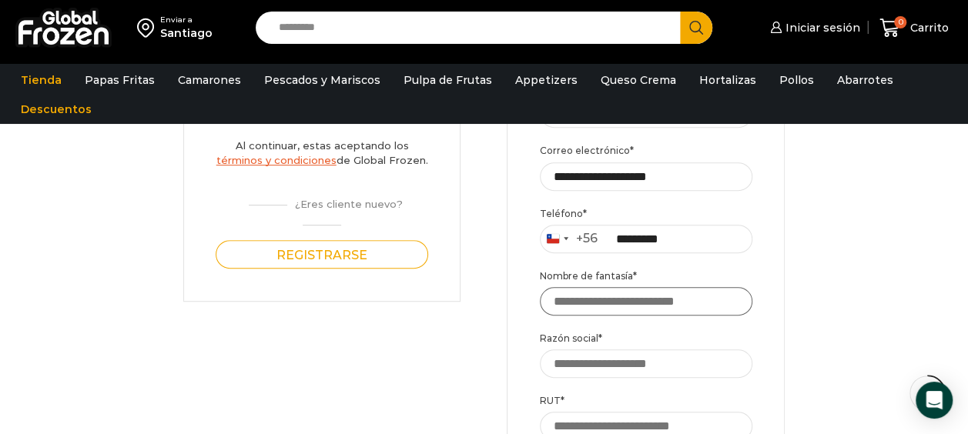
click at [716, 299] on input "Nombre de fantasía *" at bounding box center [646, 301] width 212 height 28
type input "*"
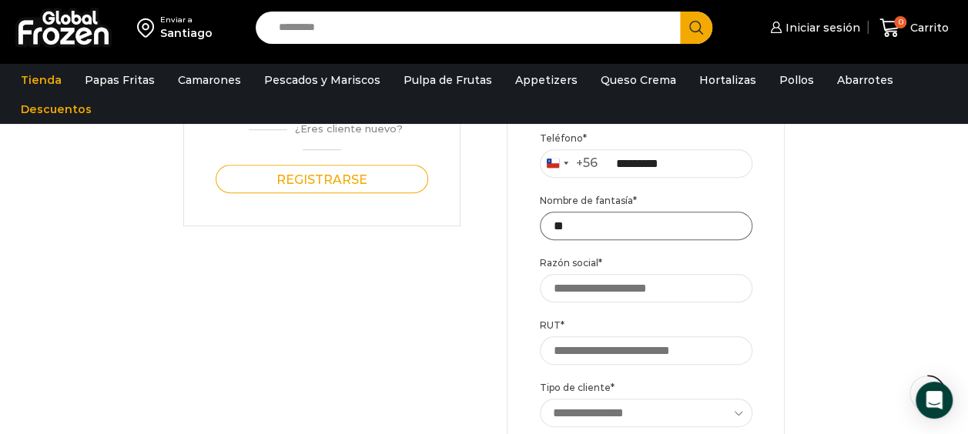
scroll to position [420, 0]
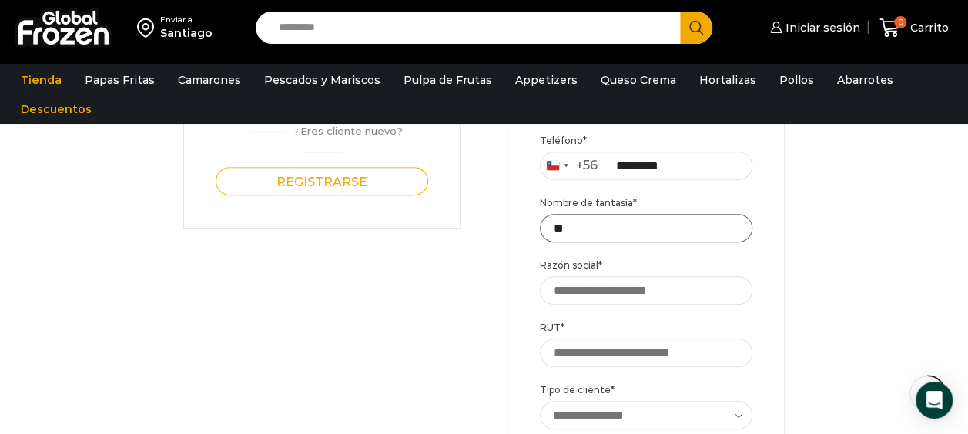
type input "*"
type input "*****"
click at [856, 288] on div "Login Iniciar sesión Por favor ingrese sus datos Iniciar sesión Se envió un men…" at bounding box center [483, 251] width 937 height 841
click at [688, 296] on input "Razón social *" at bounding box center [646, 290] width 212 height 28
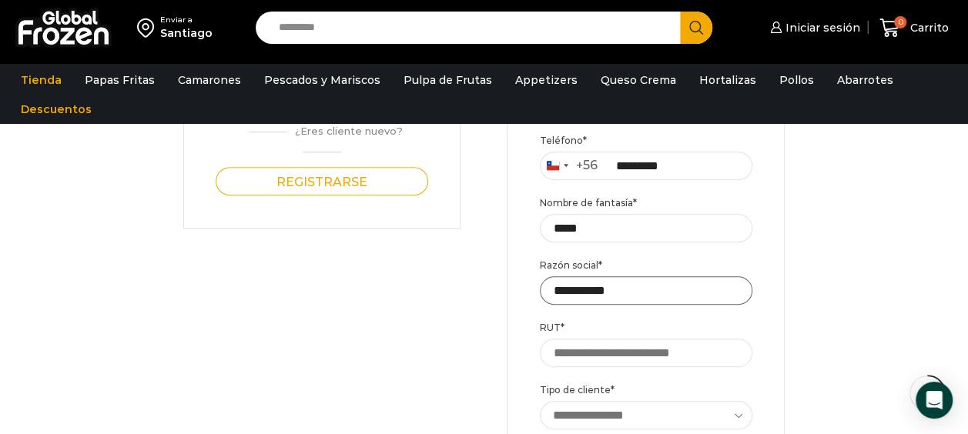
type input "**********"
click at [681, 362] on input "RUT *" at bounding box center [646, 353] width 212 height 28
type input "**********"
click at [814, 331] on div "Login Iniciar sesión Por favor ingrese sus datos Iniciar sesión Se envió un men…" at bounding box center [483, 251] width 937 height 841
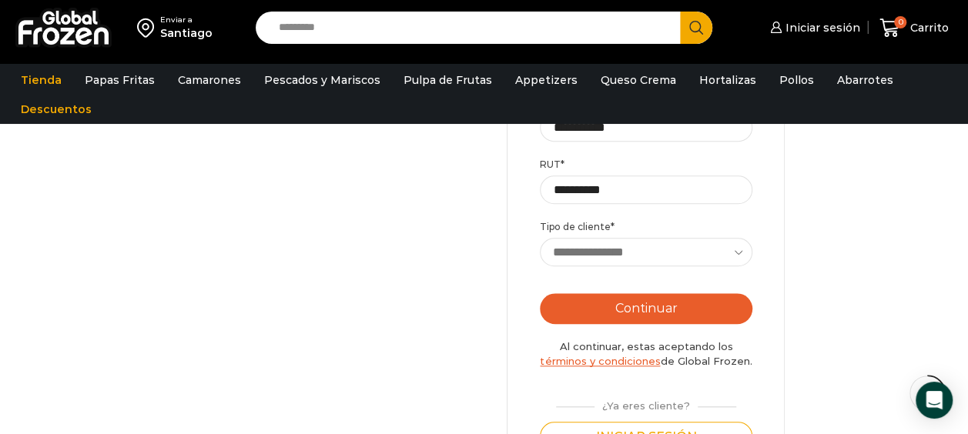
scroll to position [584, 0]
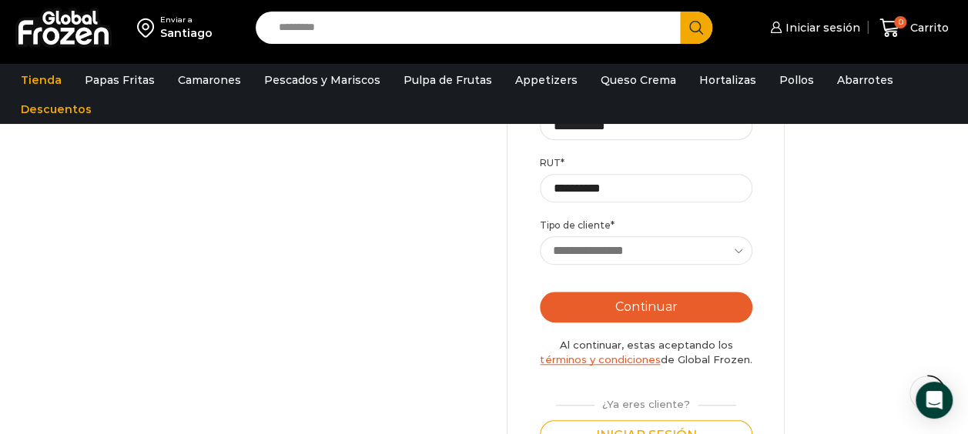
click at [733, 255] on select "**********" at bounding box center [646, 250] width 213 height 28
select select "******"
click at [540, 236] on select "**********" at bounding box center [646, 250] width 213 height 28
type button "Enviar código"
click at [721, 299] on button "Continuar" at bounding box center [646, 307] width 212 height 31
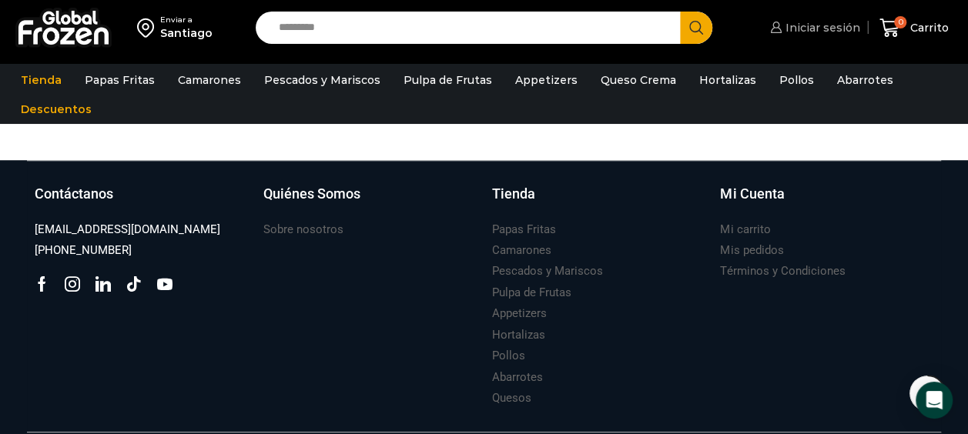
click at [820, 32] on span "Iniciar sesión" at bounding box center [820, 27] width 79 height 15
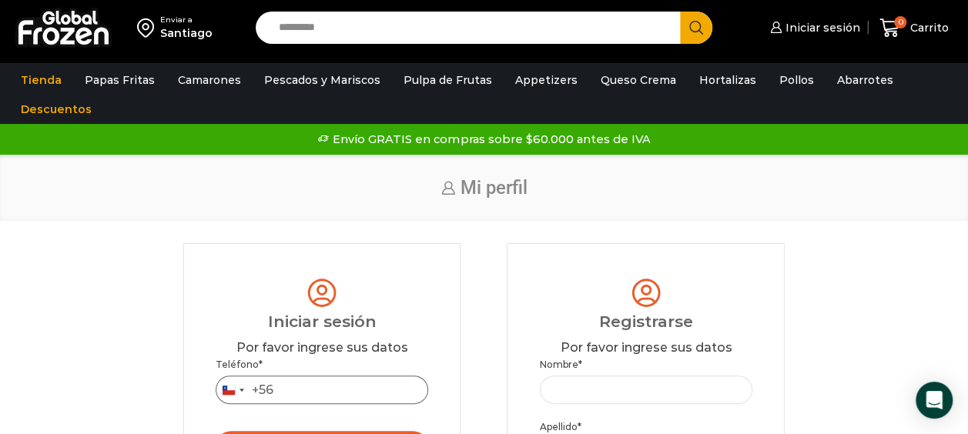
click at [374, 394] on input "Teléfono *" at bounding box center [322, 390] width 212 height 28
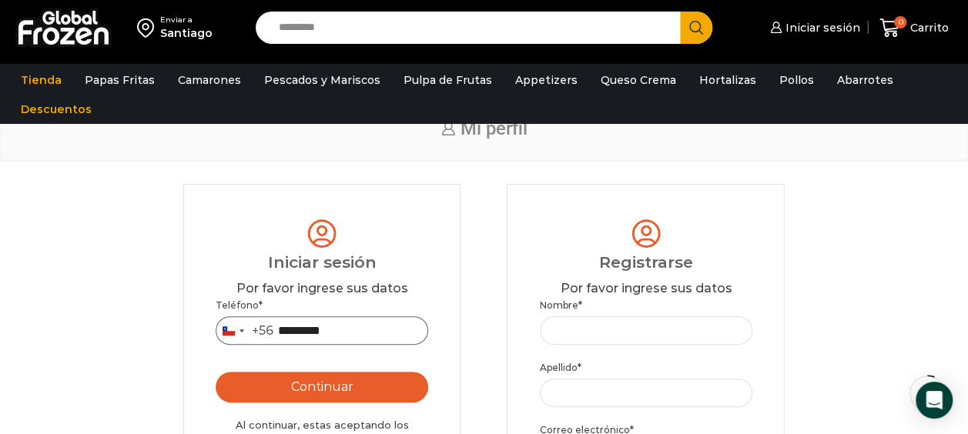
scroll to position [71, 0]
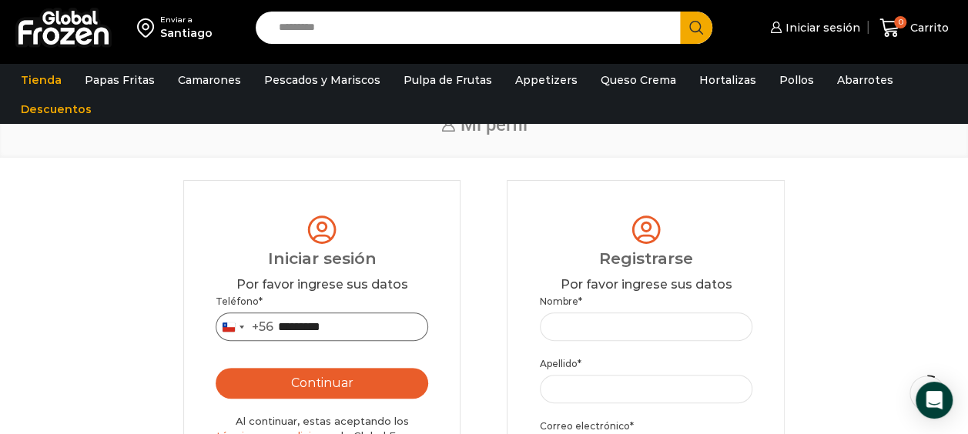
type input "*********"
click at [386, 391] on button "Continuar" at bounding box center [322, 383] width 212 height 31
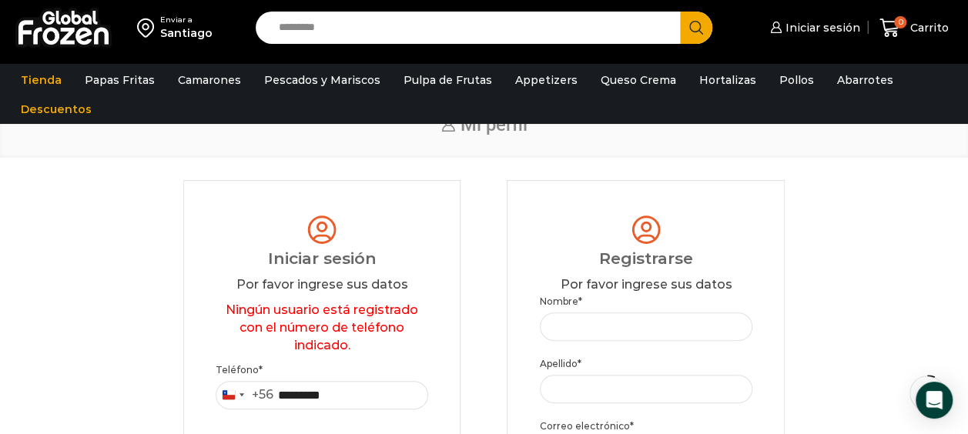
type button "Enviar código"
click at [386, 391] on input "**********" at bounding box center [322, 395] width 212 height 28
type input "*"
type input "*********"
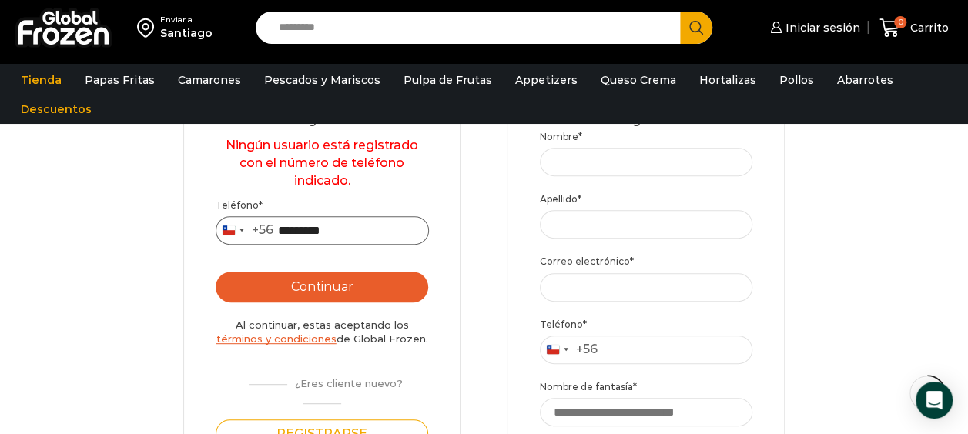
scroll to position [239, 0]
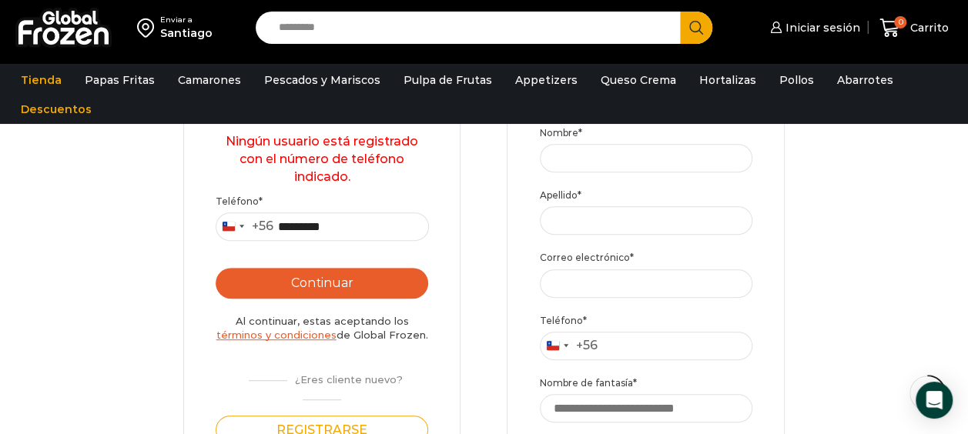
click at [384, 283] on button "Continuar" at bounding box center [322, 283] width 212 height 31
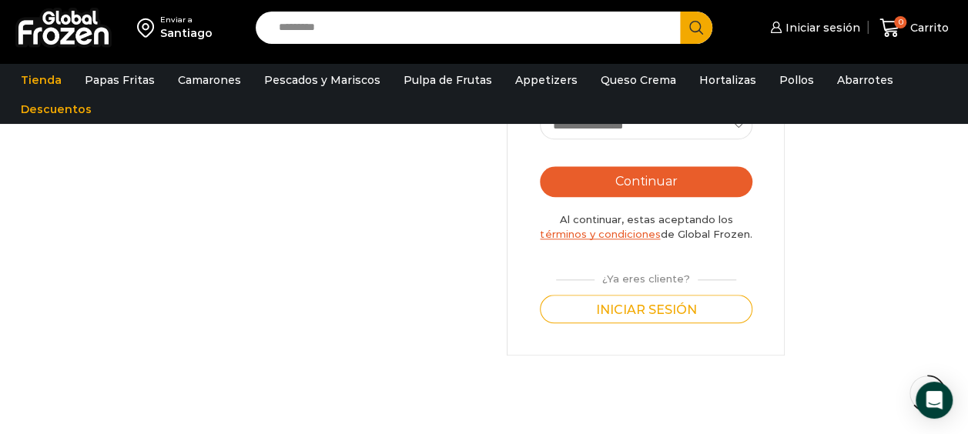
scroll to position [170, 0]
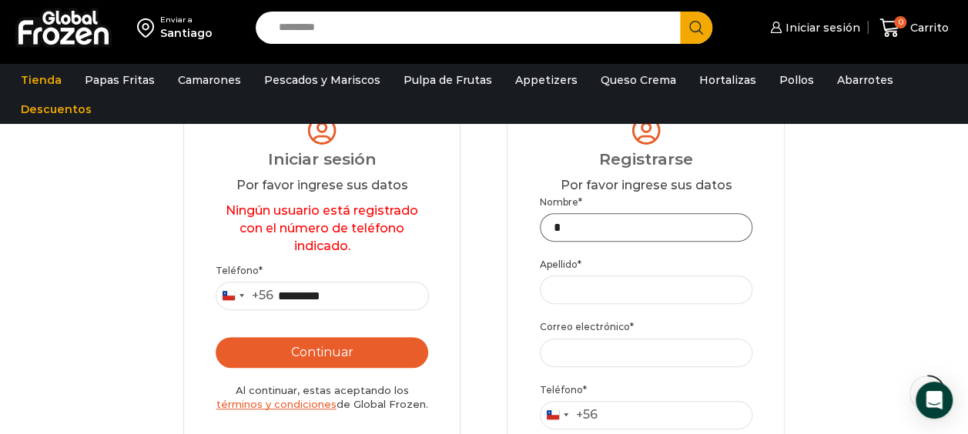
click at [598, 226] on input "*" at bounding box center [646, 227] width 212 height 28
type input "********"
type input "*********"
type input "**********"
type input "*********"
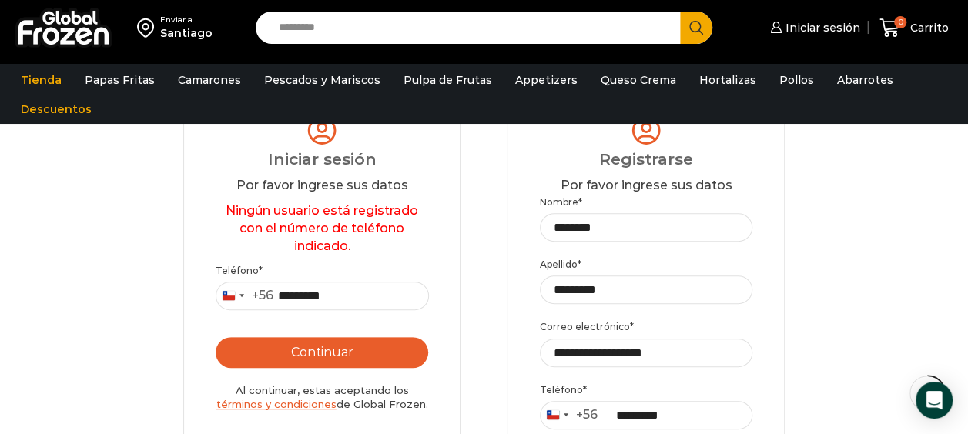
type input "**********"
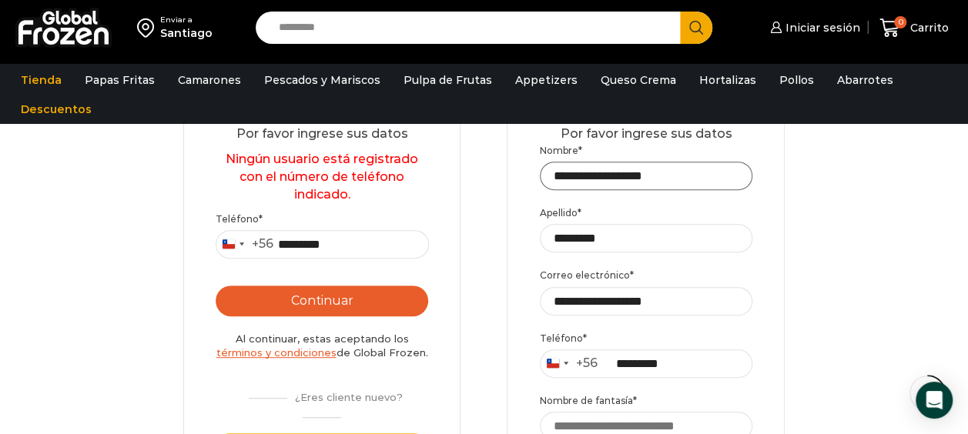
scroll to position [224, 0]
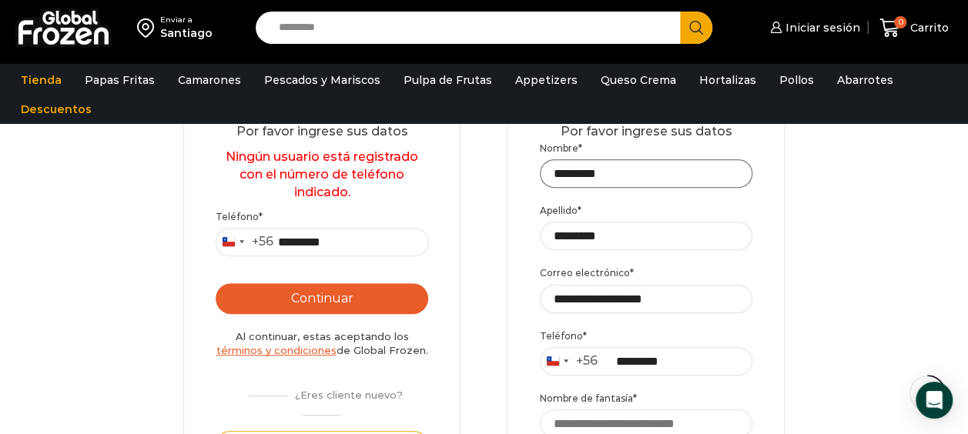
type input "********"
click at [721, 295] on input "**********" at bounding box center [646, 299] width 212 height 28
type input "*"
type input "**********"
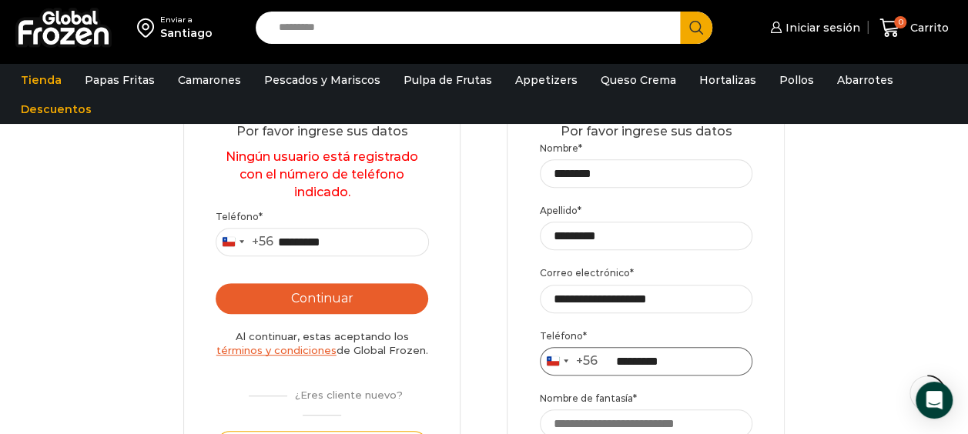
click at [717, 370] on input "*********" at bounding box center [646, 361] width 212 height 28
type input "*"
type input "*********"
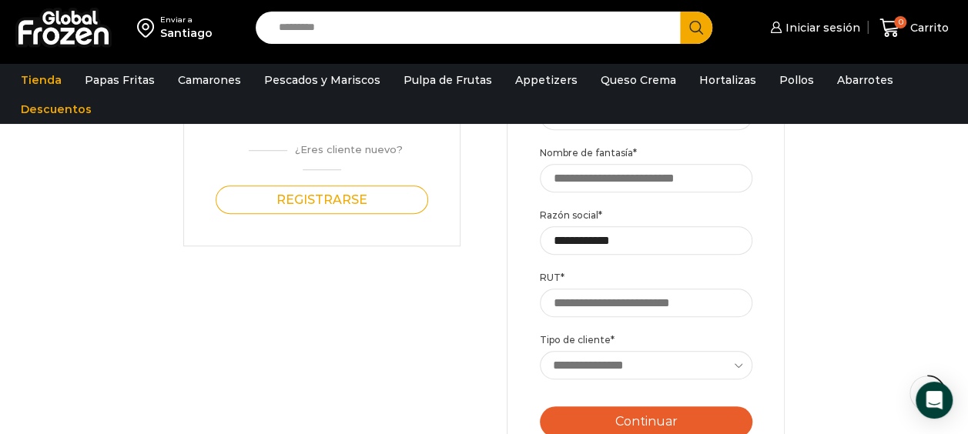
scroll to position [462, 0]
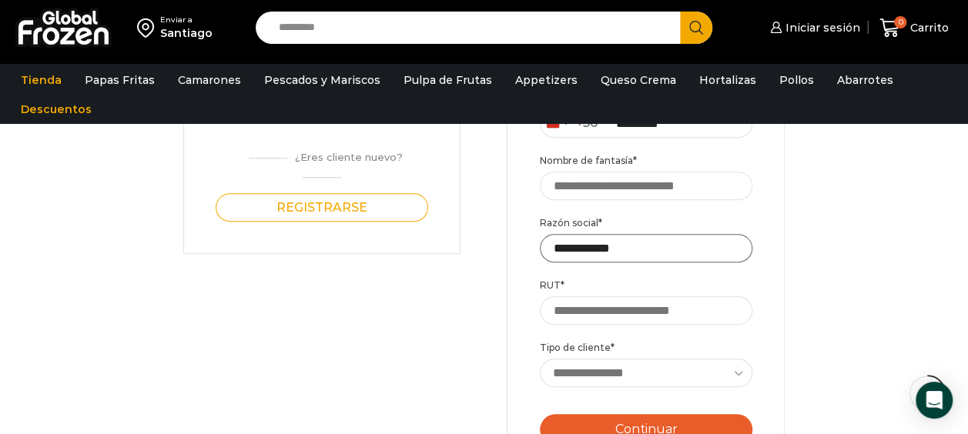
click at [663, 252] on input "**********" at bounding box center [646, 248] width 212 height 28
type input "*"
type input "**********"
click at [837, 218] on div "Login Iniciar sesión Por favor ingrese sus datos Iniciar sesión Se envió un men…" at bounding box center [483, 209] width 937 height 841
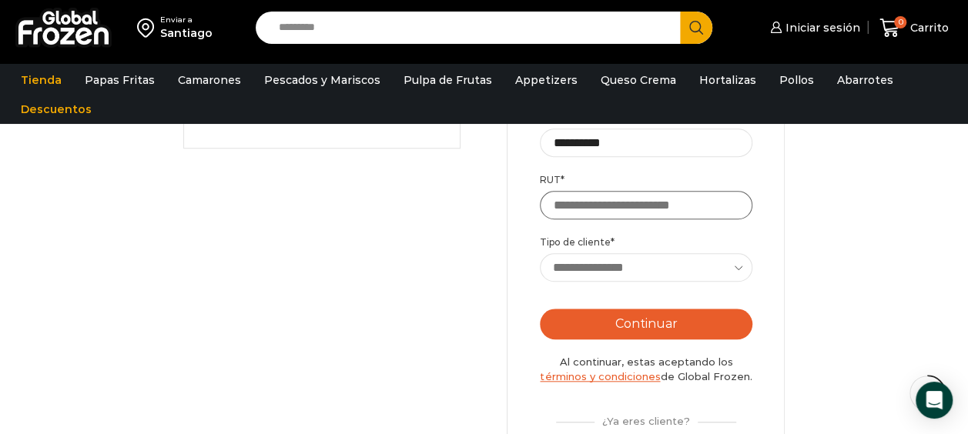
click at [702, 206] on input "RUT *" at bounding box center [646, 205] width 212 height 28
type input "**********"
click at [695, 261] on select "**********" at bounding box center [646, 267] width 213 height 28
select select "******"
click at [540, 253] on select "**********" at bounding box center [646, 267] width 213 height 28
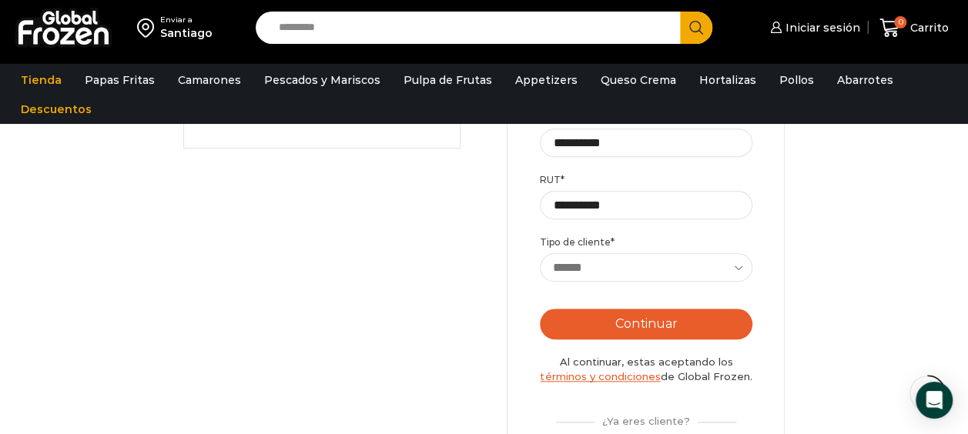
click at [717, 320] on button "Continuar" at bounding box center [646, 324] width 212 height 31
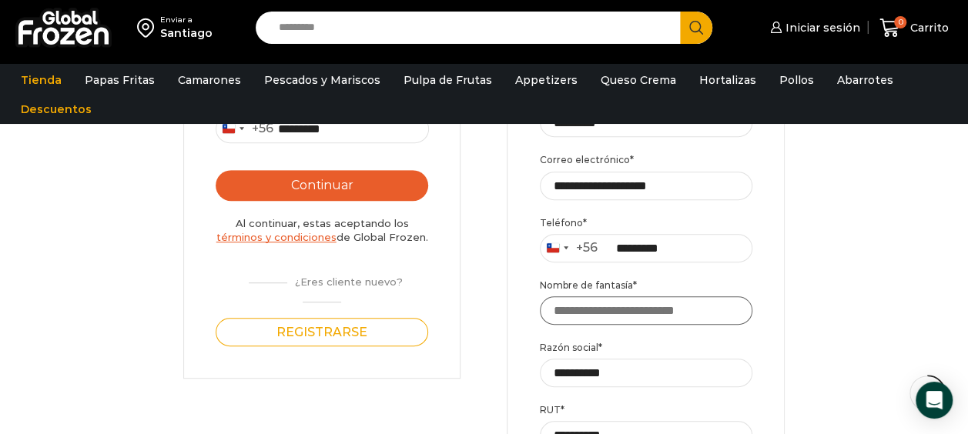
scroll to position [310, 0]
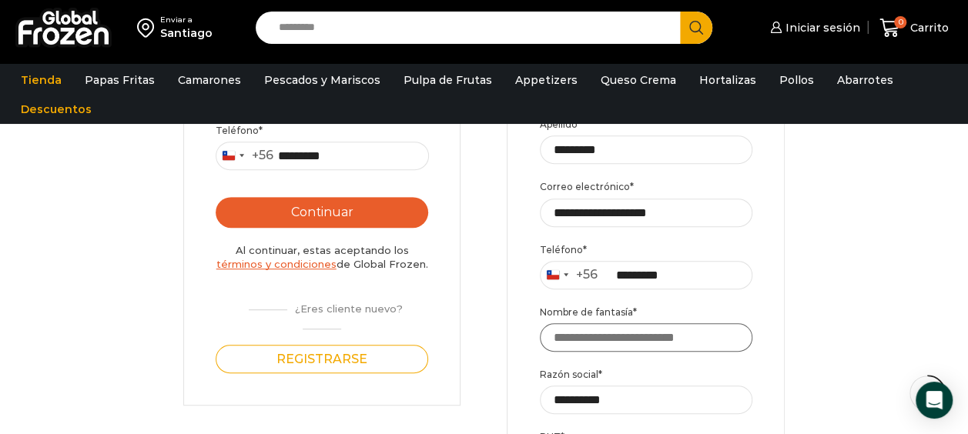
type input "*"
type input "*****"
click at [927, 225] on div "Login Iniciar sesión Por favor ingrese sus datos Iniciar sesión Se envió un men…" at bounding box center [483, 361] width 937 height 841
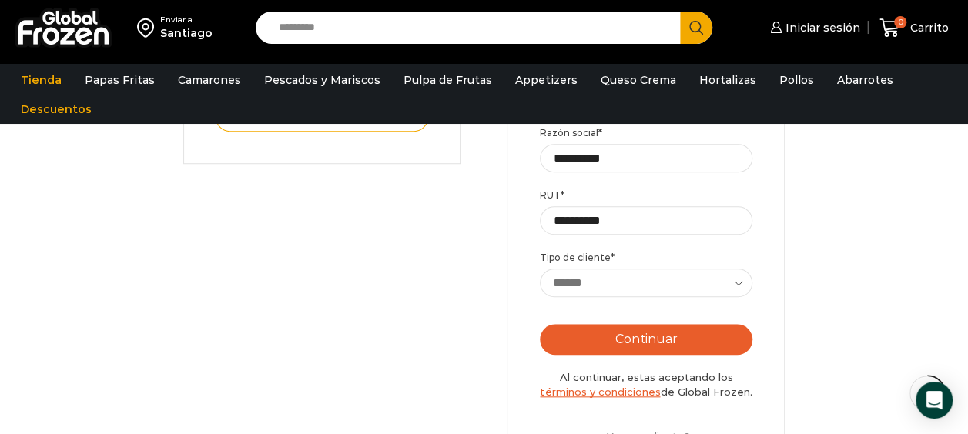
scroll to position [565, 0]
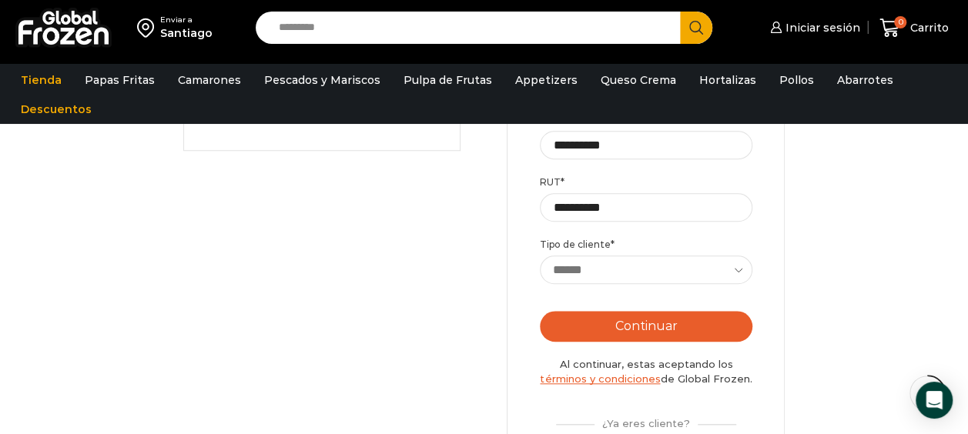
click at [731, 326] on button "Continuar" at bounding box center [646, 326] width 212 height 31
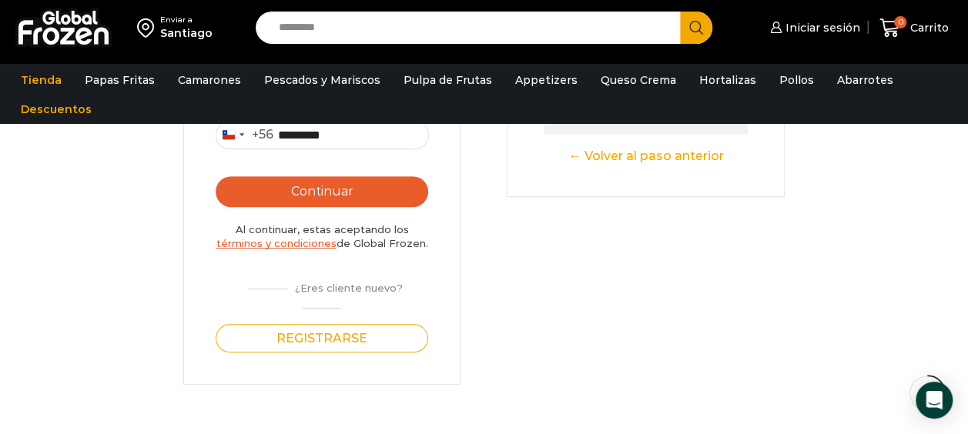
scroll to position [159, 0]
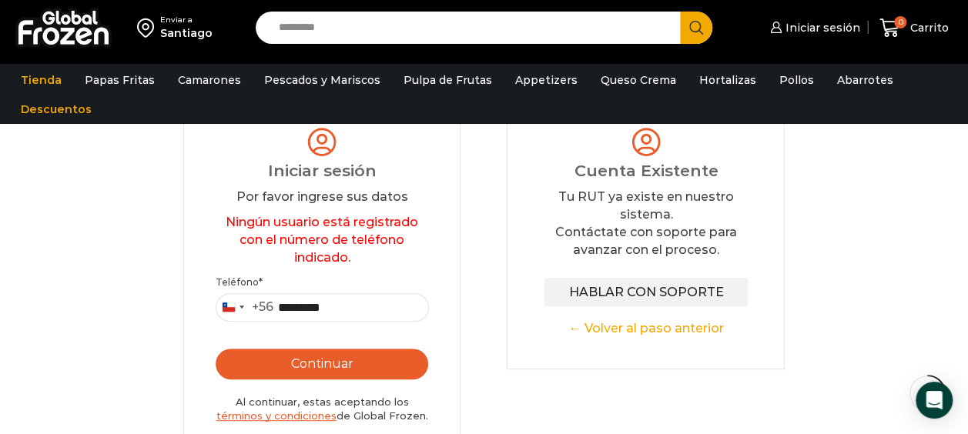
click at [676, 331] on link "← Volver al paso anterior" at bounding box center [646, 329] width 212 height 18
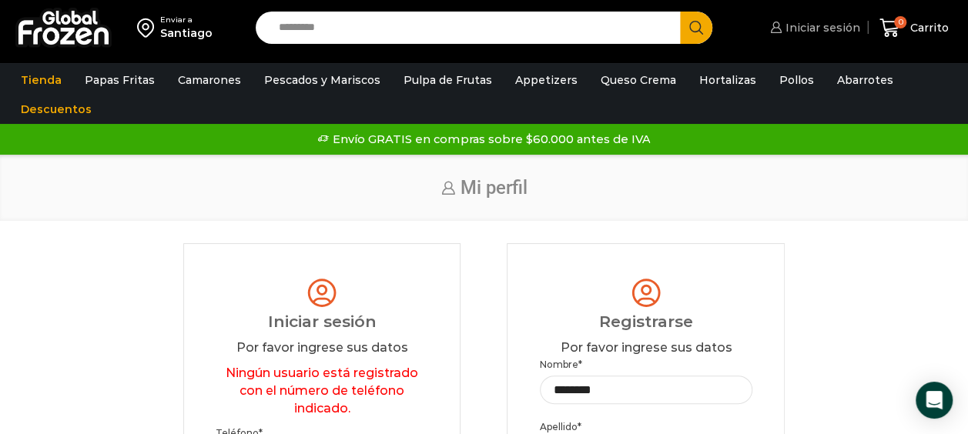
click at [822, 17] on link "Iniciar sesión" at bounding box center [813, 27] width 94 height 31
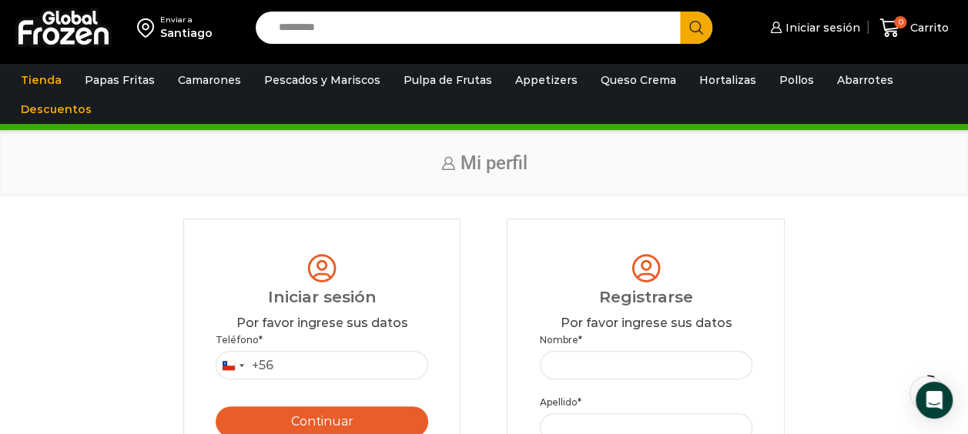
scroll to position [67, 0]
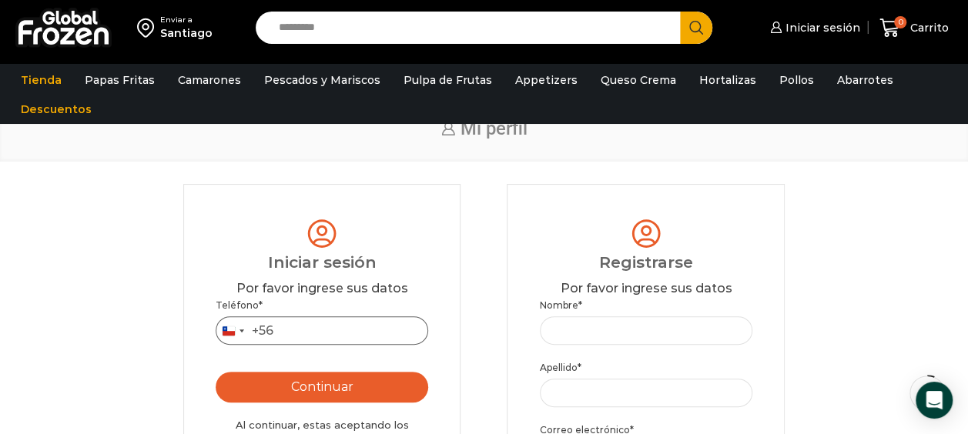
click at [338, 339] on input "Teléfono *" at bounding box center [322, 330] width 212 height 28
type input "*********"
click at [299, 396] on button "Continuar" at bounding box center [322, 387] width 212 height 31
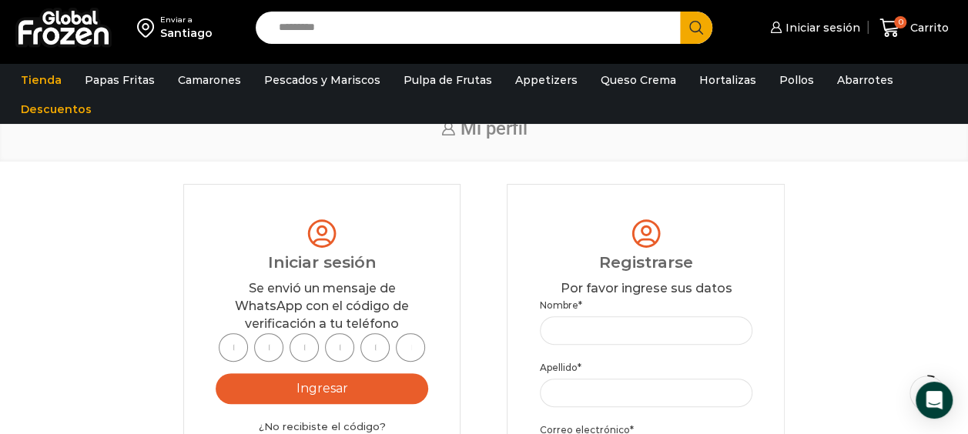
click at [242, 351] on input "text" at bounding box center [233, 347] width 29 height 28
type input "*"
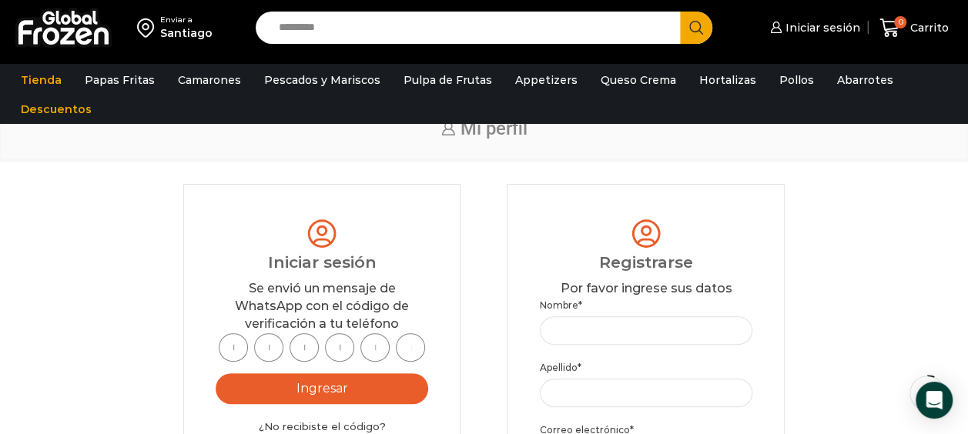
type input "*"
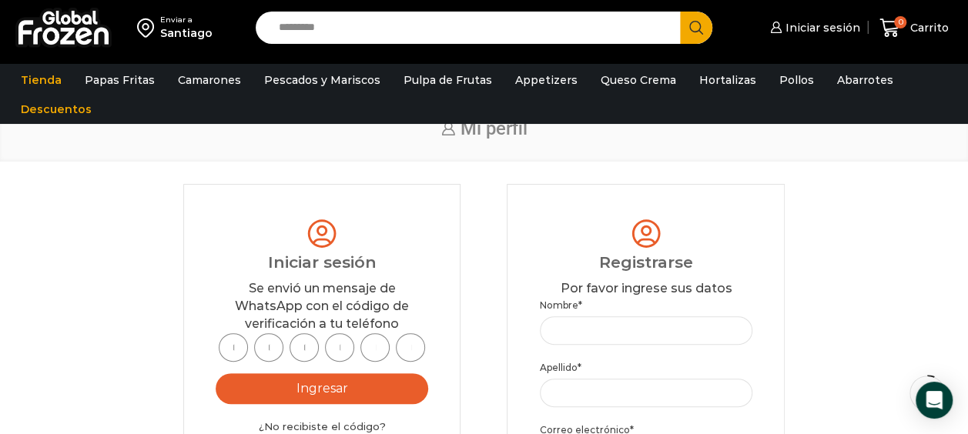
type input "*"
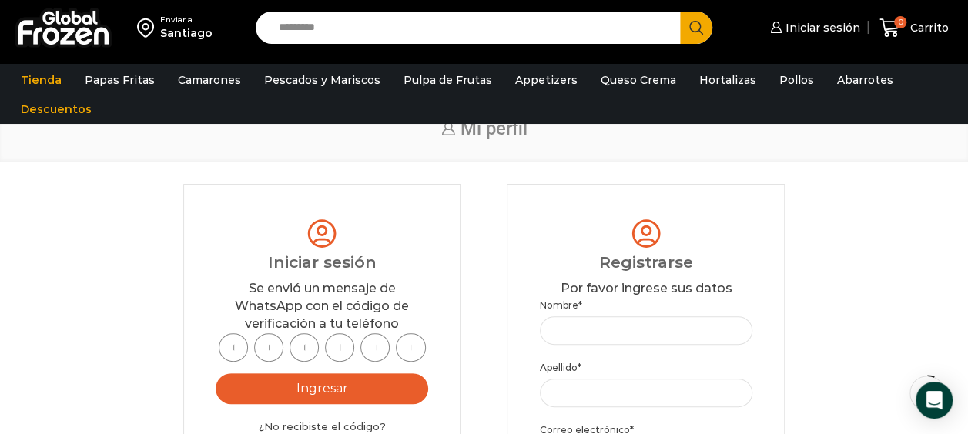
click at [323, 388] on button "Ingresar" at bounding box center [322, 388] width 212 height 31
click at [340, 391] on button "Ingresar" at bounding box center [322, 388] width 212 height 31
